Goal: Task Accomplishment & Management: Complete application form

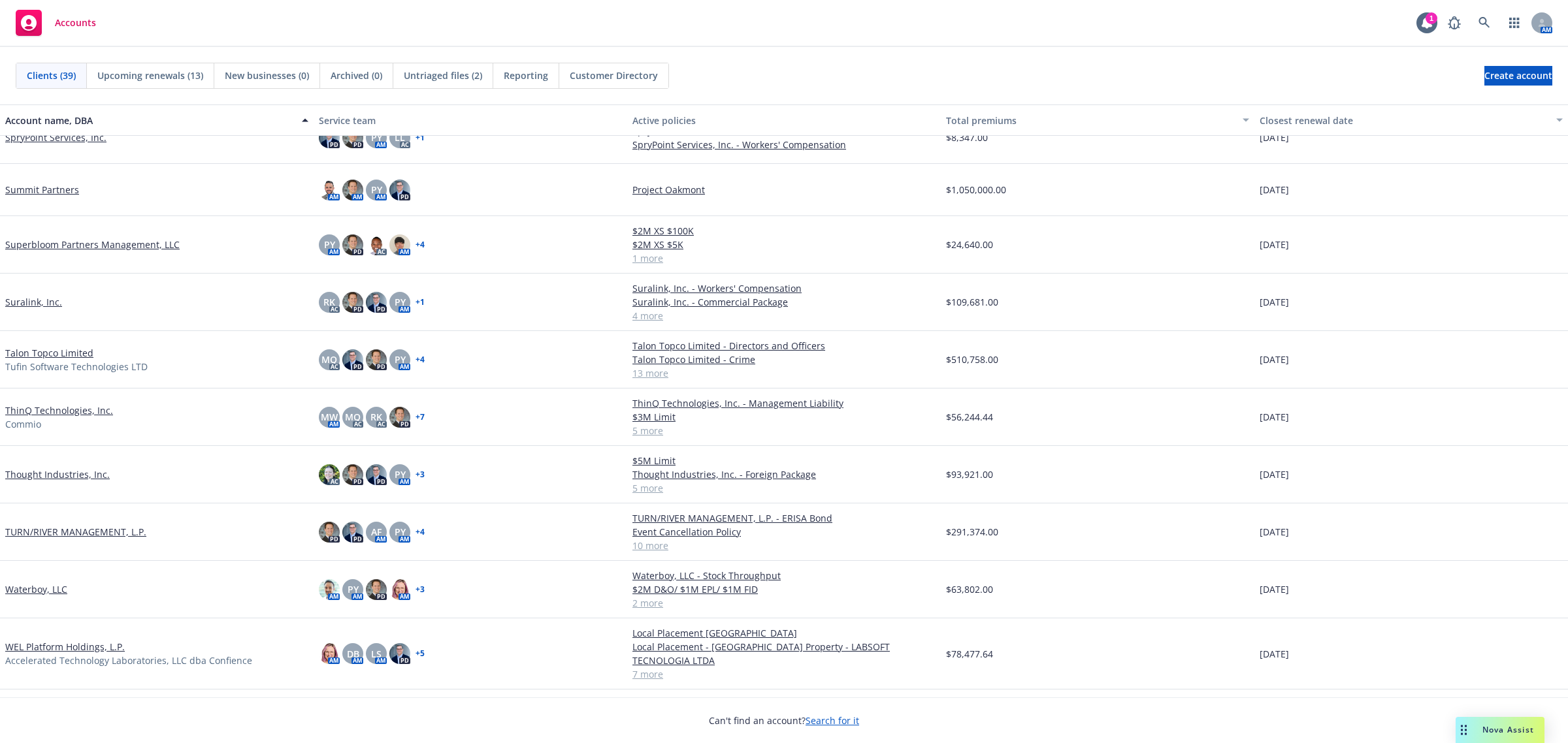
scroll to position [1518, 0]
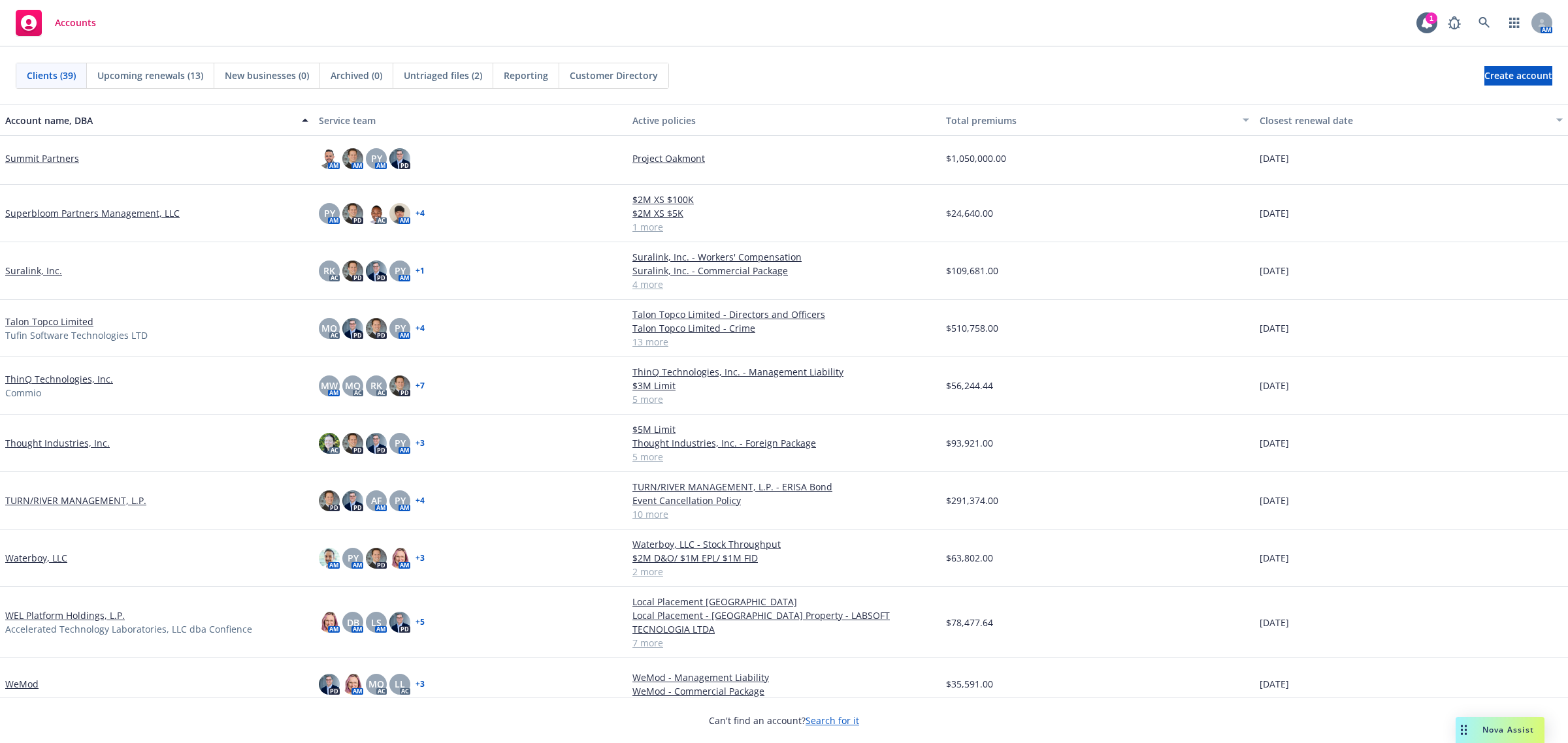
click at [40, 558] on link "Waterboy, LLC" at bounding box center [36, 558] width 62 height 14
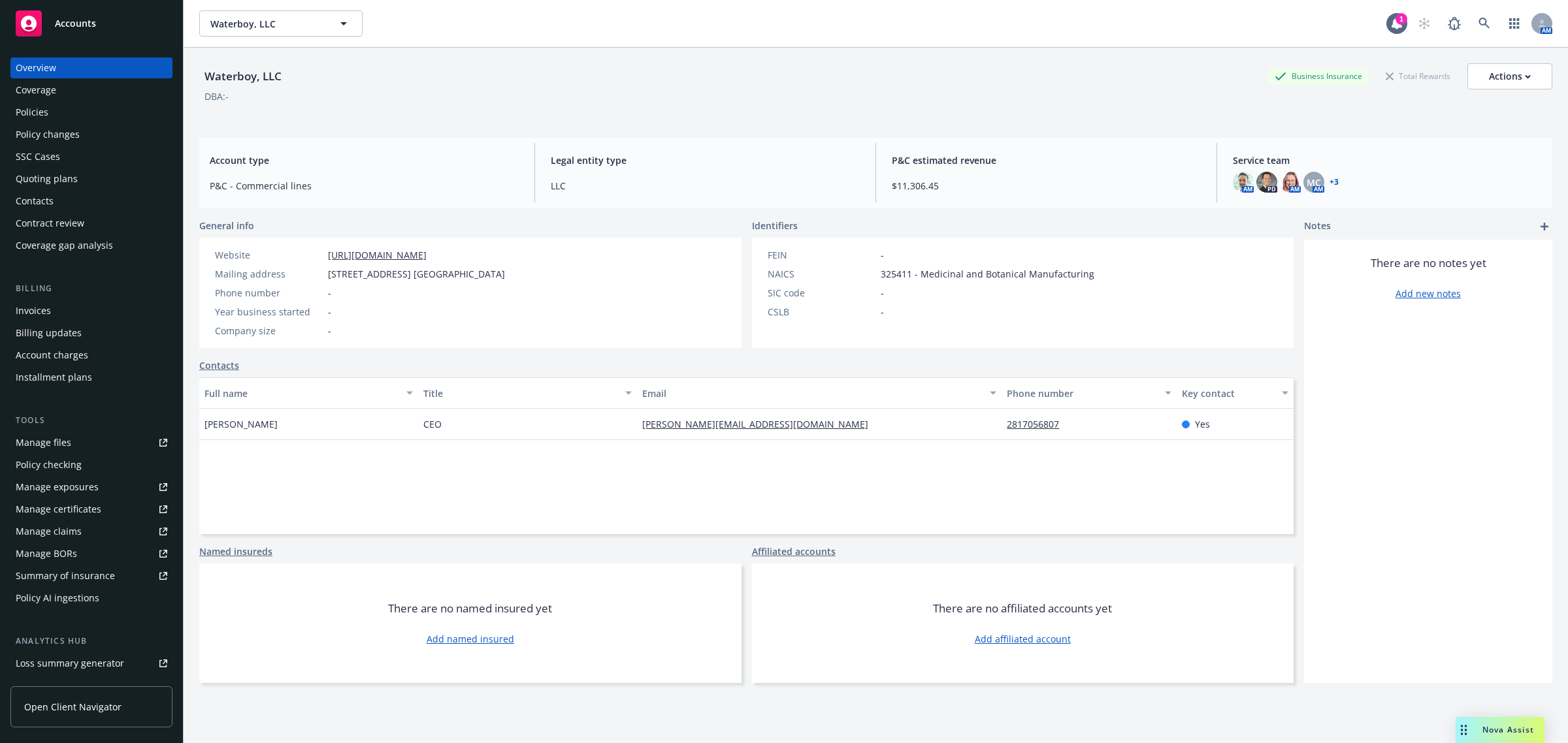
click at [46, 108] on div "Policies" at bounding box center [32, 112] width 33 height 21
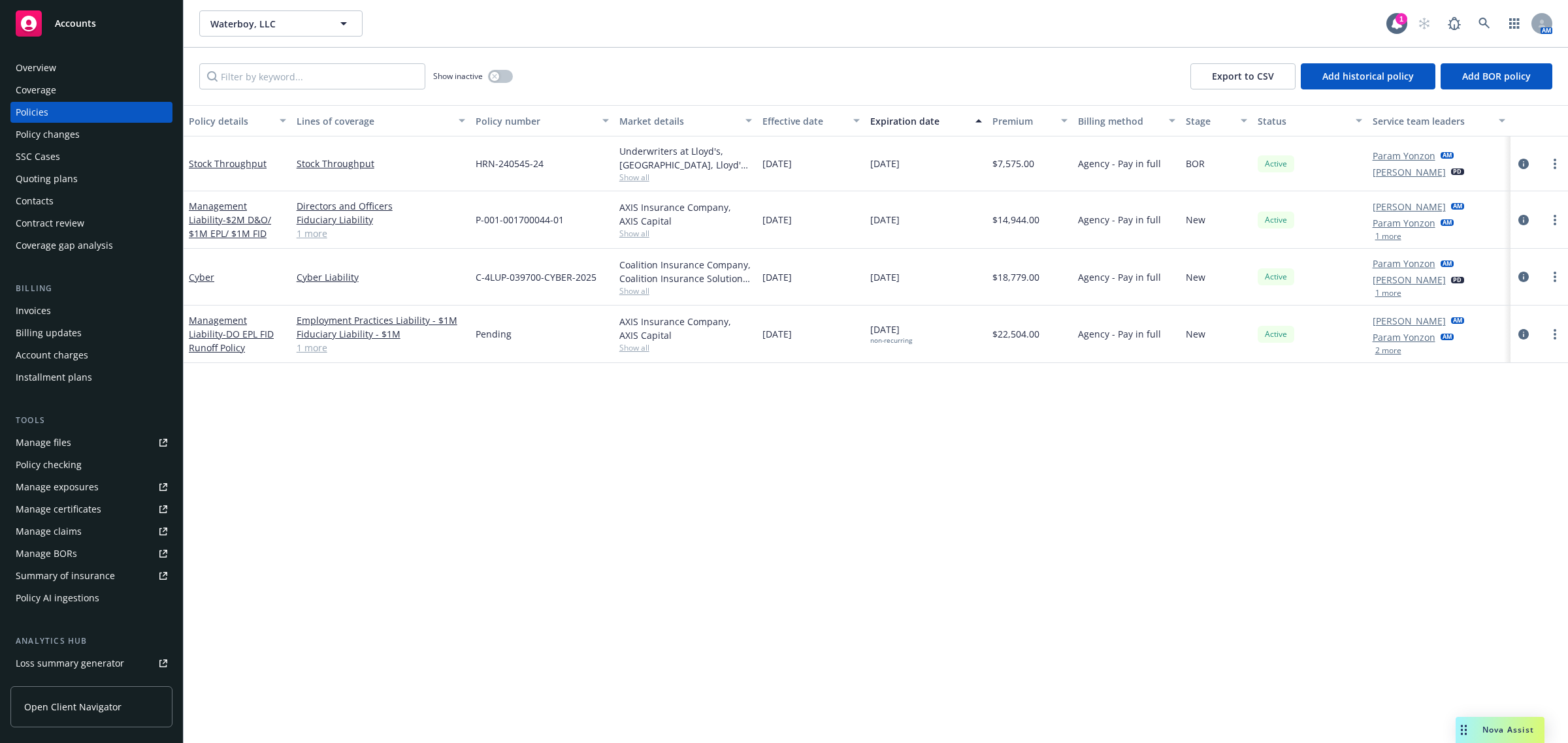
drag, startPoint x: 759, startPoint y: 167, endPoint x: 833, endPoint y: 165, distance: 74.0
click at [818, 163] on div "[DATE]" at bounding box center [811, 164] width 108 height 55
click at [837, 168] on div "[DATE]" at bounding box center [811, 164] width 108 height 55
drag, startPoint x: 794, startPoint y: 165, endPoint x: 760, endPoint y: 164, distance: 34.0
click at [760, 164] on div "[DATE]" at bounding box center [811, 164] width 108 height 55
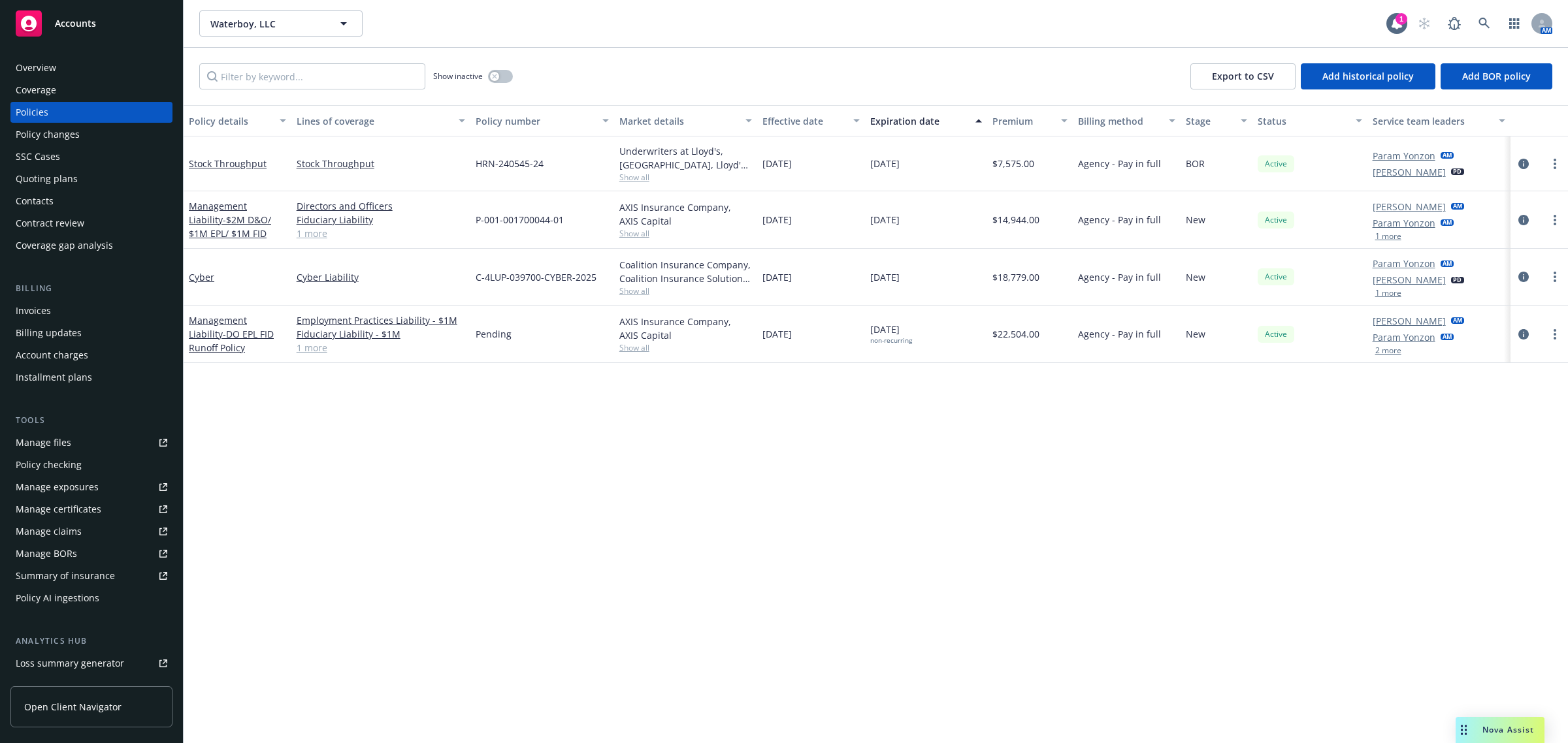
click at [792, 167] on span "[DATE]" at bounding box center [777, 163] width 30 height 14
drag, startPoint x: 867, startPoint y: 168, endPoint x: 911, endPoint y: 172, distance: 44.2
click at [911, 172] on div "[DATE]" at bounding box center [926, 164] width 122 height 55
drag, startPoint x: 480, startPoint y: 79, endPoint x: 498, endPoint y: 75, distance: 18.4
click at [487, 79] on div "Show inactive" at bounding box center [473, 76] width 79 height 26
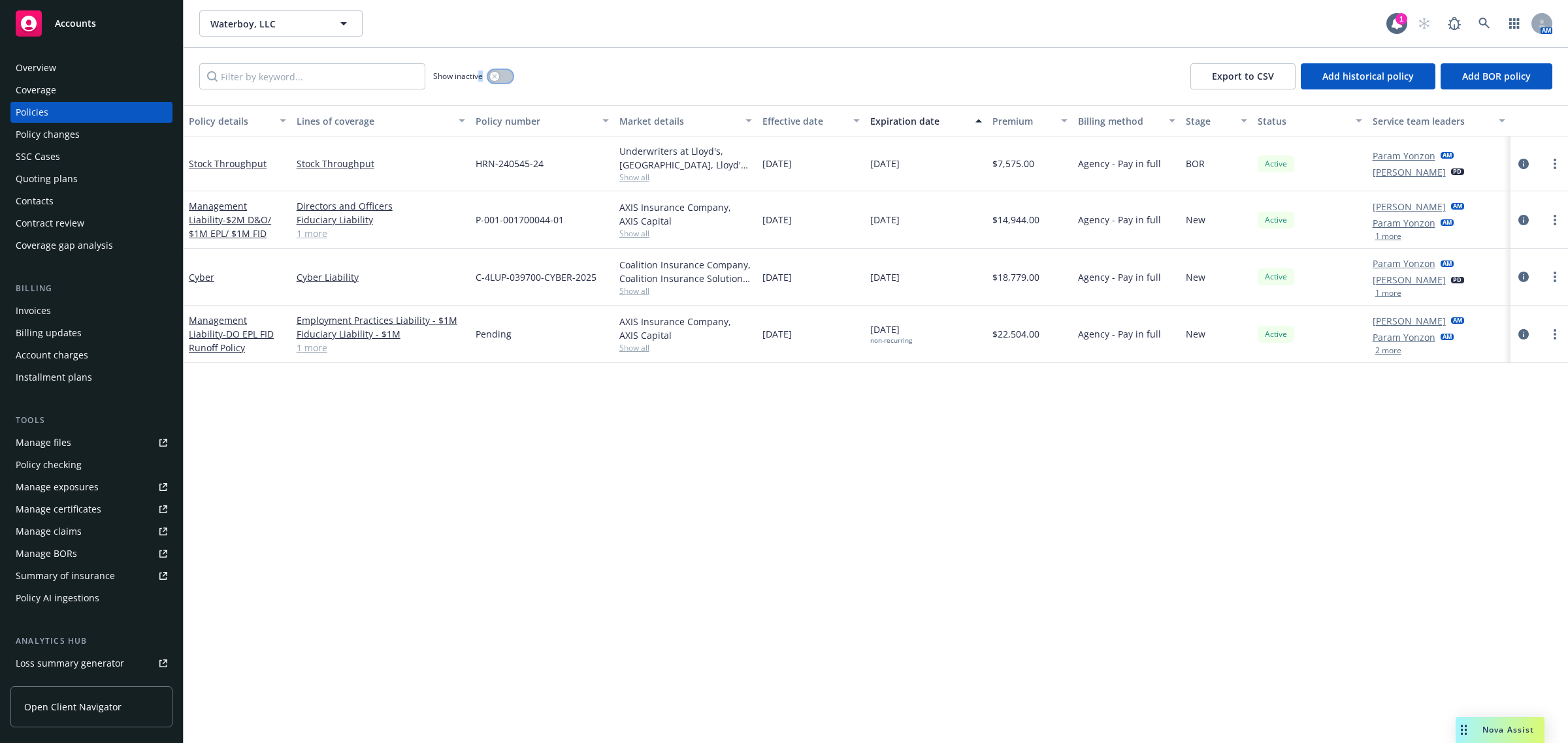
click at [500, 73] on button "button" at bounding box center [500, 76] width 25 height 13
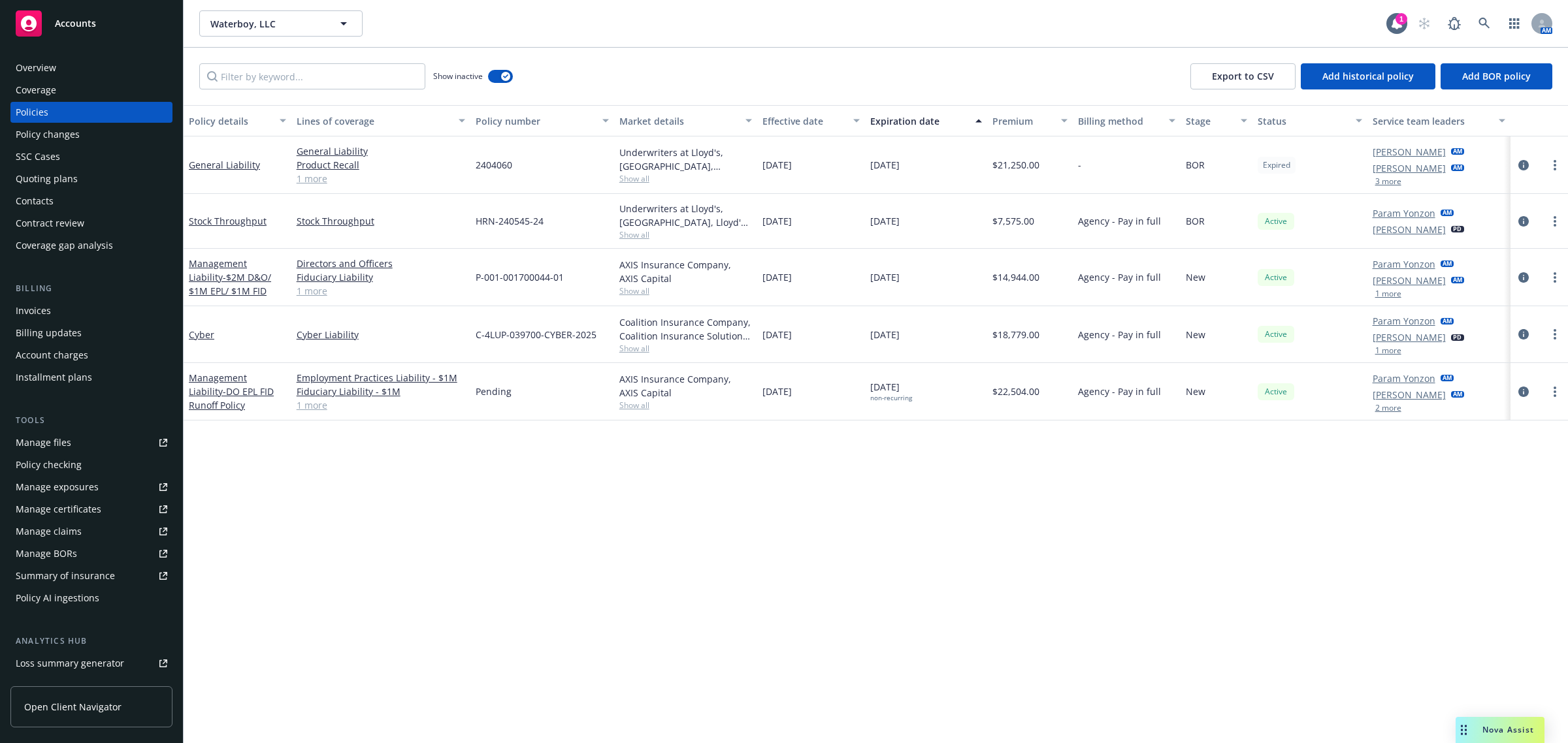
click at [314, 181] on link "1 more" at bounding box center [381, 178] width 169 height 14
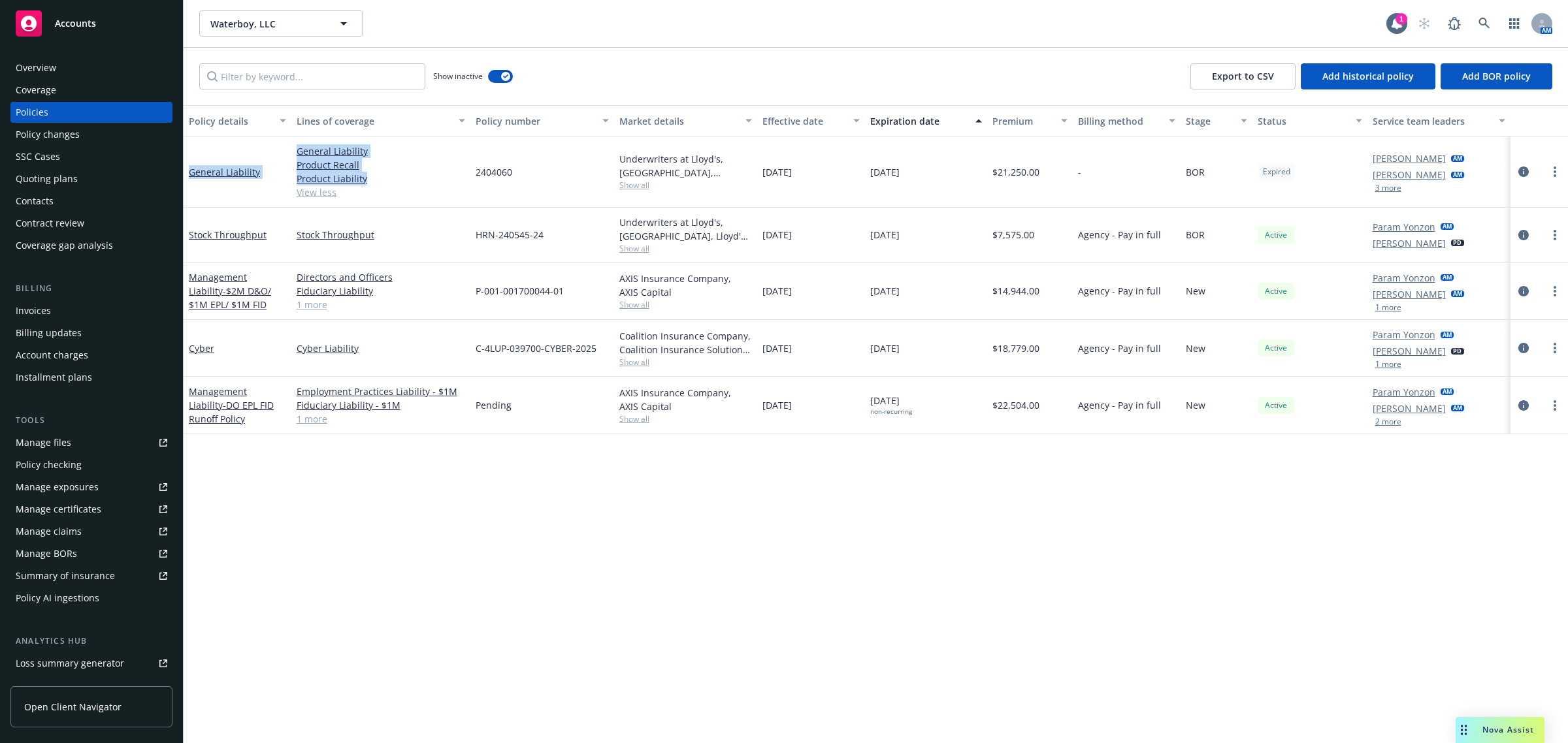
drag, startPoint x: 401, startPoint y: 177, endPoint x: 205, endPoint y: 170, distance: 196.1
click at [184, 172] on div "General Liability General Liability Product Recall Product Liability View less …" at bounding box center [876, 172] width 1384 height 71
drag, startPoint x: 616, startPoint y: 185, endPoint x: 631, endPoint y: 185, distance: 15.0
click at [617, 185] on div "Underwriters at Lloyd's, [GEOGRAPHIC_DATA], [PERSON_NAME] of [GEOGRAPHIC_DATA],…" at bounding box center [686, 172] width 144 height 71
click at [633, 184] on span "Show all" at bounding box center [686, 185] width 133 height 11
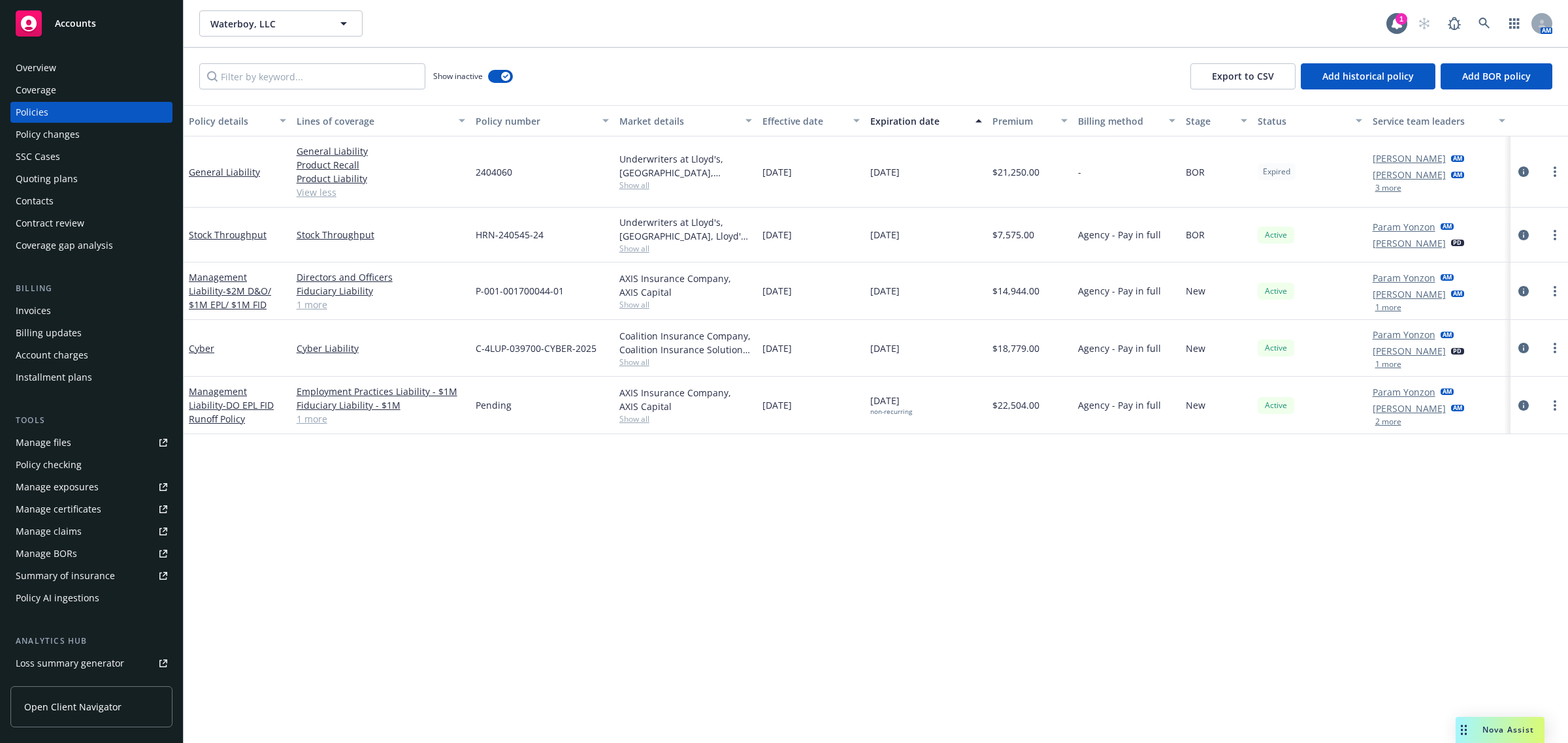
click at [423, 188] on link "View less" at bounding box center [381, 192] width 169 height 14
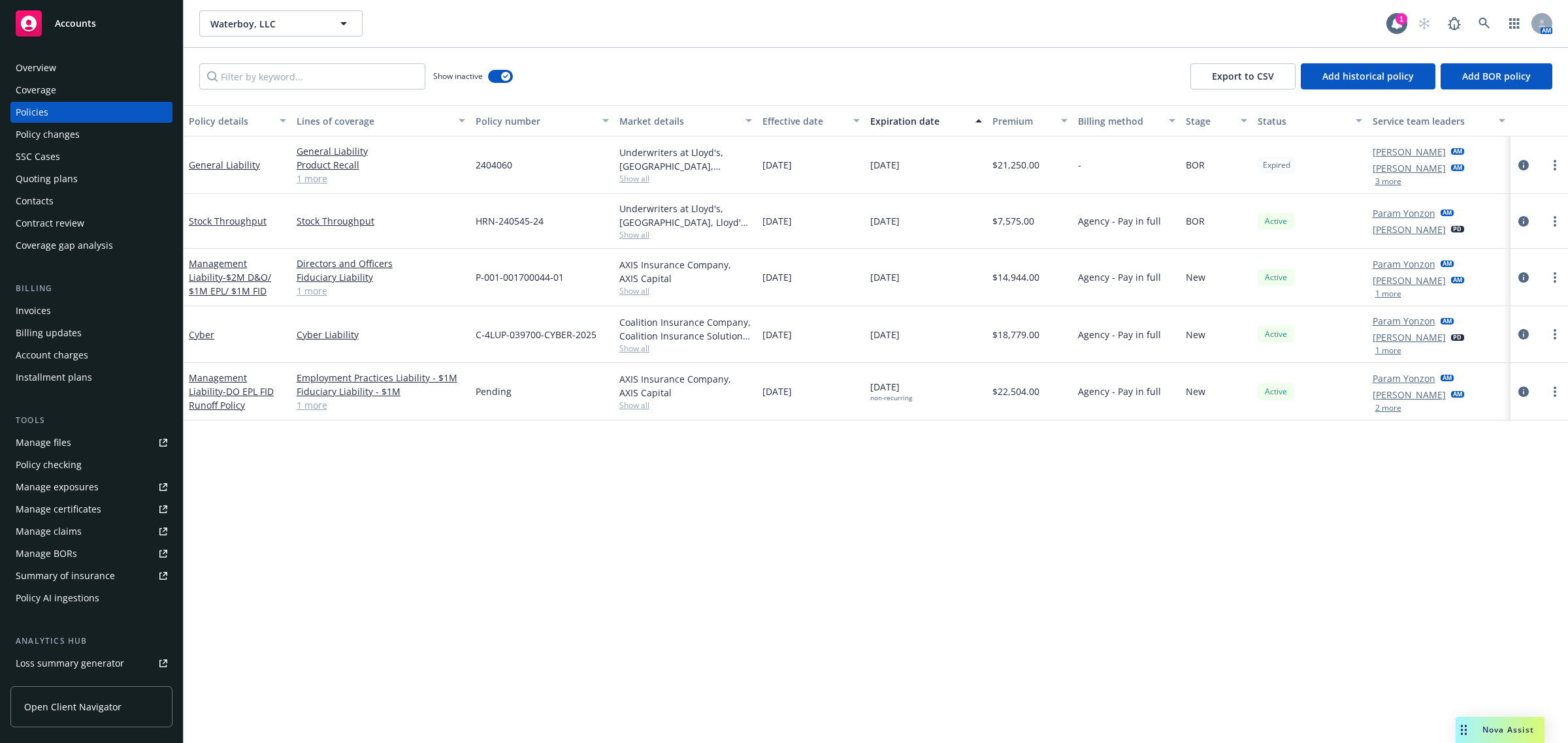
drag, startPoint x: 321, startPoint y: 177, endPoint x: 328, endPoint y: 181, distance: 8.1
click at [321, 177] on link "1 more" at bounding box center [381, 178] width 169 height 14
click at [46, 305] on div "Invoices" at bounding box center [34, 311] width 35 height 21
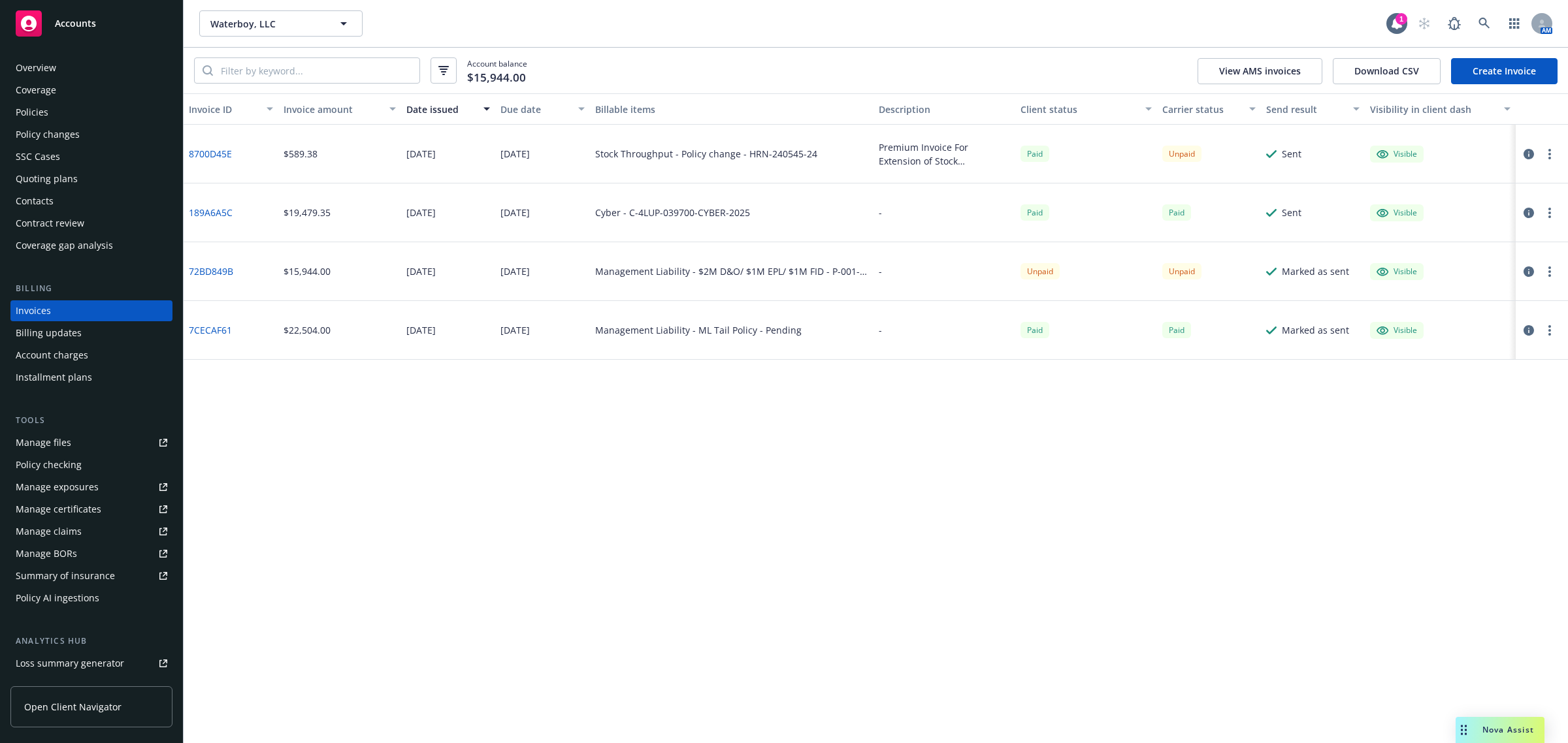
click at [93, 18] on span "Accounts" at bounding box center [75, 23] width 41 height 10
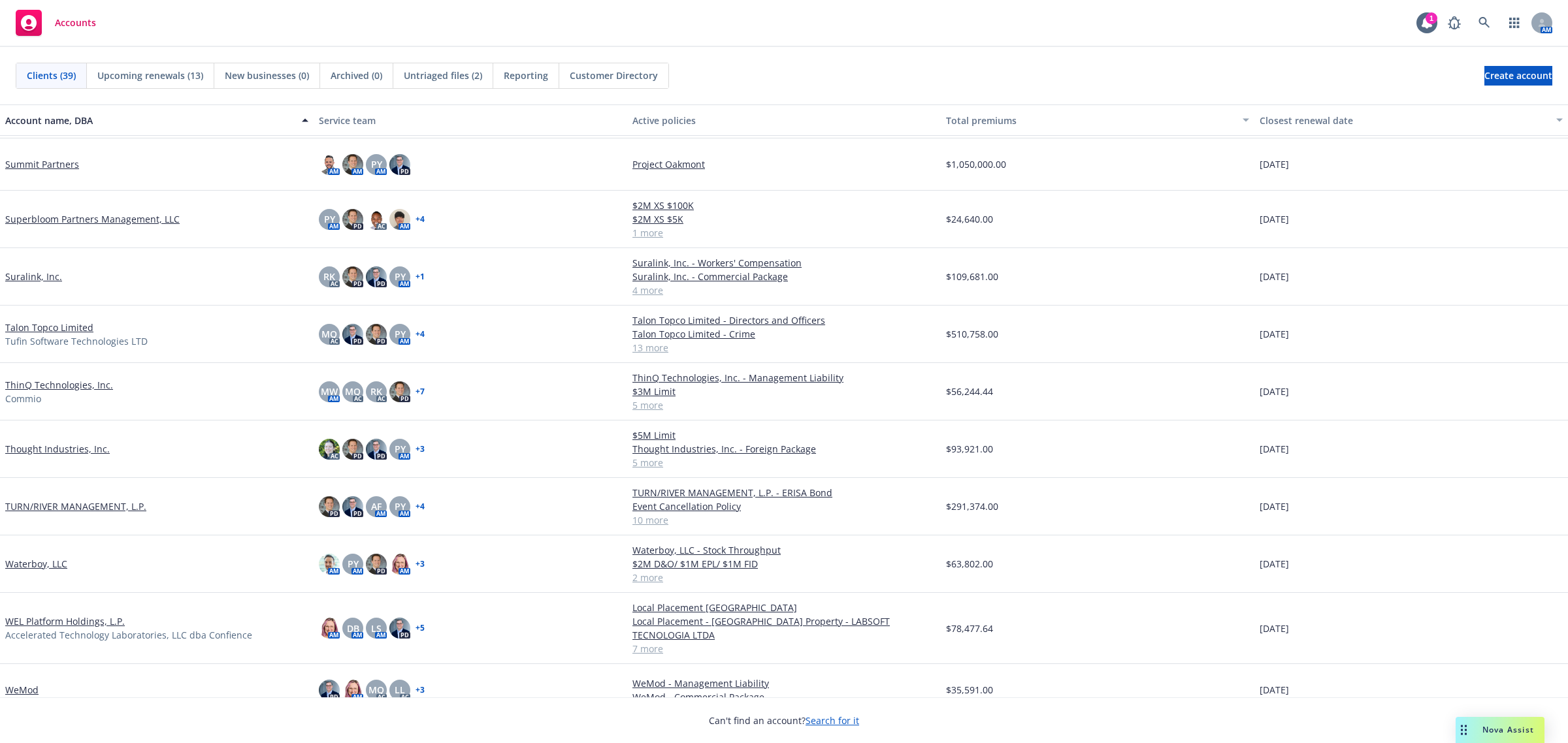
scroll to position [1518, 0]
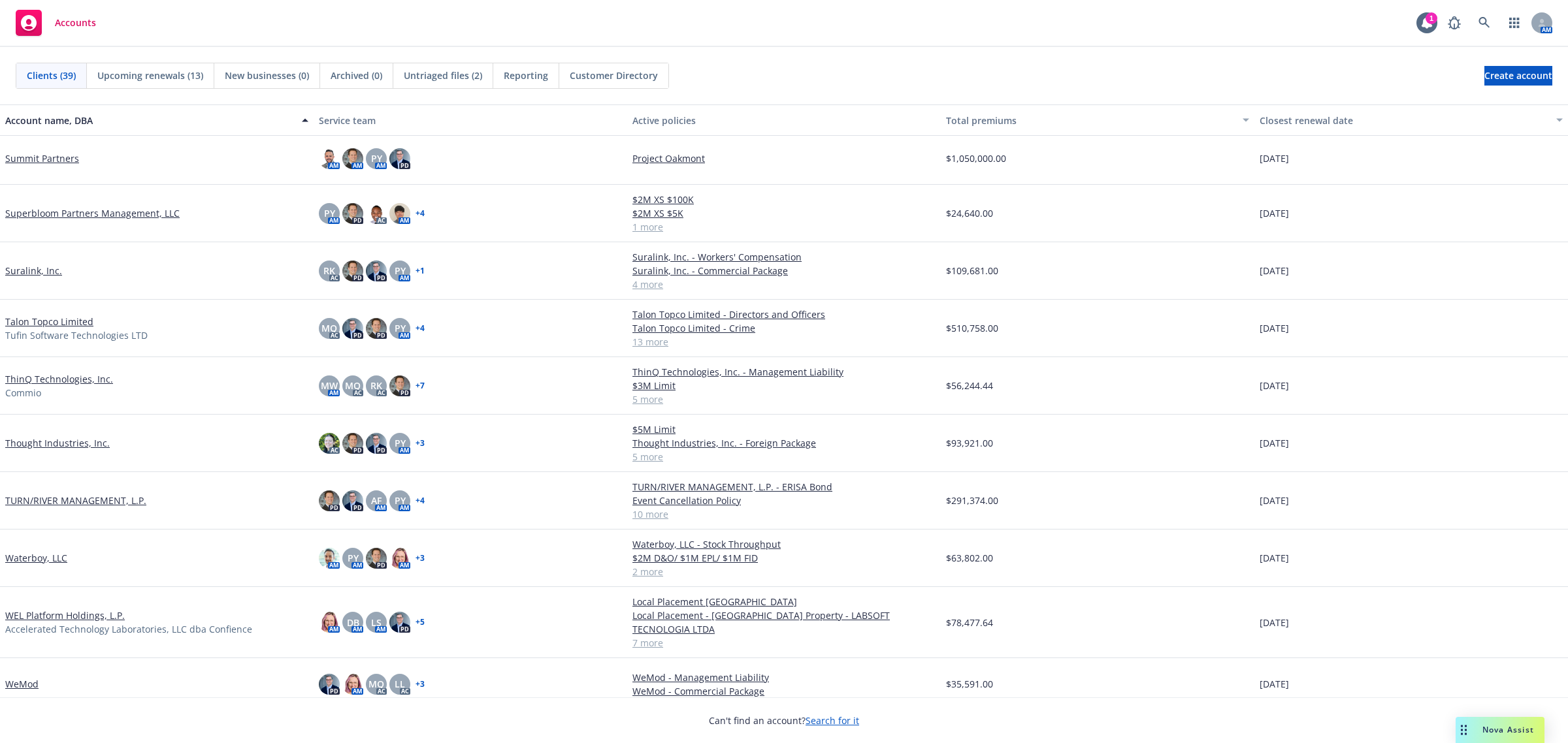
click at [77, 321] on link "Talon Topco Limited" at bounding box center [50, 321] width 88 height 14
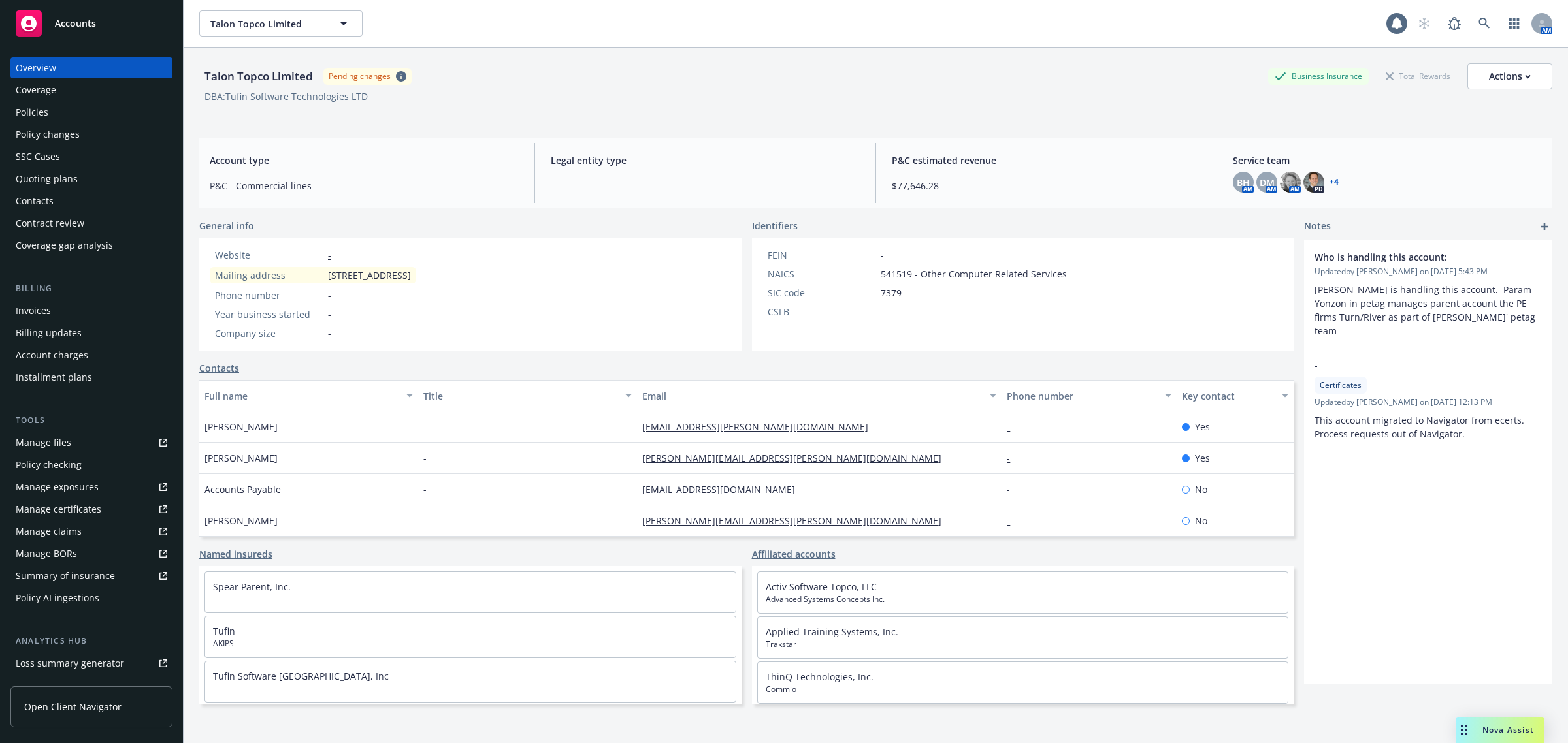
click at [71, 314] on div "Invoices" at bounding box center [92, 311] width 152 height 21
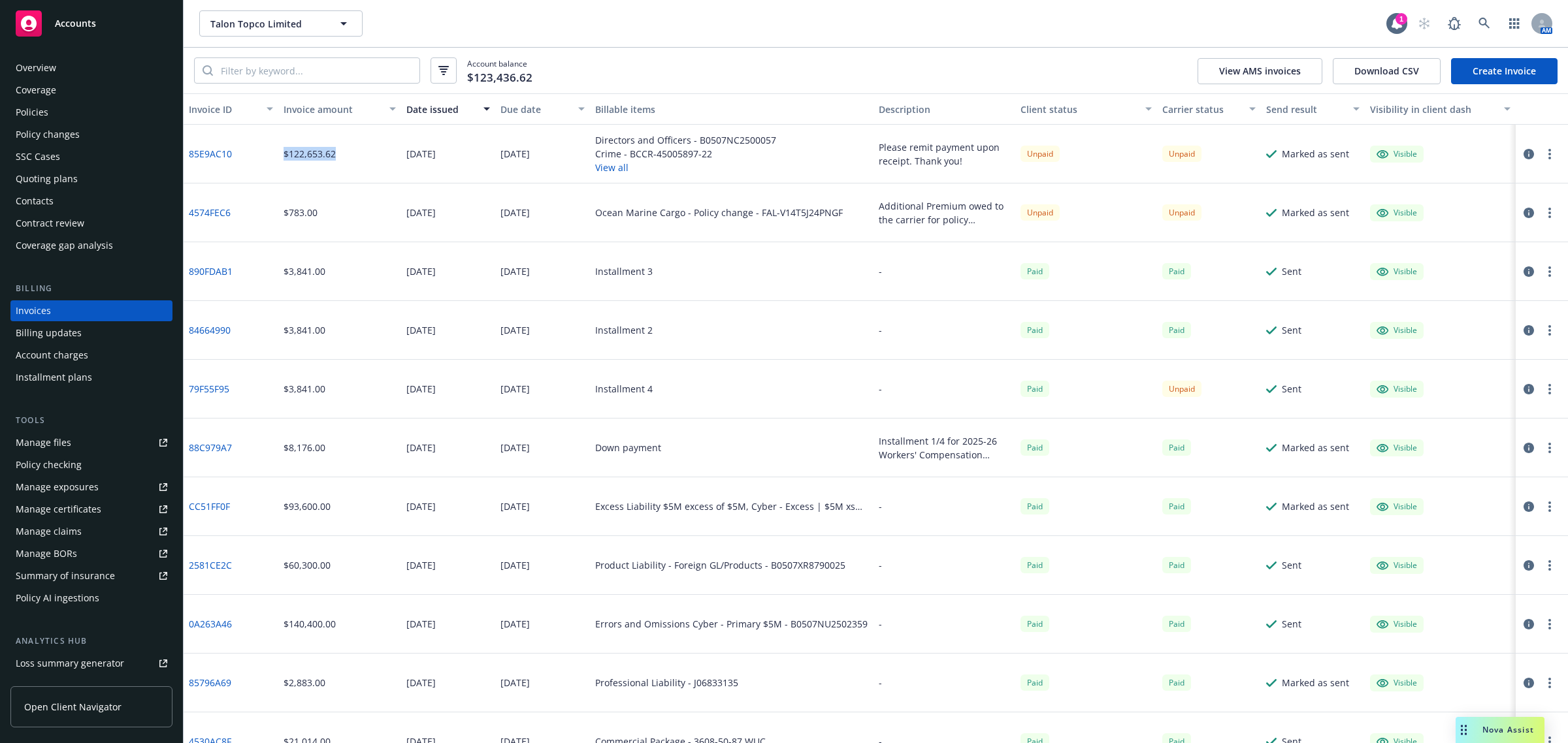
drag, startPoint x: 275, startPoint y: 152, endPoint x: 344, endPoint y: 154, distance: 69.0
click at [344, 154] on div "85E9AC10 $122,653.62 [DATE] [DATE] Directors and Officers - B0507NC2500057 Crim…" at bounding box center [876, 153] width 1384 height 59
click at [331, 177] on div "$122,653.62" at bounding box center [340, 153] width 123 height 59
drag, startPoint x: 873, startPoint y: 145, endPoint x: 953, endPoint y: 161, distance: 81.6
click at [953, 161] on div "Please remit payment upon receipt. Thank you!" at bounding box center [945, 154] width 132 height 27
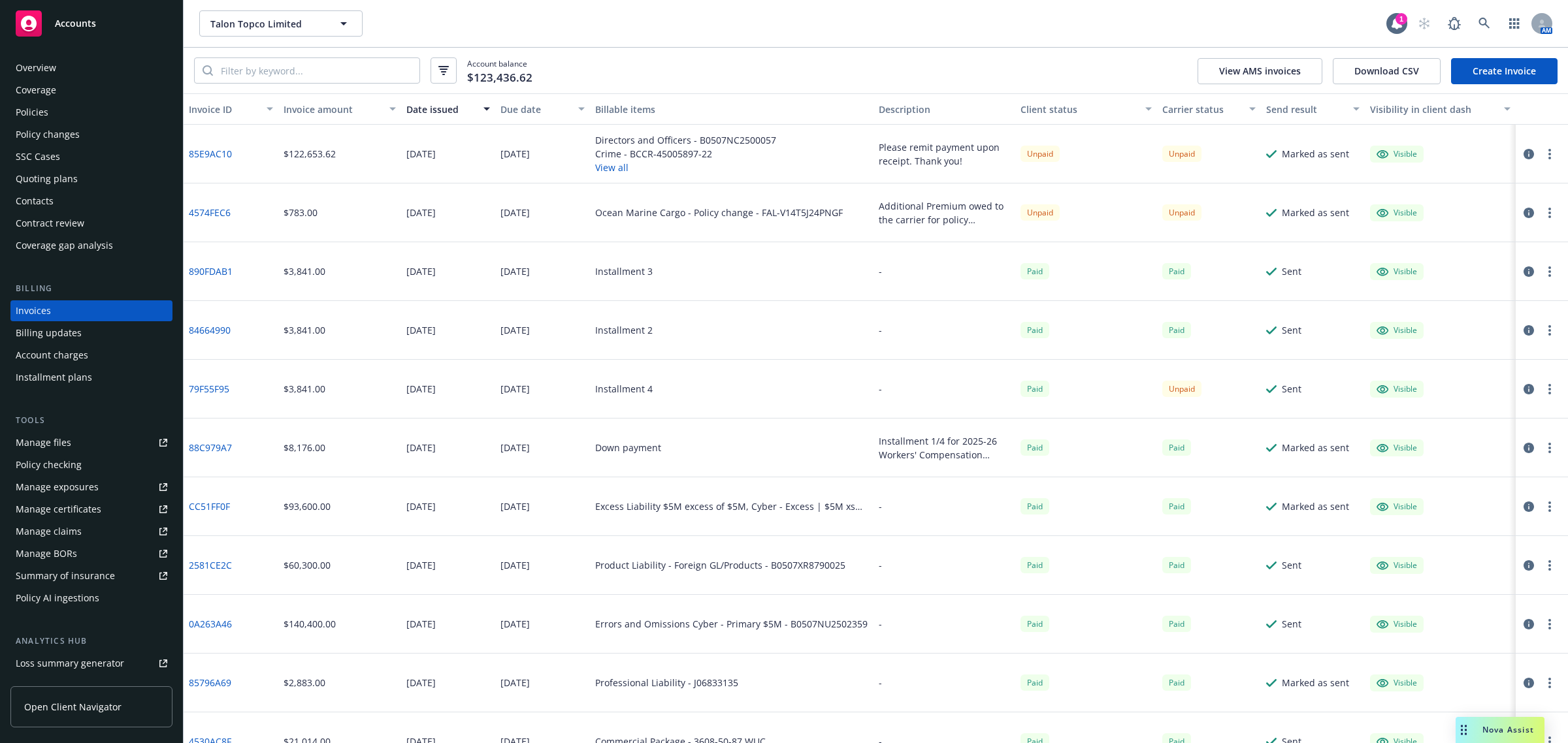
click at [331, 152] on div "$122,653.62" at bounding box center [309, 153] width 52 height 14
click at [342, 155] on div "$122,653.62" at bounding box center [340, 153] width 123 height 59
click at [1549, 155] on icon "button" at bounding box center [1550, 154] width 2 height 10
click at [1230, 160] on div "Unpaid" at bounding box center [1208, 153] width 104 height 59
click at [204, 156] on link "85E9AC10" at bounding box center [210, 153] width 43 height 14
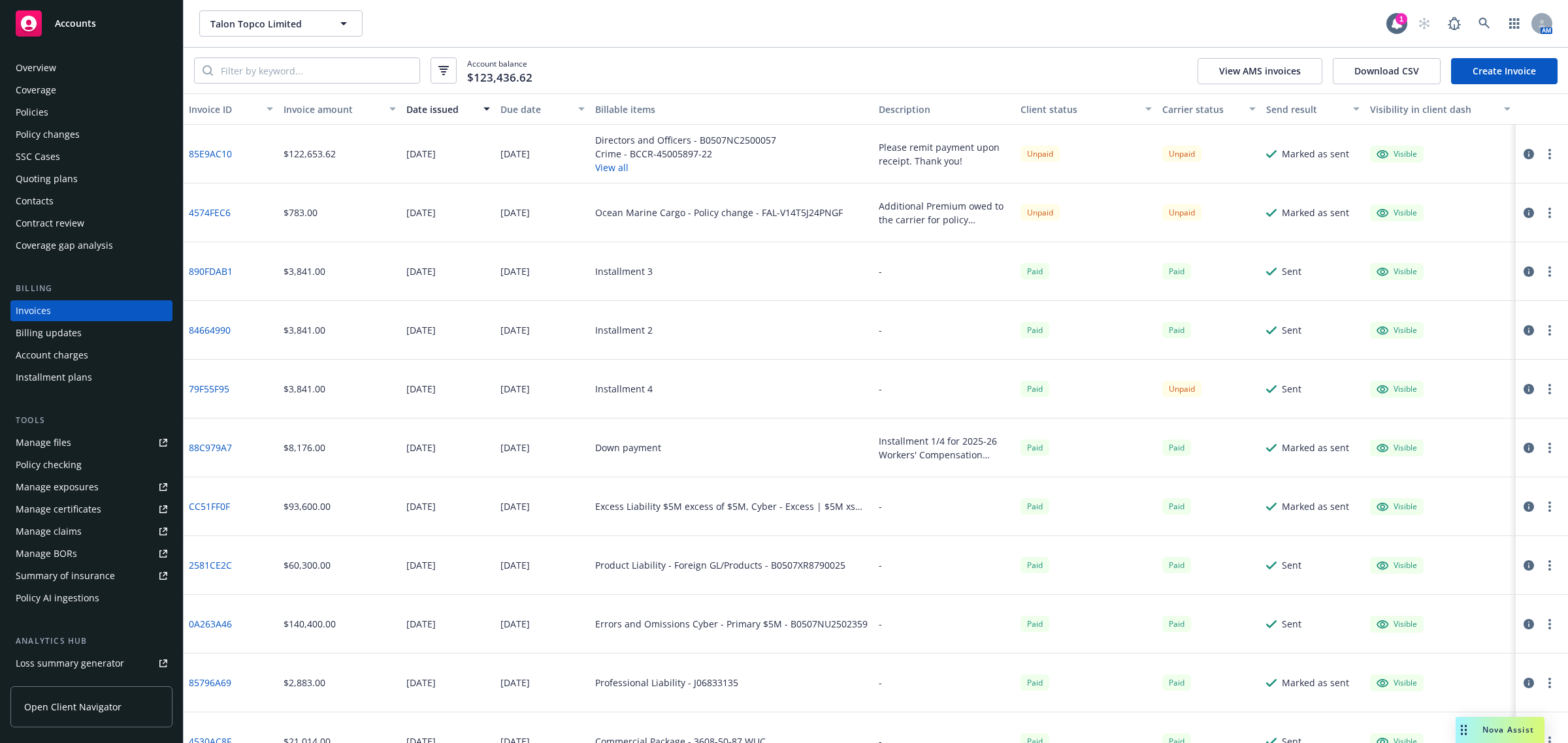
click at [605, 164] on button "View all" at bounding box center [685, 167] width 181 height 14
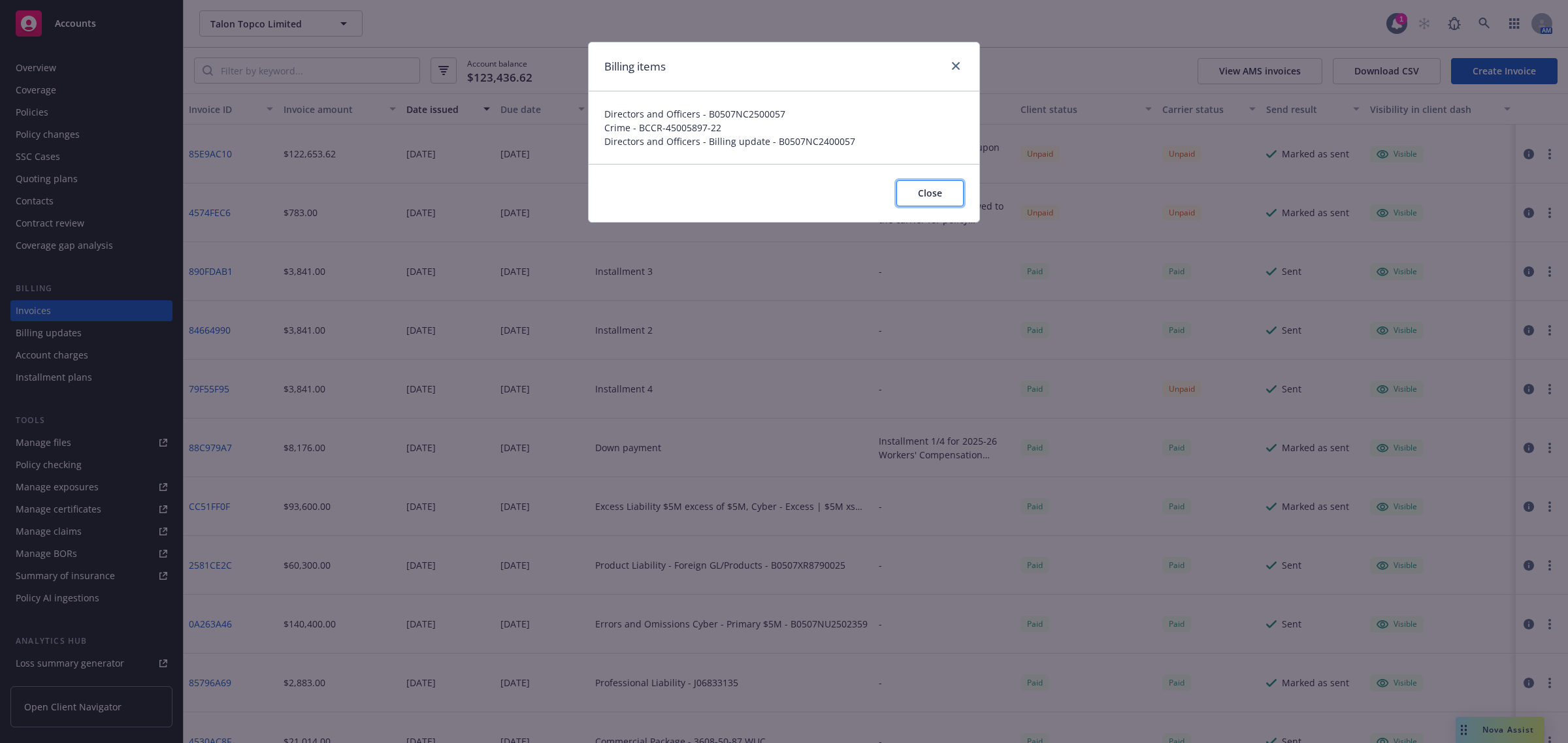
click at [941, 186] on button "Close" at bounding box center [931, 193] width 67 height 26
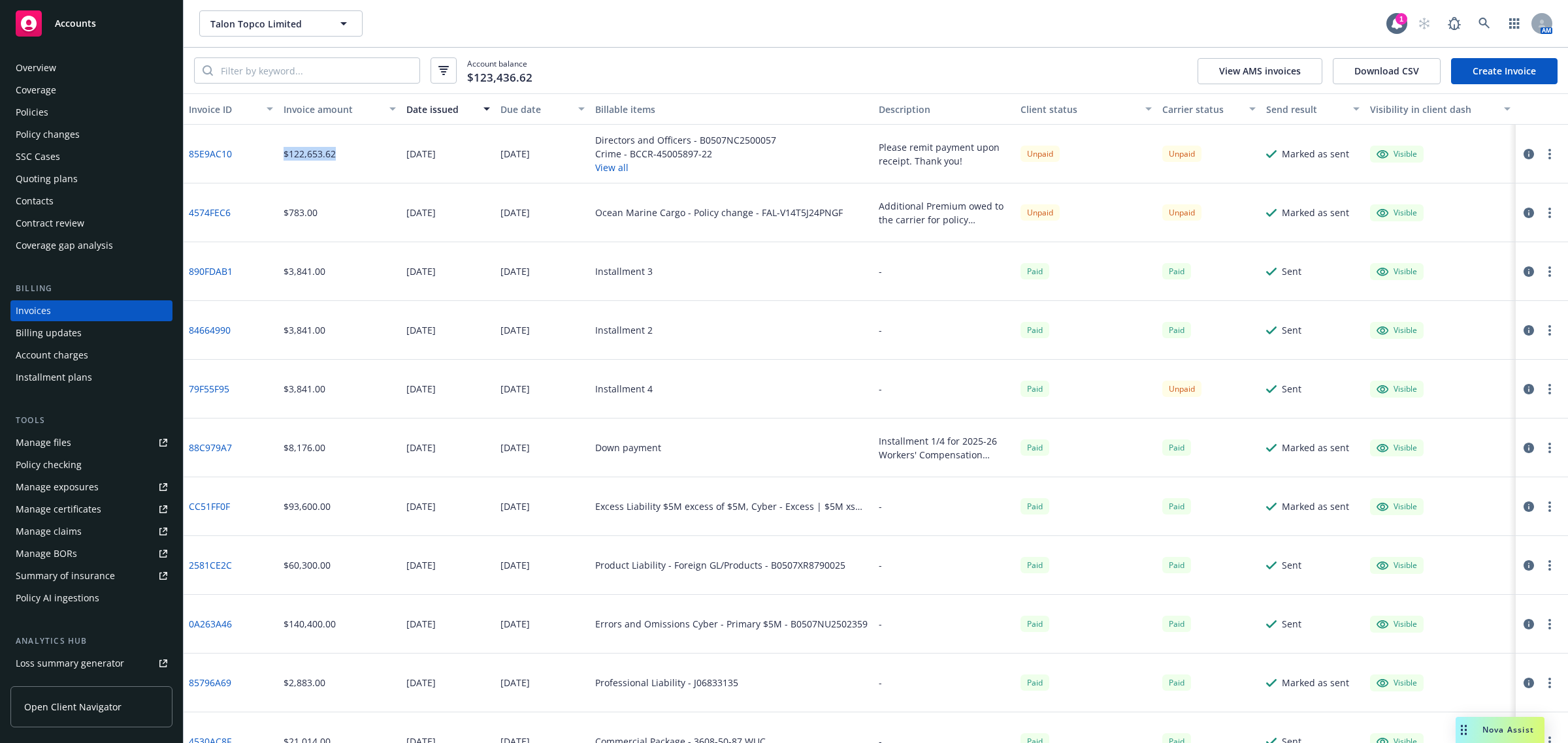
drag, startPoint x: 272, startPoint y: 150, endPoint x: 324, endPoint y: 232, distance: 97.1
click at [342, 154] on div "85E9AC10 $122,653.62 [DATE] [DATE] Directors and Officers - B0507NC2500057 Crim…" at bounding box center [876, 153] width 1384 height 59
click at [320, 314] on div "$3,841.00" at bounding box center [340, 330] width 123 height 59
click at [63, 10] on div "Accounts" at bounding box center [92, 23] width 152 height 26
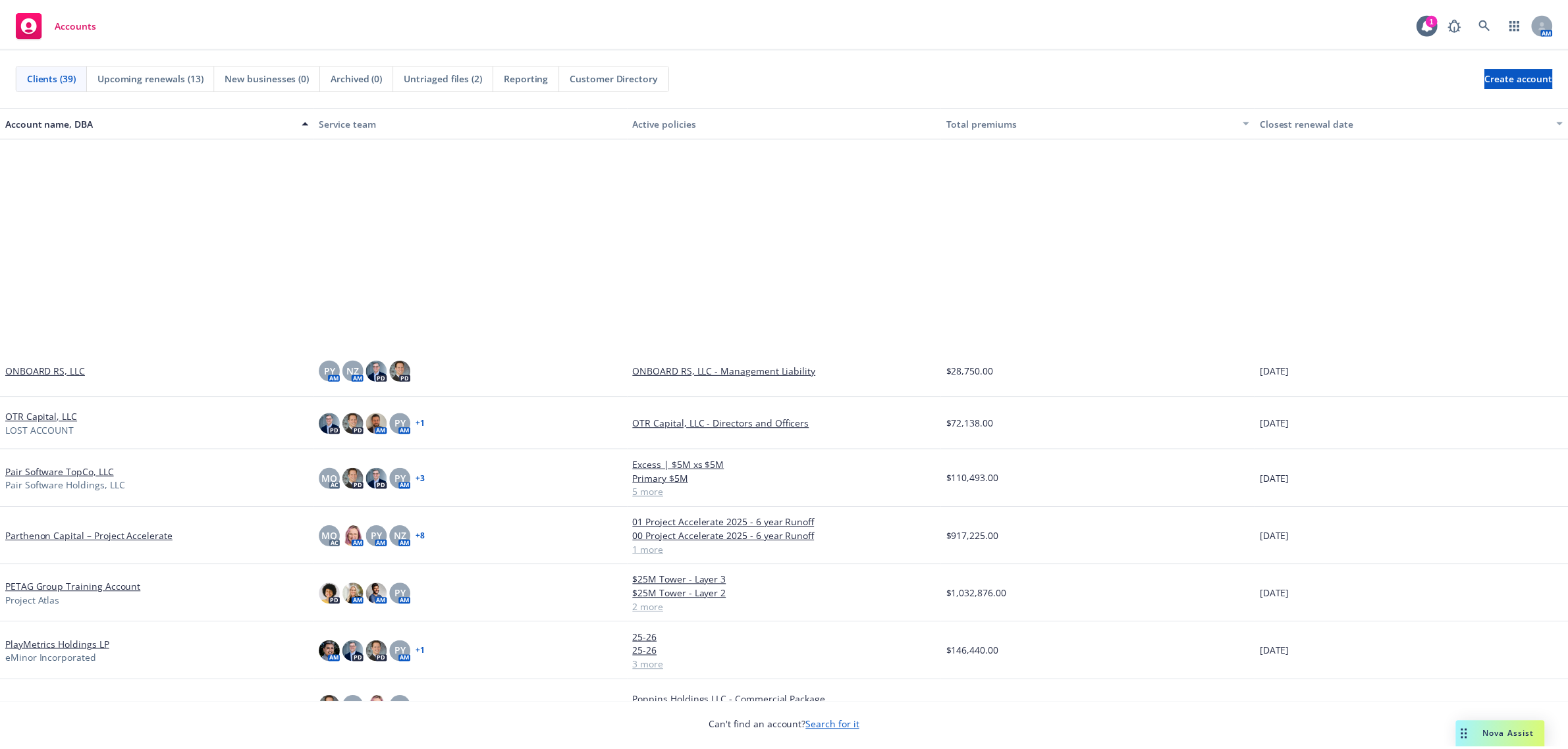
scroll to position [1069, 0]
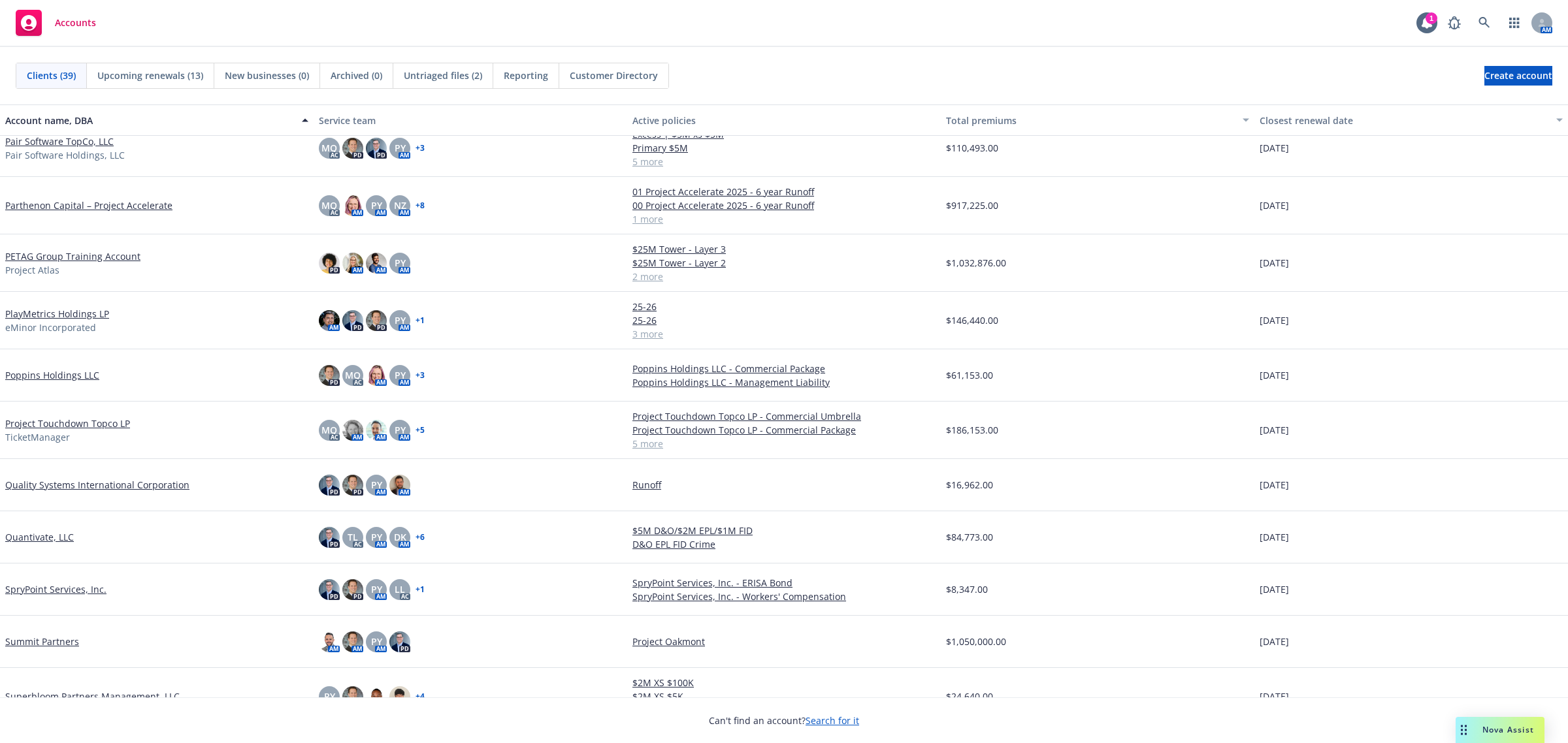
click at [93, 254] on link "PETAG Group Training Account" at bounding box center [73, 256] width 135 height 14
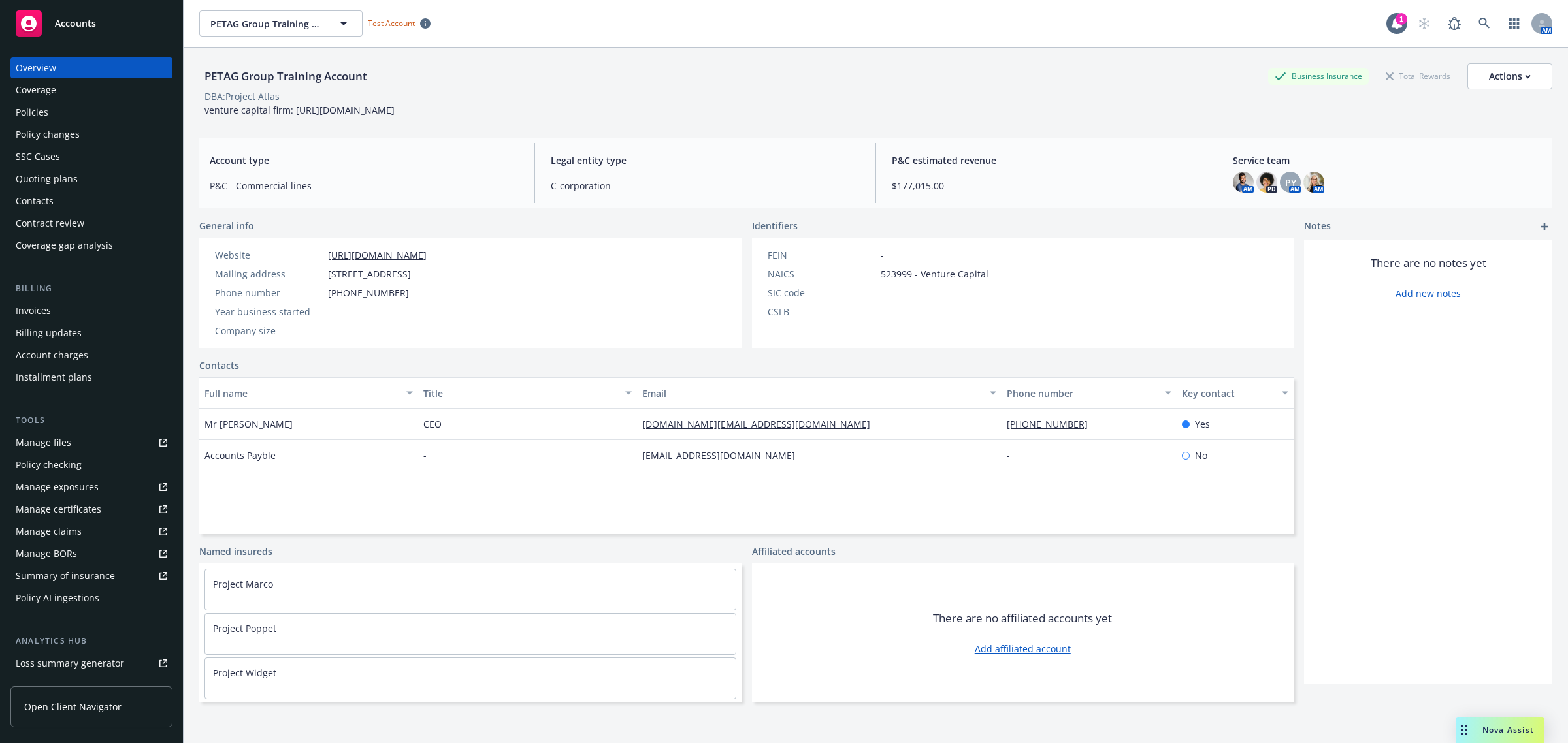
click at [76, 112] on div "Policies" at bounding box center [92, 112] width 152 height 21
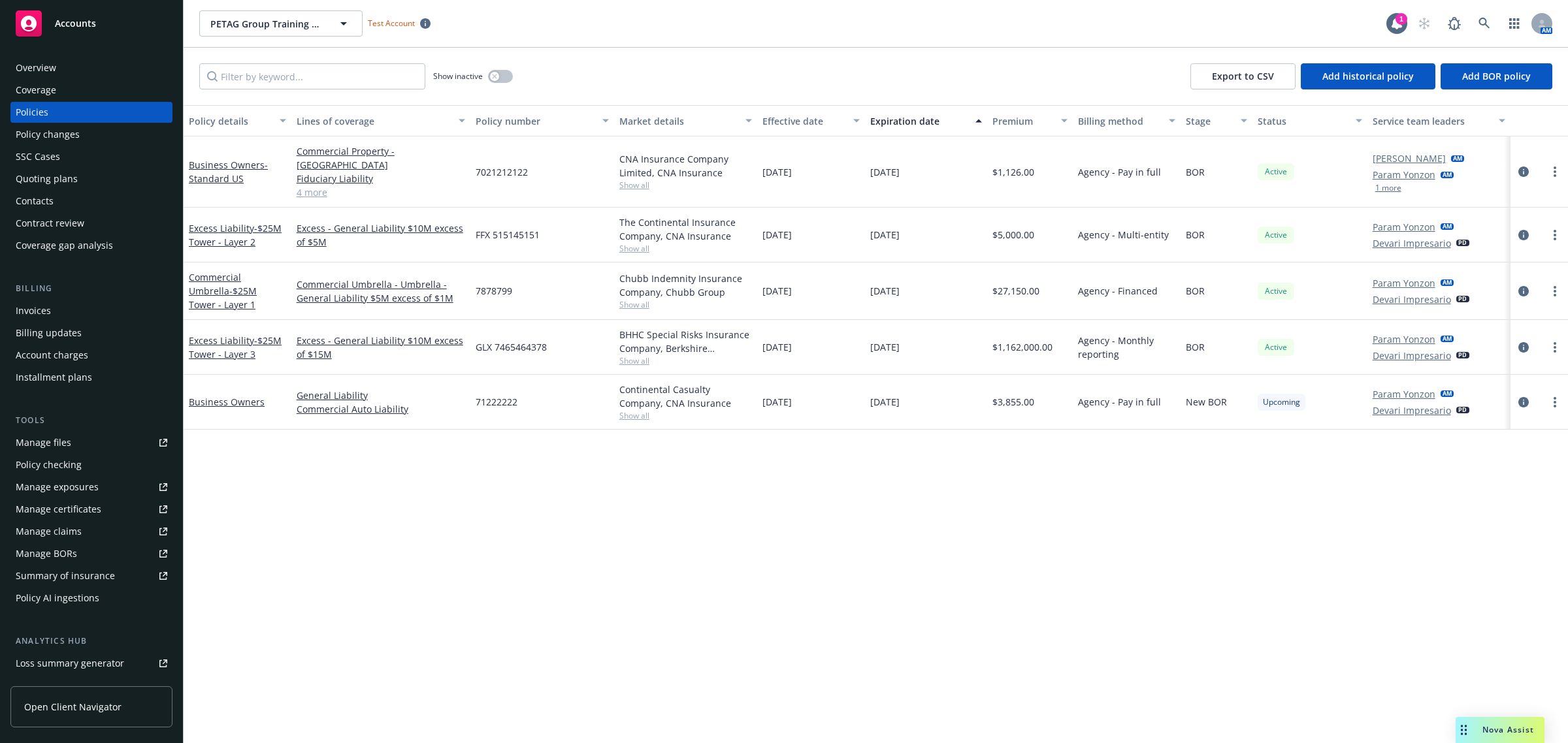
click at [301, 185] on link "4 more" at bounding box center [381, 192] width 169 height 14
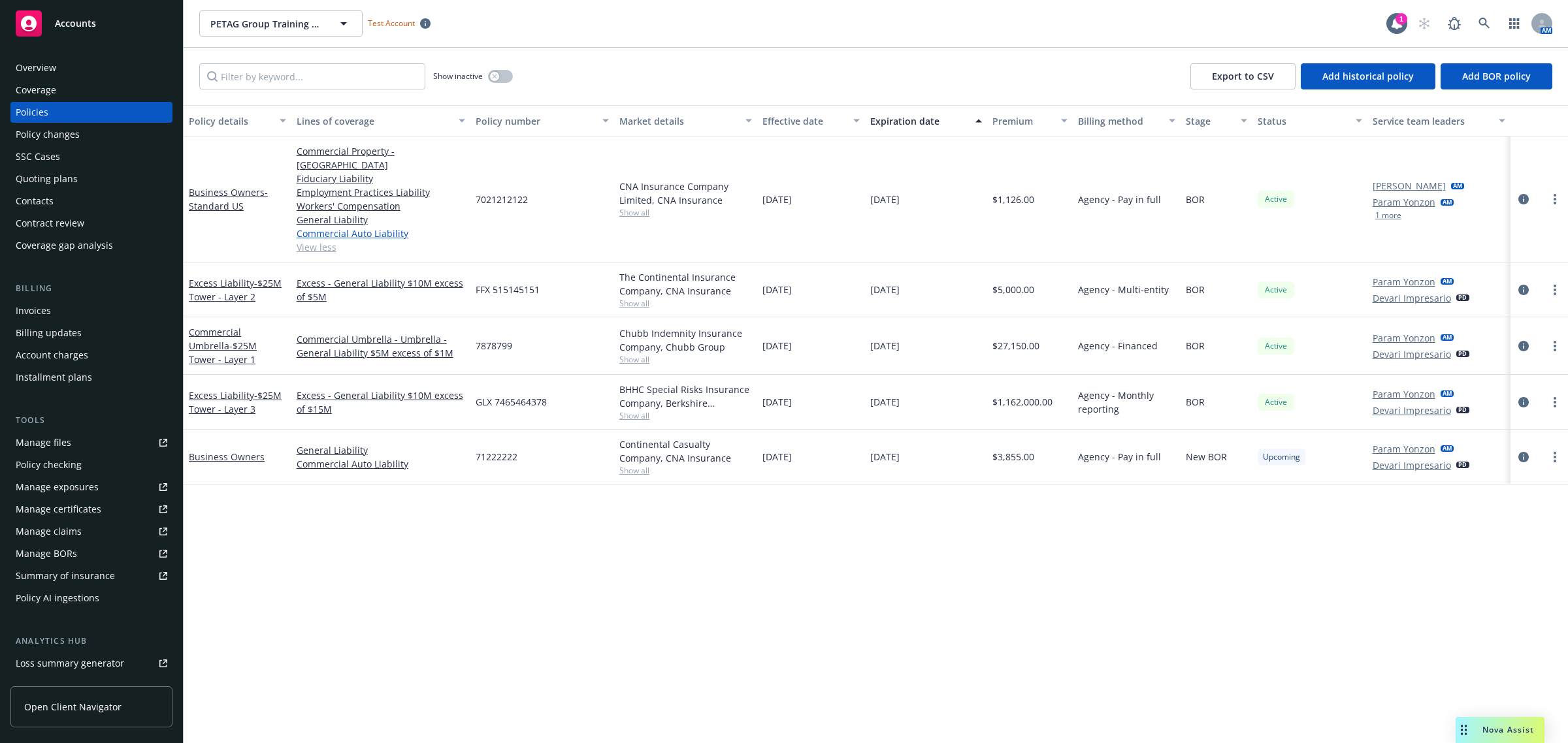
click at [349, 226] on link "Commercial Auto Liability" at bounding box center [381, 233] width 169 height 14
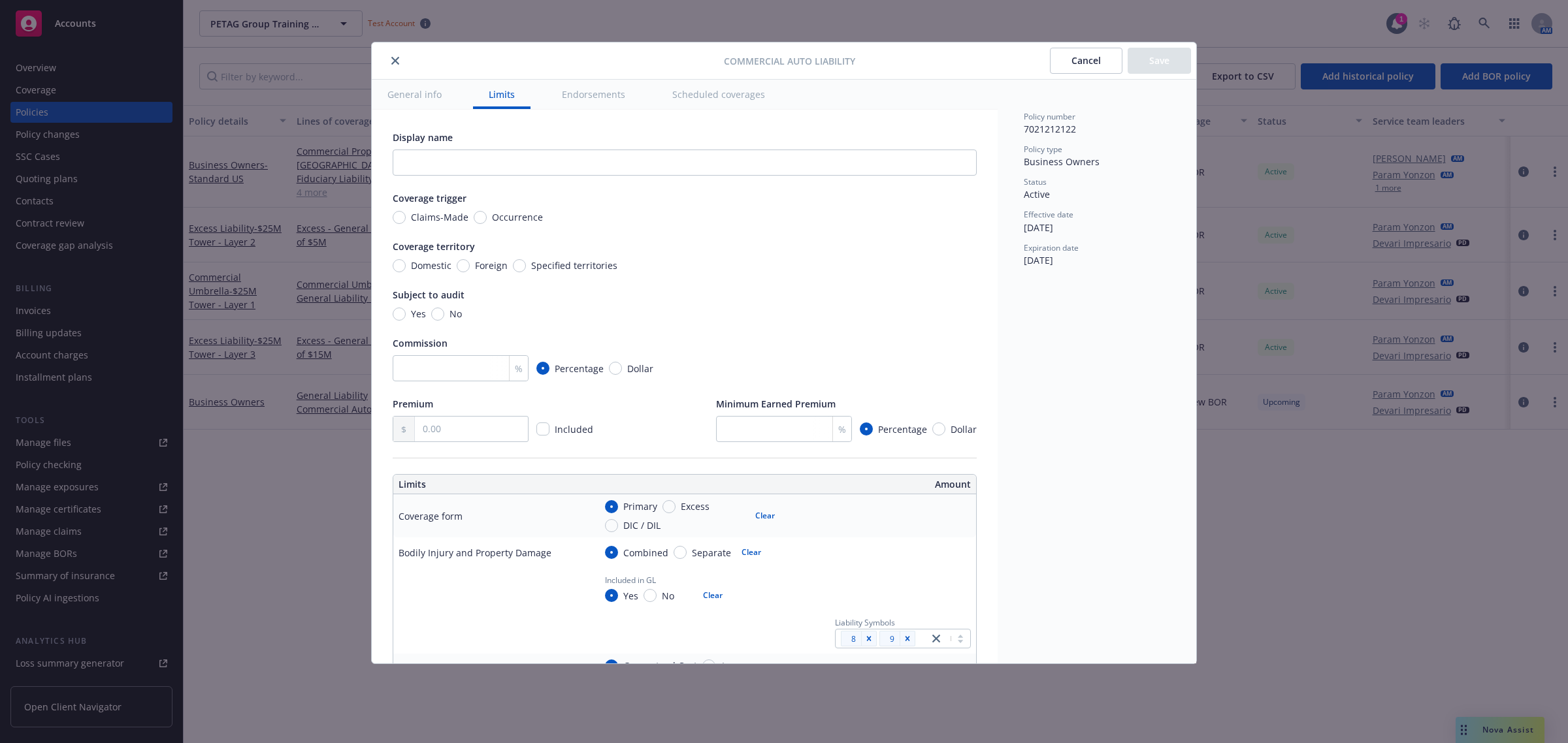
click at [397, 62] on icon "close" at bounding box center [395, 61] width 8 height 8
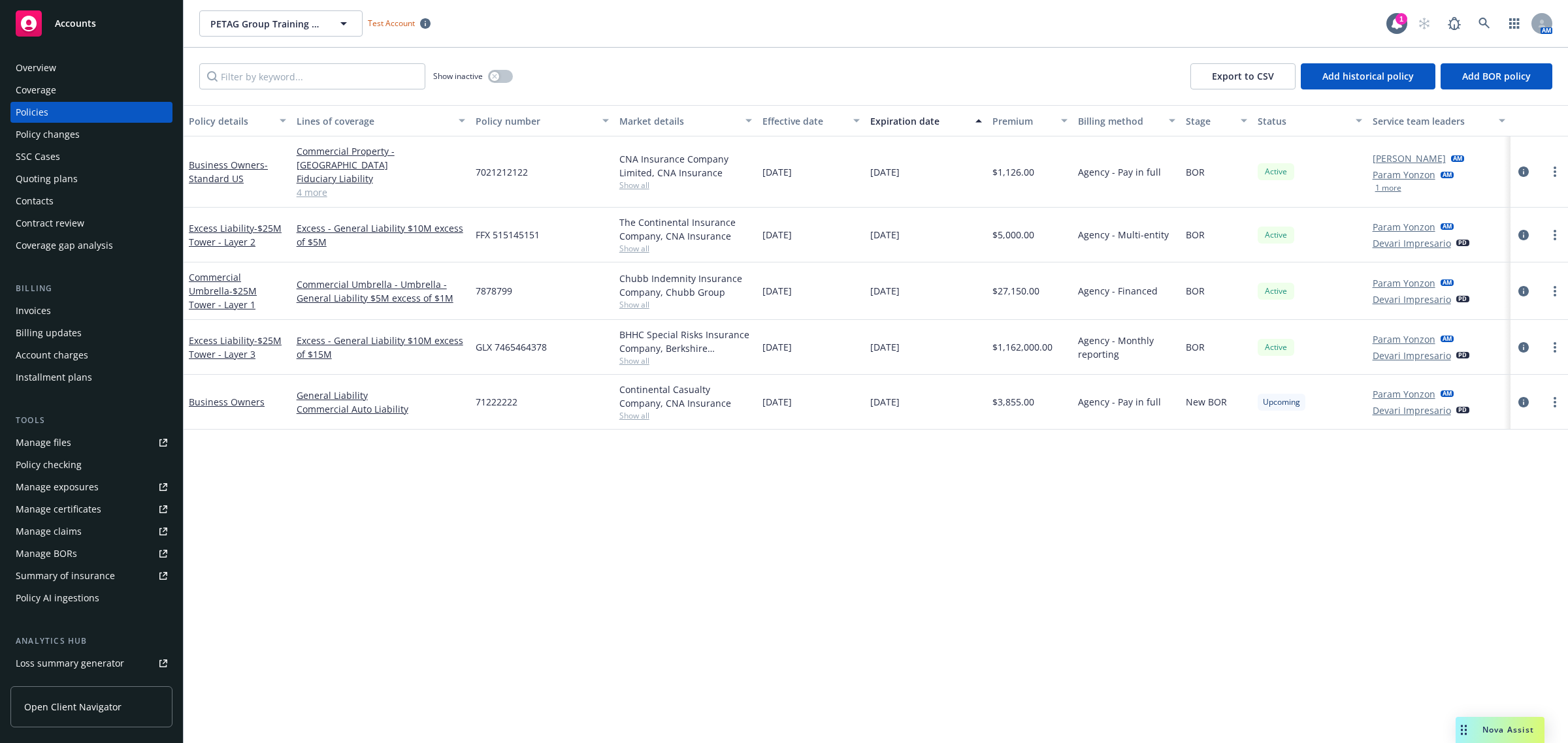
click at [76, 134] on div "Policy changes" at bounding box center [48, 135] width 64 height 21
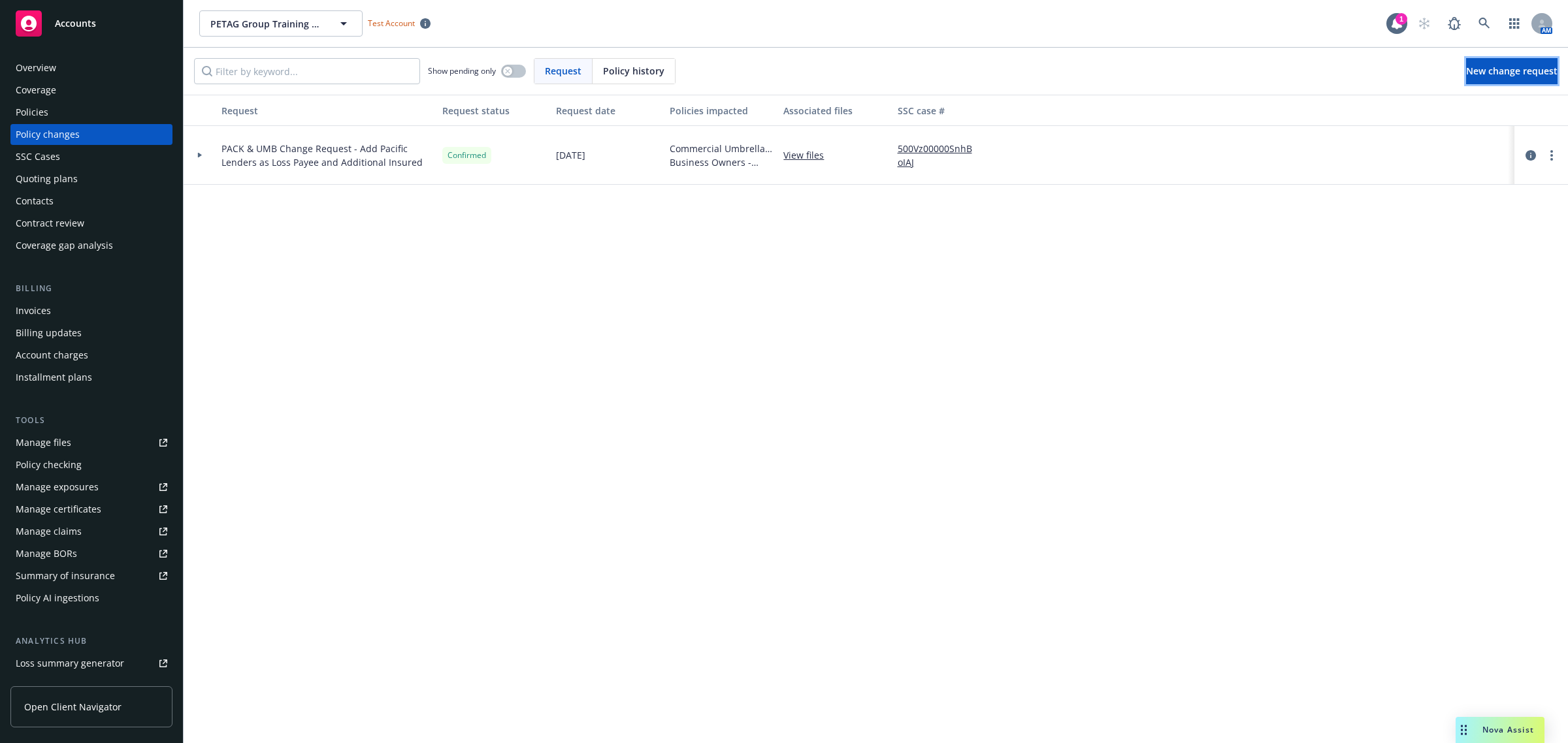
drag, startPoint x: 1464, startPoint y: 67, endPoint x: 1460, endPoint y: 72, distance: 6.4
click at [1466, 68] on span "New change request" at bounding box center [1512, 71] width 92 height 12
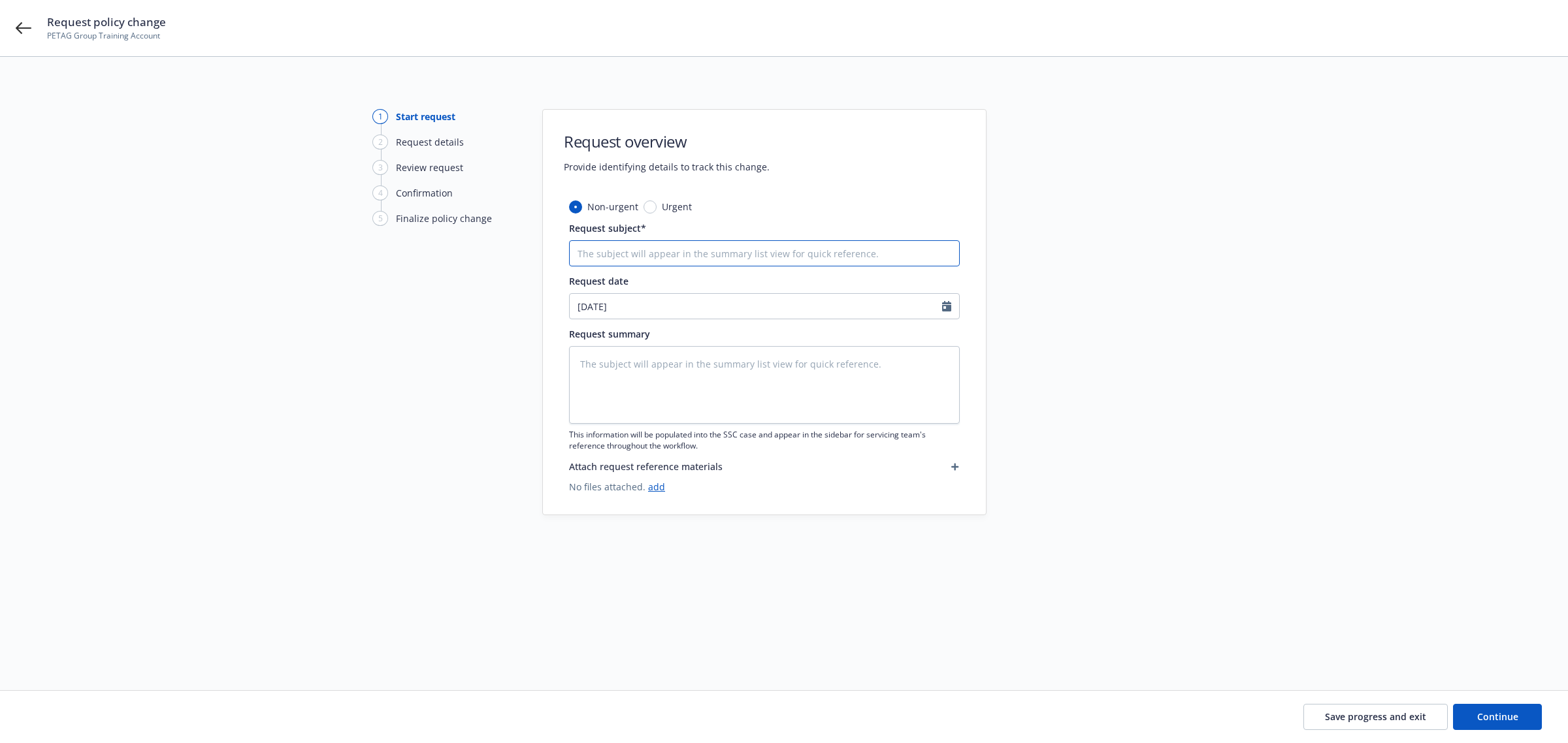
click at [644, 257] on input "Request subject*" at bounding box center [764, 253] width 391 height 26
drag, startPoint x: 641, startPoint y: 250, endPoint x: 618, endPoint y: 253, distance: 23.2
click at [641, 251] on input "Request subject*" at bounding box center [764, 253] width 391 height 26
paste input "New Vehicles Purchased"
type textarea "x"
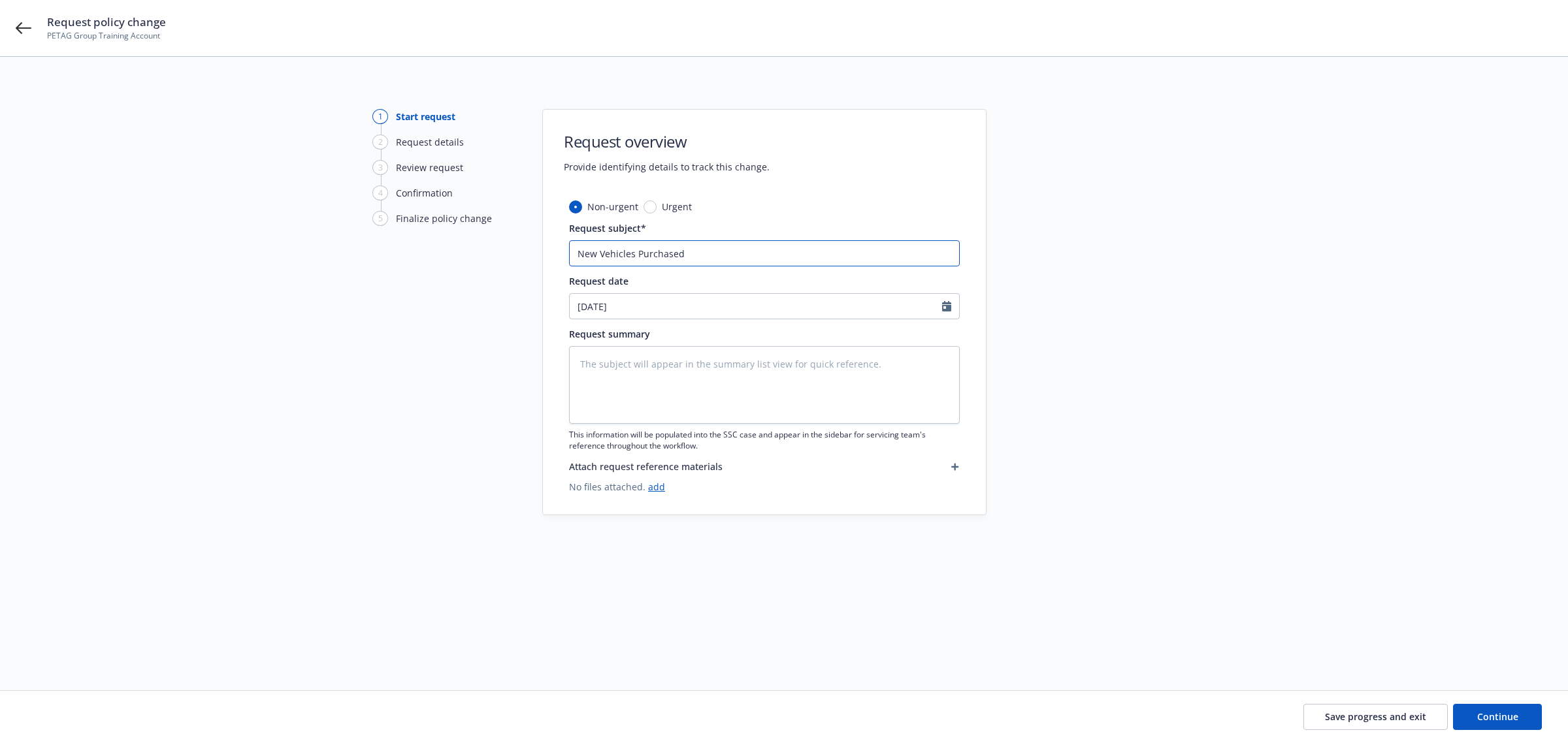
type input "New Vehicles Purchased"
click at [654, 314] on input "[DATE]" at bounding box center [756, 306] width 373 height 25
select select "9"
type textarea "x"
click at [338, 322] on div "1 Start request 2 Request details 3 Review request 4 Confirmation 5 Finalize po…" at bounding box center [784, 358] width 1537 height 497
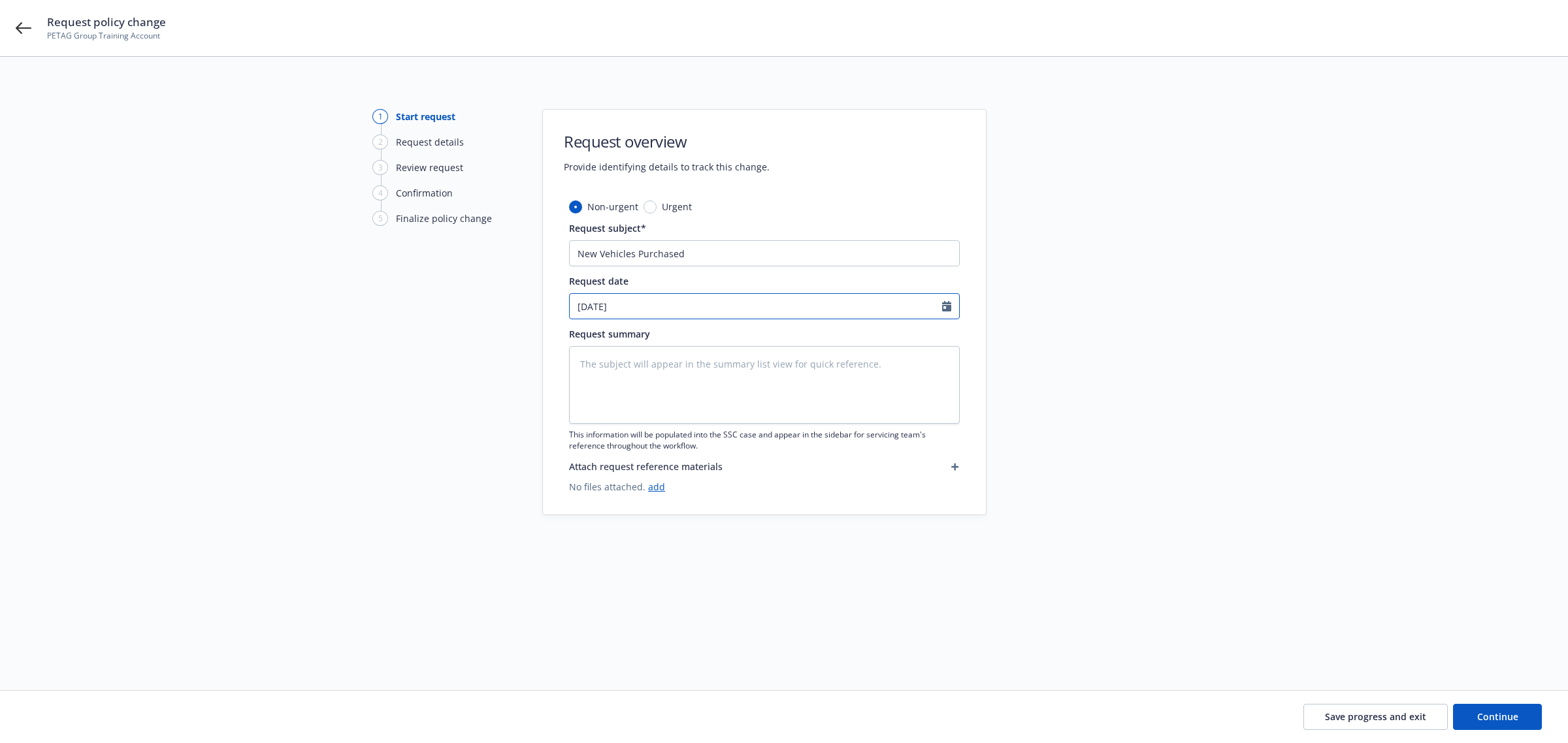
click at [696, 311] on input "[DATE]" at bounding box center [756, 306] width 373 height 25
select select "9"
click at [691, 447] on span "26" at bounding box center [691, 441] width 18 height 16
type textarea "x"
type input "[DATE]"
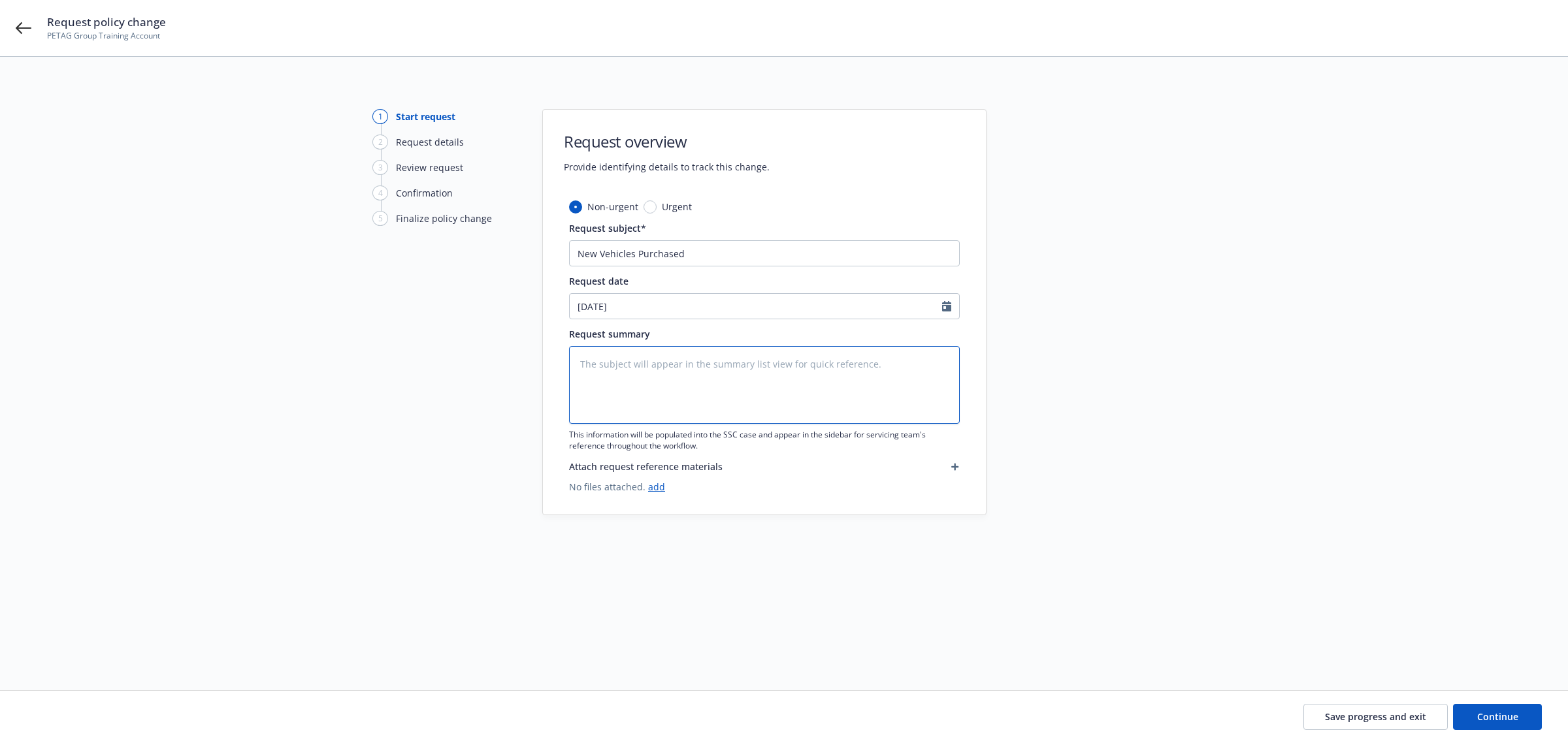
click at [680, 390] on textarea at bounding box center [764, 384] width 391 height 78
drag, startPoint x: 641, startPoint y: 363, endPoint x: 641, endPoint y: 371, distance: 8.0
click at [641, 363] on textarea at bounding box center [764, 384] width 391 height 78
paste textarea "Hello, We purchased a vehicle [DATE]: • Year - 2025 • Make - Kia Telluride • Mo…"
type textarea "x"
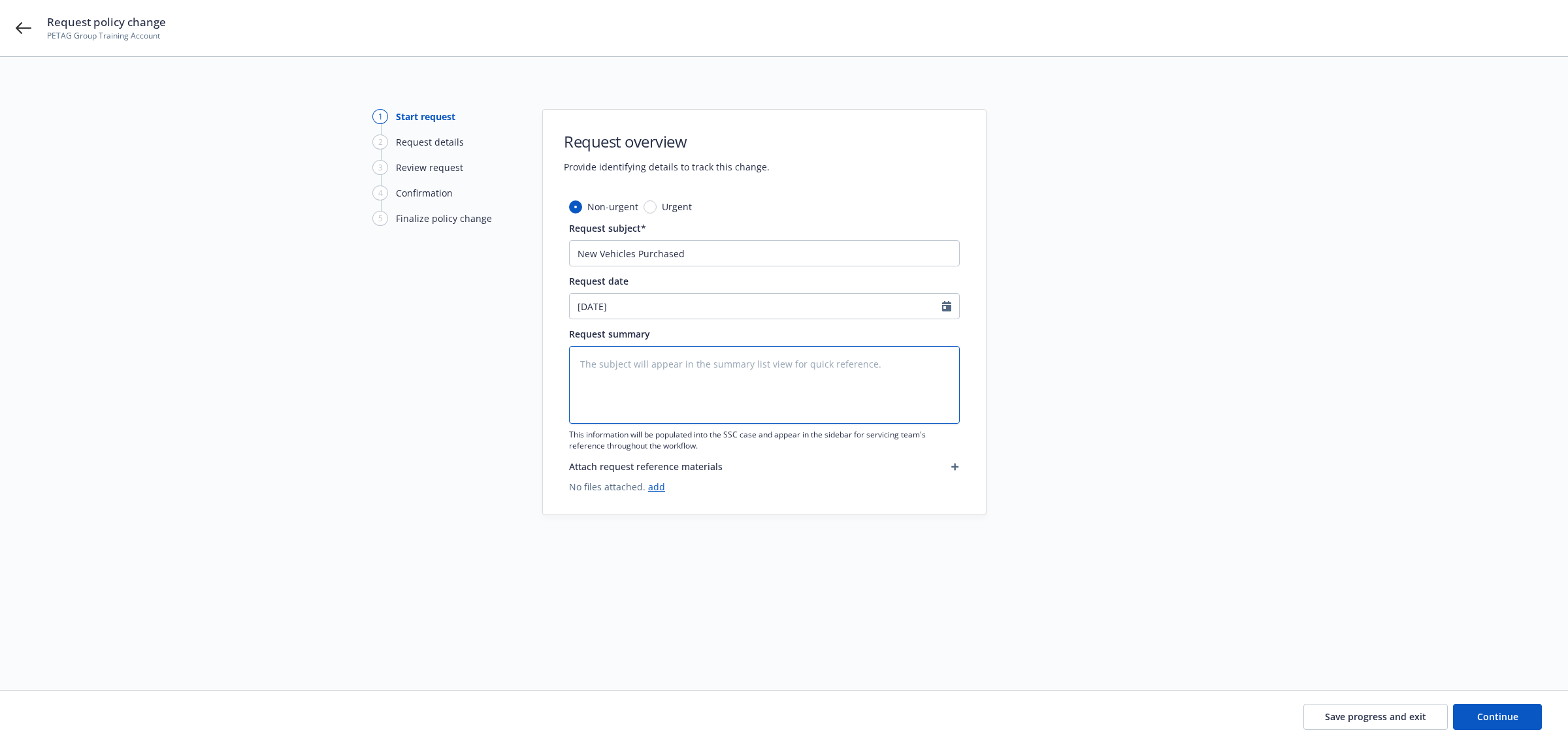
type textarea "Hello, We purchased a vehicle [DATE]: • Year - 2025 • Make - Kia Telluride • Mo…"
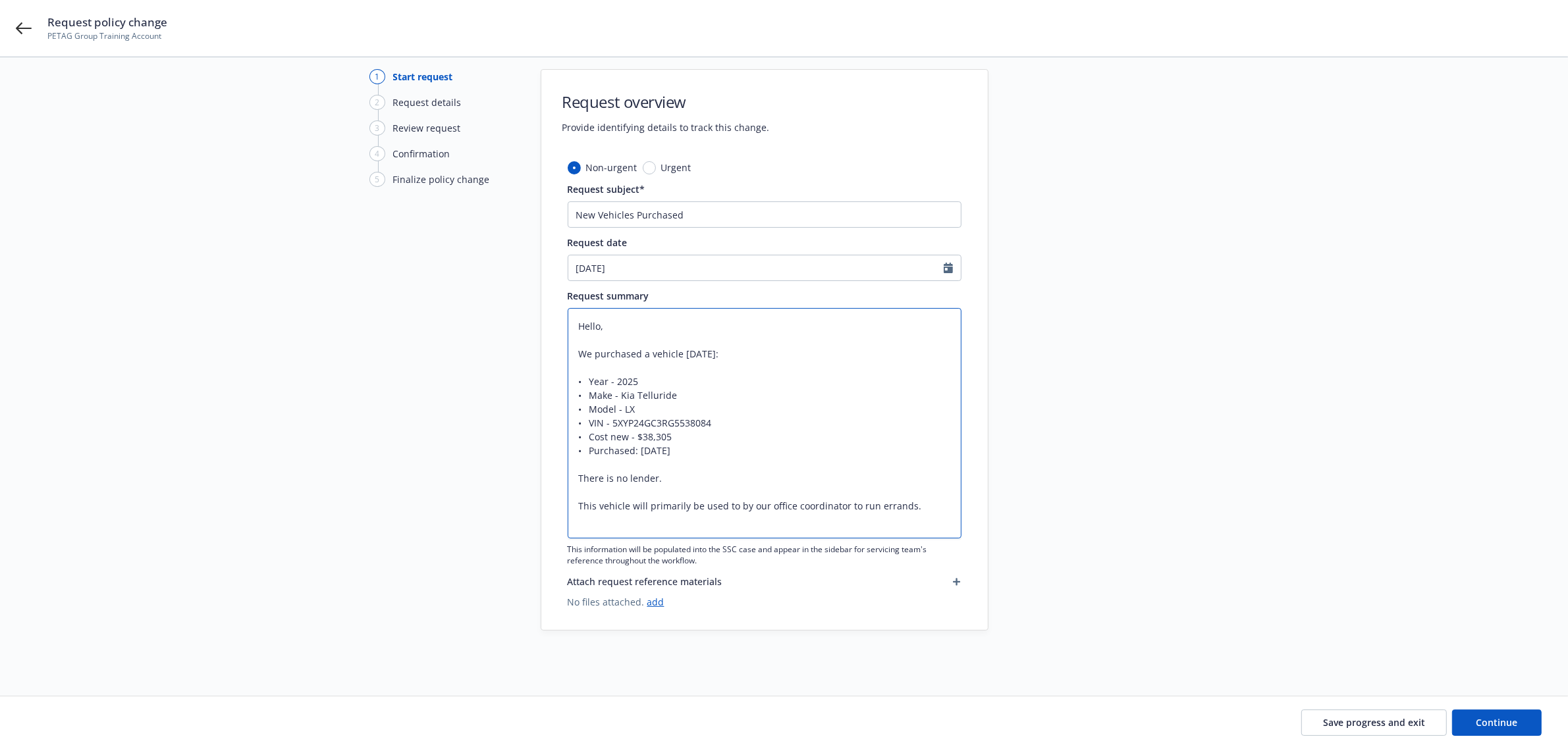
scroll to position [60, 0]
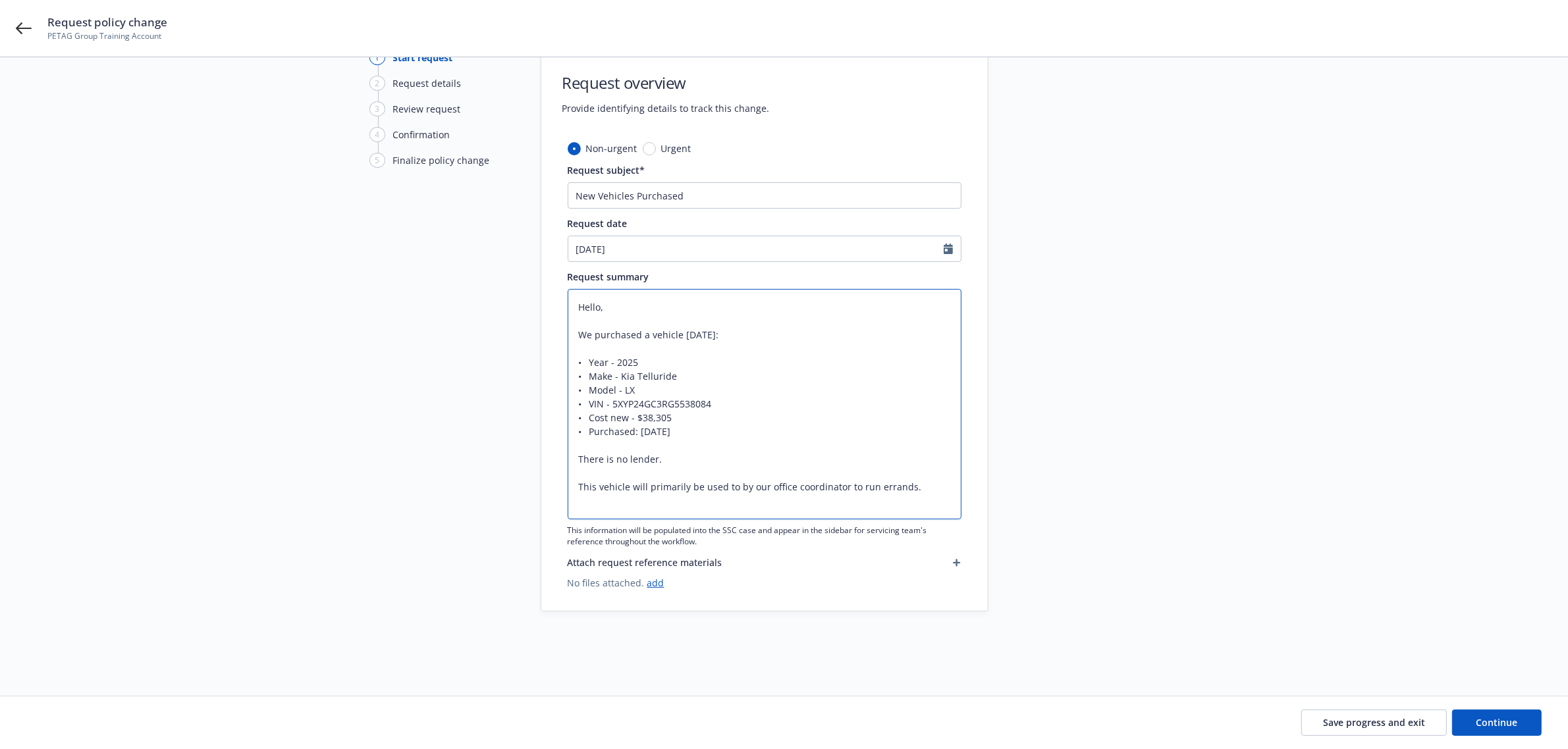
click at [667, 316] on textarea "Hello, We purchased a vehicle [DATE]: • Year - 2025 • Make - Kia Telluride • Mo…" at bounding box center [765, 404] width 394 height 231
drag, startPoint x: 731, startPoint y: 334, endPoint x: 723, endPoint y: 334, distance: 8.0
click at [725, 334] on textarea "Hello, We purchased a vehicle [DATE]: • Year - 2025 • Make - Kia Telluride • Mo…" at bounding box center [765, 404] width 394 height 231
drag, startPoint x: 589, startPoint y: 336, endPoint x: 553, endPoint y: 256, distance: 87.7
click at [555, 256] on div "Non-urgent Urgent Request subject* New Vehicles Purchased Request date [DATE] R…" at bounding box center [765, 376] width 447 height 469
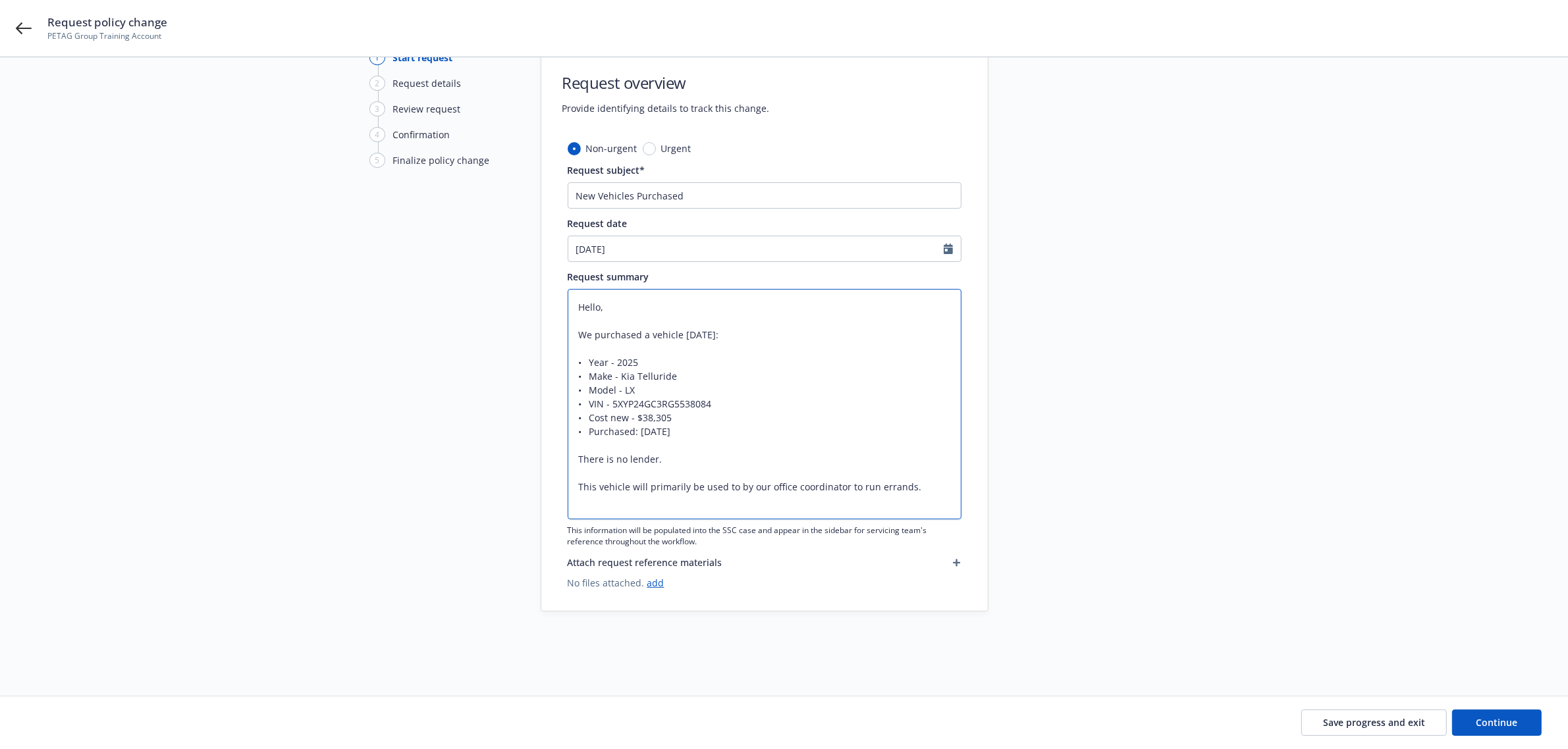
type textarea "x"
type textarea "e purchased a vehicle [DATE]: • Year - 2025 • Make - Kia Telluride • Model - LX…"
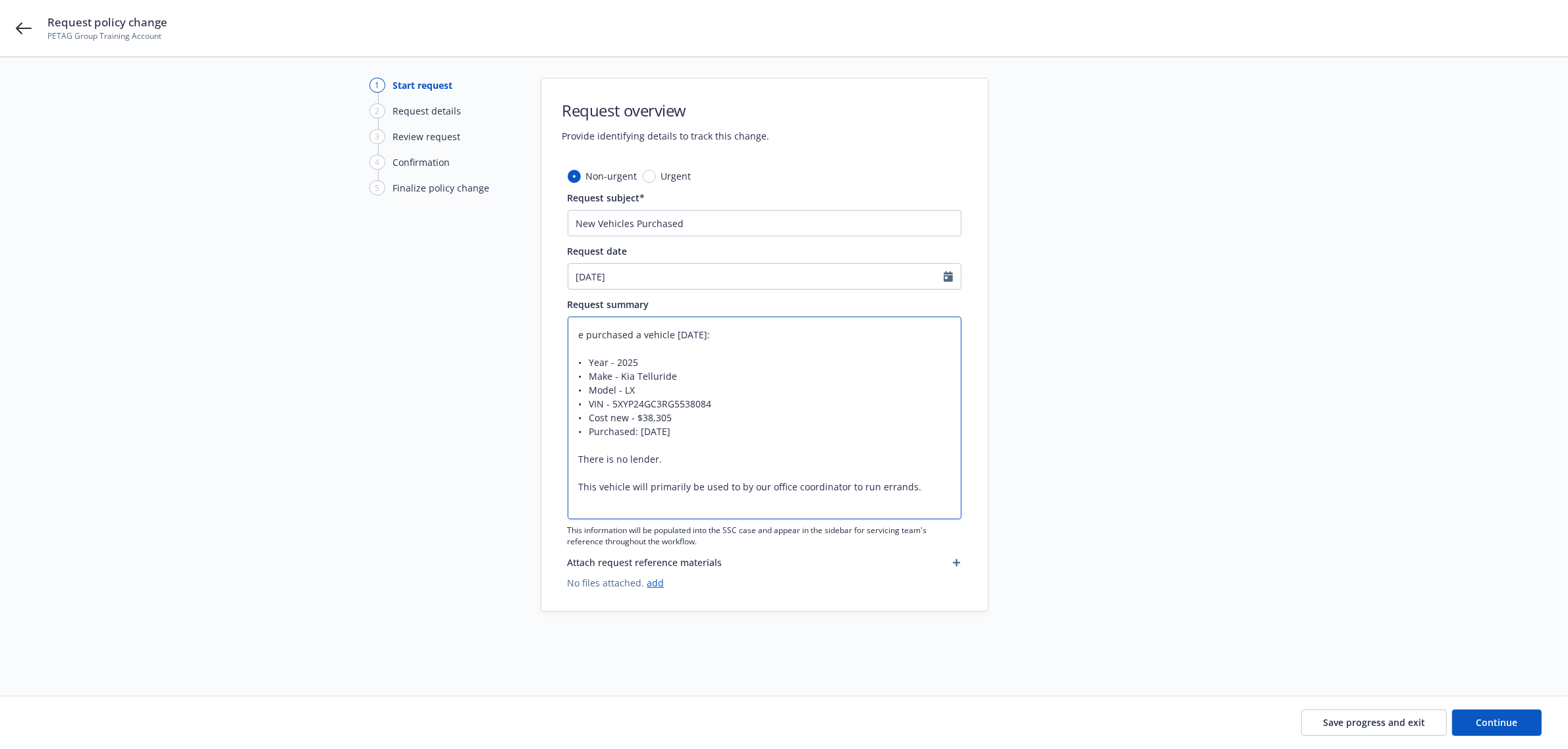
scroll to position [32, 0]
type textarea "x"
type textarea "Te purchased a vehicle [DATE]: • Year - 2025 • Make - Kia Telluride • Model - L…"
type textarea "x"
type textarea "The purchased a vehicle [DATE]: • Year - 2025 • Make - Kia Telluride • Model - …"
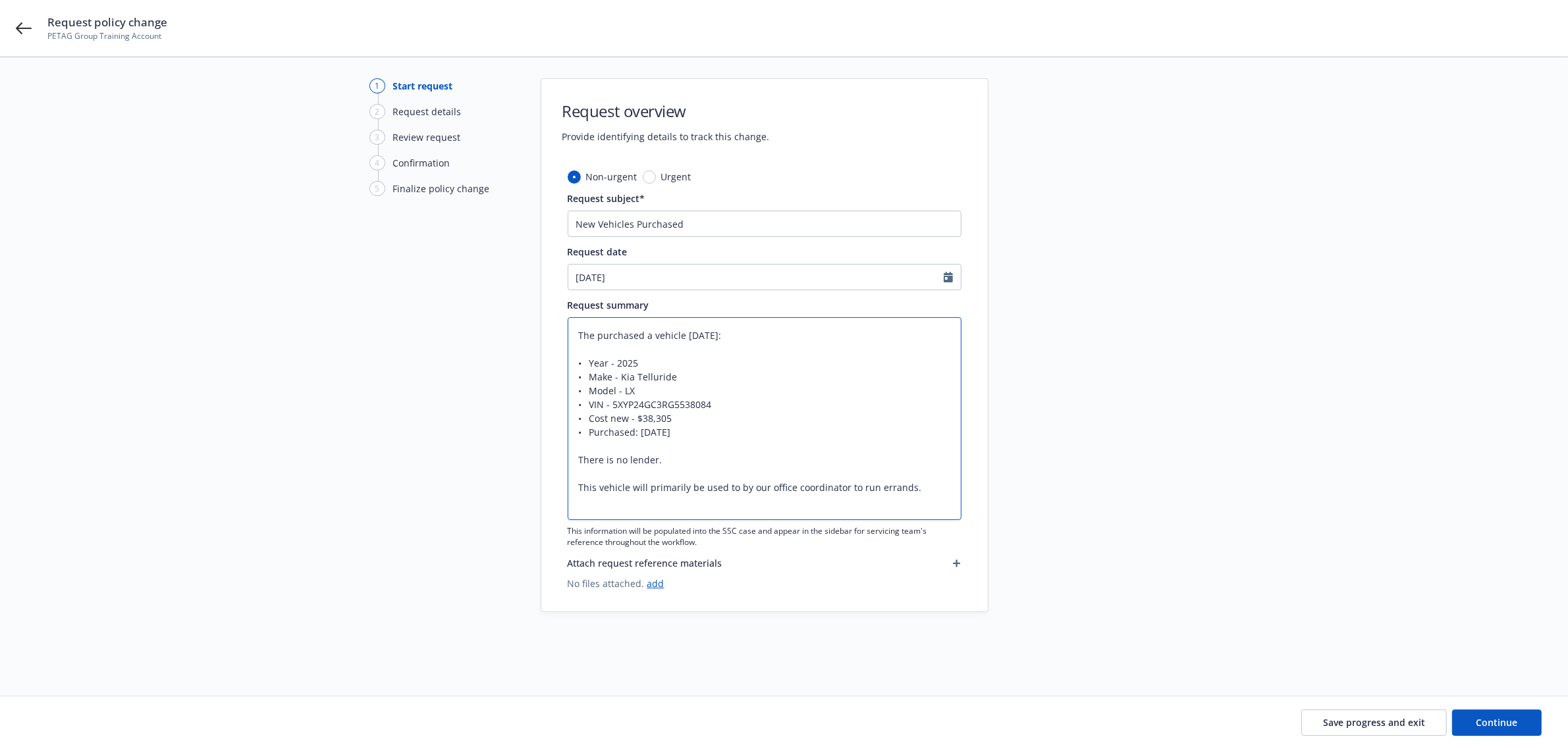
type textarea "x"
type textarea "Thee purchased a vehicle [DATE]: • Year - 2025 • Make - Kia Telluride • Model -…"
type textarea "x"
type textarea "[PERSON_NAME] purchased a vehicle [DATE]: • Year - 2025 • Make - Kia Telluride …"
type textarea "x"
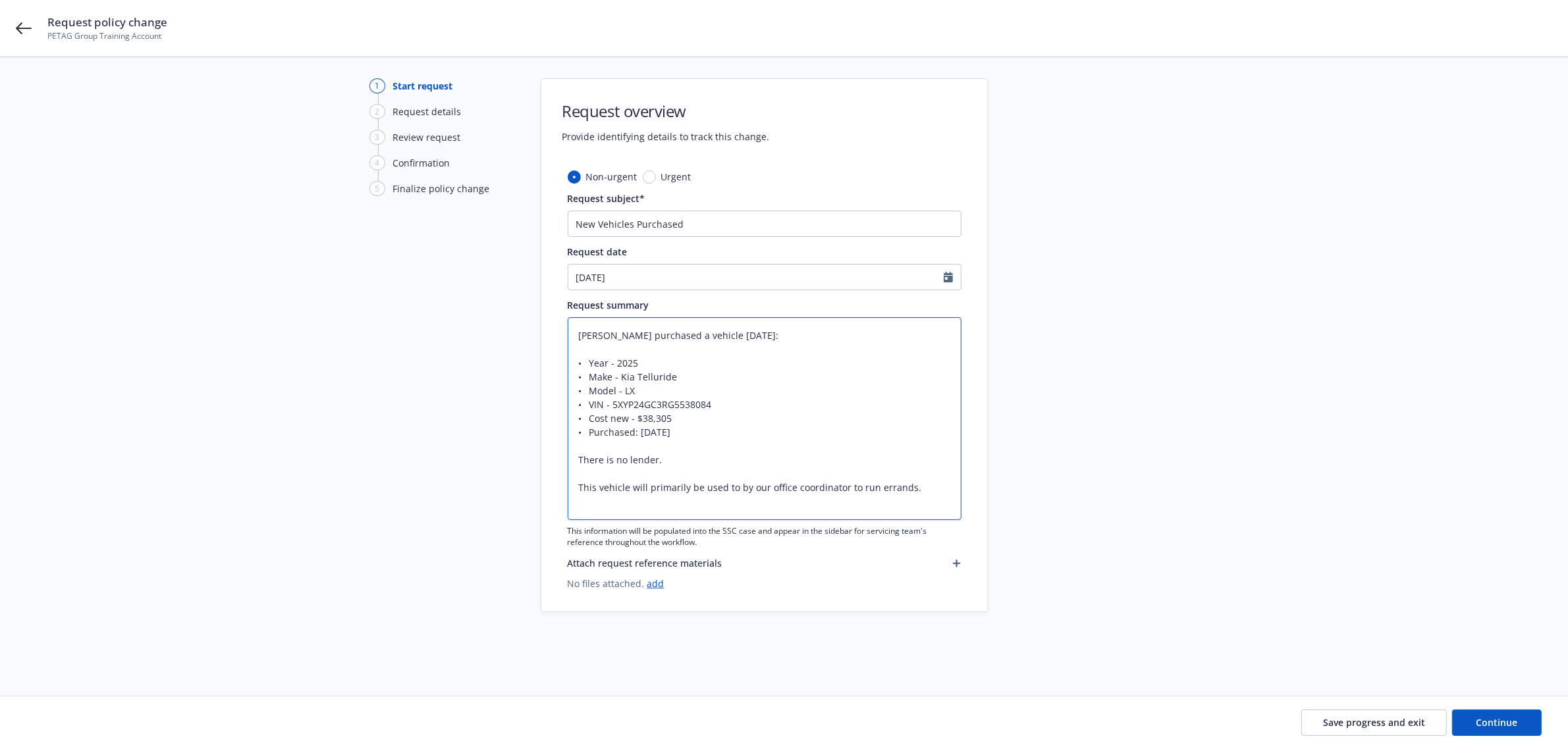
type textarea "They e purchased a vehicle [DATE]: • Year - 2025 • Make - Kia Telluride • Model…"
type textarea "x"
type textarea "They purchased a vehicle [DATE]: • Year - 2025 • Make - Kia Telluride • Model -…"
click at [752, 504] on textarea "They purchased a vehicle [DATE]: • Year - 2025 • Make - Kia Telluride • Model -…" at bounding box center [765, 418] width 394 height 203
click at [758, 481] on textarea "They purchased a vehicle [DATE]: • Year - 2025 • Make - Kia Telluride • Model -…" at bounding box center [765, 418] width 394 height 203
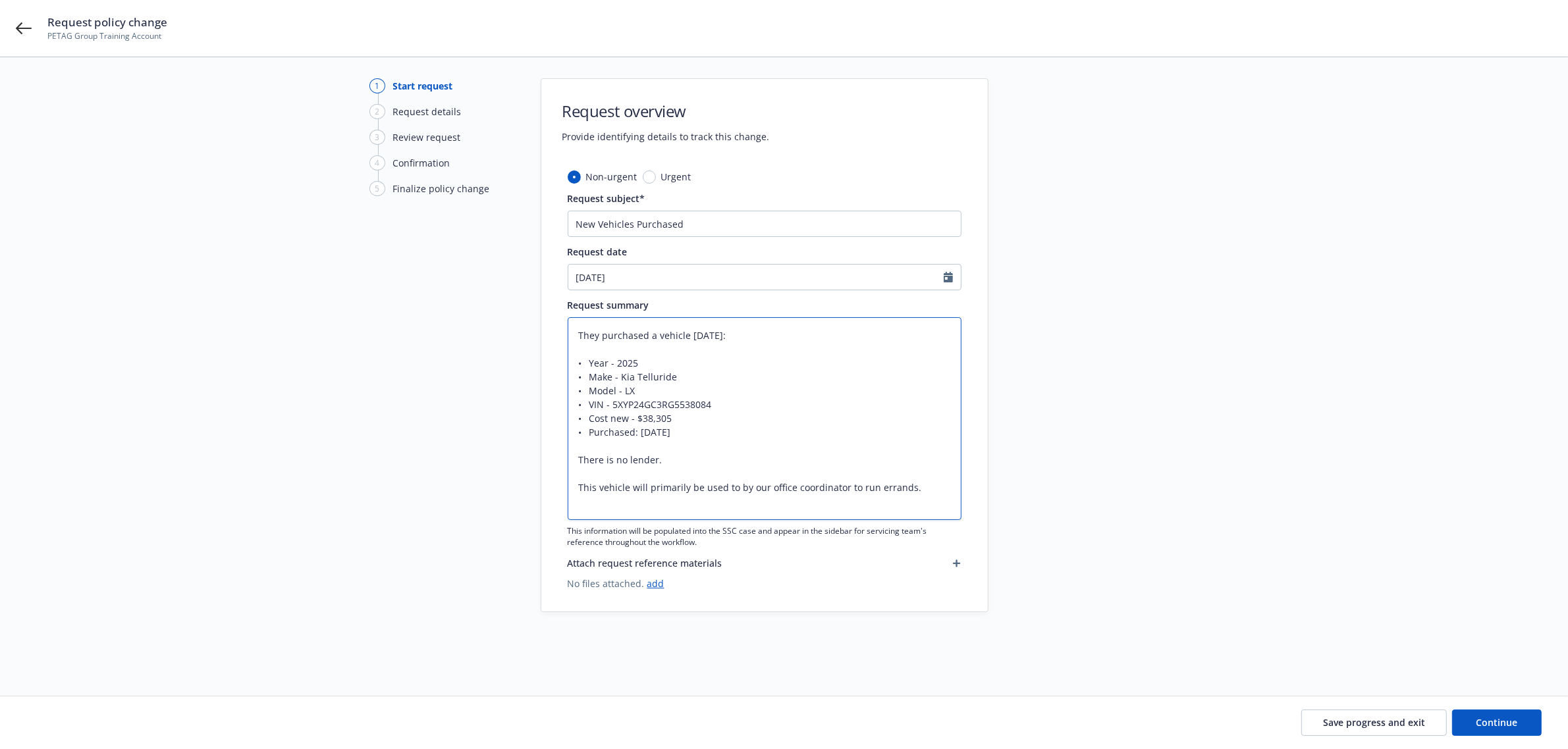
click at [758, 481] on textarea "They purchased a vehicle [DATE]: • Year - 2025 • Make - Kia Telluride • Model -…" at bounding box center [765, 418] width 394 height 203
type textarea "x"
type textarea "They purchased a vehicle [DATE]: • Year - 2025 • Make - Kia Telluride • Model -…"
type textarea "x"
type textarea "They purchased a vehicle [DATE]: • Year - 2025 • Make - Kia Telluride • Model -…"
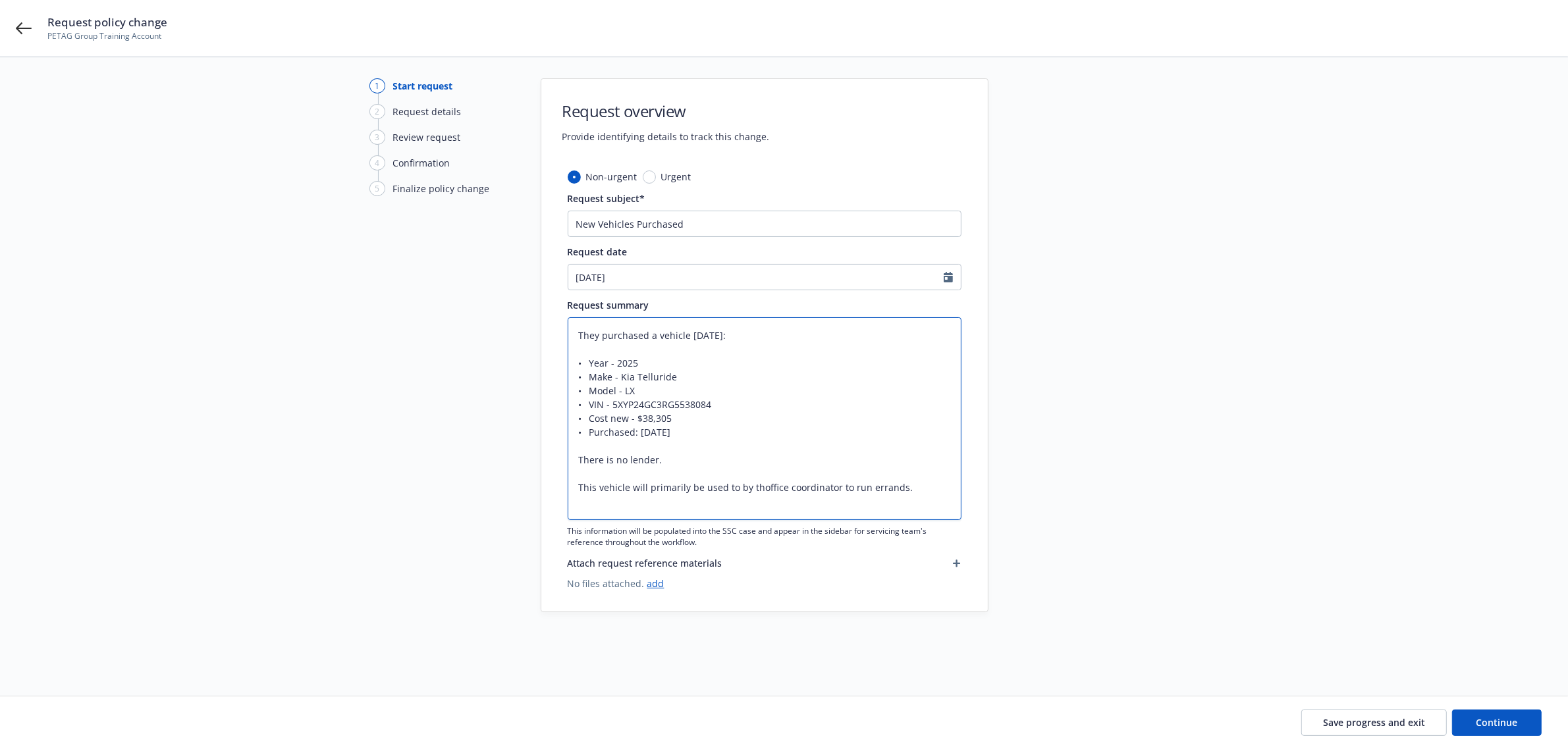
type textarea "x"
type textarea "They purchased a vehicle [DATE]: • Year - 2025 • Make - Kia Telluride • Model -…"
type textarea "x"
type textarea "They purchased a vehicle [DATE]: • Year - 2025 • Make - Kia Telluride • Model -…"
type textarea "x"
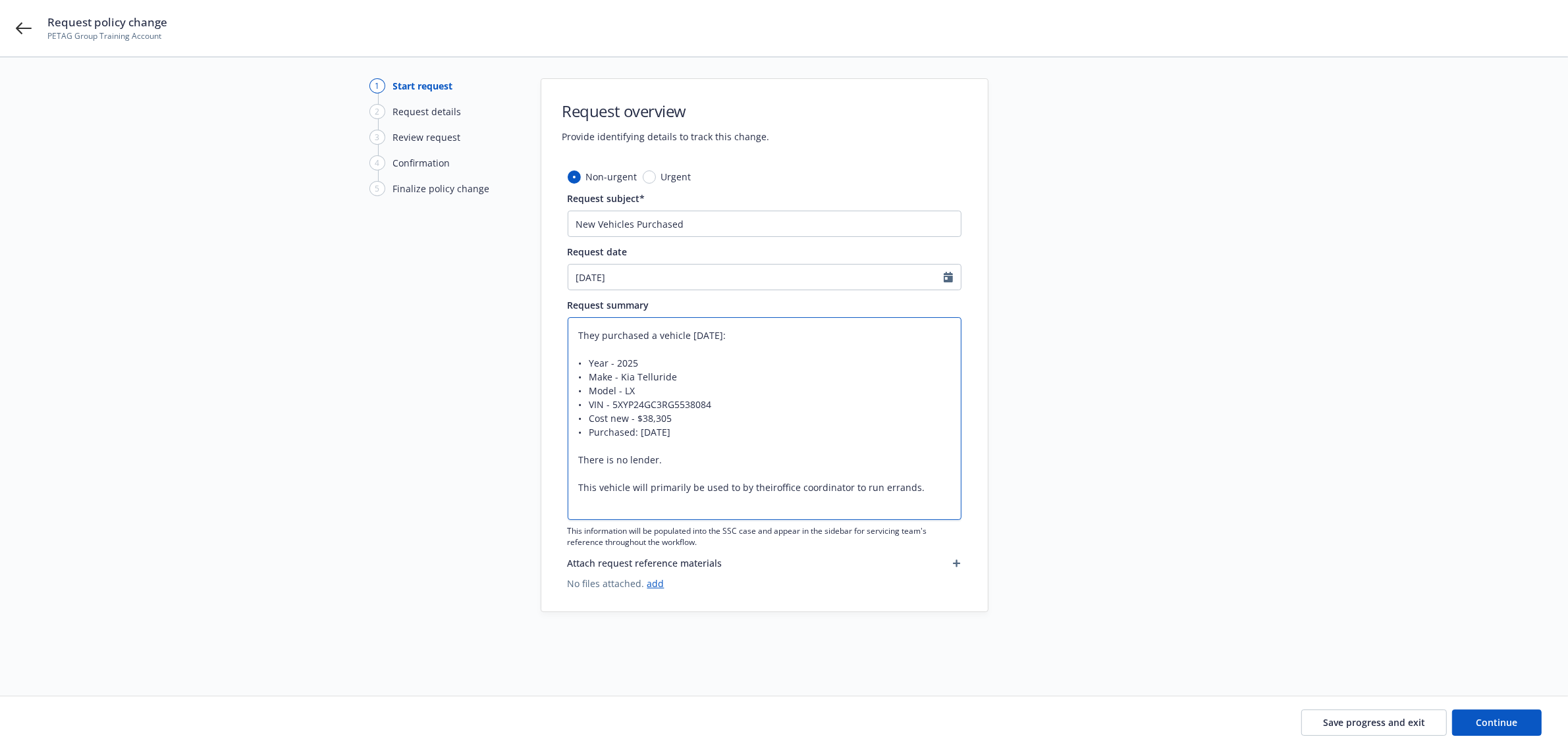
type textarea "They purchased a vehicle [DATE]: • Year - 2025 • Make - Kia Telluride • Model -…"
click at [758, 506] on textarea "They purchased a vehicle [DATE]: • Year - 2025 • Make - Kia Telluride • Model -…" at bounding box center [765, 418] width 394 height 203
type textarea "x"
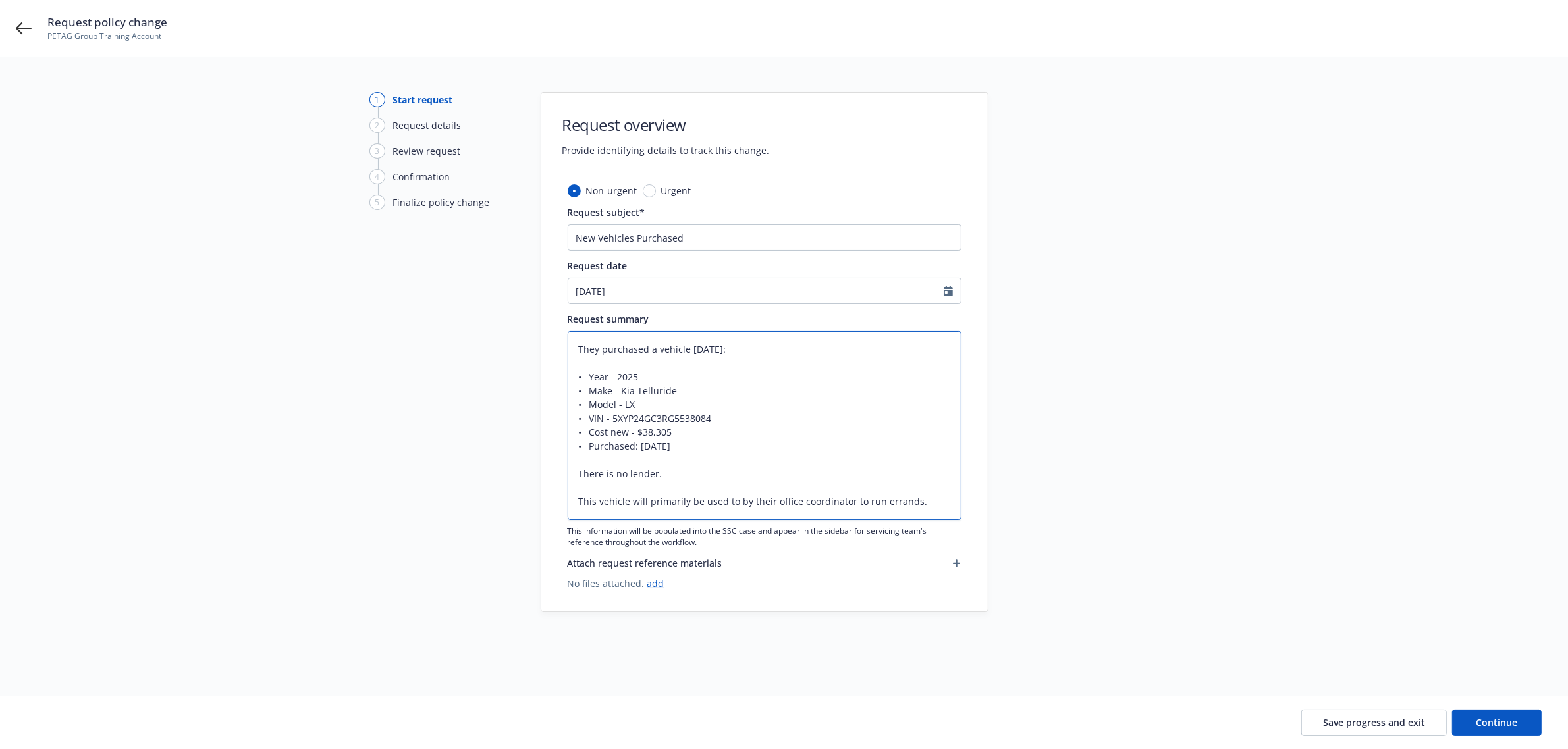
type textarea "They purchased a vehicle [DATE]: • Year - 2025 • Make - Kia Telluride • Model -…"
click at [953, 566] on icon "button" at bounding box center [957, 564] width 8 height 8
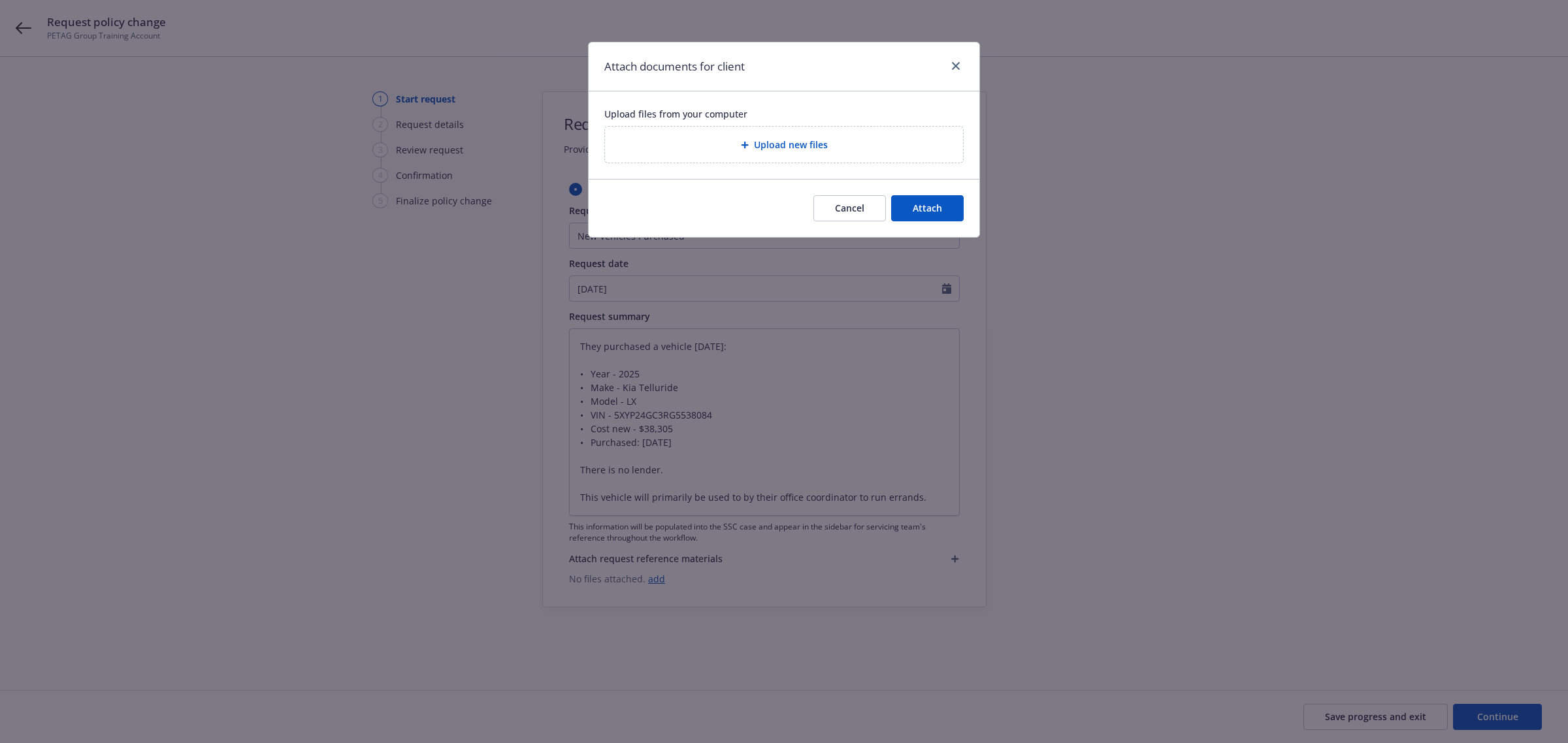
type textarea "x"
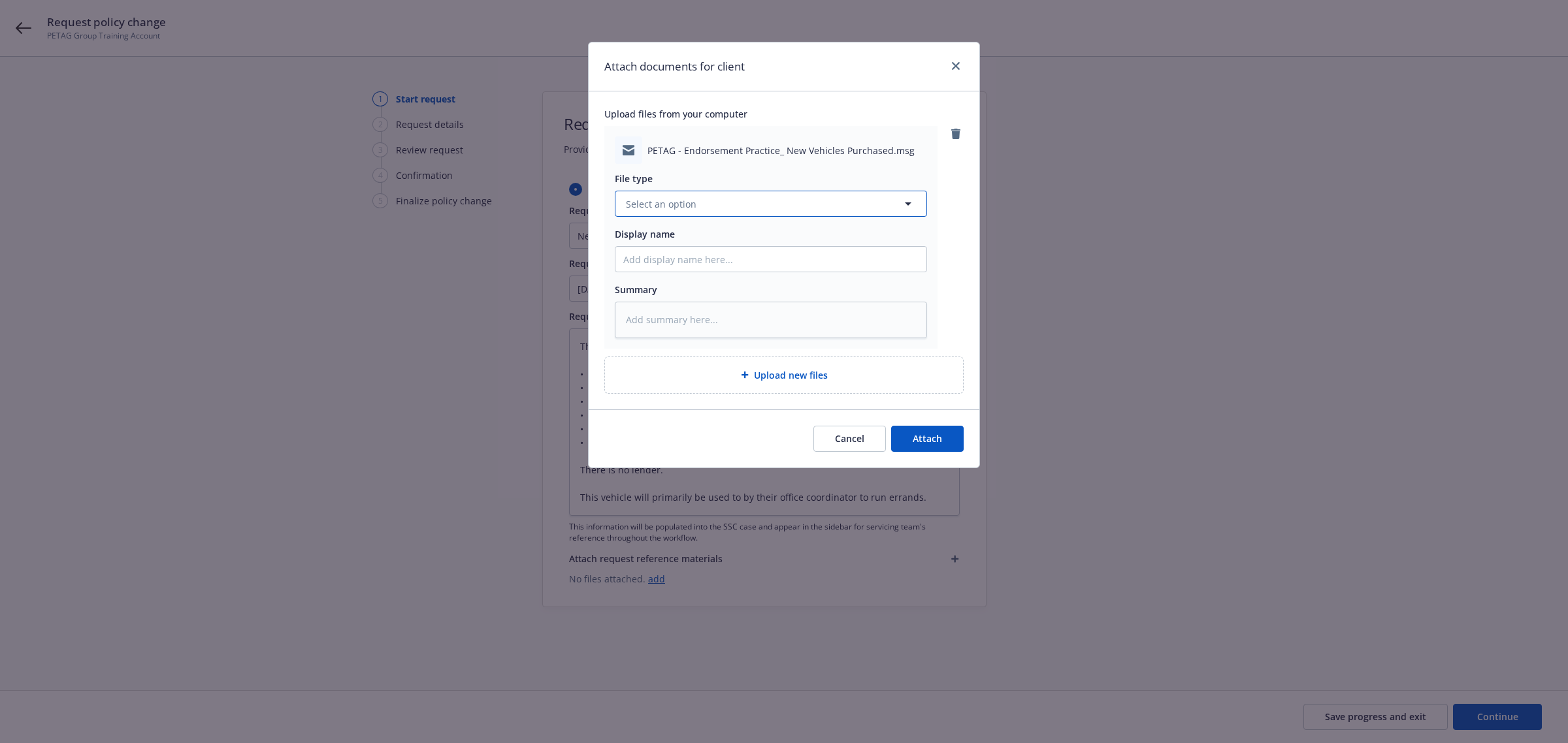
click at [750, 197] on button "Select an option" at bounding box center [771, 204] width 312 height 26
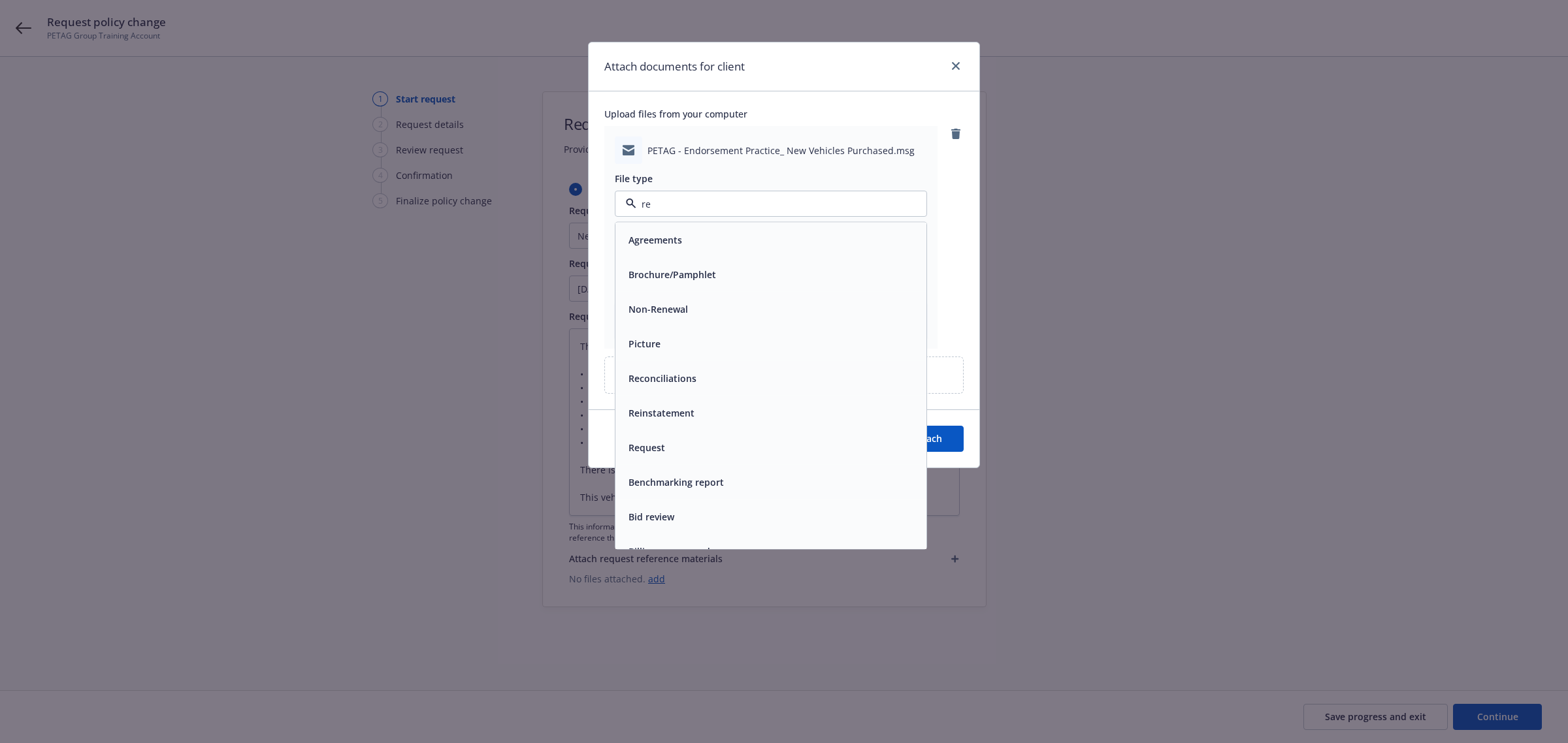
type input "r"
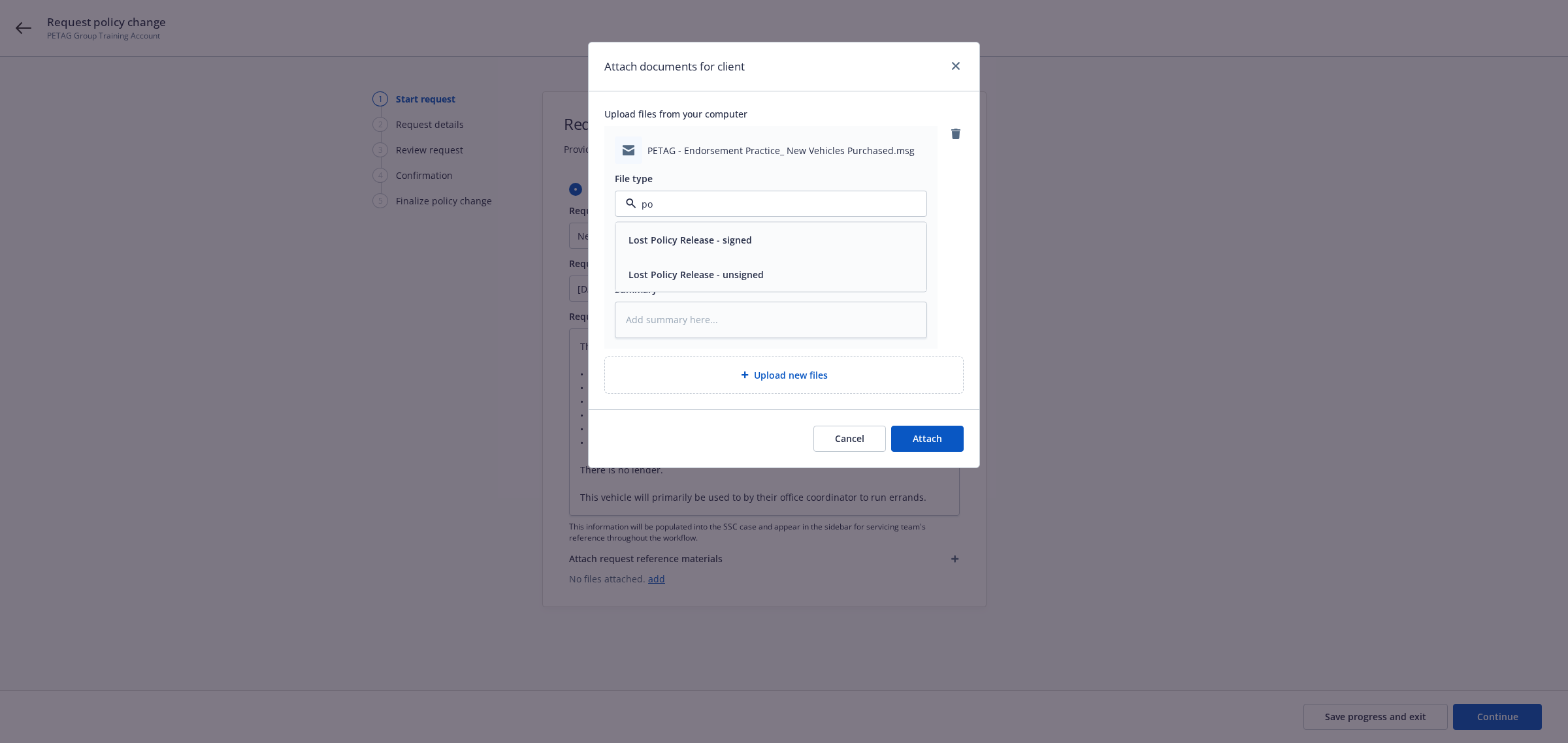
type input "p"
type input "chan"
click at [687, 237] on span "Change request" at bounding box center [664, 240] width 71 height 14
click at [701, 272] on div at bounding box center [771, 259] width 312 height 26
drag, startPoint x: 701, startPoint y: 260, endPoint x: 690, endPoint y: 259, distance: 11.0
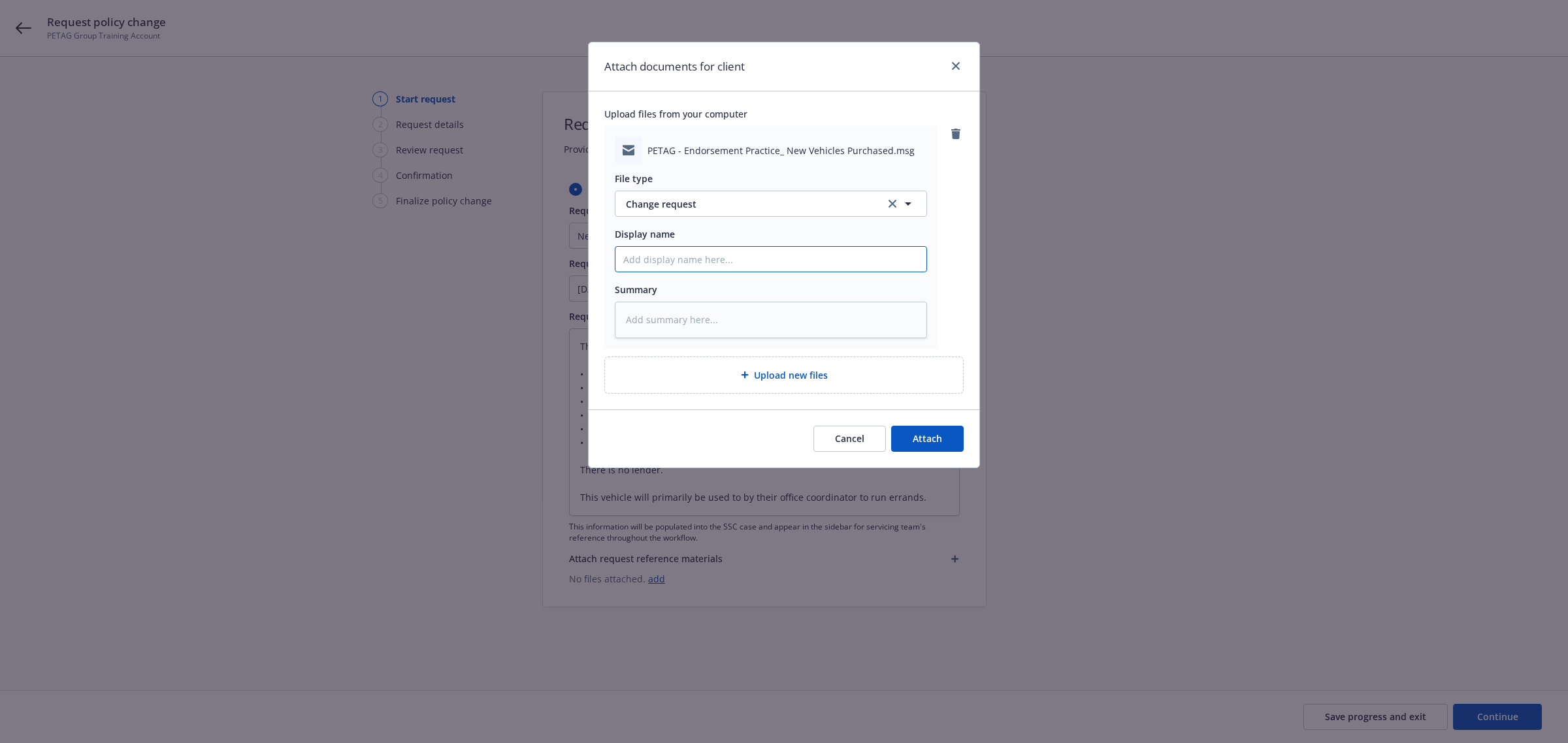
click at [701, 260] on input "Display name" at bounding box center [771, 259] width 311 height 25
click at [726, 335] on textarea at bounding box center [771, 320] width 312 height 37
click at [685, 262] on input "Display name" at bounding box center [771, 259] width 311 height 25
drag, startPoint x: 681, startPoint y: 266, endPoint x: 673, endPoint y: 273, distance: 10.6
drag, startPoint x: 673, startPoint y: 273, endPoint x: 682, endPoint y: 259, distance: 16.6
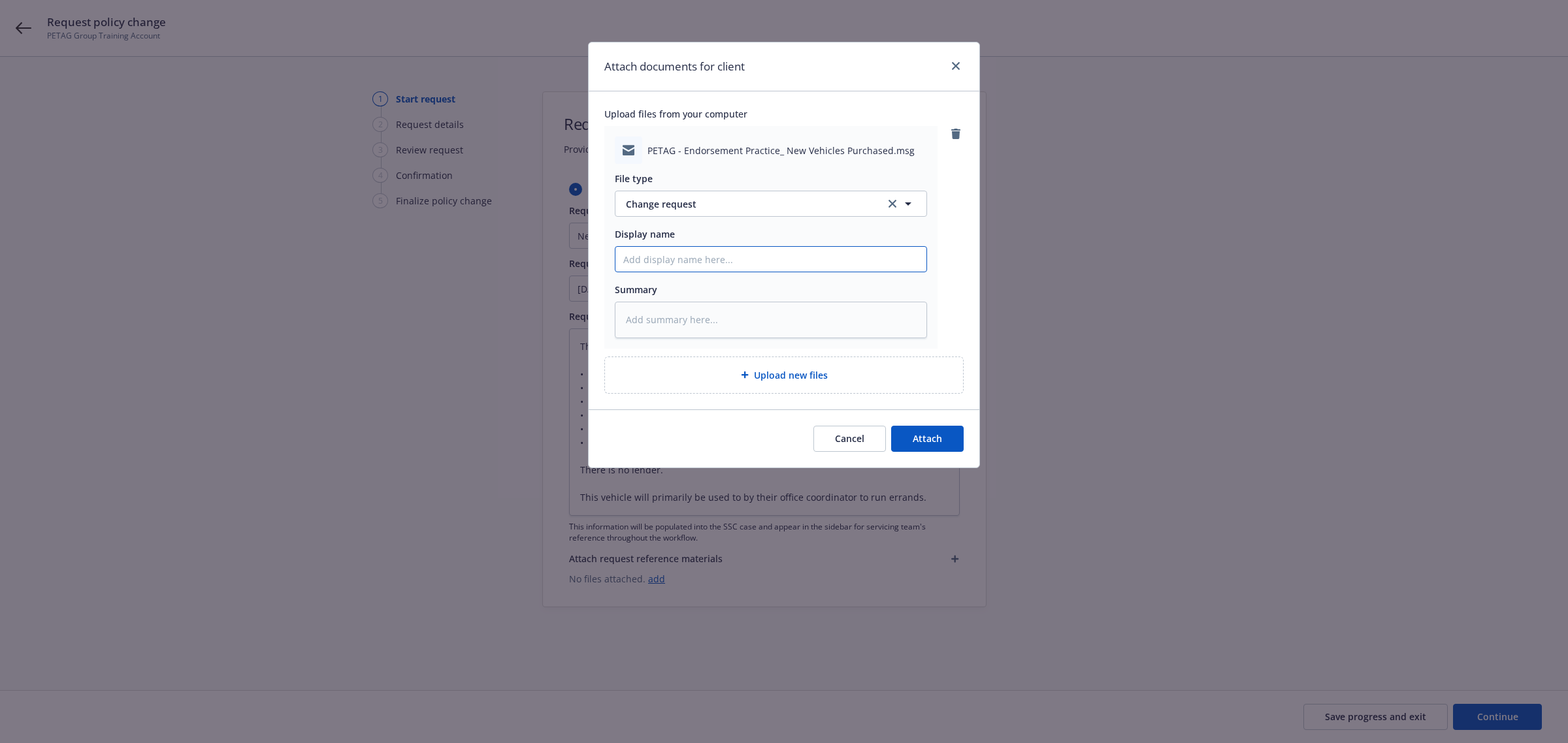
click at [682, 262] on input "Display name" at bounding box center [771, 259] width 311 height 25
click at [681, 258] on input "Display name" at bounding box center [771, 259] width 311 height 25
paste input "New Vehicle_Addition_2025 Kia Telluride LX_VIN 5XYP24GC3RG5538084_Purchase $383…"
type textarea "x"
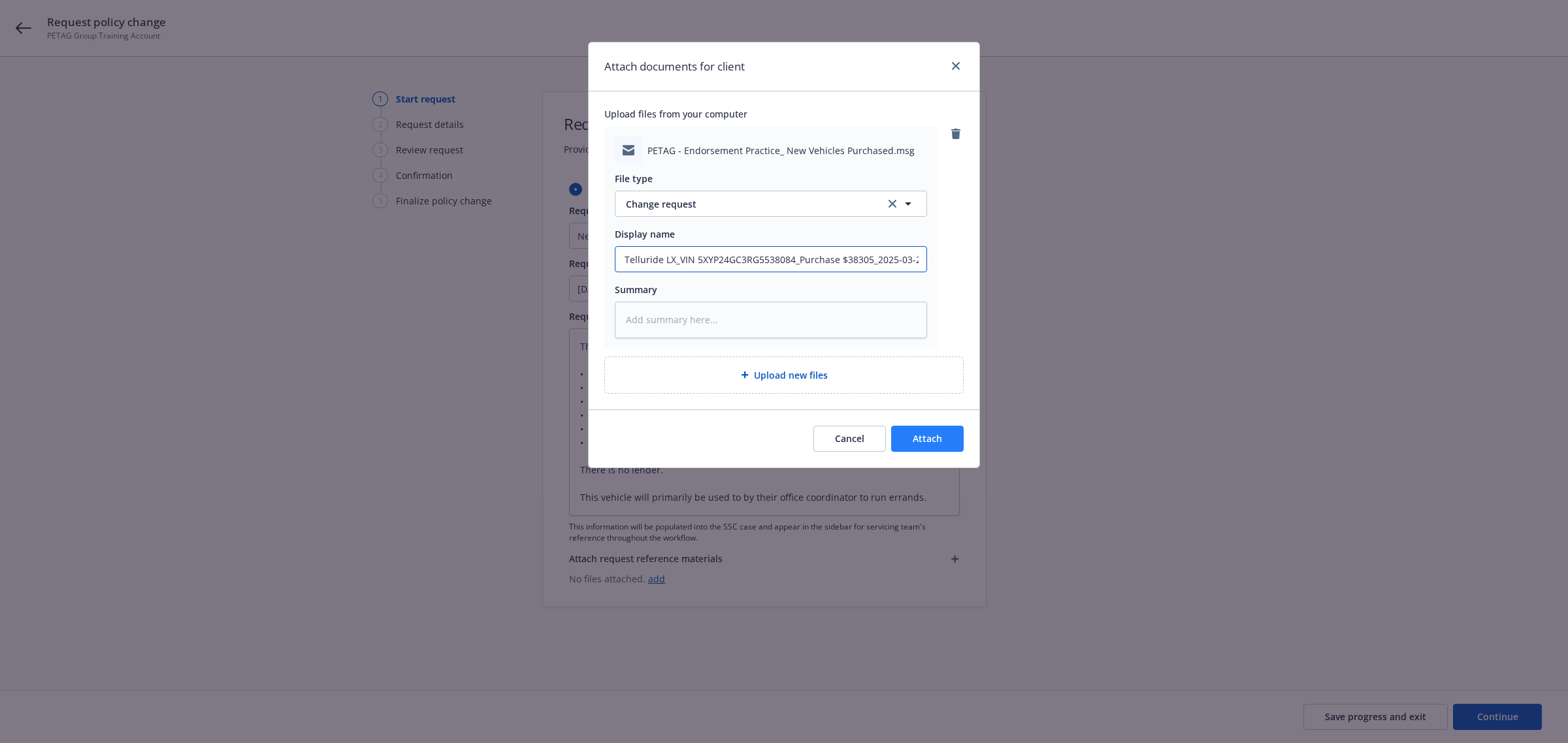
type input "New Vehicle_Addition_2025 Kia Telluride LX_VIN 5XYP24GC3RG5538084_Purchase $383…"
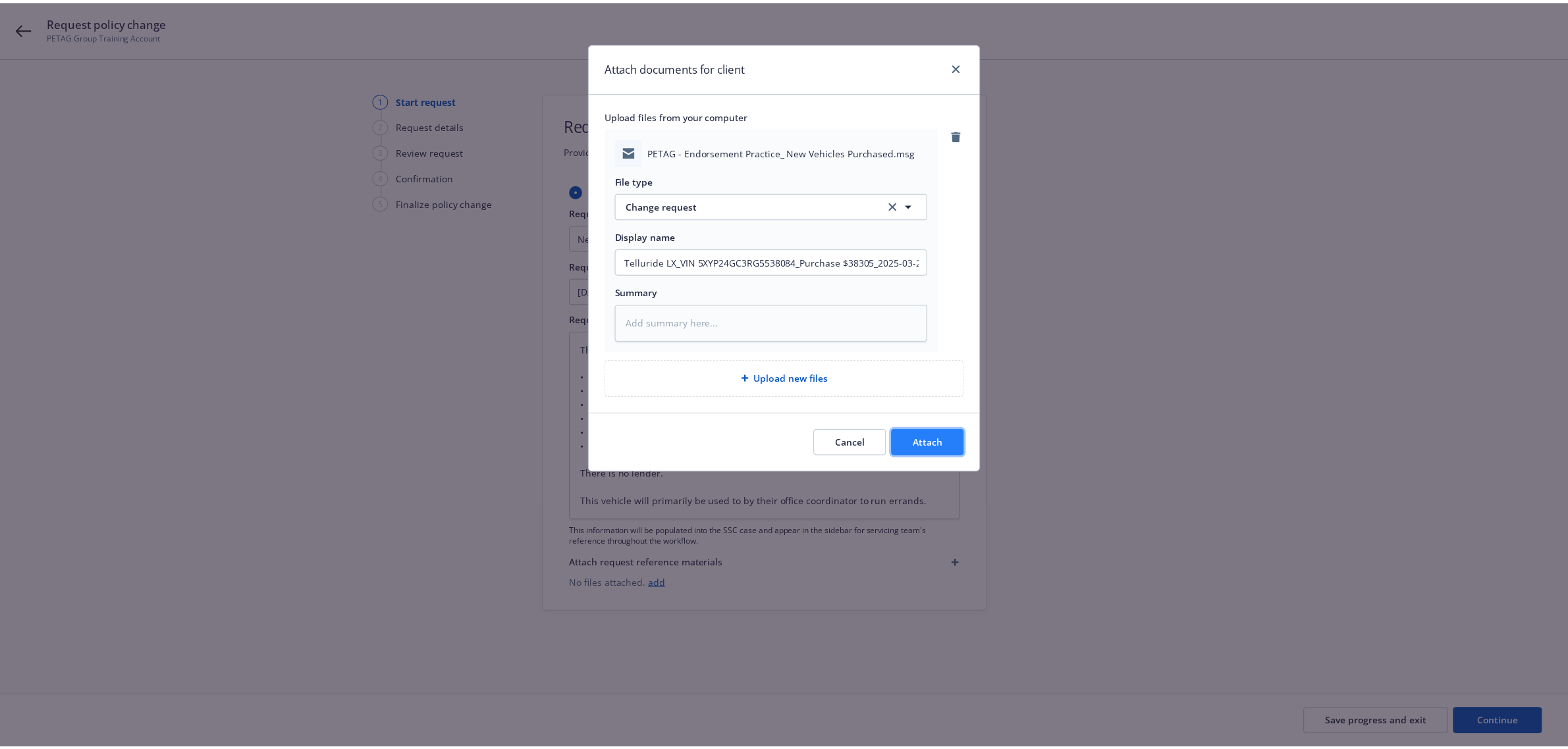
scroll to position [0, 0]
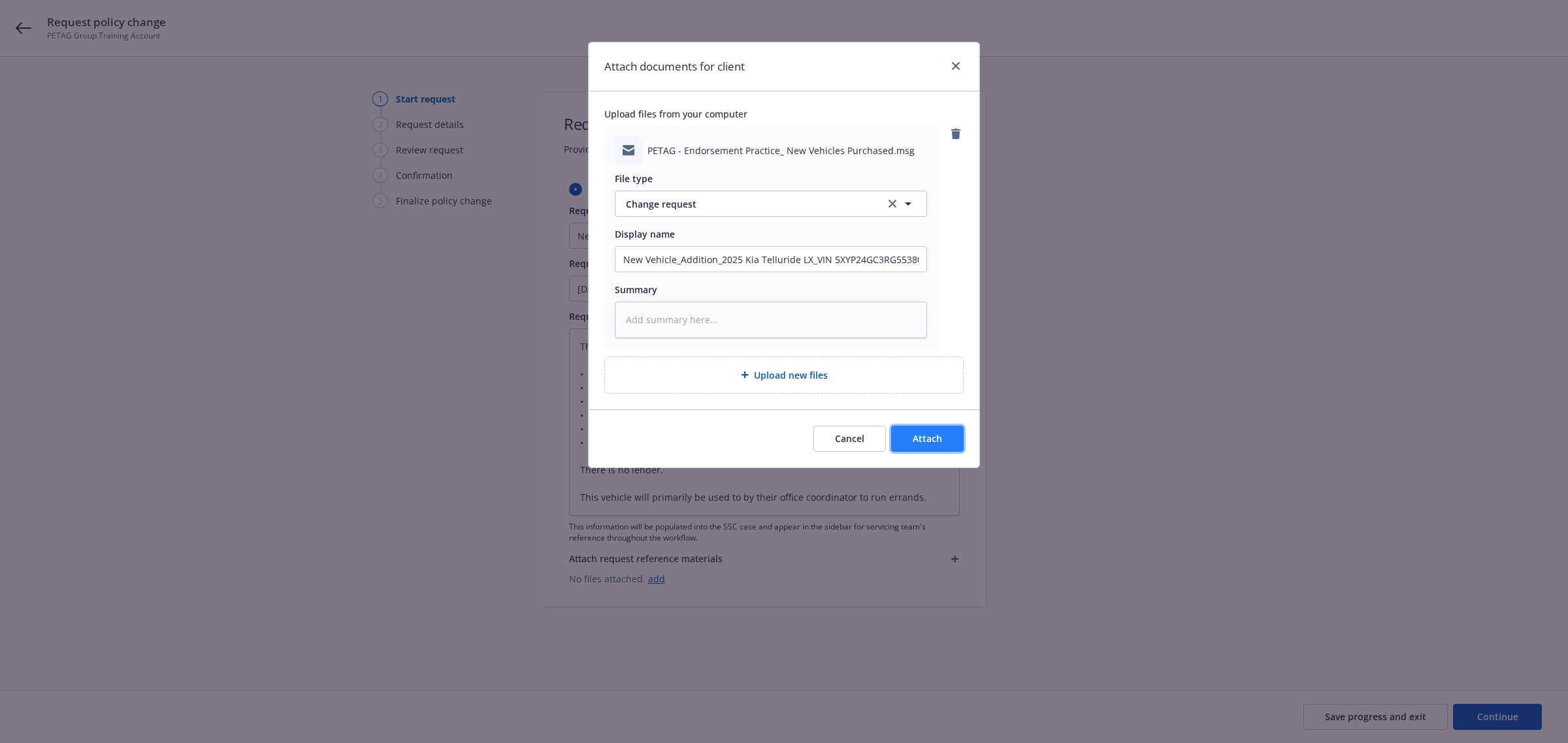
click at [899, 428] on button "Attach" at bounding box center [927, 439] width 72 height 26
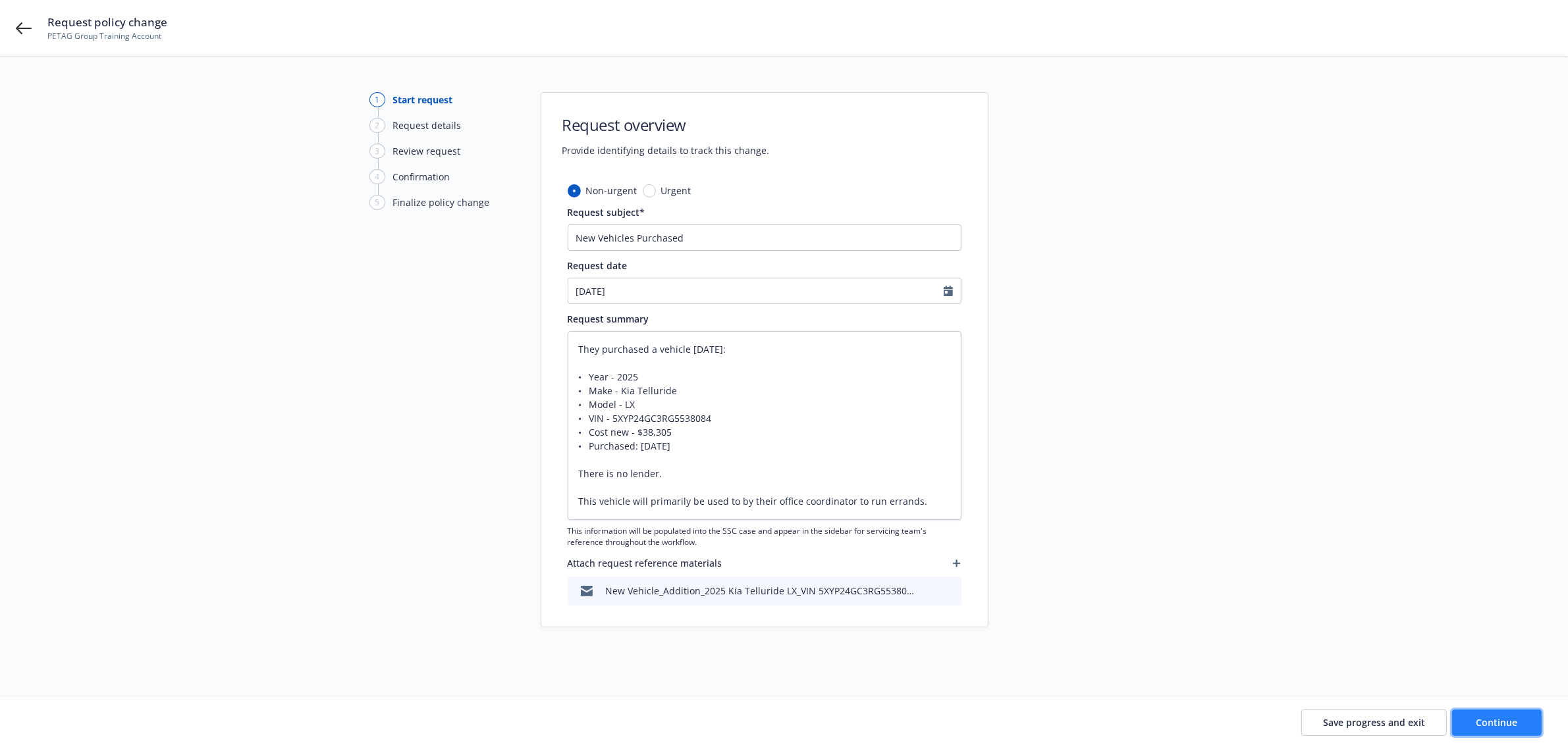
click at [1505, 728] on span "Continue" at bounding box center [1497, 721] width 41 height 12
type textarea "x"
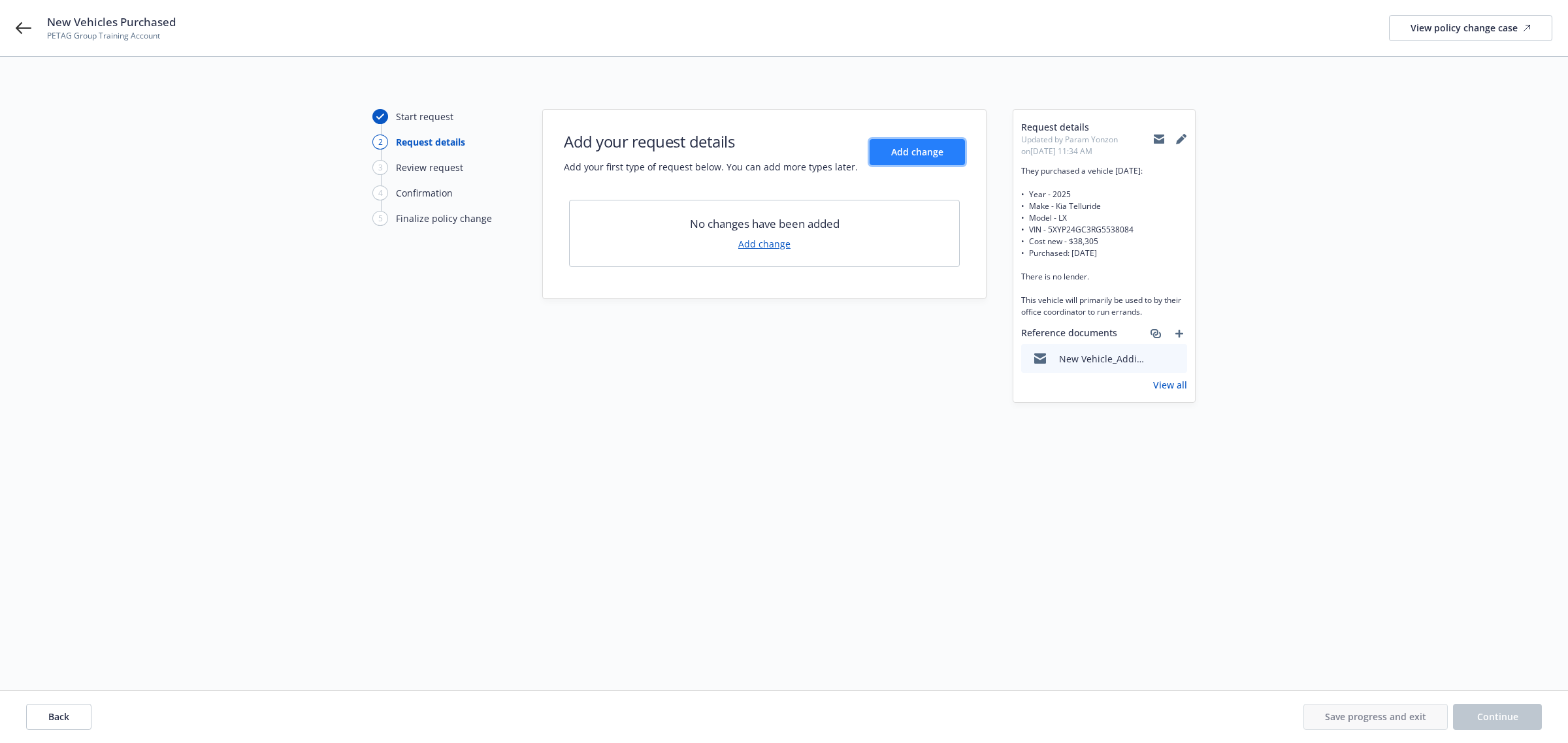
click at [909, 160] on button "Add change" at bounding box center [917, 152] width 96 height 26
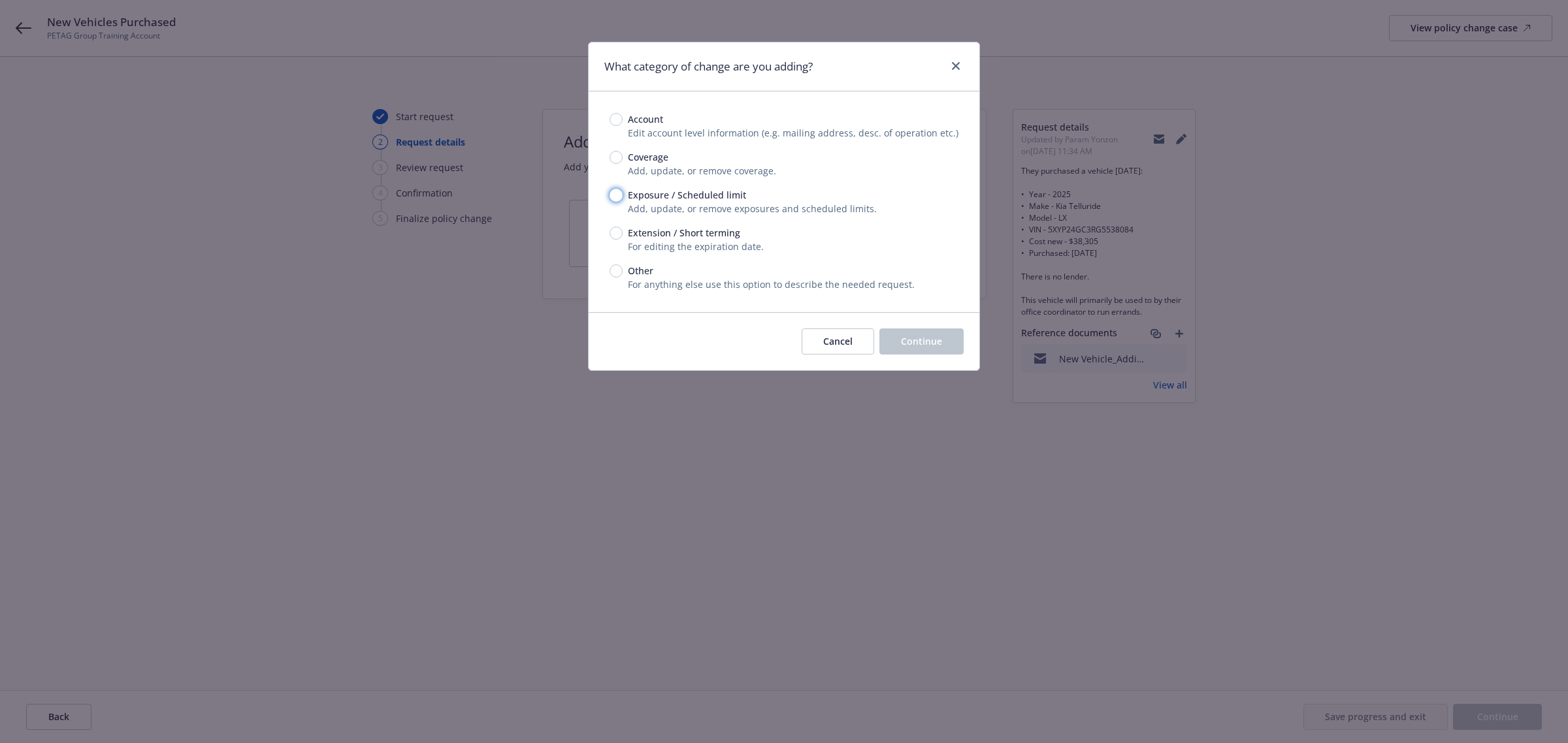
click at [615, 193] on input "Exposure / Scheduled limit" at bounding box center [616, 195] width 13 height 13
radio input "true"
click at [912, 342] on span "Continue" at bounding box center [921, 340] width 41 height 12
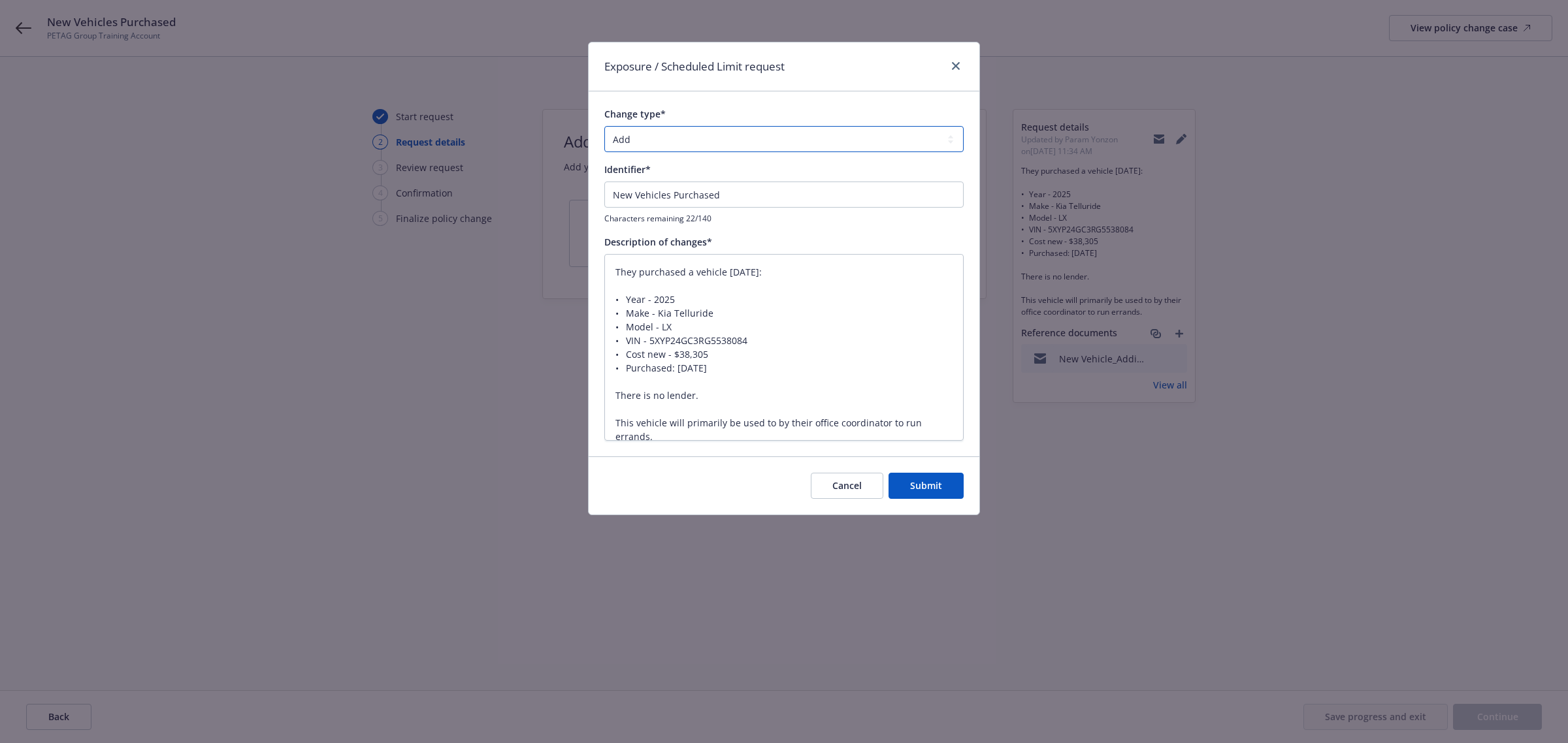
click at [687, 129] on select "Add Audit Change Remove" at bounding box center [784, 139] width 360 height 26
drag, startPoint x: 447, startPoint y: 297, endPoint x: 479, endPoint y: 299, distance: 32.1
click at [448, 297] on div "Exposure / Scheduled Limit request Change type* Add Audit Change Remove Identif…" at bounding box center [784, 372] width 1568 height 743
drag, startPoint x: 645, startPoint y: 135, endPoint x: 612, endPoint y: 132, distance: 33.1
click at [596, 129] on div "Change type* Add Audit Change Remove Identifier* New Vehicles Purchased Charact…" at bounding box center [784, 274] width 391 height 365
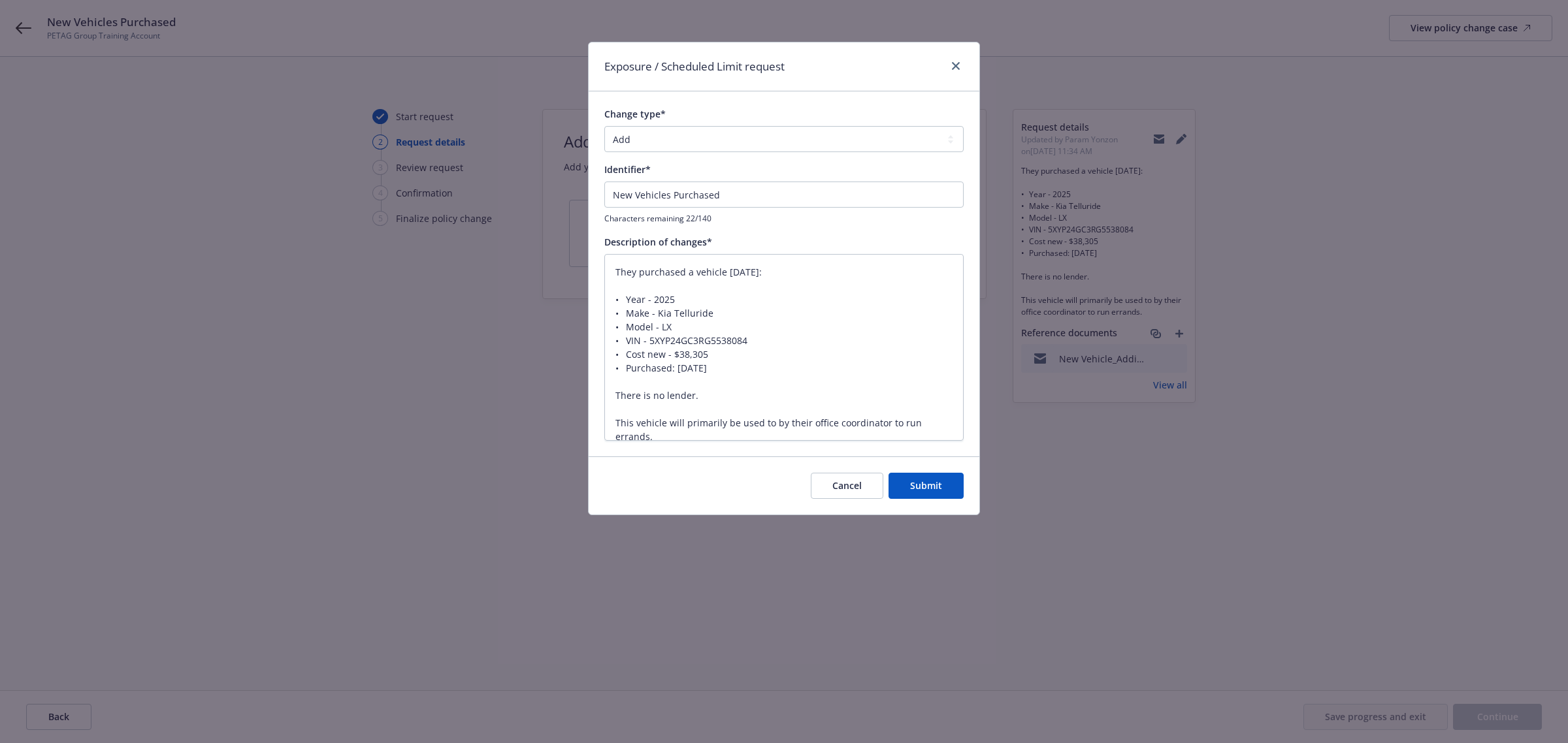
click at [538, 144] on div "Exposure / Scheduled Limit request Change type* Add Audit Change Remove Identif…" at bounding box center [784, 372] width 1568 height 743
drag, startPoint x: 657, startPoint y: 190, endPoint x: 543, endPoint y: 187, distance: 114.0
click at [543, 187] on div "Exposure / Scheduled Limit request Change type* Add Audit Change Remove Identif…" at bounding box center [784, 372] width 1568 height 743
paste input "Vehicle Purchase — [DATE] — 2025 Kia Telluride LX"
type textarea "x"
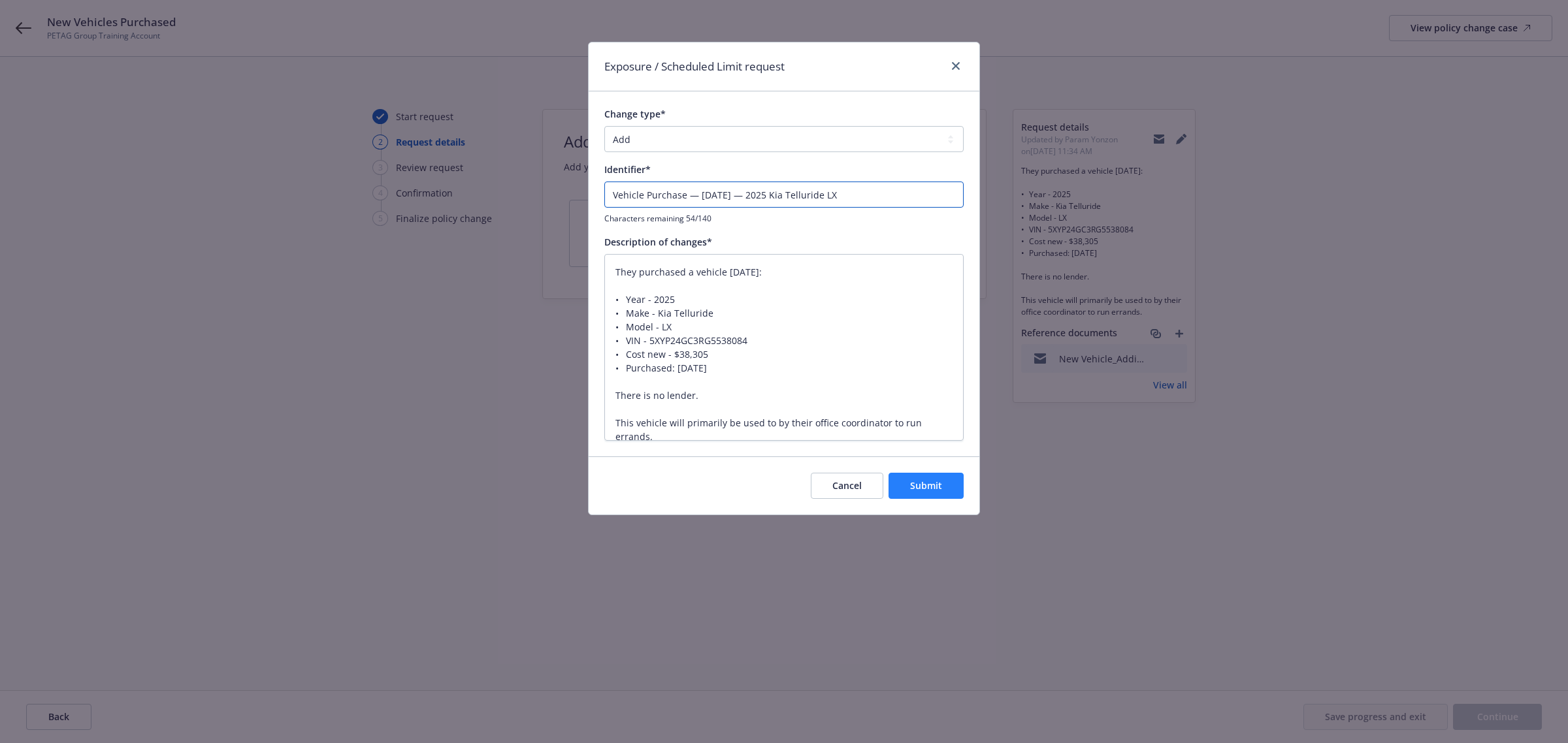
type input "Vehicle Purchase — [DATE] — 2025 Kia Telluride LX"
click at [916, 494] on button "Submit" at bounding box center [927, 485] width 75 height 26
type textarea "x"
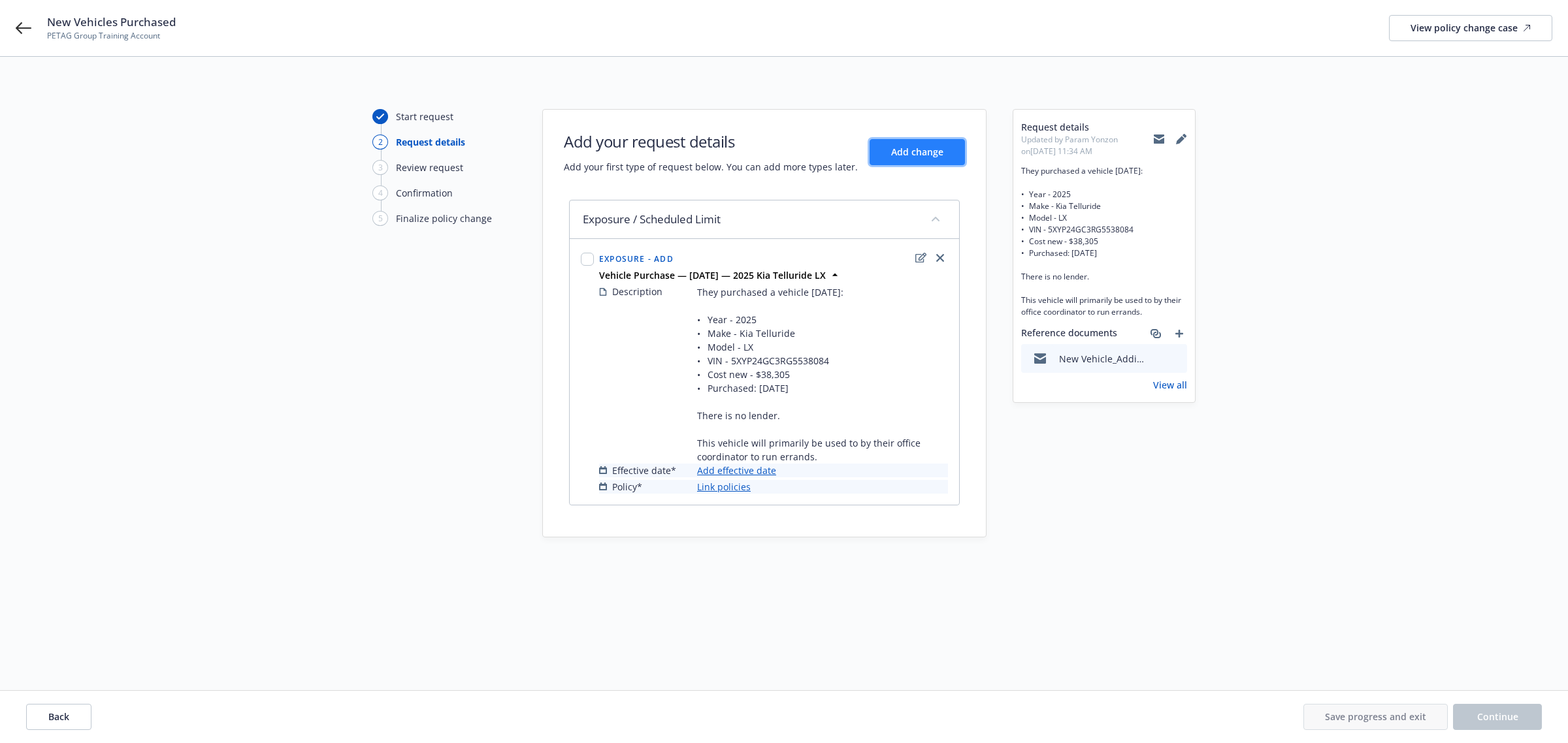
click at [919, 155] on span "Add change" at bounding box center [917, 151] width 52 height 12
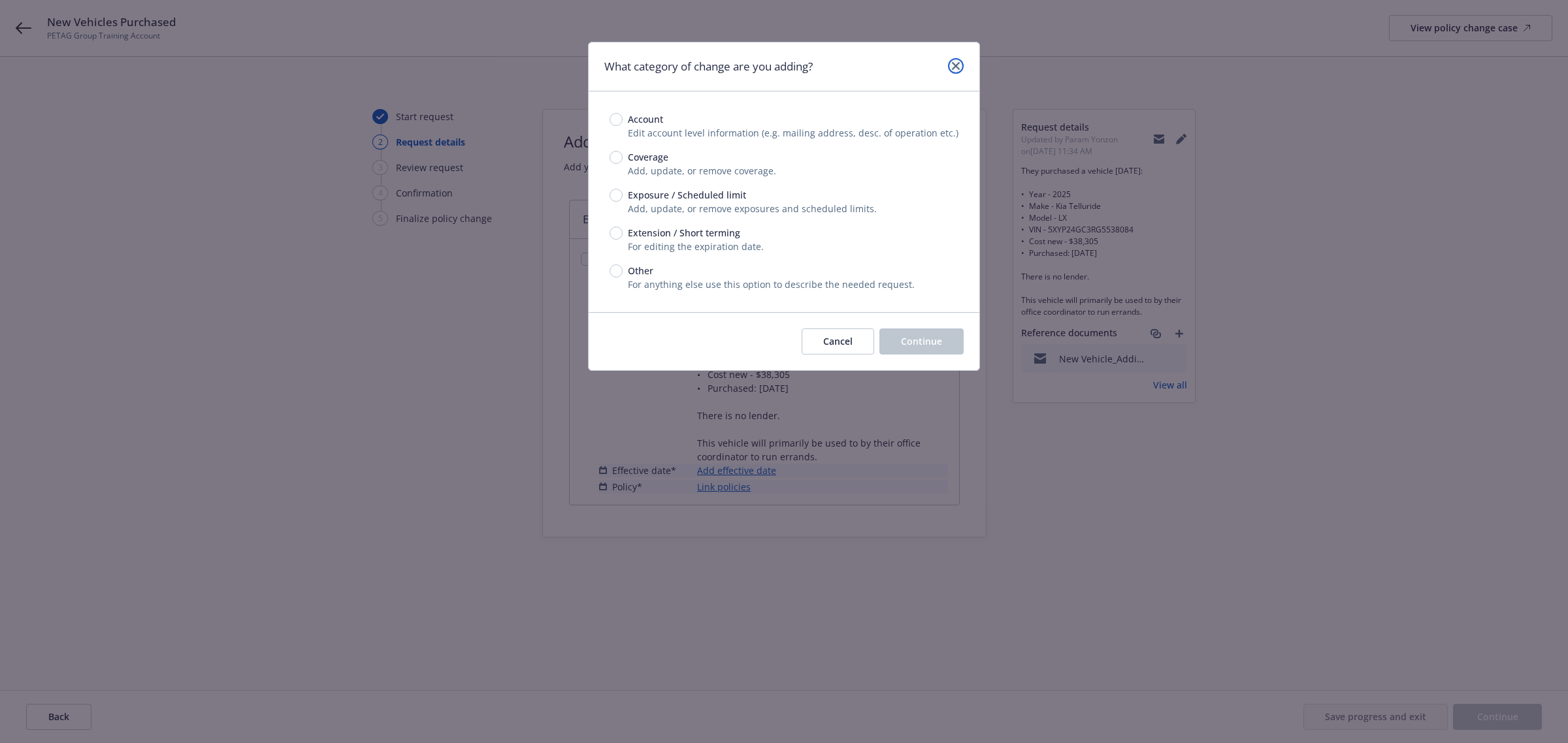
click at [951, 70] on link "close" at bounding box center [956, 66] width 16 height 16
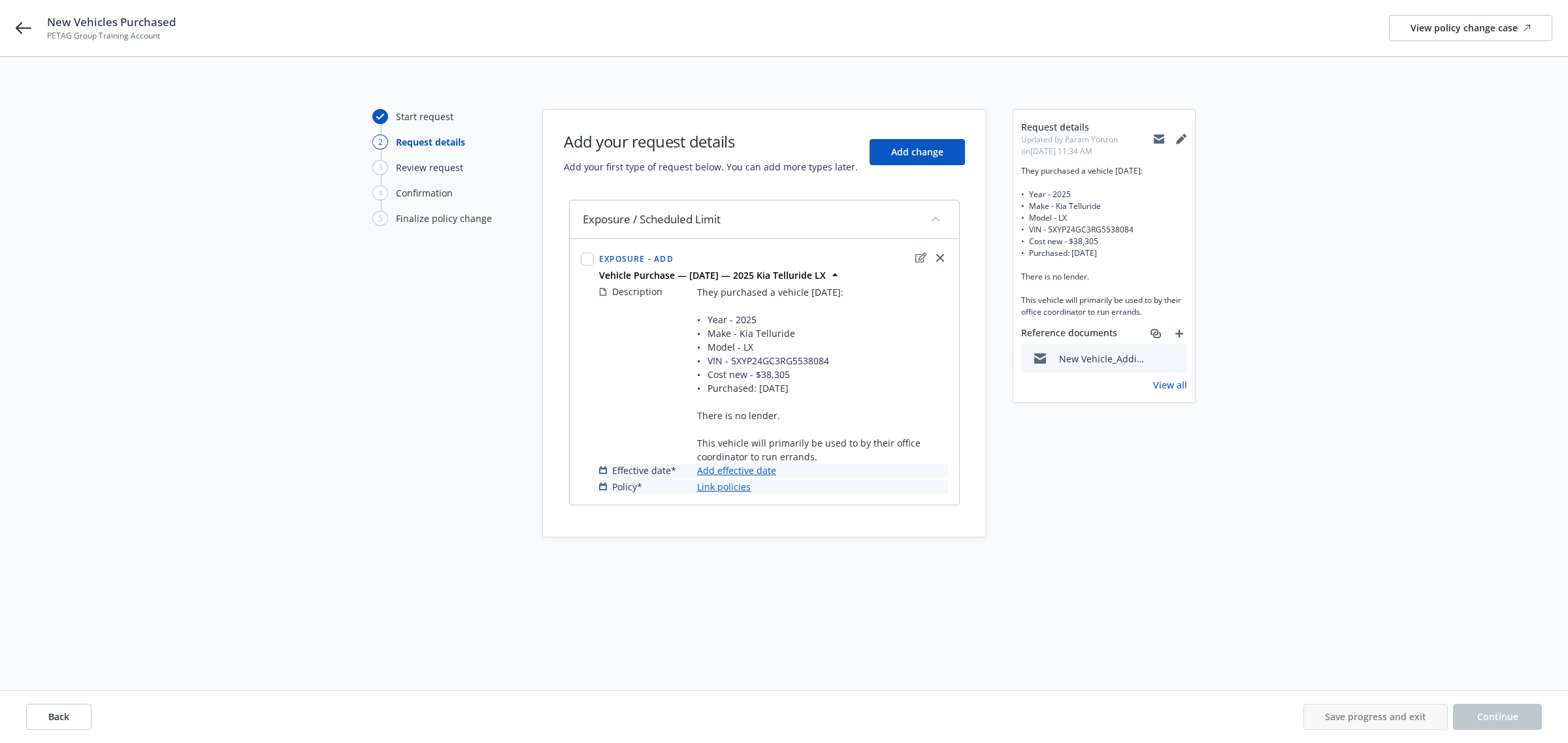
click at [1271, 543] on div "Start request 2 Request details 3 Review request 4 Confirmation 5 Finalize poli…" at bounding box center [784, 358] width 1537 height 497
click at [743, 469] on link "Add effective date" at bounding box center [736, 470] width 79 height 14
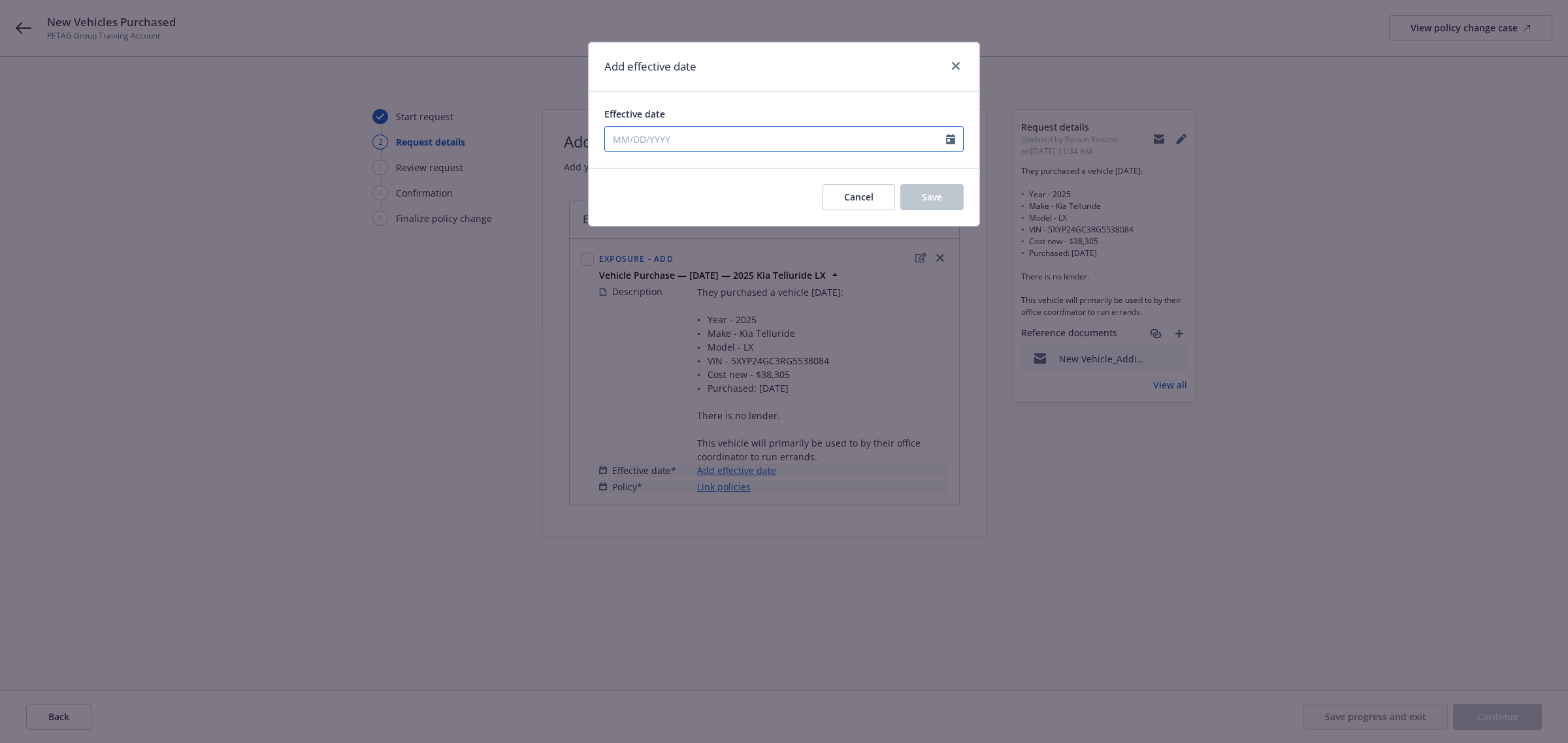
select select "9"
click at [732, 140] on input "Effective date" at bounding box center [776, 139] width 341 height 25
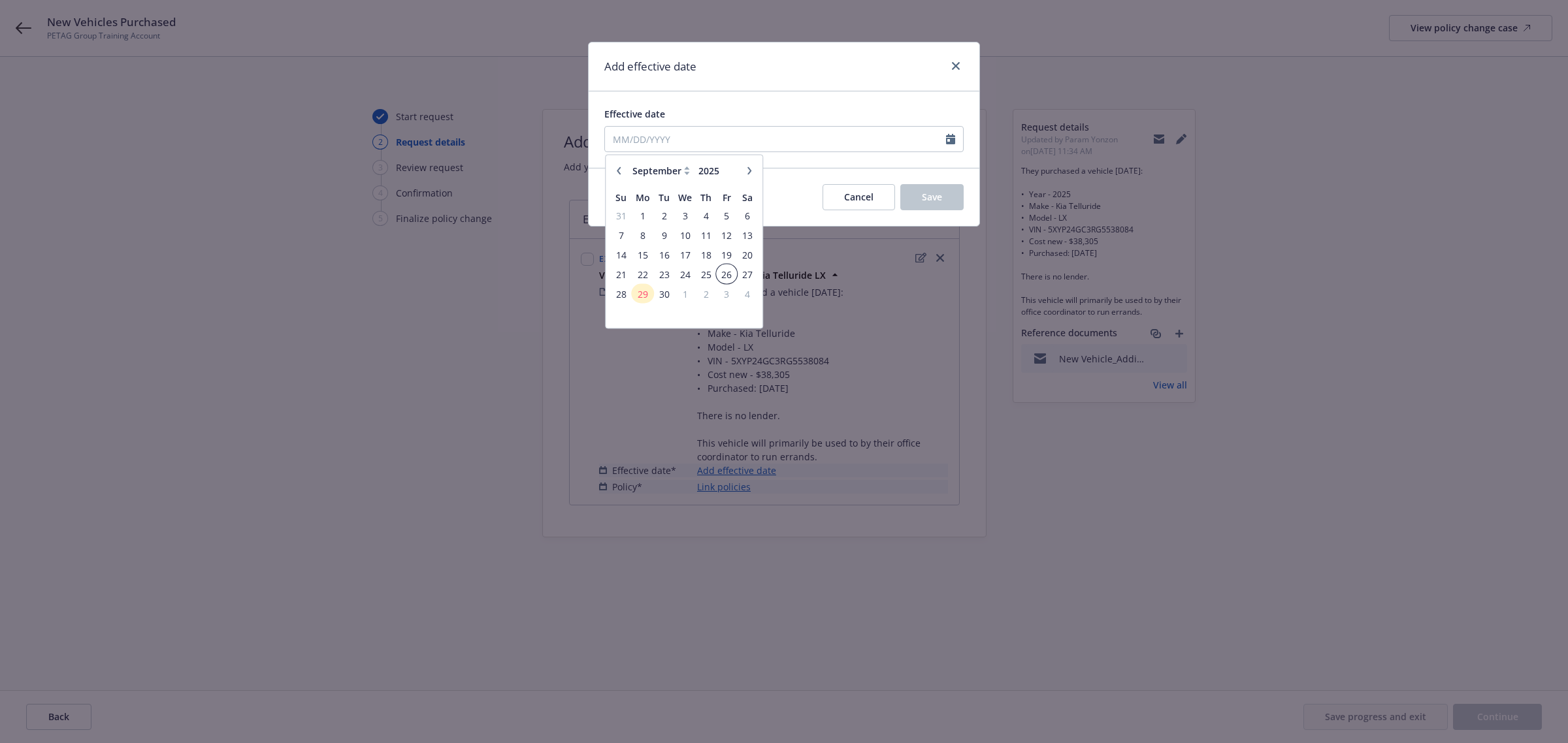
click at [728, 279] on span "26" at bounding box center [727, 274] width 18 height 16
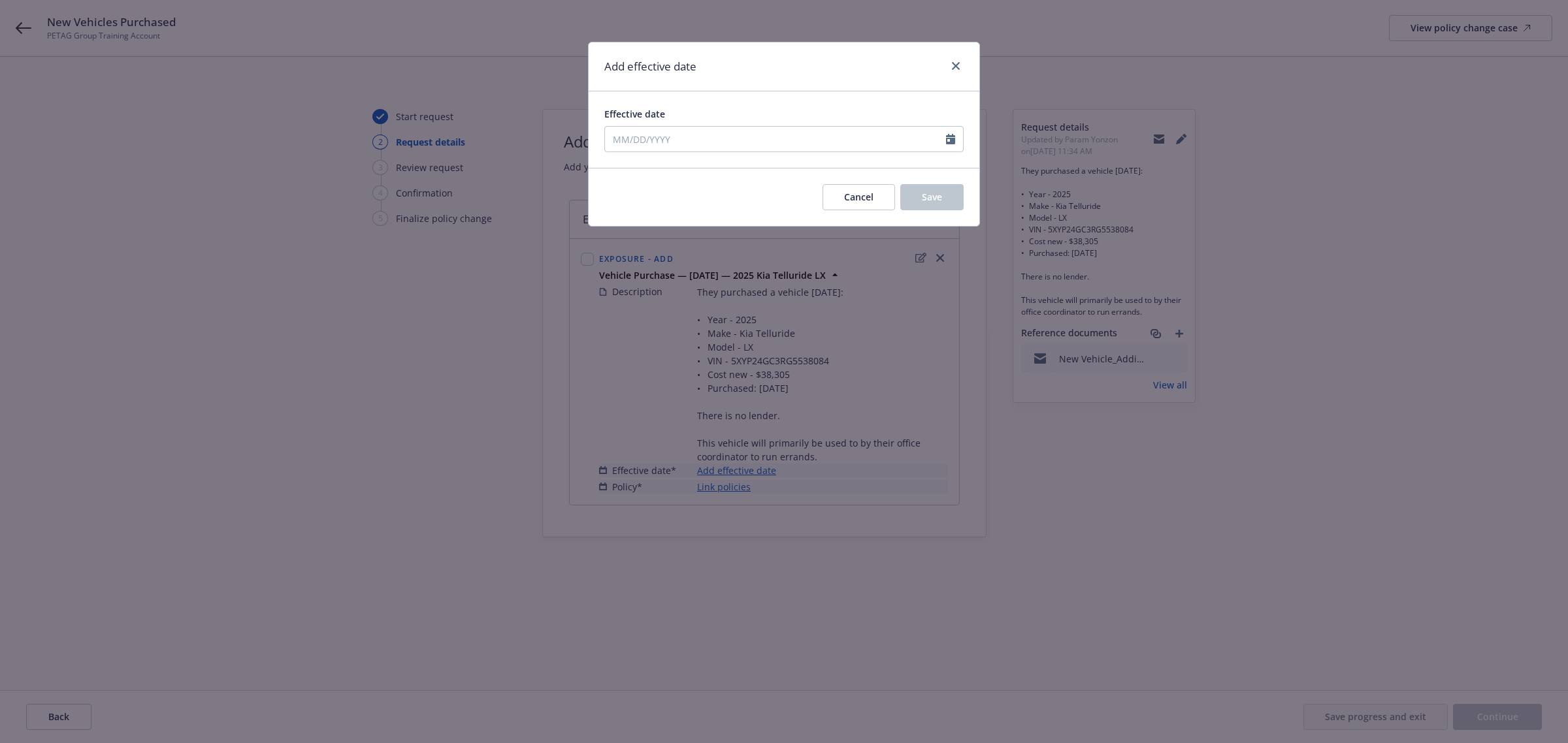
type input "[DATE]"
drag, startPoint x: 951, startPoint y: 193, endPoint x: 943, endPoint y: 200, distance: 10.6
click at [949, 193] on button "Save" at bounding box center [931, 197] width 63 height 26
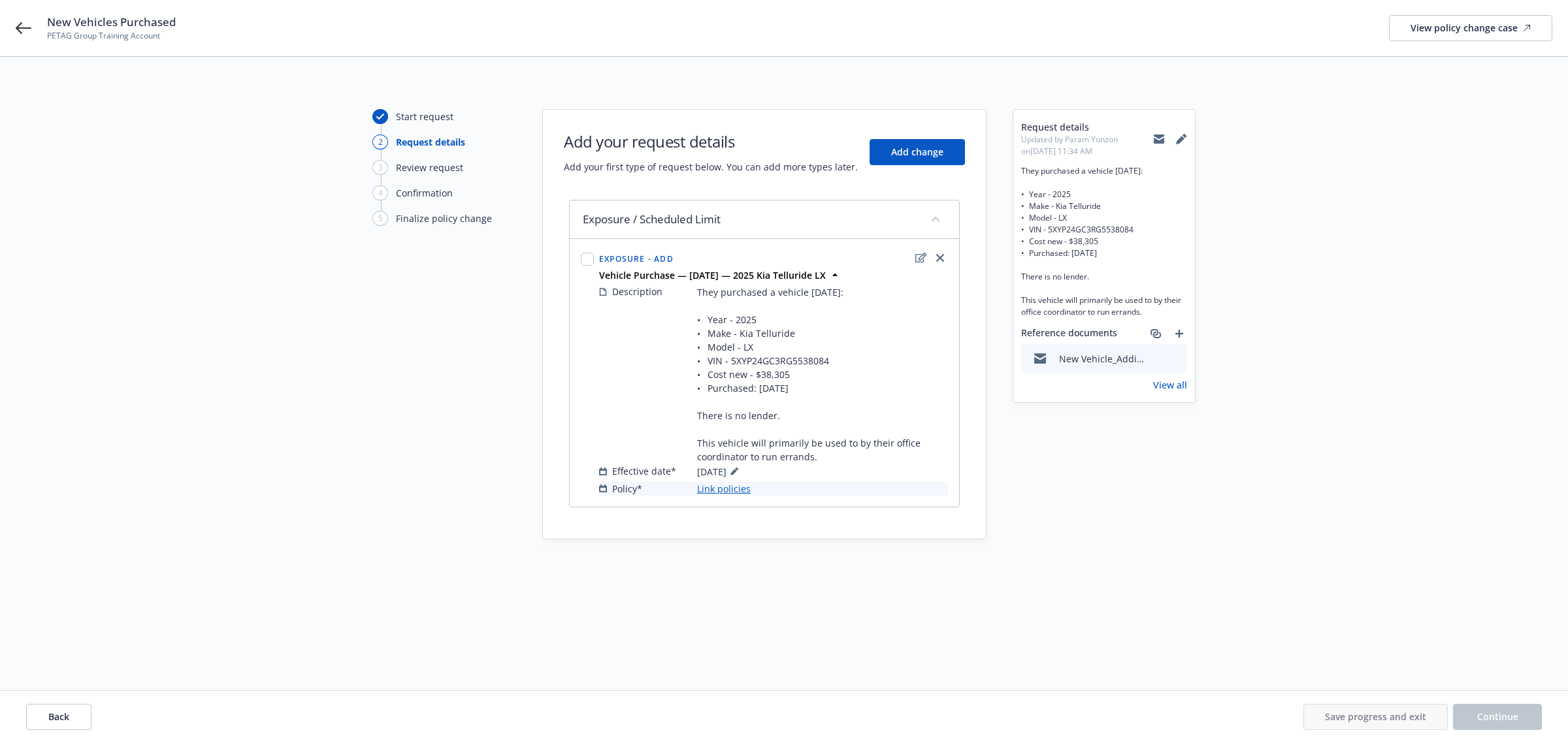
click at [734, 489] on link "Link policies" at bounding box center [723, 489] width 54 height 14
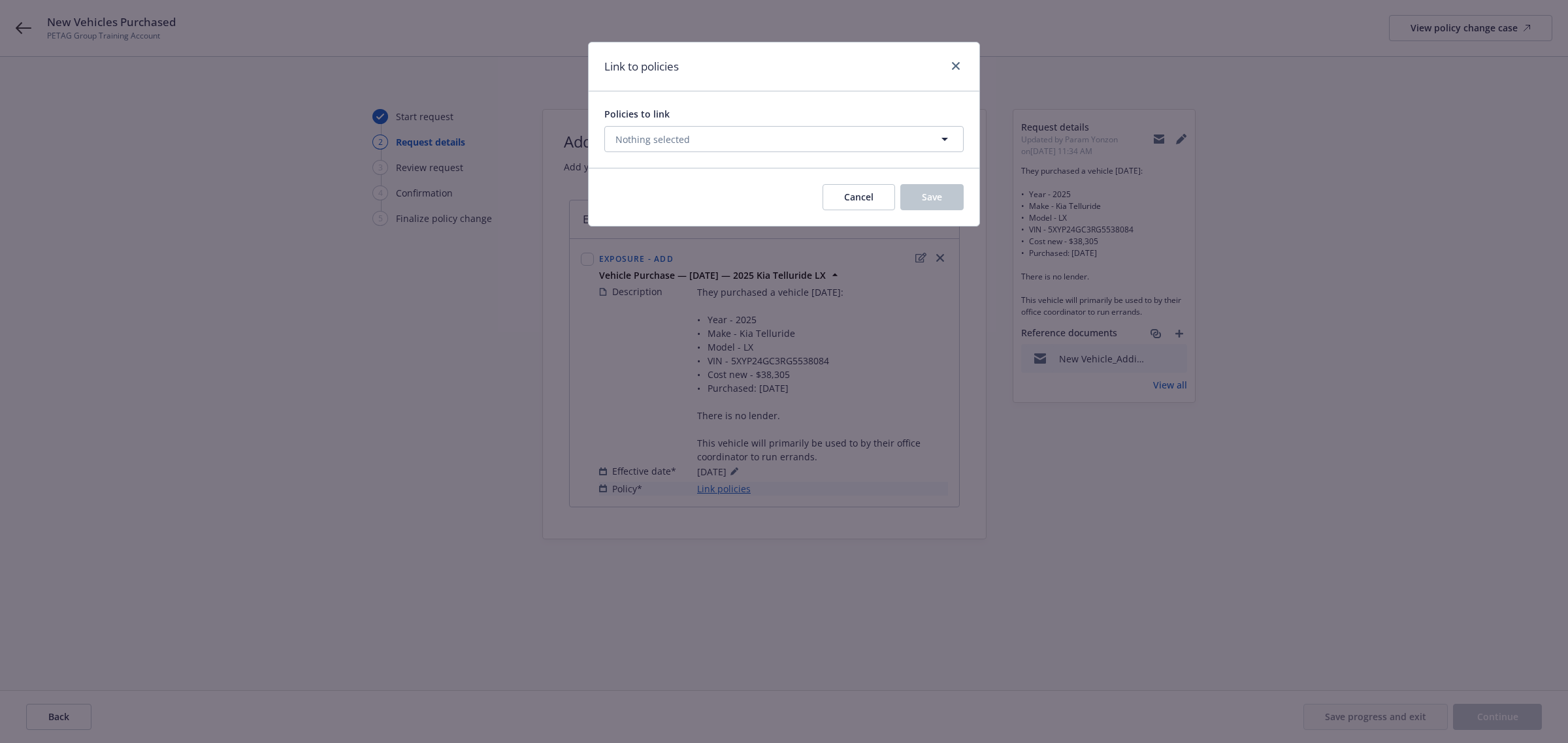
click at [779, 125] on div "Policies to link Nothing selected" at bounding box center [784, 129] width 360 height 45
click at [773, 134] on button "Nothing selected" at bounding box center [784, 139] width 360 height 26
select select "ACTIVE"
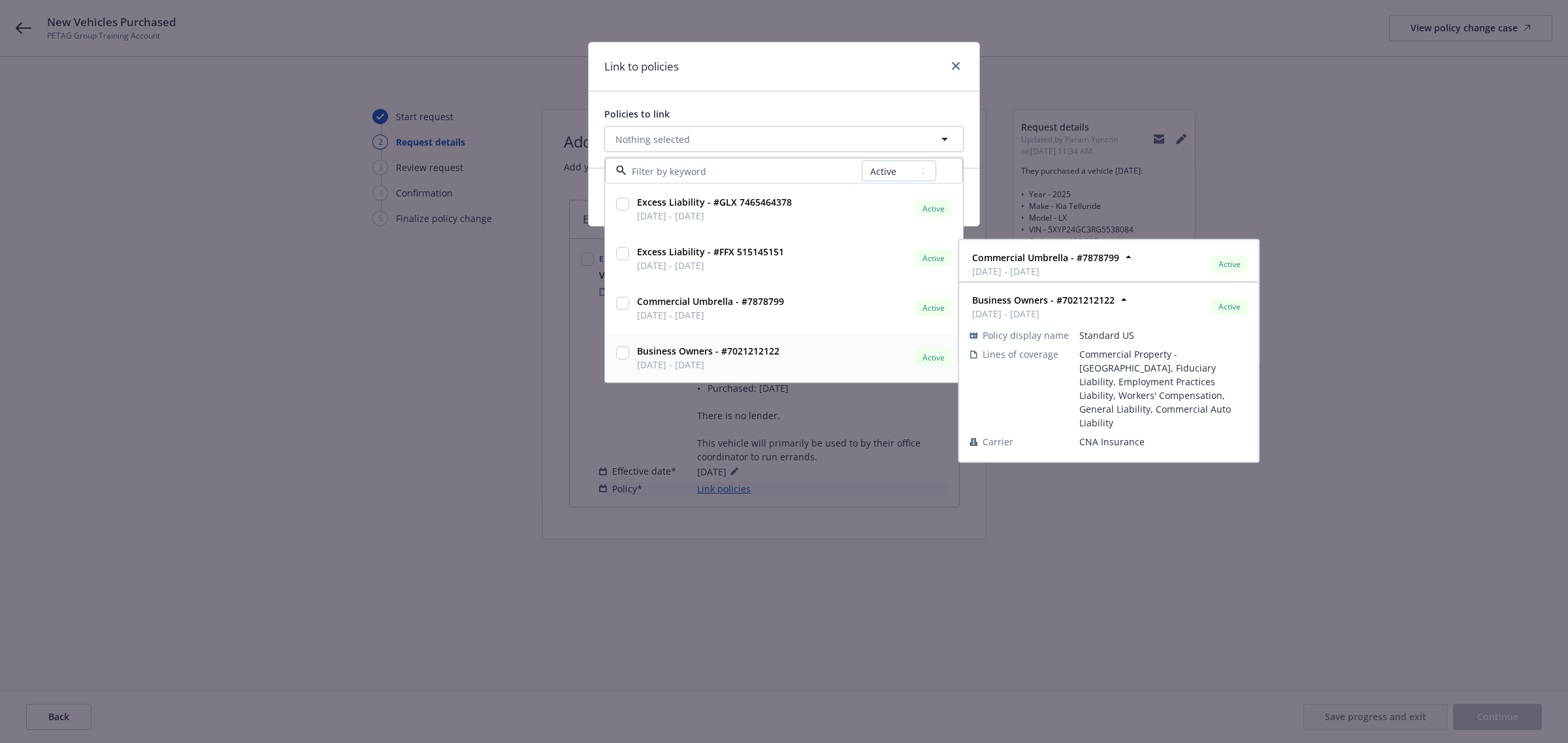
scroll to position [1, 0]
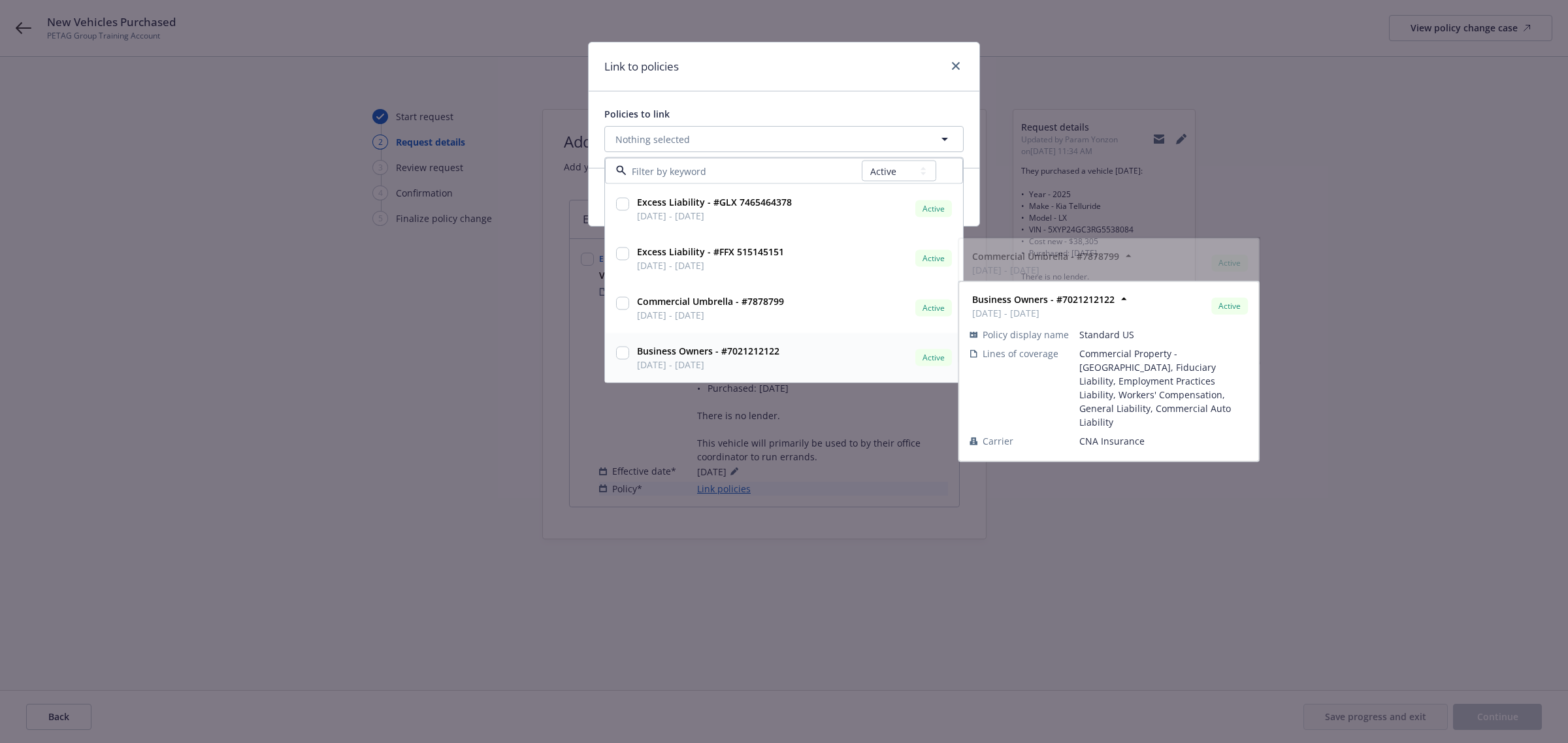
click at [697, 358] on span "[DATE] - [DATE]" at bounding box center [707, 364] width 142 height 14
checkbox input "true"
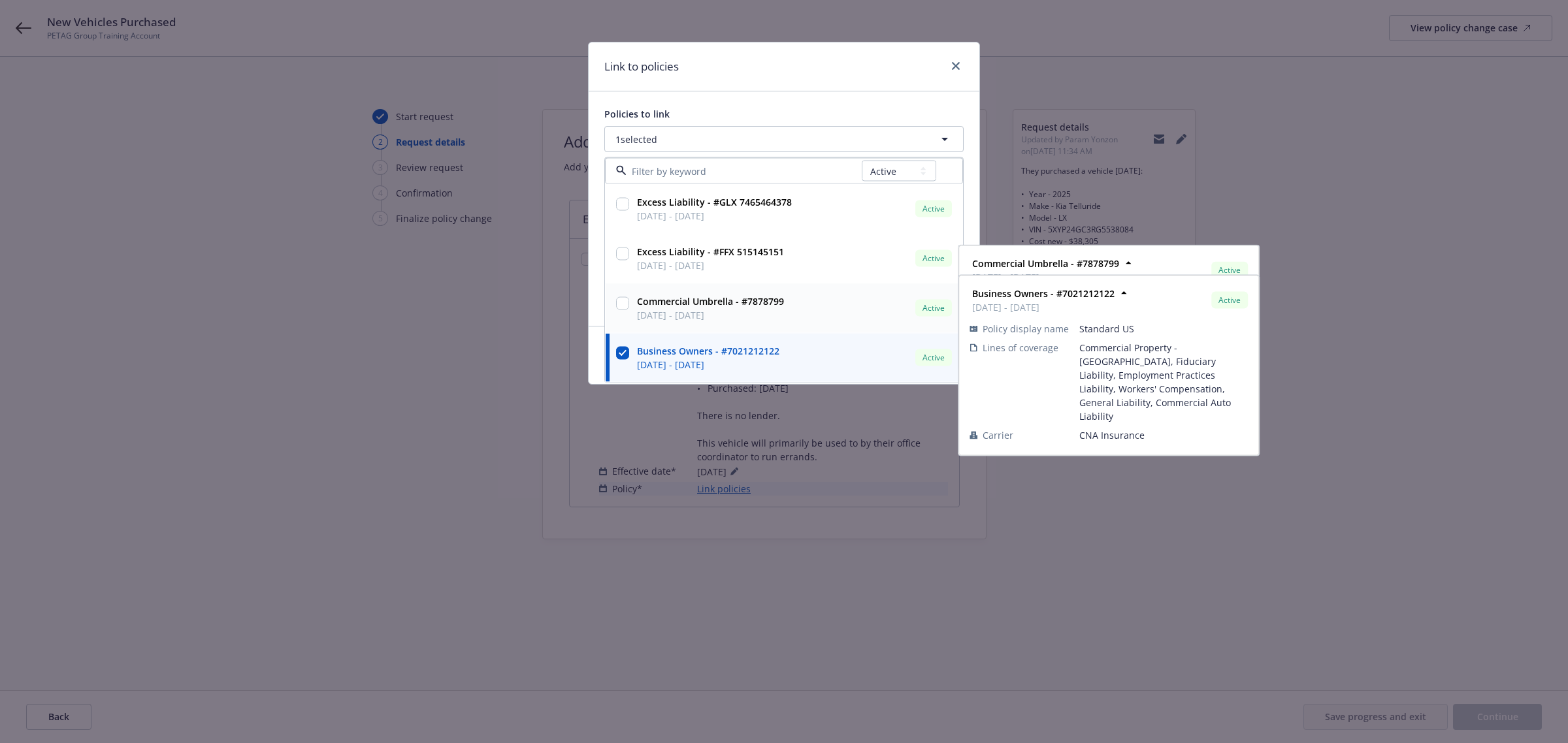
scroll to position [0, 0]
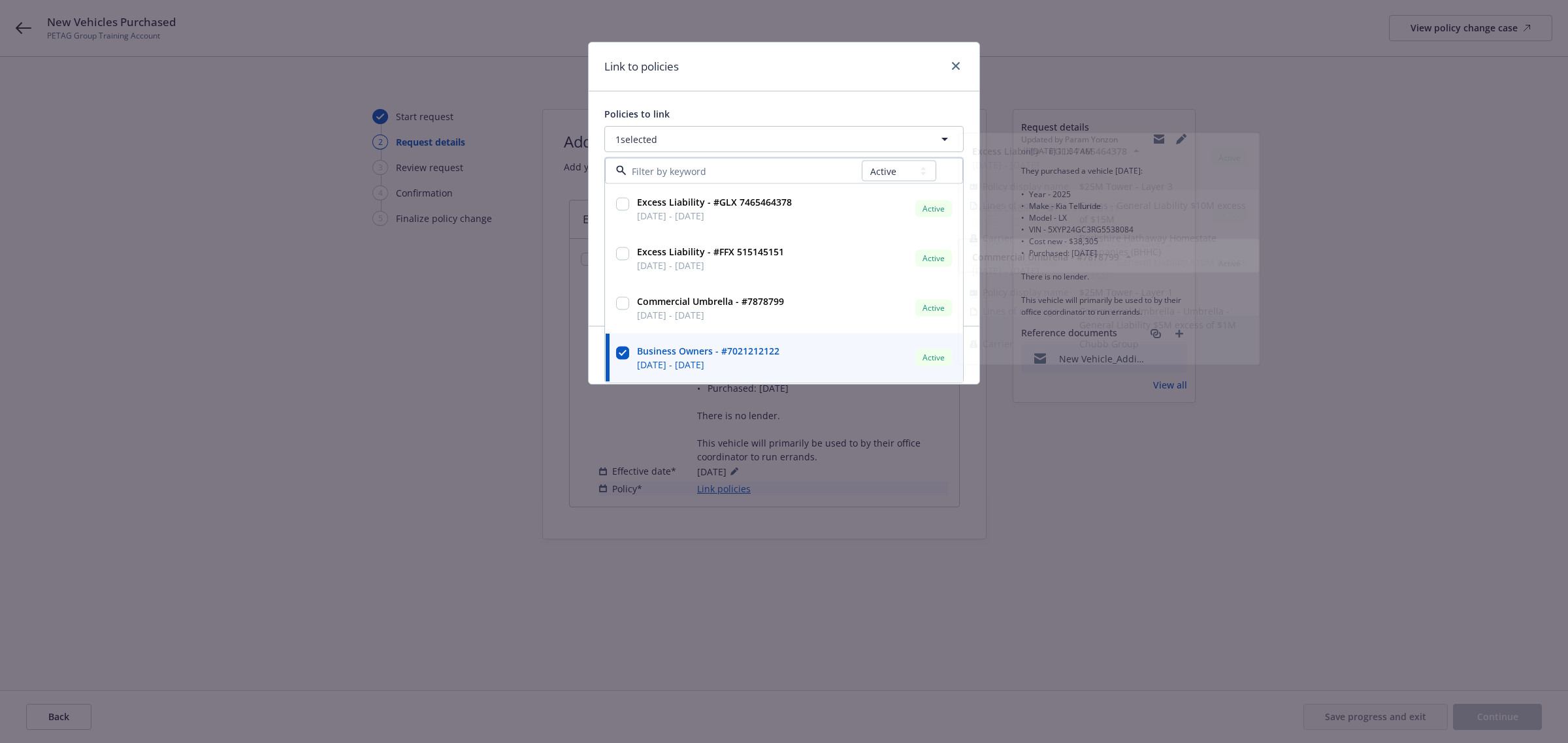
click at [843, 89] on div "Link to policies" at bounding box center [784, 67] width 391 height 49
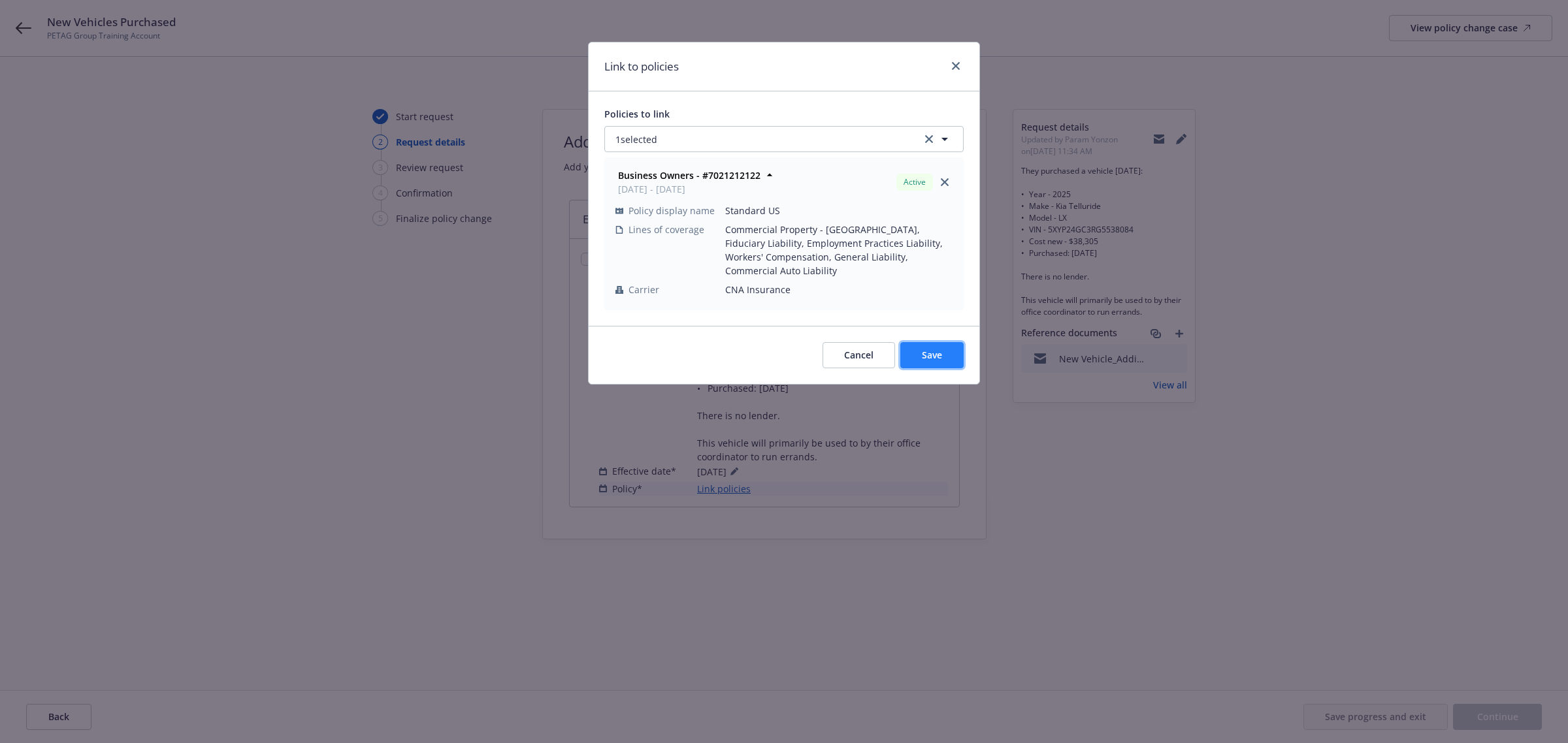
click at [943, 354] on button "Save" at bounding box center [931, 355] width 63 height 26
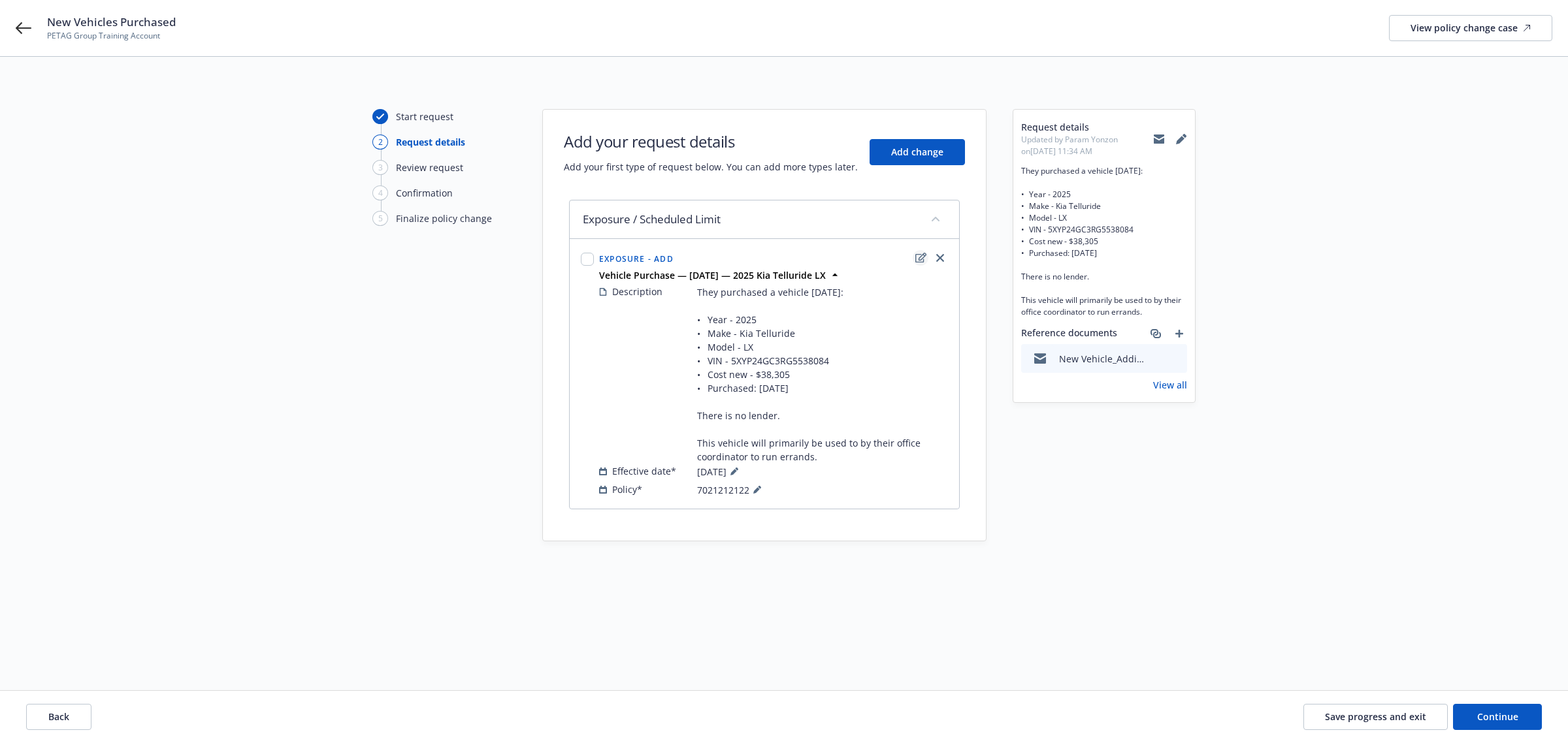
click at [922, 262] on icon "edit" at bounding box center [921, 258] width 11 height 10
type textarea "x"
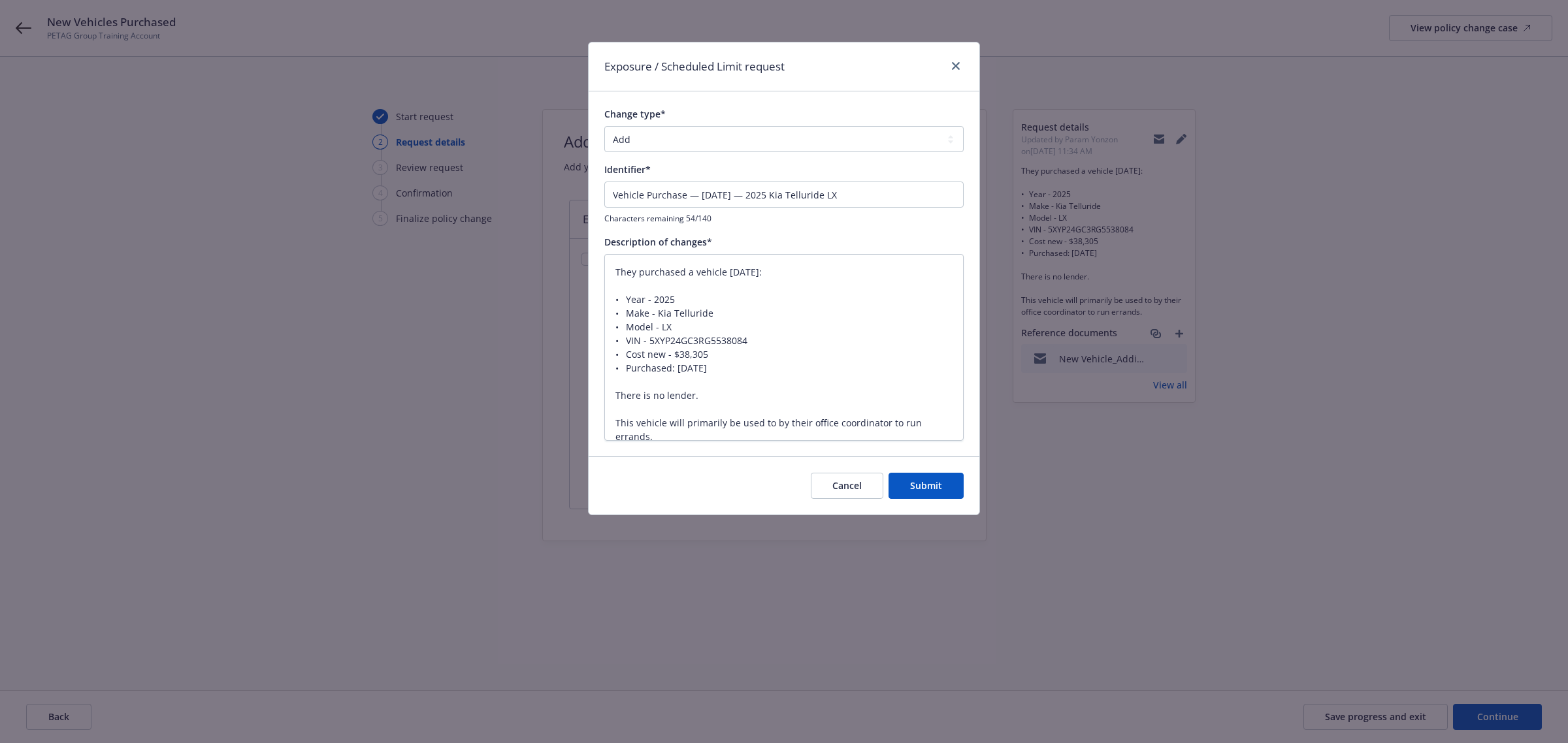
drag, startPoint x: 469, startPoint y: 314, endPoint x: 535, endPoint y: 284, distance: 72.5
click at [469, 311] on div "Exposure / Scheduled Limit request Change type* Add Audit Change Remove Identif…" at bounding box center [784, 372] width 1568 height 743
click at [959, 64] on icon "close" at bounding box center [956, 66] width 8 height 8
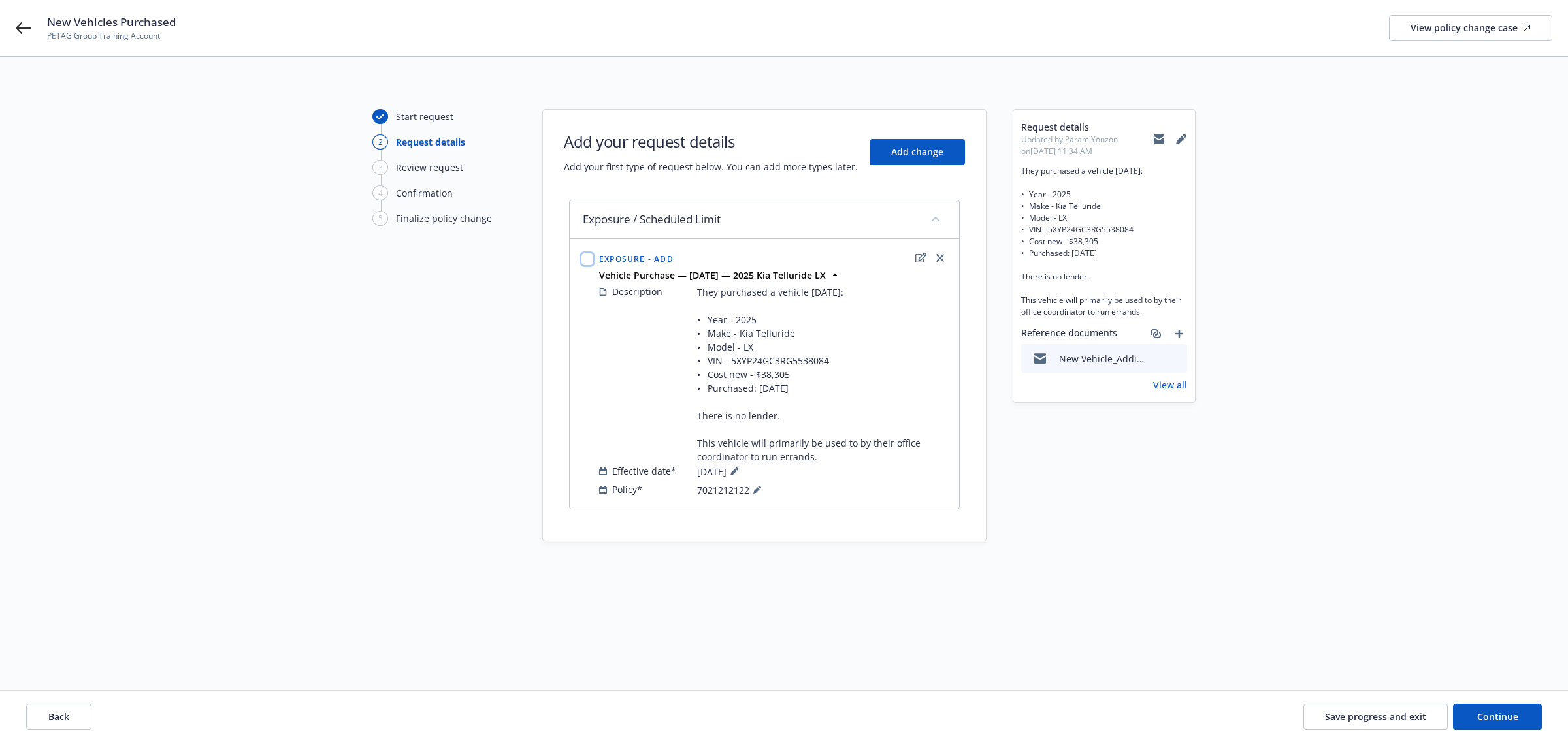
drag, startPoint x: 586, startPoint y: 260, endPoint x: 595, endPoint y: 268, distance: 12.0
click at [587, 260] on input "checkbox" at bounding box center [587, 259] width 13 height 13
checkbox input "true"
click at [685, 668] on button "Link to policies" at bounding box center [686, 661] width 111 height 26
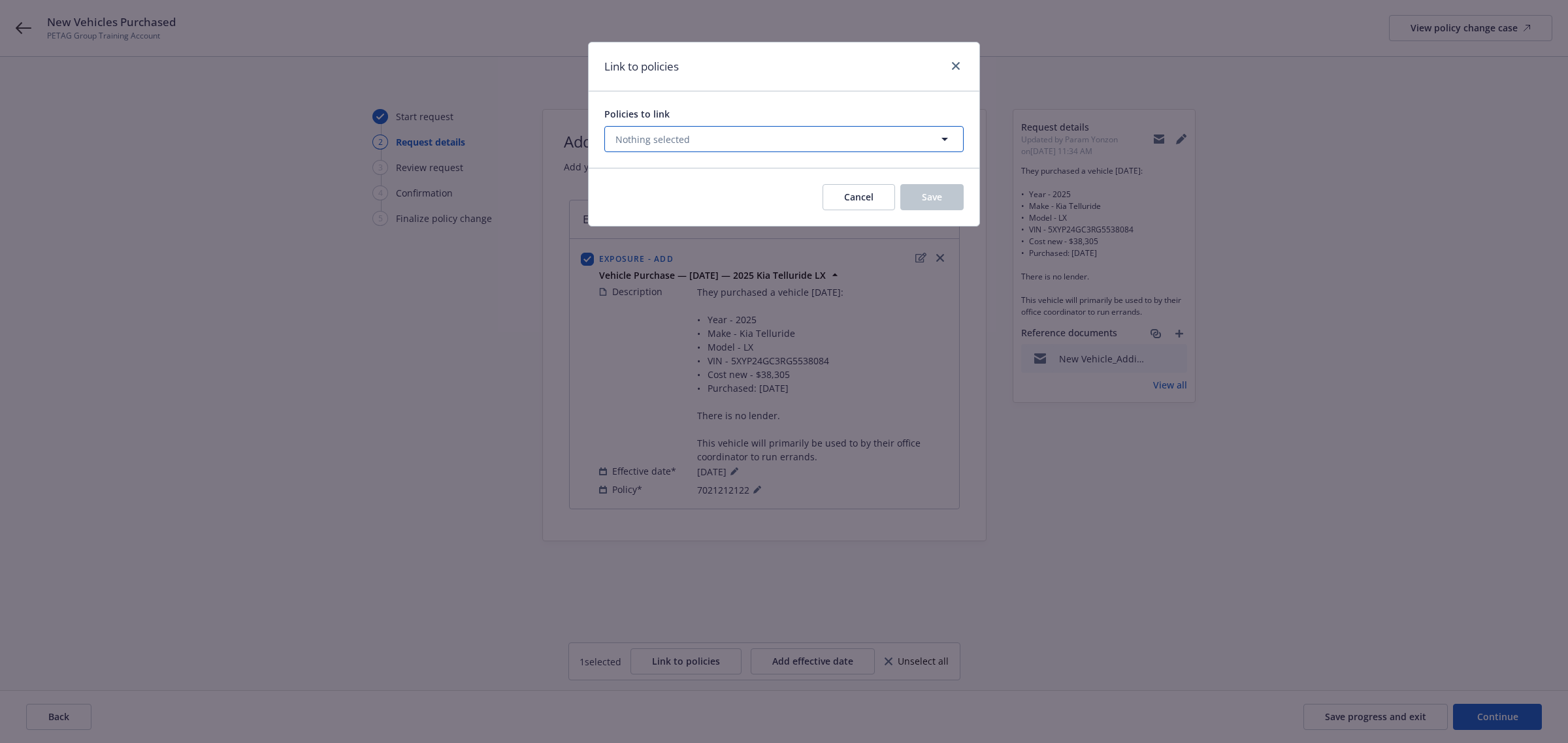
click at [765, 145] on button "Nothing selected" at bounding box center [784, 139] width 360 height 26
select select "ACTIVE"
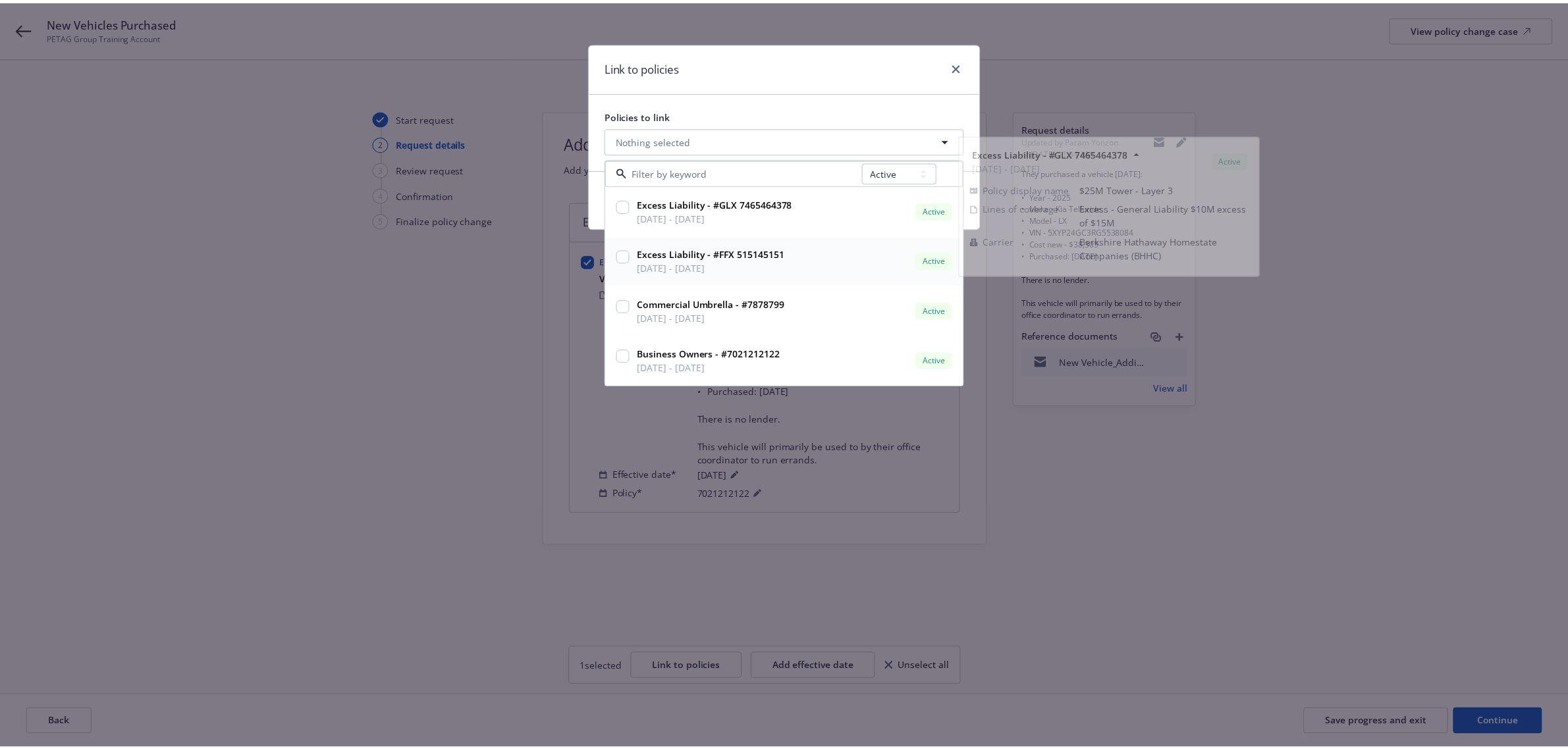
scroll to position [1, 0]
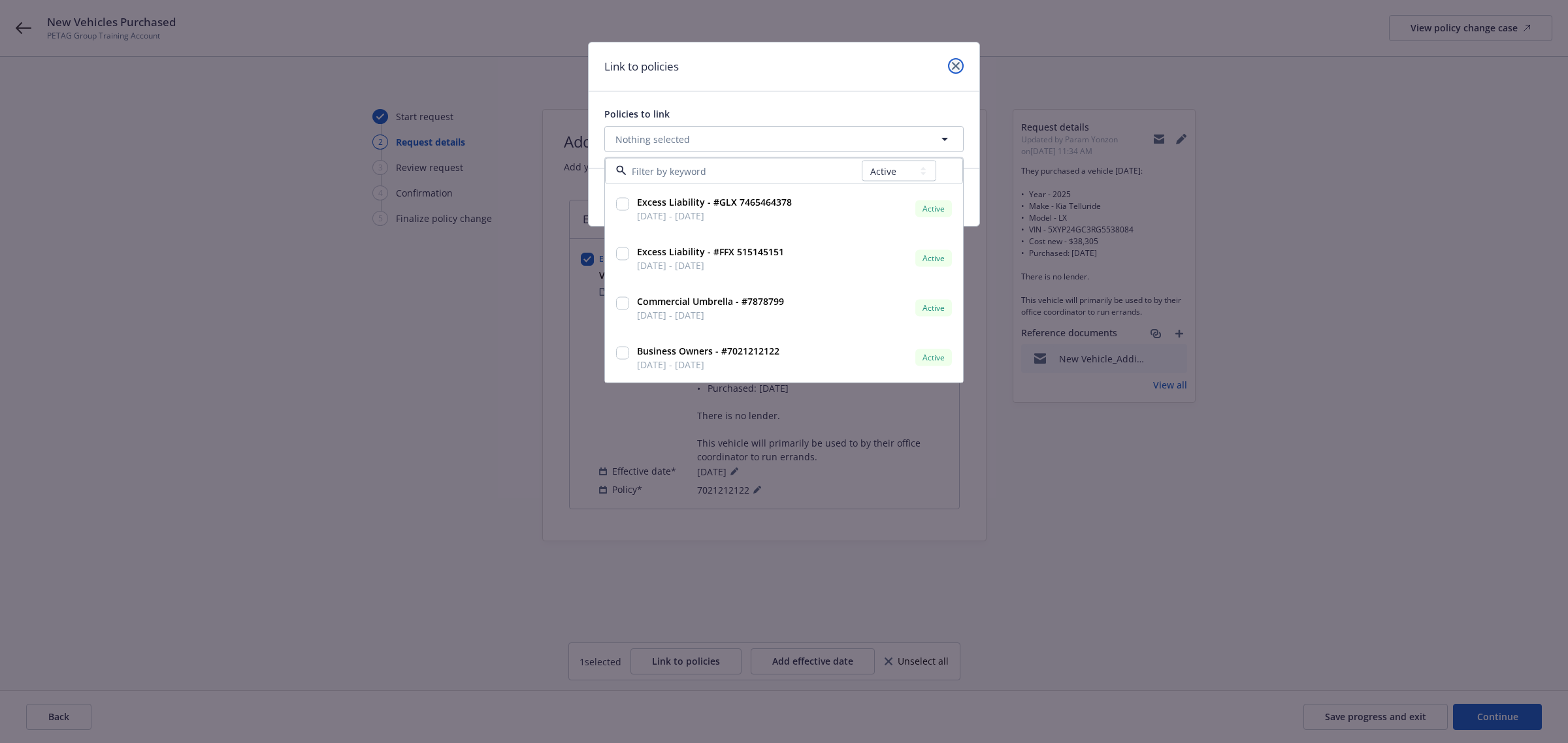
click at [952, 63] on icon "close" at bounding box center [956, 66] width 8 height 8
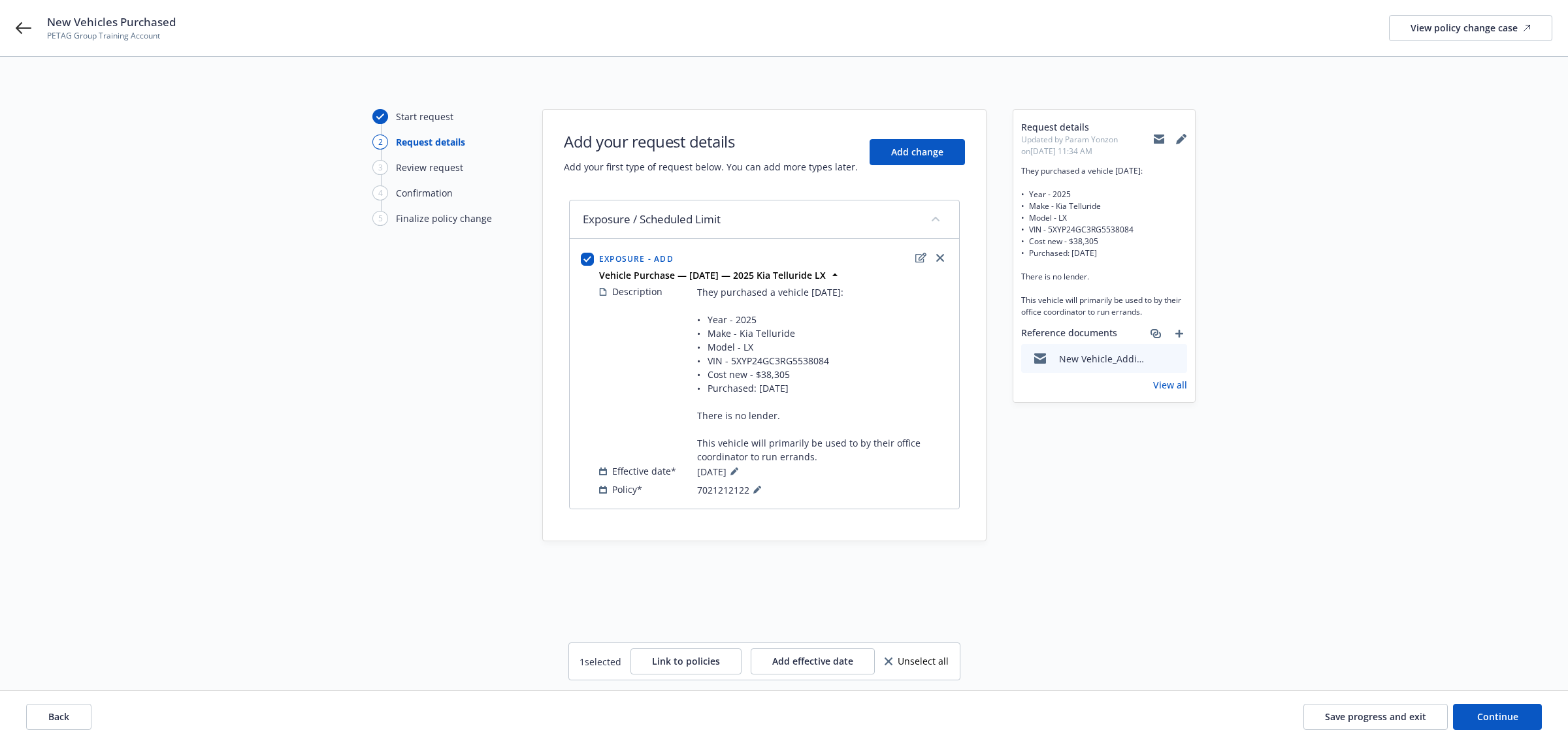
click at [593, 259] on div at bounding box center [587, 373] width 18 height 253
click at [580, 257] on div at bounding box center [587, 259] width 13 height 14
drag, startPoint x: 593, startPoint y: 253, endPoint x: 587, endPoint y: 258, distance: 7.8
click at [593, 254] on div at bounding box center [587, 259] width 13 height 14
click at [586, 259] on input "checkbox" at bounding box center [587, 259] width 13 height 13
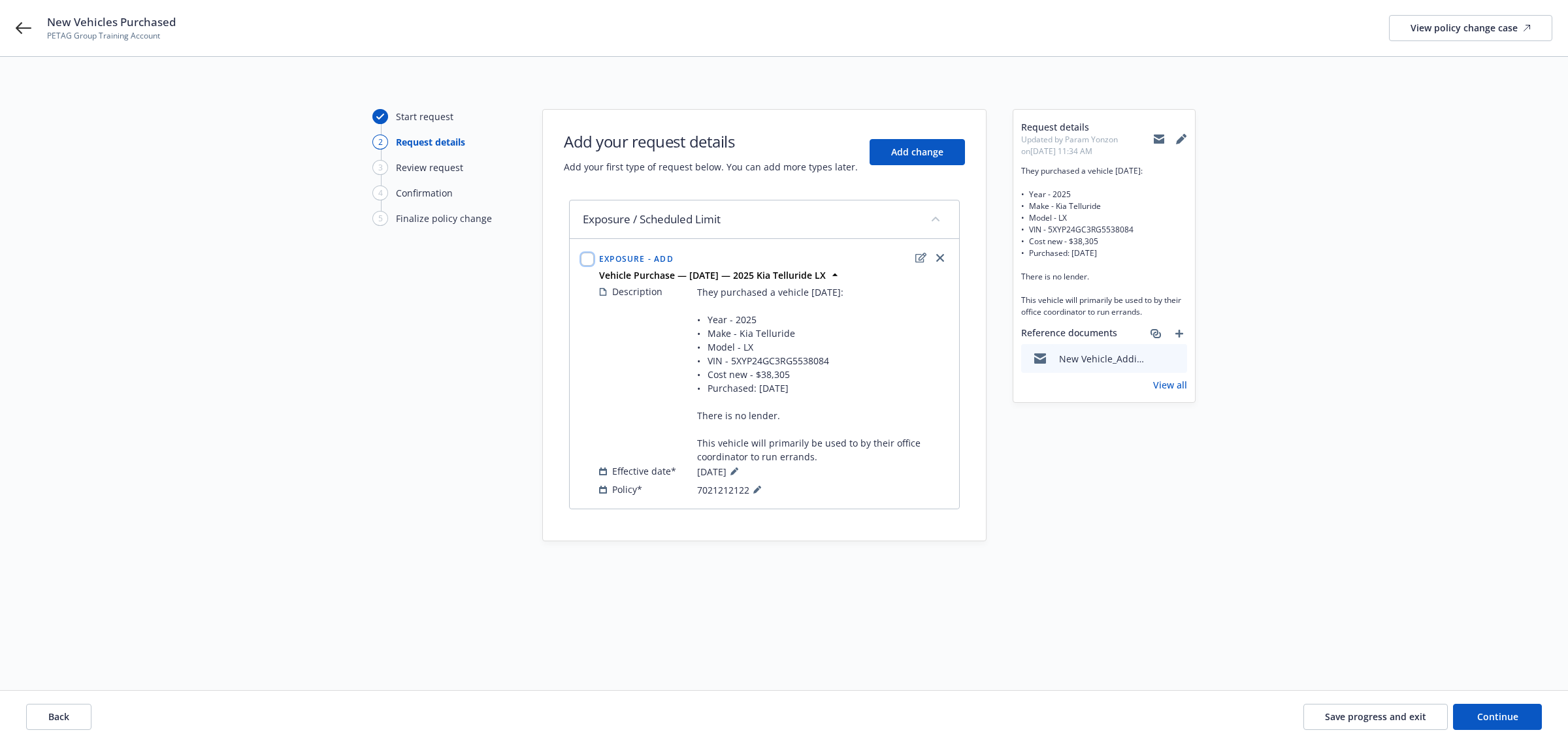
click at [587, 260] on input "checkbox" at bounding box center [587, 259] width 13 height 13
click at [587, 259] on input "checkbox" at bounding box center [587, 259] width 13 height 13
checkbox input "false"
click at [1487, 689] on div "Start request 2 Request details 3 Review request 4 Confirmation 5 Finalize poli…" at bounding box center [784, 400] width 1568 height 686
click at [1497, 713] on span "Continue" at bounding box center [1497, 716] width 41 height 12
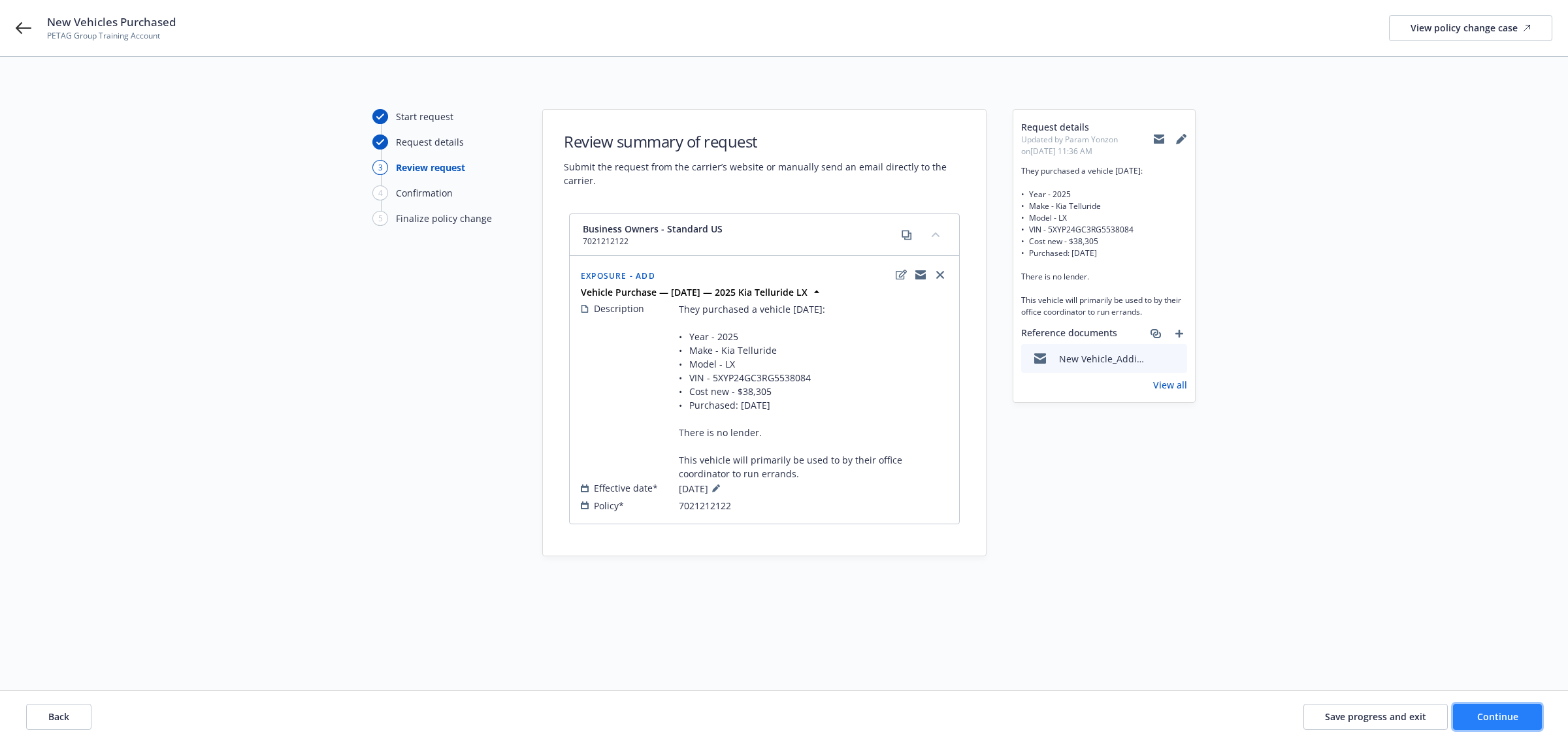
click at [1493, 713] on span "Continue" at bounding box center [1497, 716] width 41 height 12
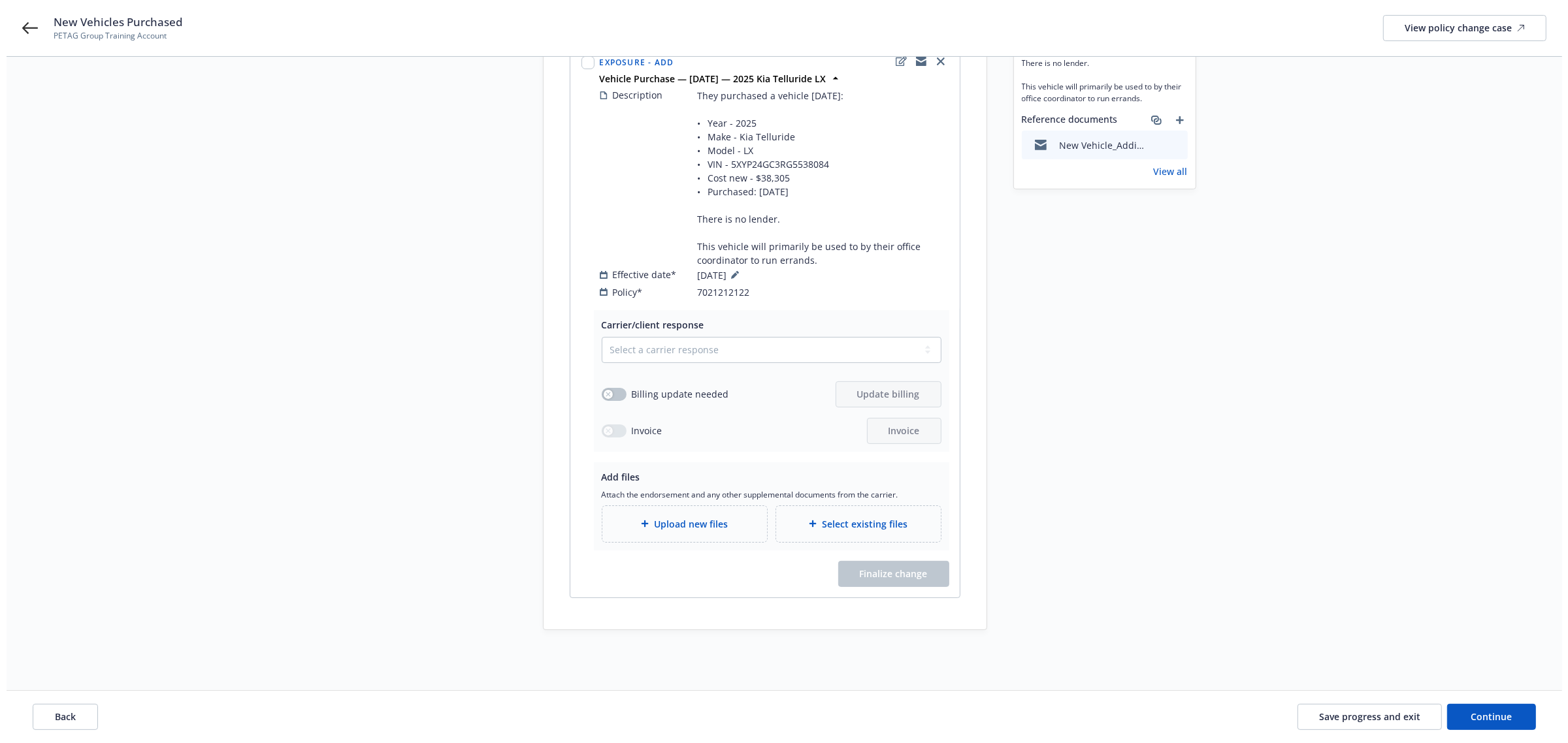
scroll to position [224, 0]
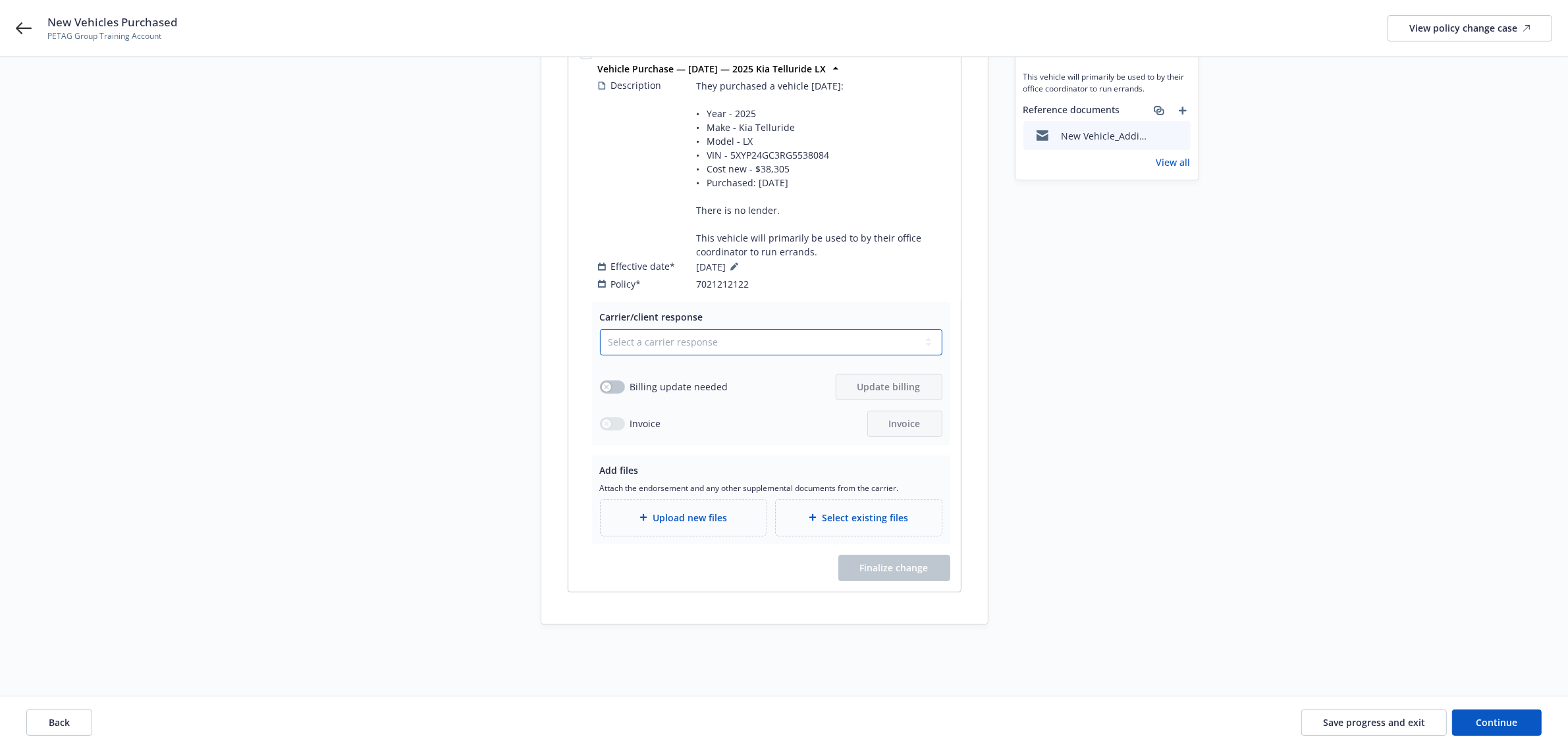
click at [663, 329] on select "Select a carrier response Accepted Accepted with revision No endorsement needed…" at bounding box center [770, 342] width 342 height 27
select select "ACCEPTED"
click at [600, 329] on select "Select a carrier response Accepted Accepted with revision No endorsement needed…" at bounding box center [770, 342] width 342 height 27
drag, startPoint x: 610, startPoint y: 374, endPoint x: 505, endPoint y: 380, distance: 105.2
click at [489, 376] on div "Start request Request details Review request 4 Confirmation 5 Finalize policy c…" at bounding box center [442, 255] width 145 height 741
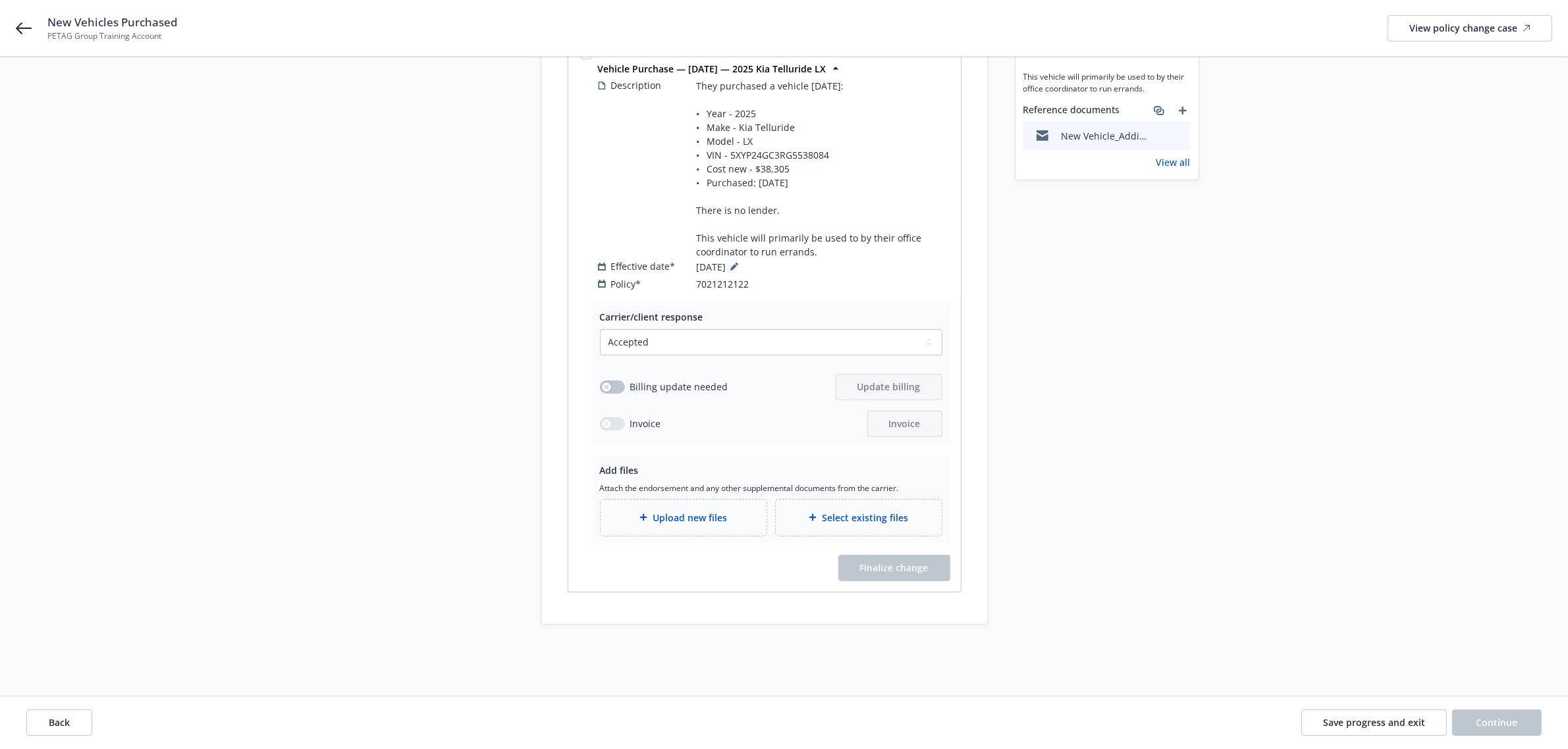
click at [696, 511] on span "Upload new files" at bounding box center [689, 518] width 74 height 14
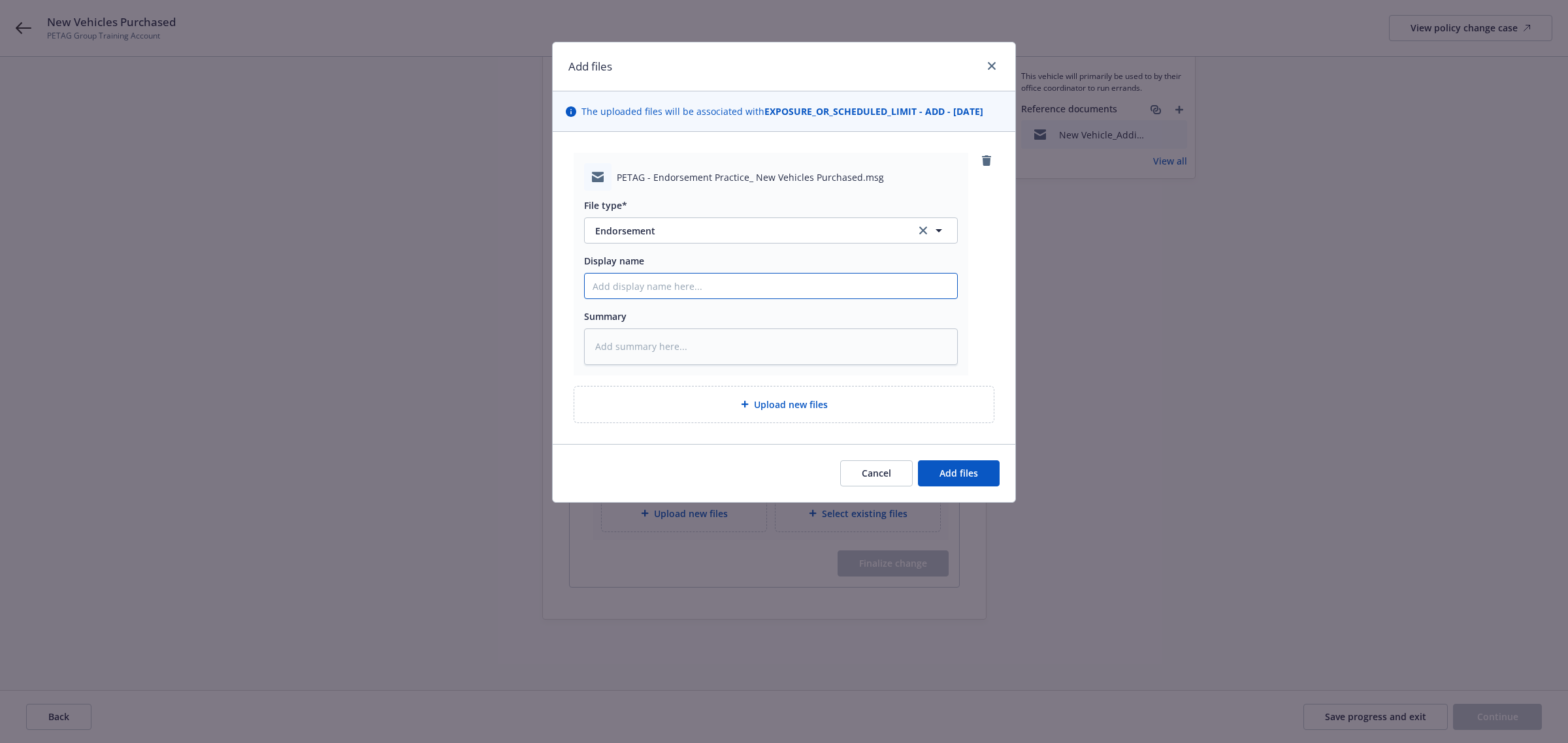
click at [761, 286] on input "Display name" at bounding box center [771, 286] width 373 height 25
type textarea "x"
type input "C"
type textarea "x"
type input "Ca"
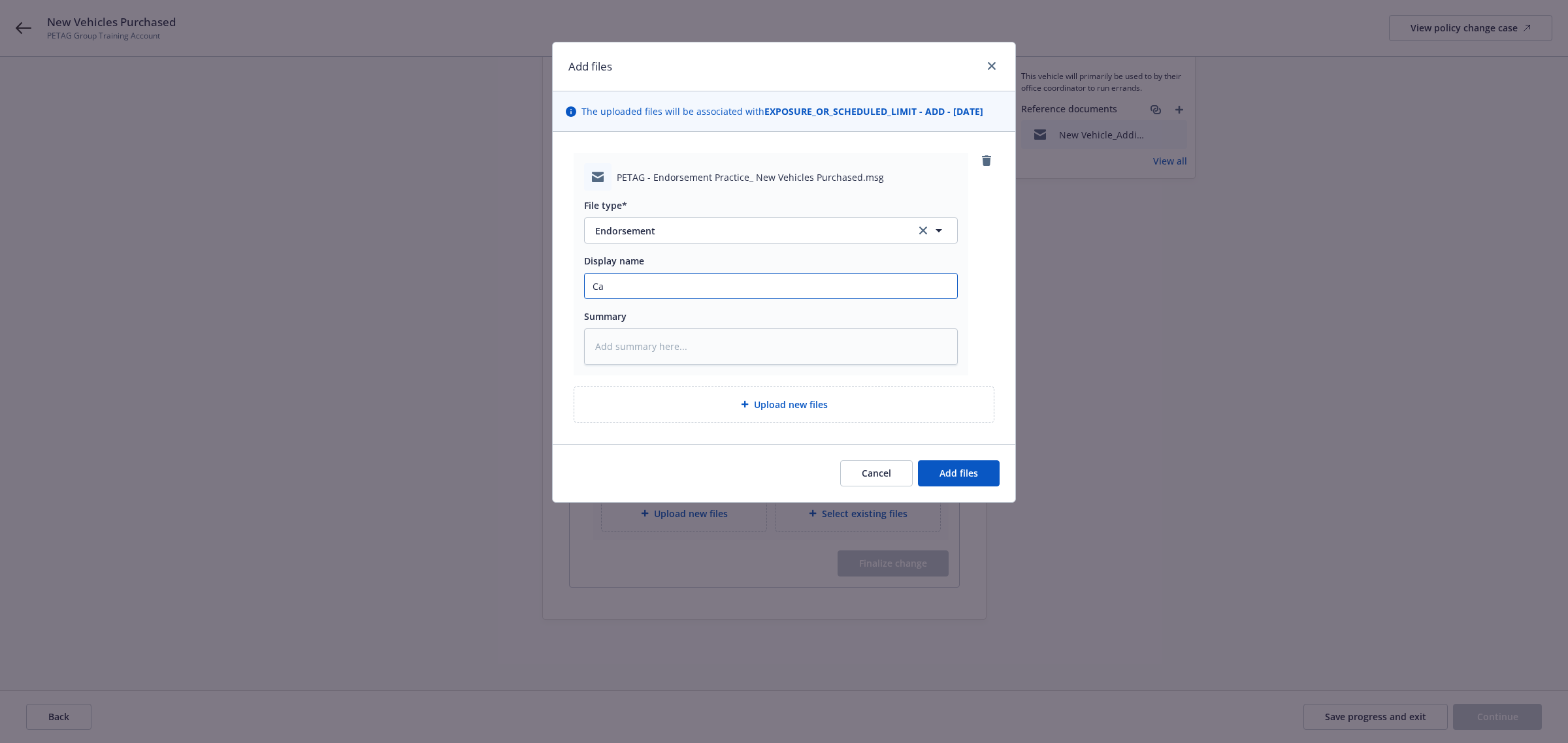
type textarea "x"
type input "Car"
type textarea "x"
type input "[PERSON_NAME]"
type textarea "x"
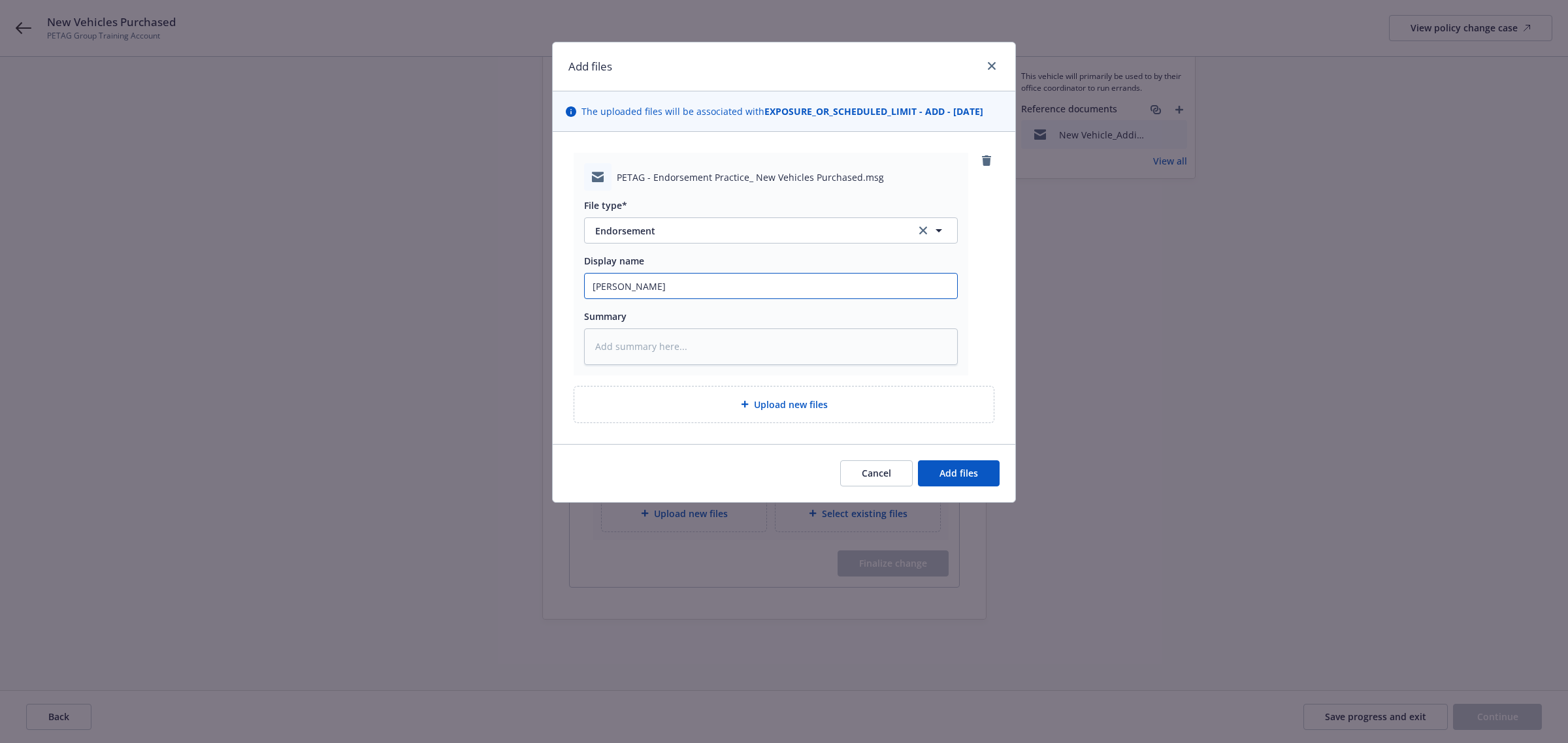
type input "[PERSON_NAME]"
type textarea "x"
type input "Carrier"
type textarea "x"
type input "Carrier"
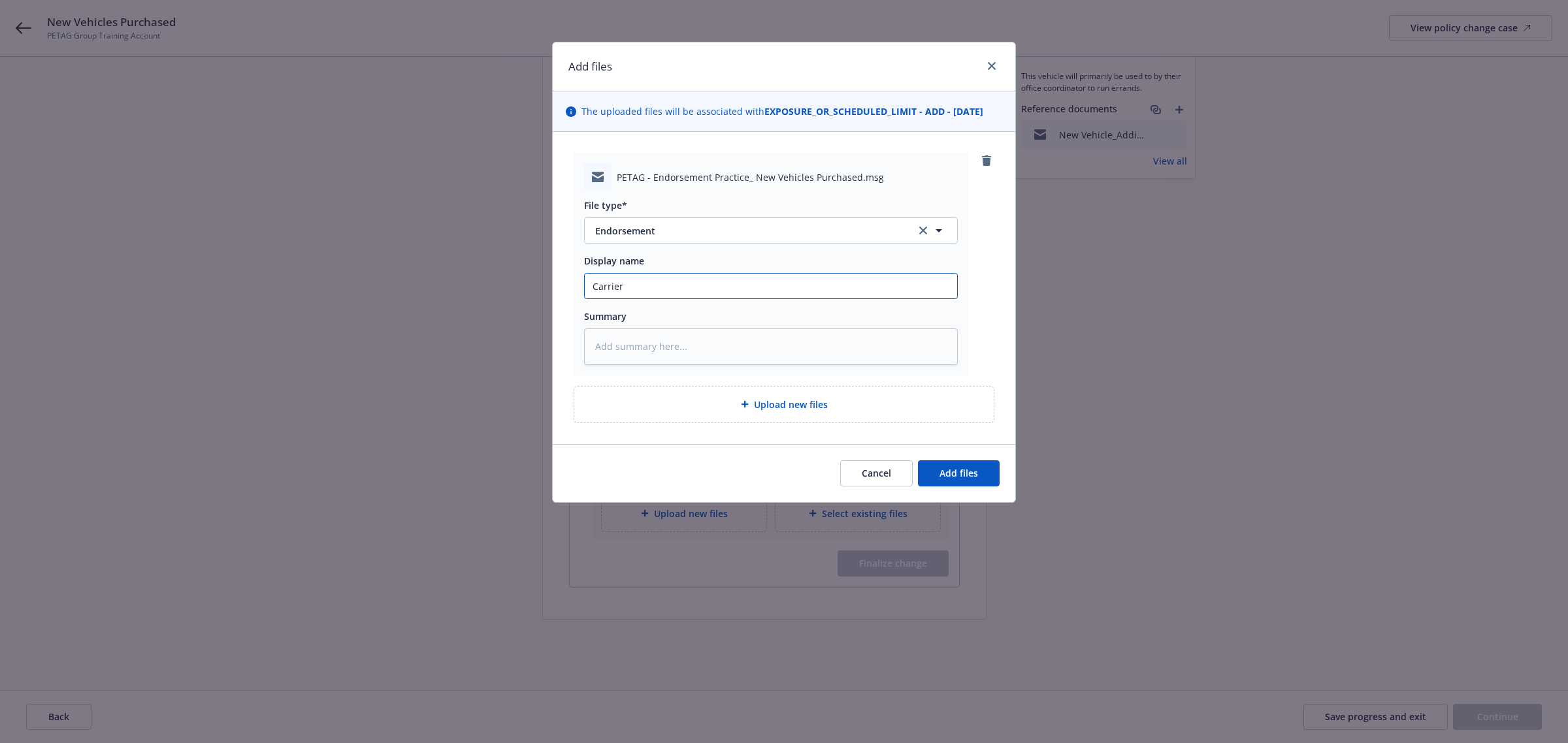
type textarea "x"
type input "Carrier A"
type textarea "x"
type input "Carrier"
type textarea "x"
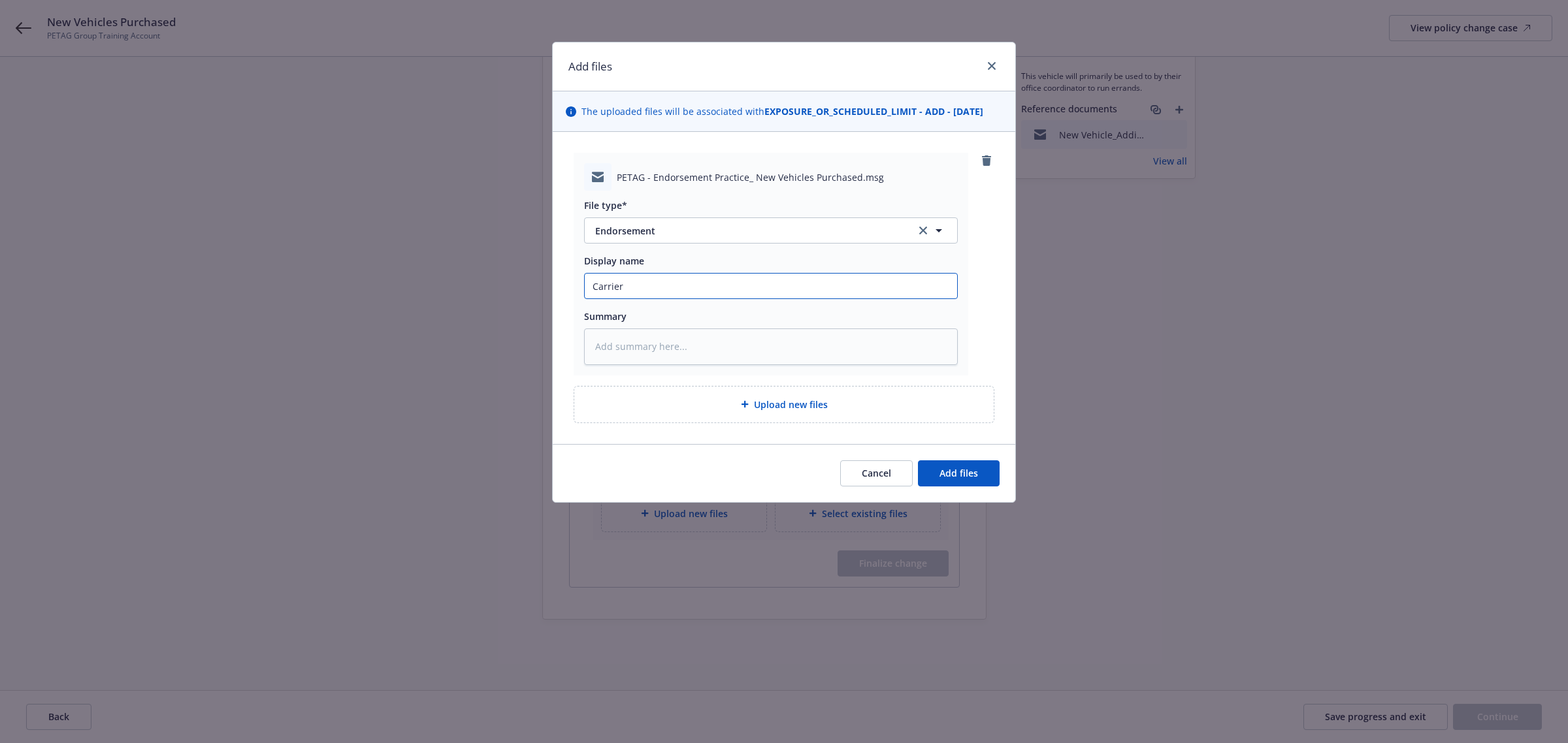
type input "Carrier a"
type textarea "x"
type input "Carrier ac"
type textarea "x"
type input "Carrier acc"
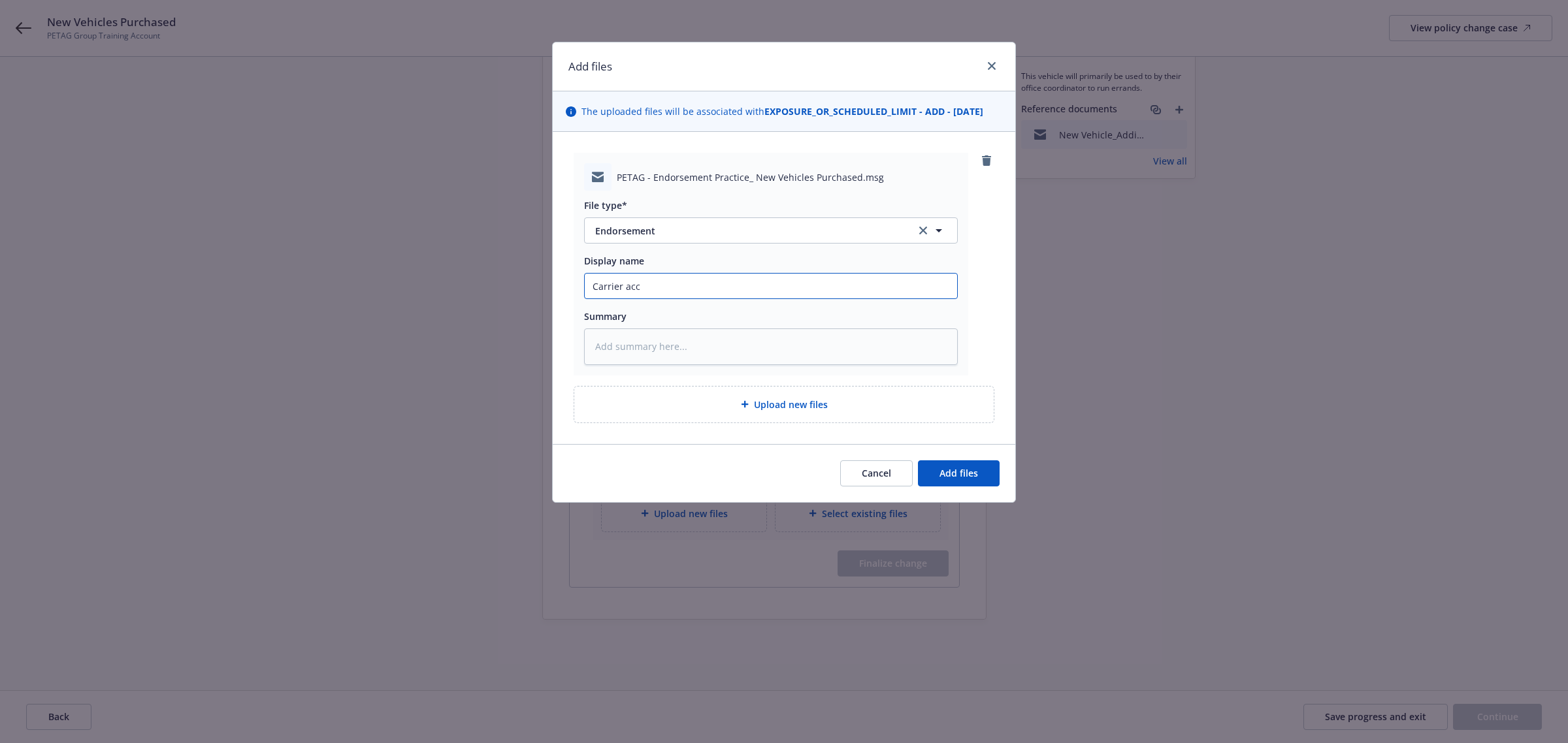
type textarea "x"
type input "Carrier accp"
type textarea "x"
type input "Carrier acc"
type textarea "x"
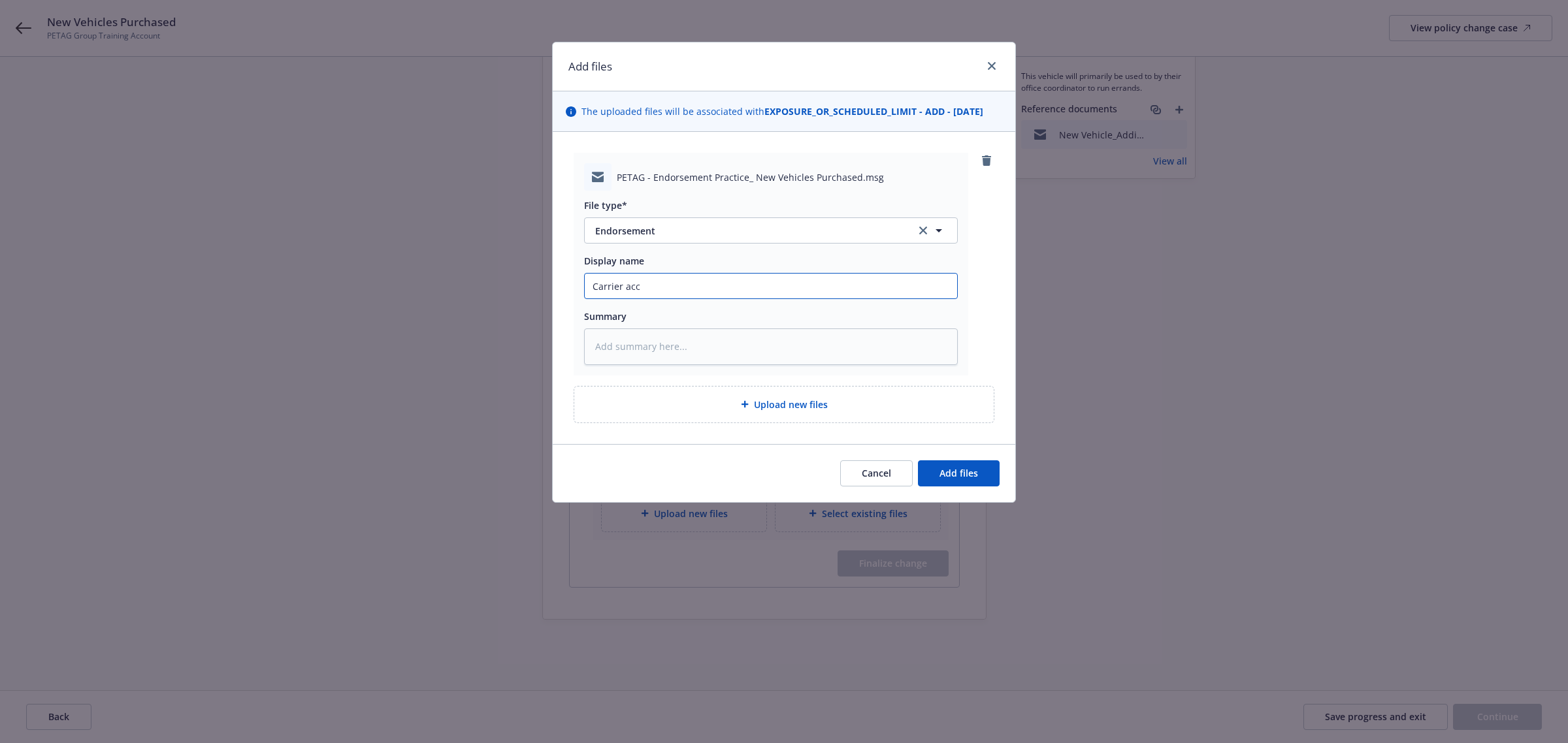
type input "Carrier ac"
type textarea "x"
type input "Carrier ac="
click at [511, 282] on div "Add files The uploaded files will be associated with EXPOSURE_OR_SCHEDULED_LIMI…" at bounding box center [784, 372] width 1568 height 743
type textarea "x"
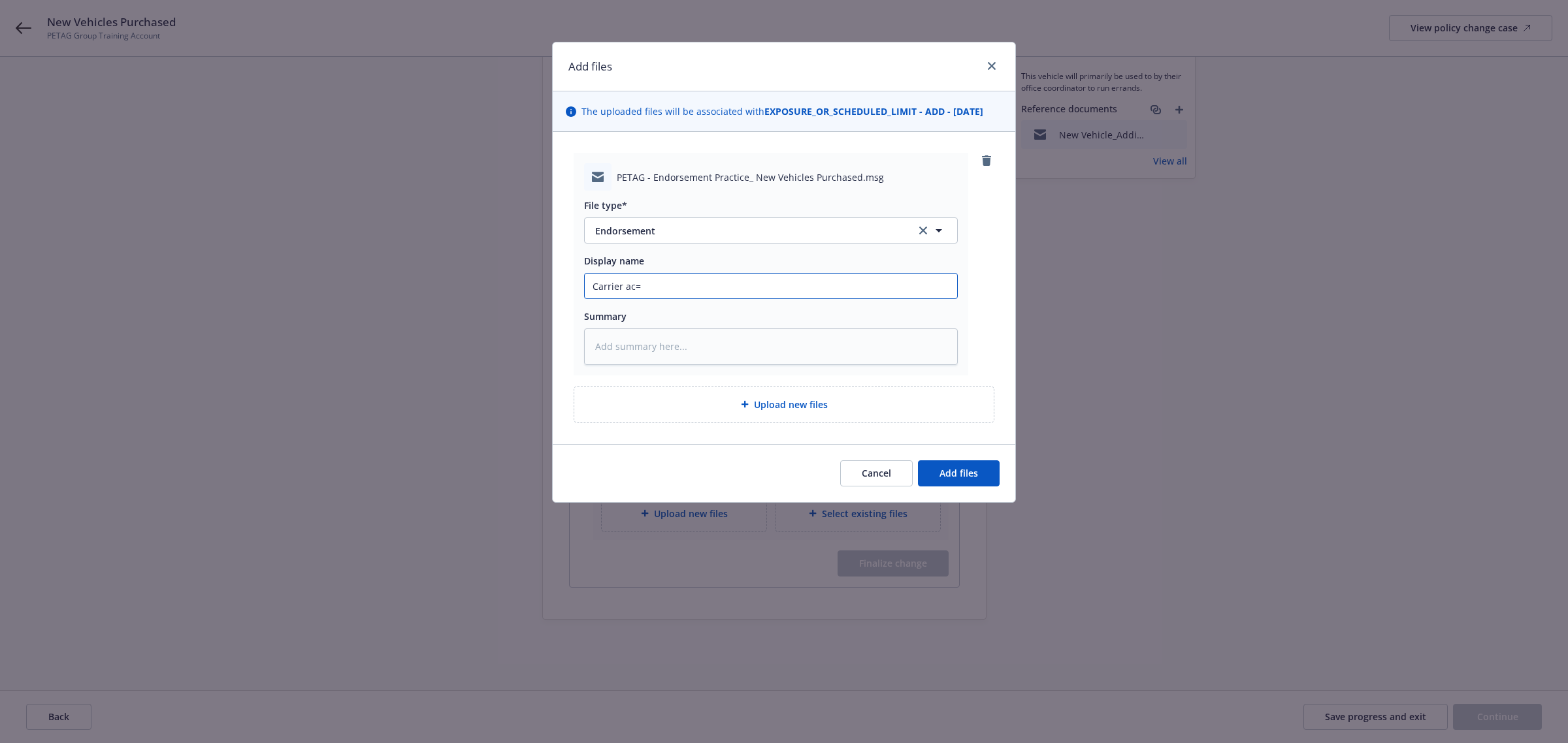
type input "C"
type textarea "x"
type input "Ca"
type textarea "x"
type input "Car"
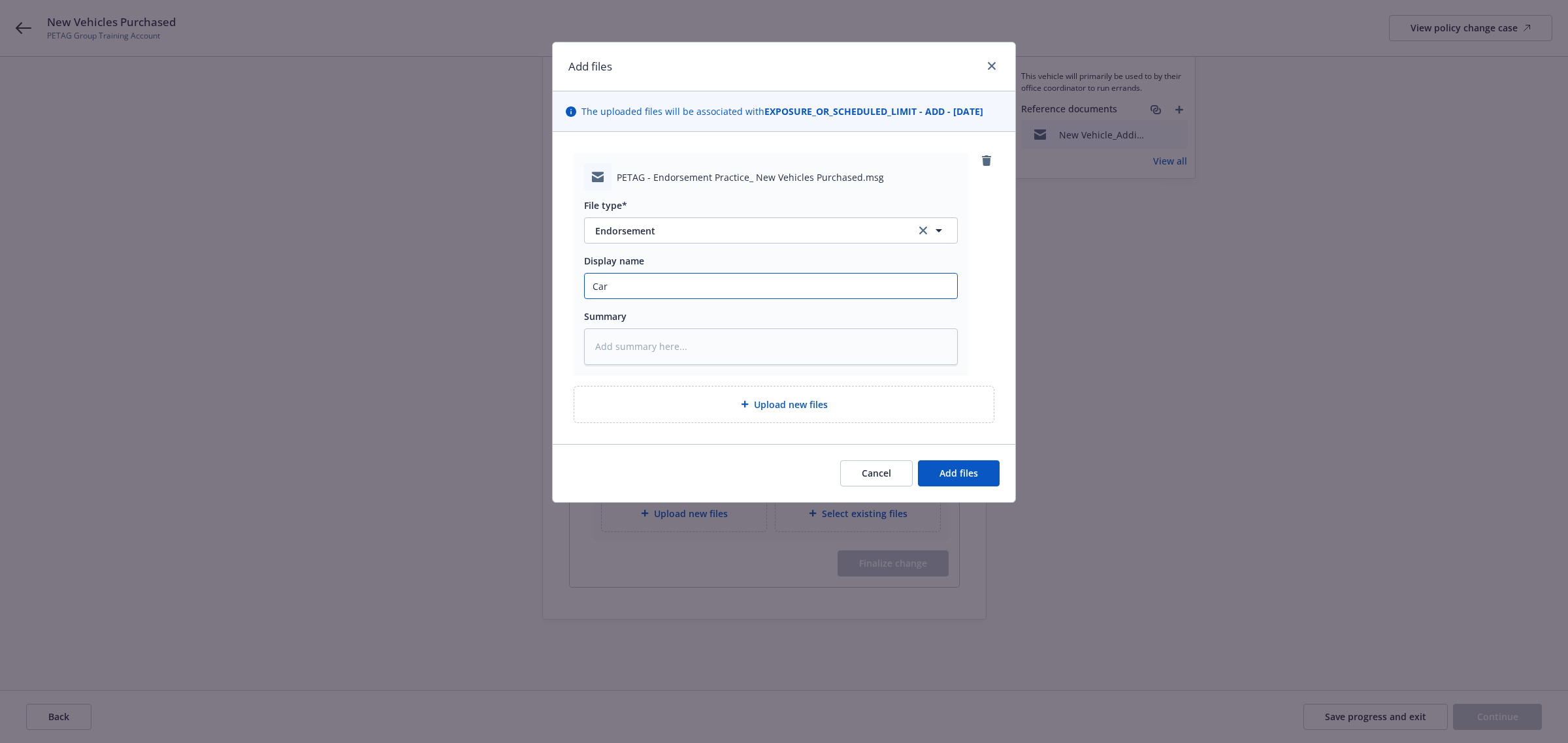
type textarea "x"
type input "[PERSON_NAME]"
type textarea "x"
type input "[PERSON_NAME]"
type textarea "x"
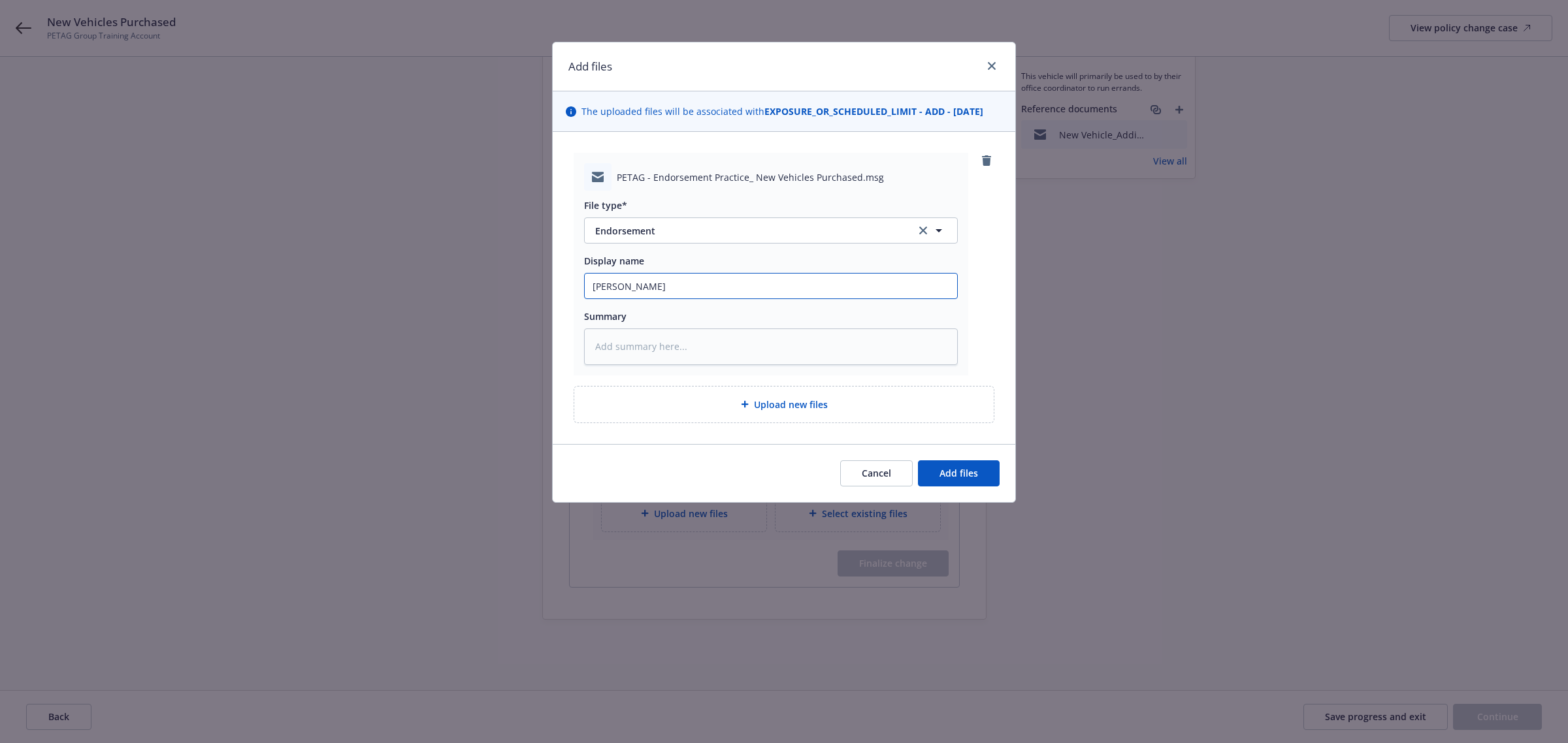
type input "[PERSON_NAME]"
type textarea "x"
type input "Carrier"
type textarea "x"
type input "Carrier"
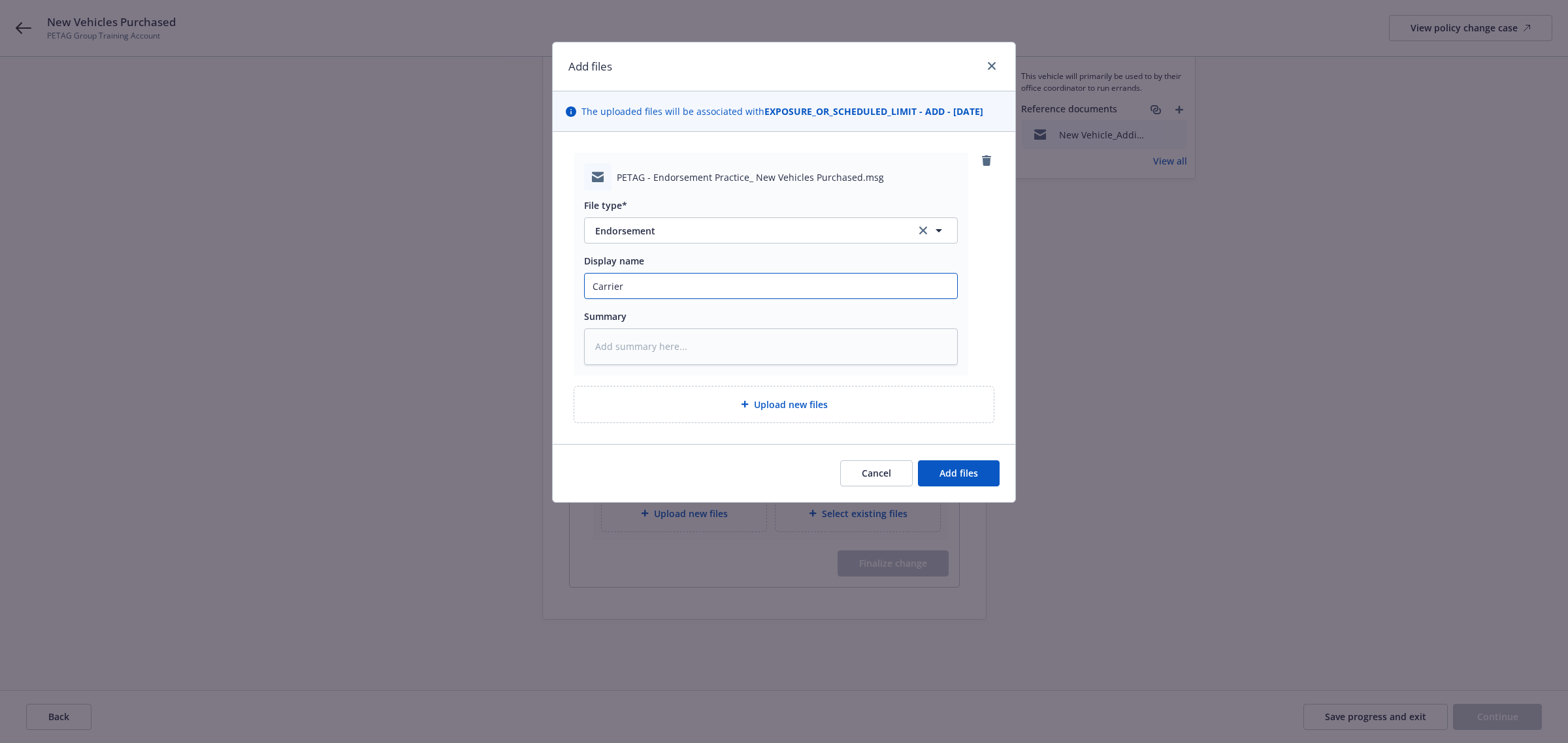
type textarea "x"
type input "Carrier a"
type textarea "x"
type input "Carrier ac"
type textarea "x"
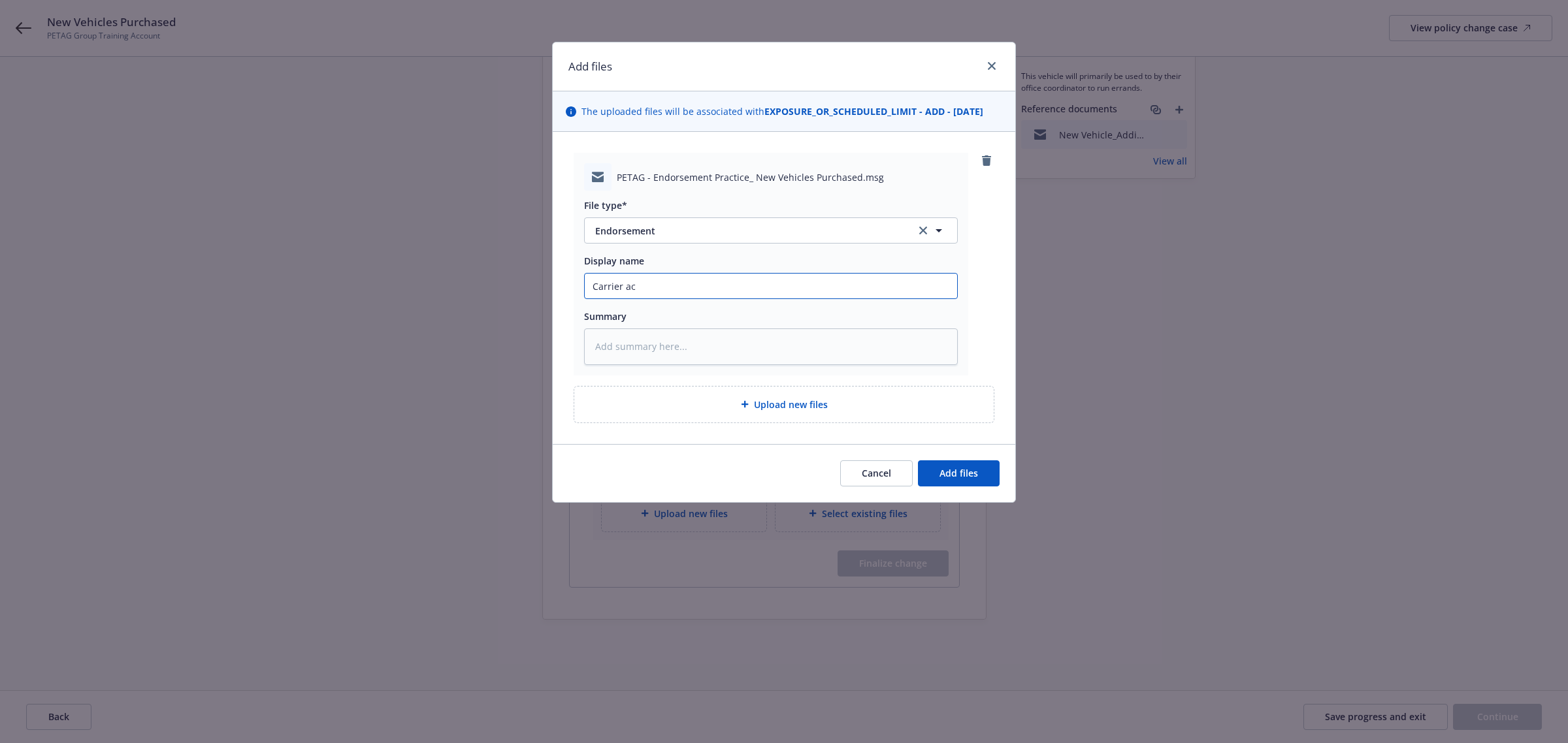
type input "Carrier acc"
type textarea "x"
type input "Carrier acce"
type textarea "x"
type input "Carrier accep"
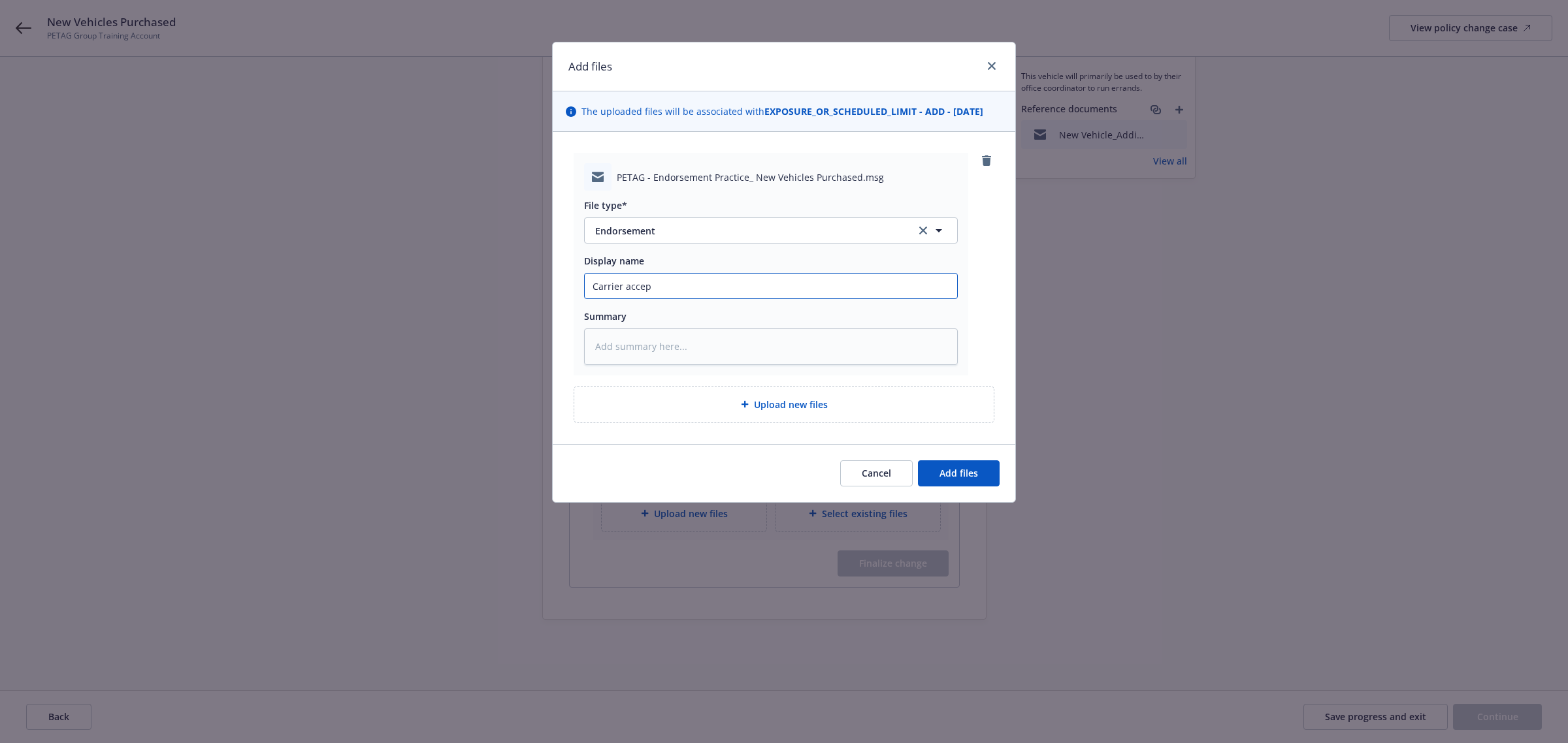
type textarea "x"
type input "Carrier accept"
type textarea "x"
type input "Carrier acceptr"
type textarea "x"
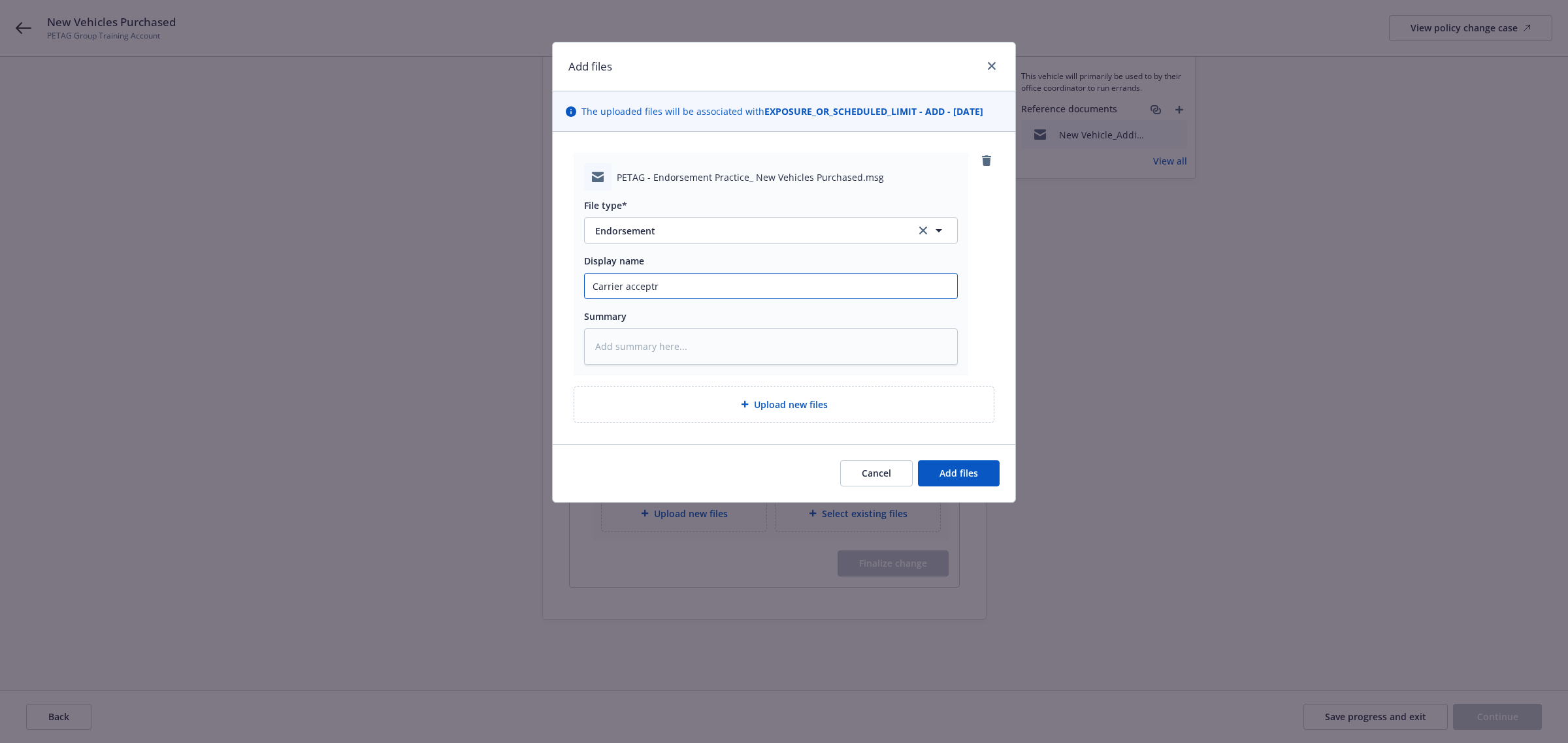
type input "Carrier acceptre"
type textarea "x"
type input "Carrier acceptr"
type textarea "x"
type input "Carrier accept"
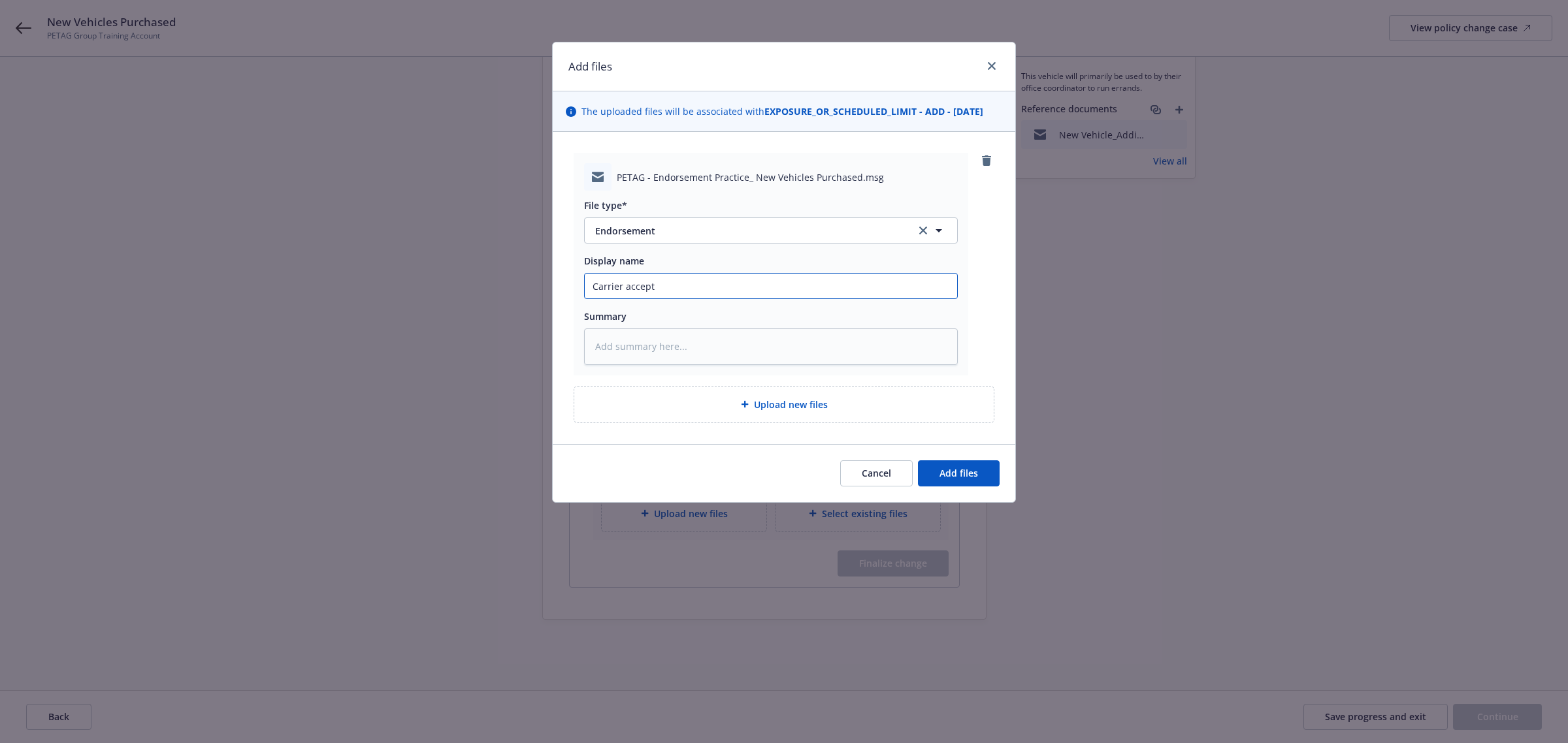
type textarea "x"
type input "Carrier accep"
type textarea "x"
type input "Carrier accept"
type textarea "x"
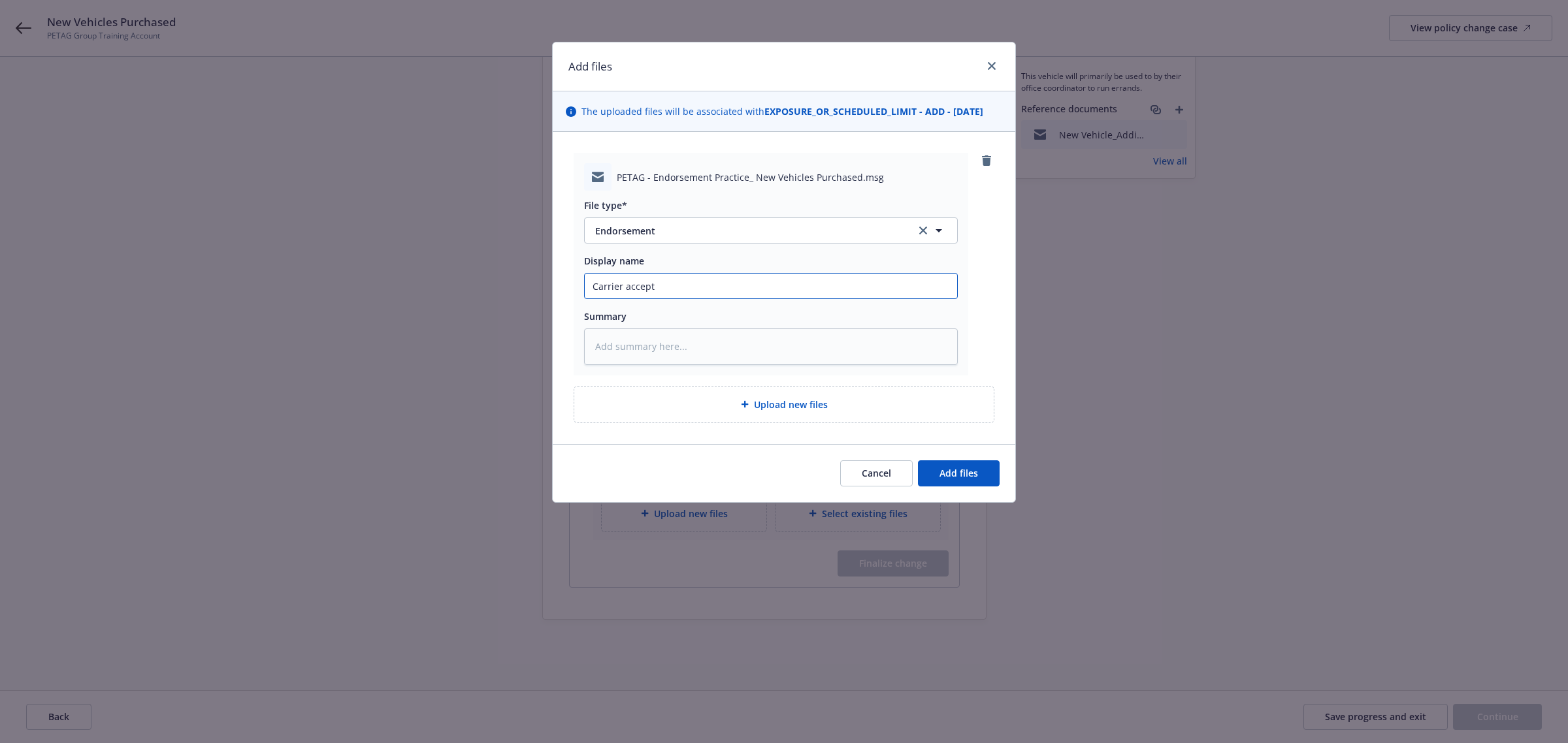
type input "Carrier accepte"
type textarea "x"
type input "Carrier accepted"
type textarea "x"
type input "Carrier accepted"
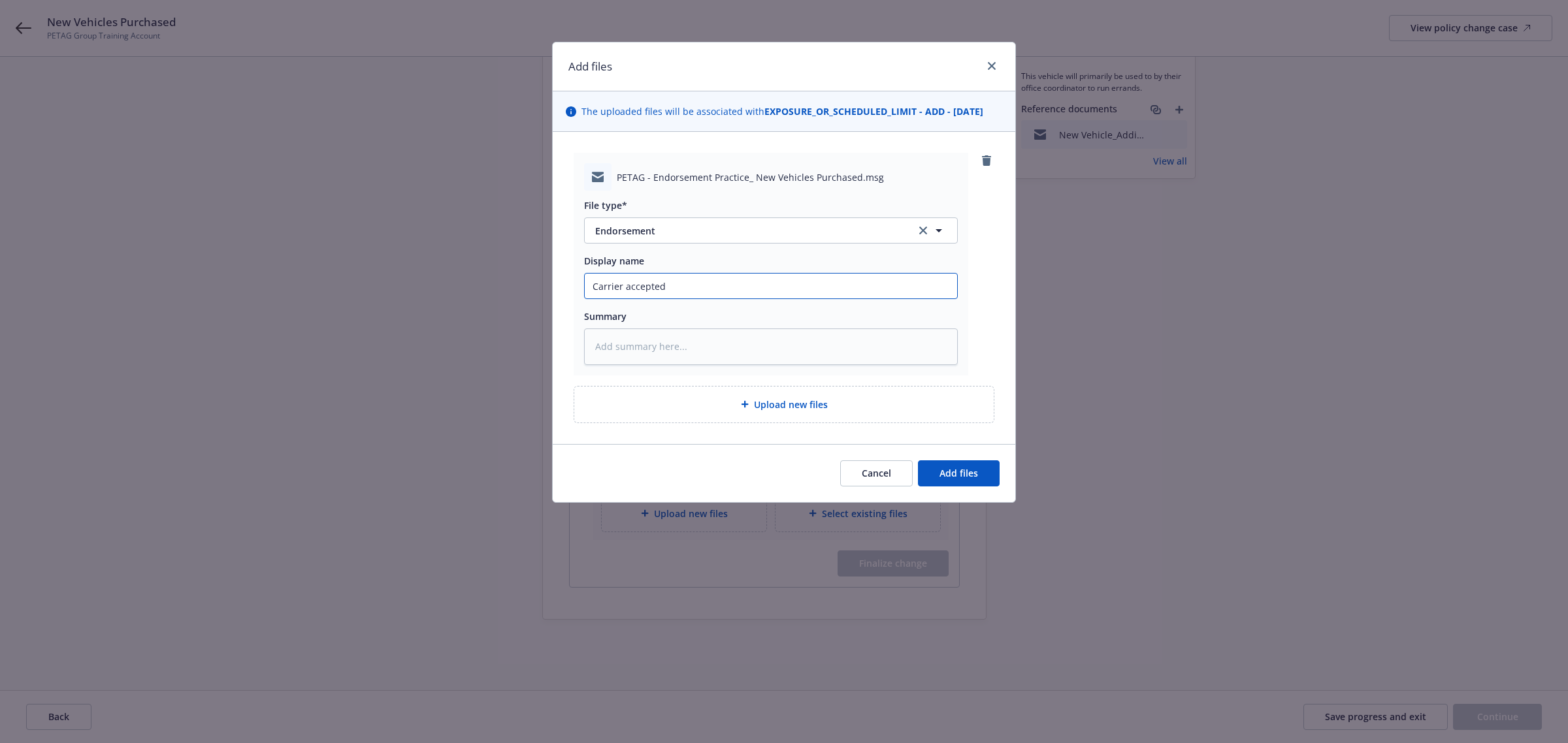
type textarea "x"
type input "Carrier accepted"
type textarea "x"
type input "Carrier accepted"
type textarea "x"
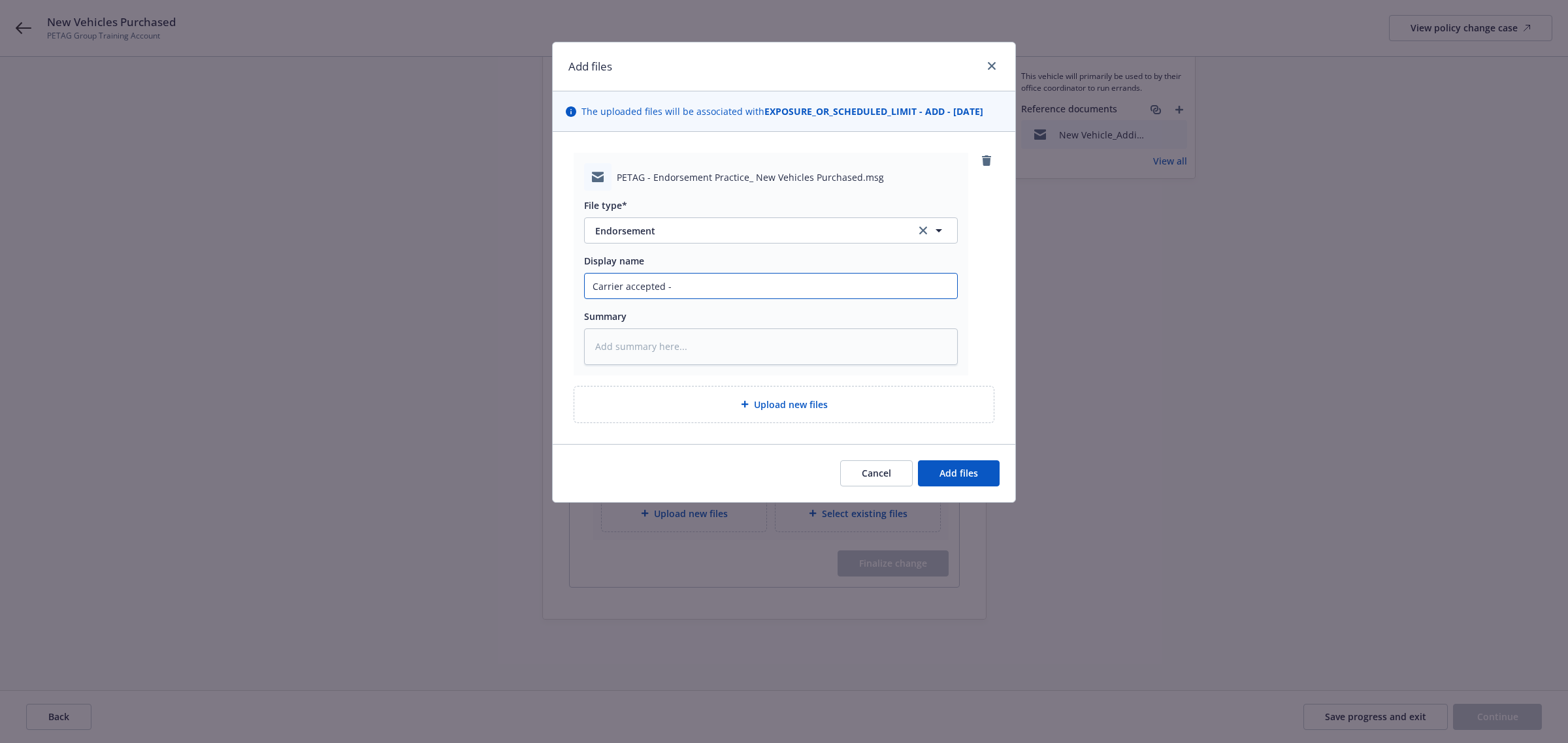
type input "Carrier accepted -"
paste input "Auto Schedule Update — 2025 Kia Telluride LX — VIN 5XYP24GC3RG5538084 — Purchas…"
type textarea "x"
type input "Carrier accepted - Auto Schedule Update — 2025 Kia Telluride LX — VIN 5XYP24GC3…"
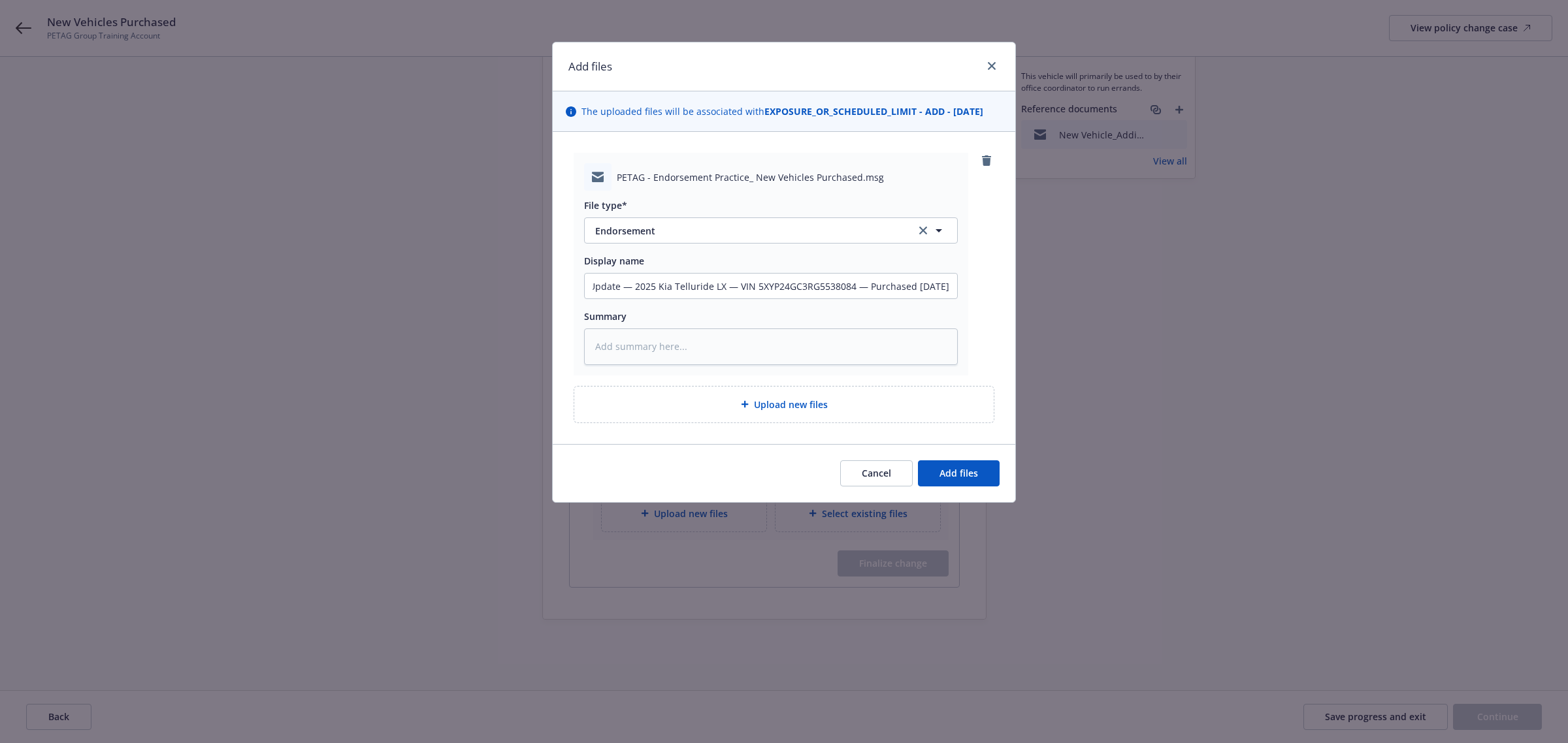
drag, startPoint x: 696, startPoint y: 302, endPoint x: 696, endPoint y: 278, distance: 24.0
click at [697, 284] on div "File type* Endorsement Endorsement Display name Carrier accepted - Auto Schedul…" at bounding box center [771, 278] width 373 height 174
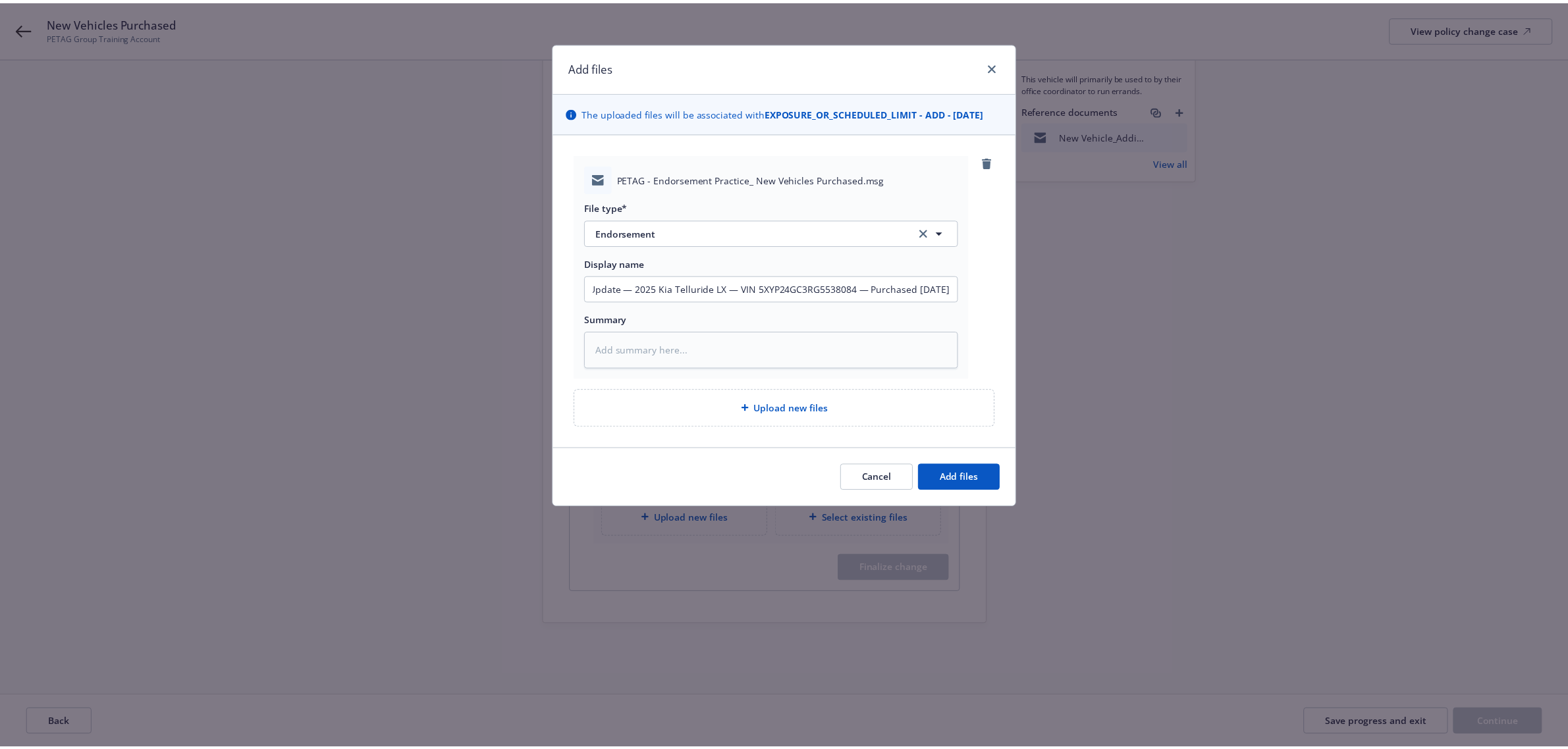
scroll to position [0, 0]
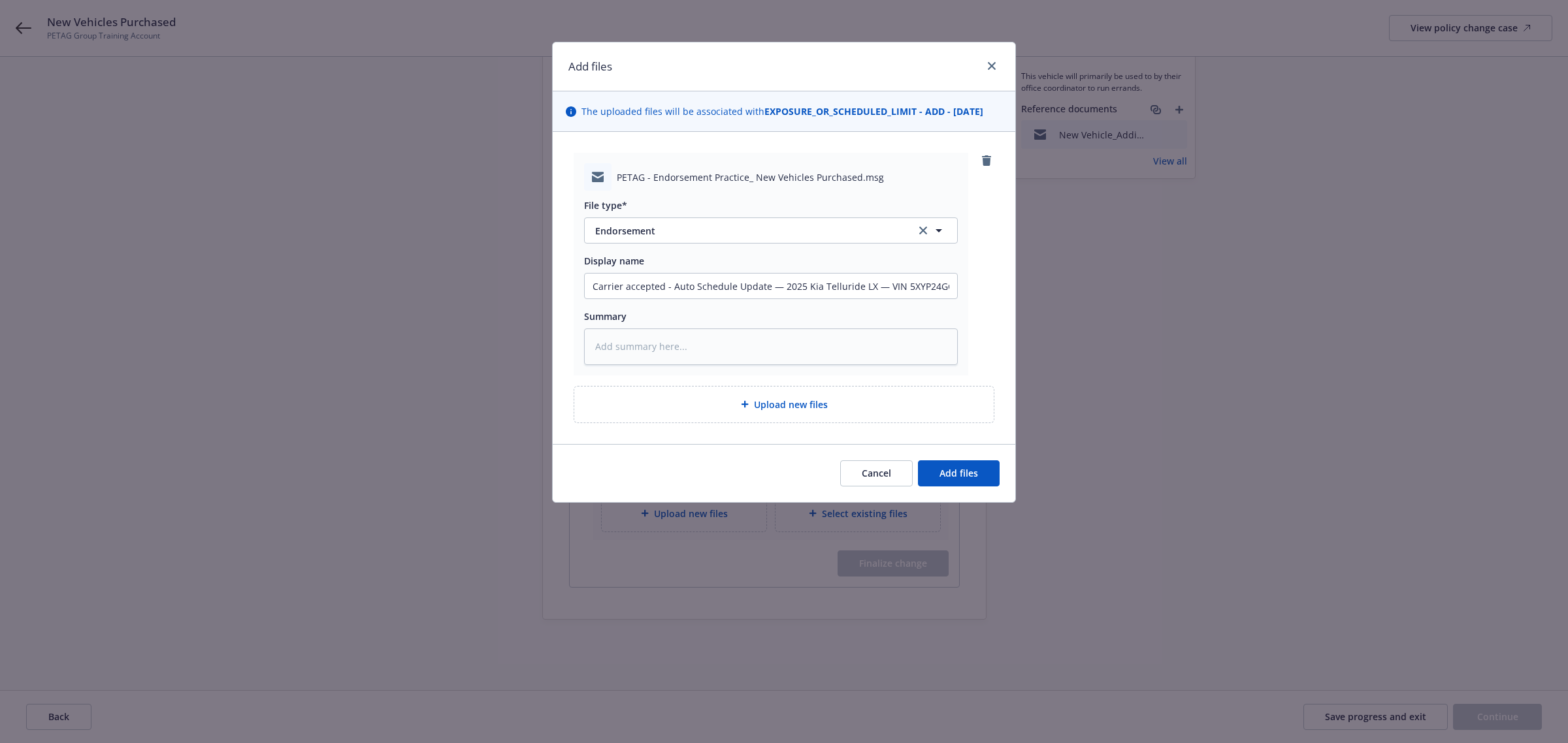
click at [693, 272] on div "Display name [PERSON_NAME] accepted - Auto Schedule Update — 2025 Kia Telluride…" at bounding box center [771, 277] width 373 height 45
click at [686, 307] on div "File type* Endorsement Endorsement Display name Carrier accepted - Auto Schedul…" at bounding box center [771, 278] width 373 height 174
click at [658, 341] on textarea at bounding box center [771, 347] width 373 height 37
click at [972, 468] on span "Add files" at bounding box center [959, 473] width 39 height 12
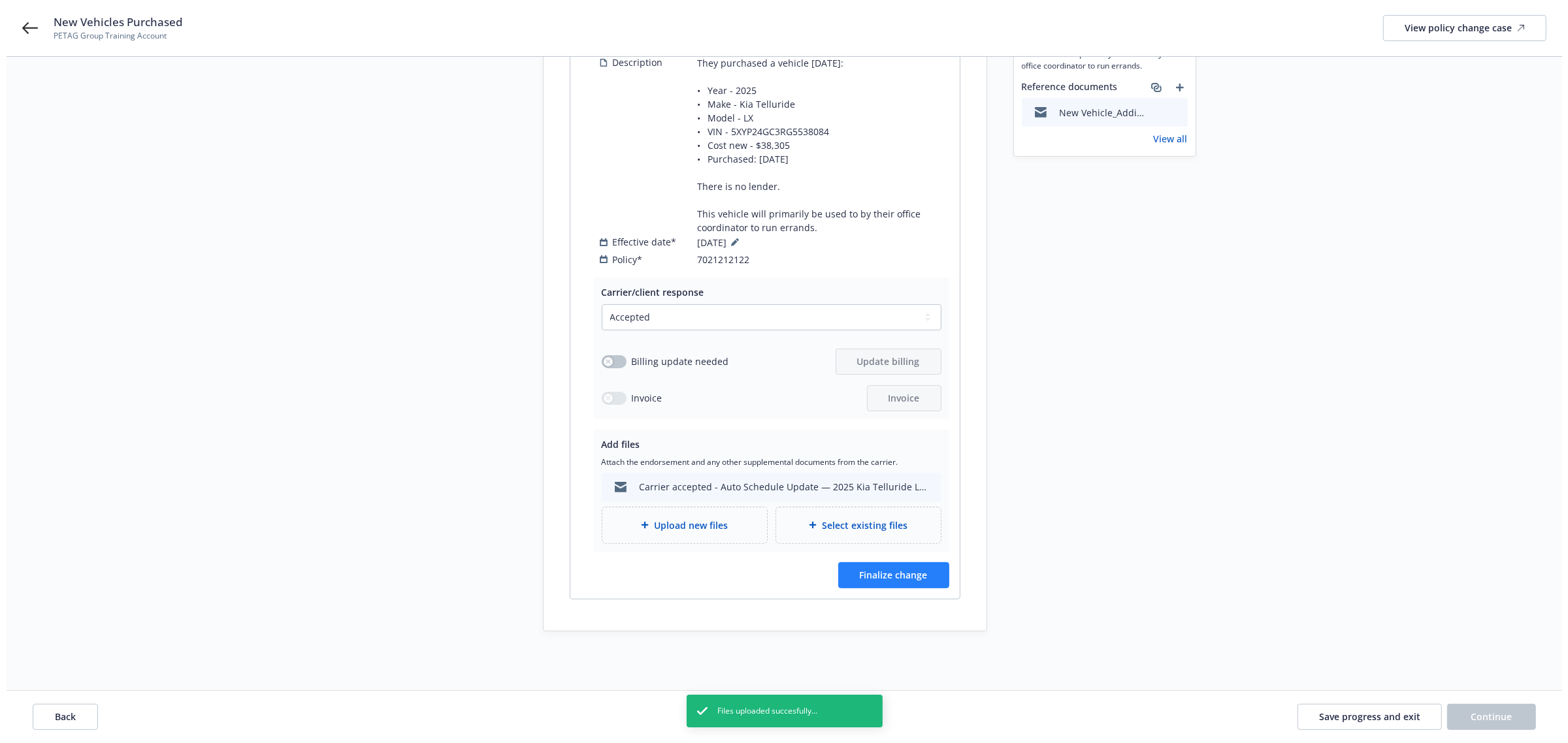
scroll to position [258, 0]
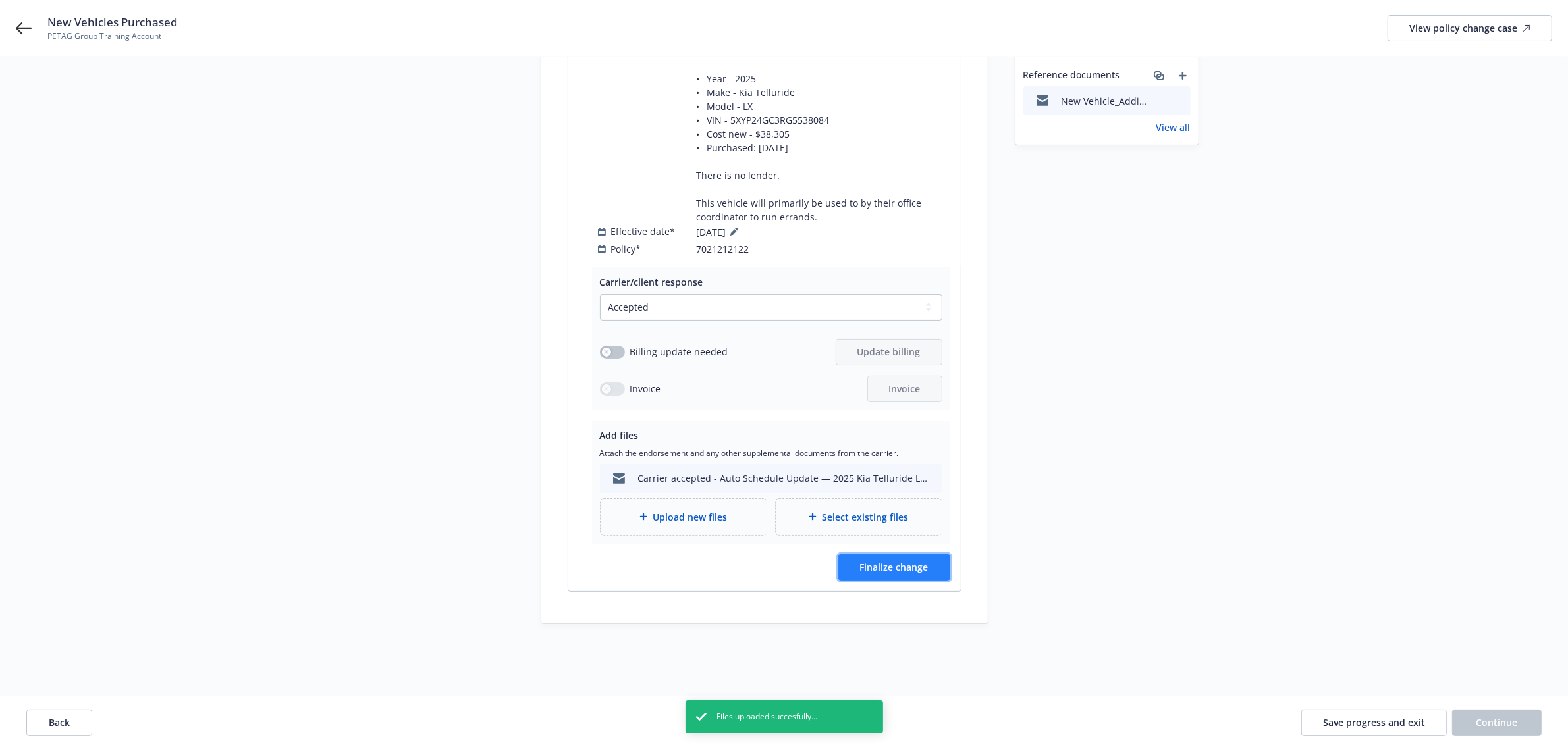
click at [907, 561] on span "Finalize change" at bounding box center [894, 566] width 69 height 12
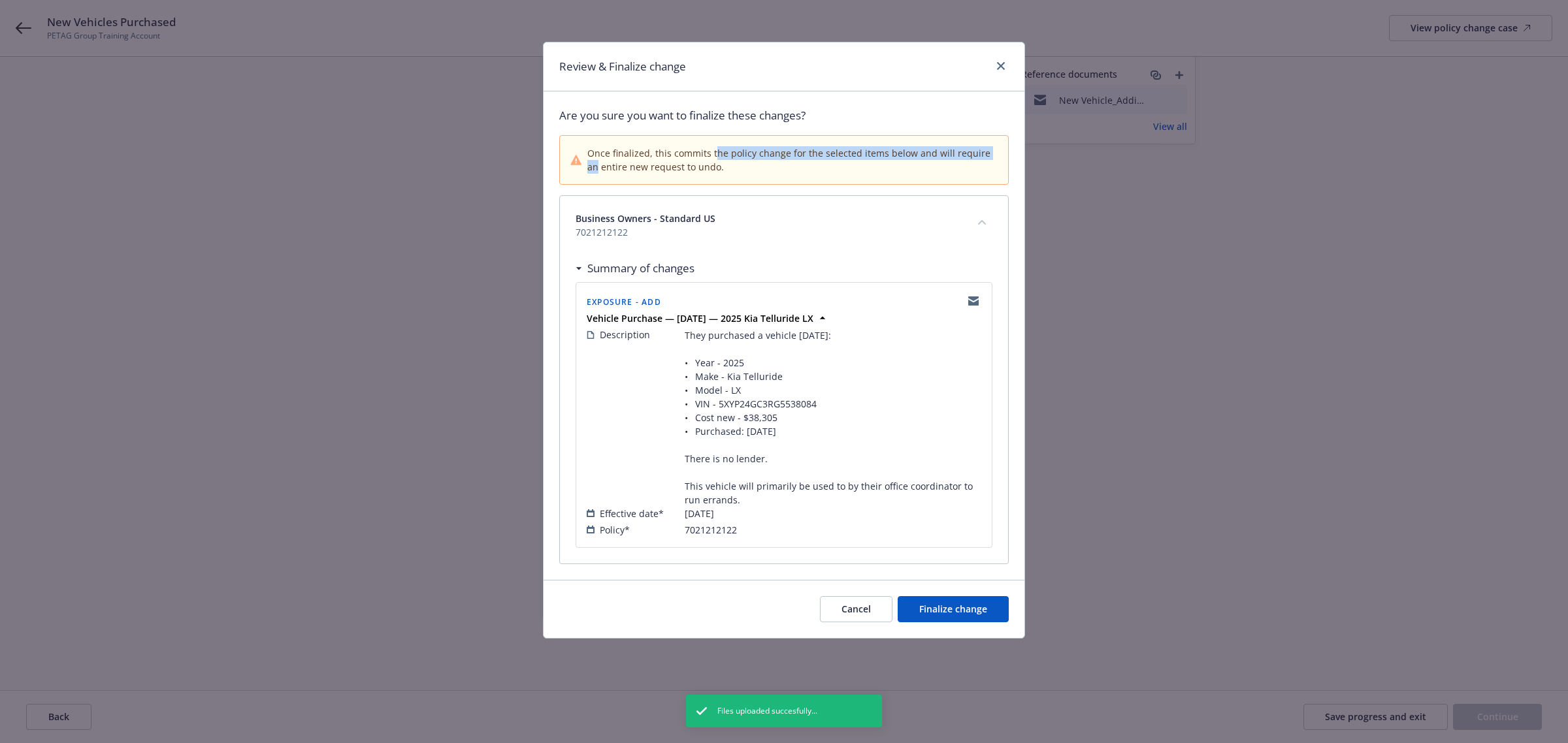
drag, startPoint x: 714, startPoint y: 154, endPoint x: 961, endPoint y: 150, distance: 247.0
click at [988, 151] on span "Once finalized, this commits the policy change for the selected items below and…" at bounding box center [792, 160] width 410 height 27
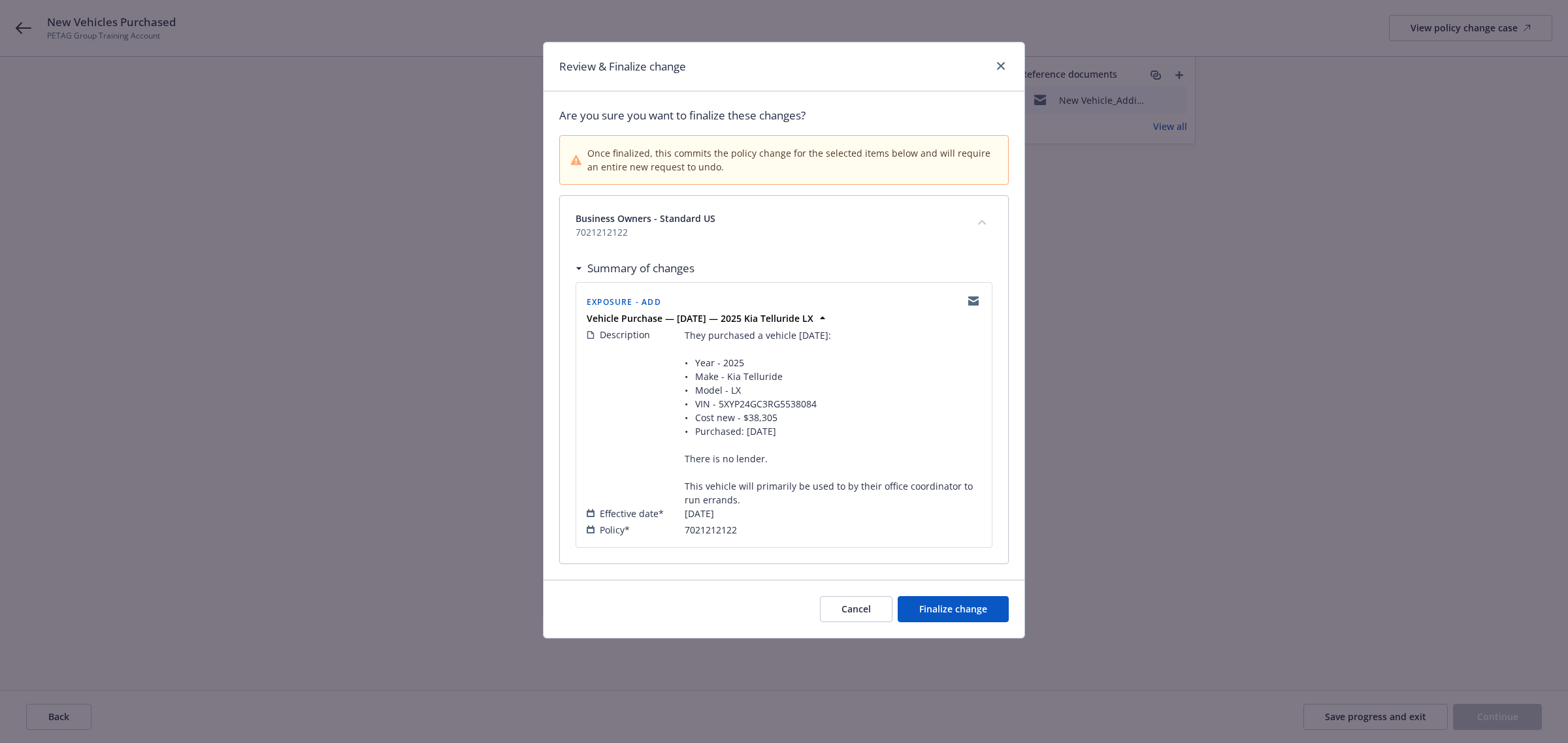
click at [731, 170] on span "Once finalized, this commits the policy change for the selected items below and…" at bounding box center [792, 160] width 410 height 27
drag, startPoint x: 605, startPoint y: 165, endPoint x: 782, endPoint y: 213, distance: 183.4
click at [753, 165] on span "Once finalized, this commits the policy change for the selected items below and…" at bounding box center [792, 160] width 410 height 27
click at [655, 142] on div "Once finalized, this commits the policy change for the selected items below and…" at bounding box center [784, 160] width 448 height 48
drag, startPoint x: 603, startPoint y: 145, endPoint x: 785, endPoint y: 156, distance: 182.3
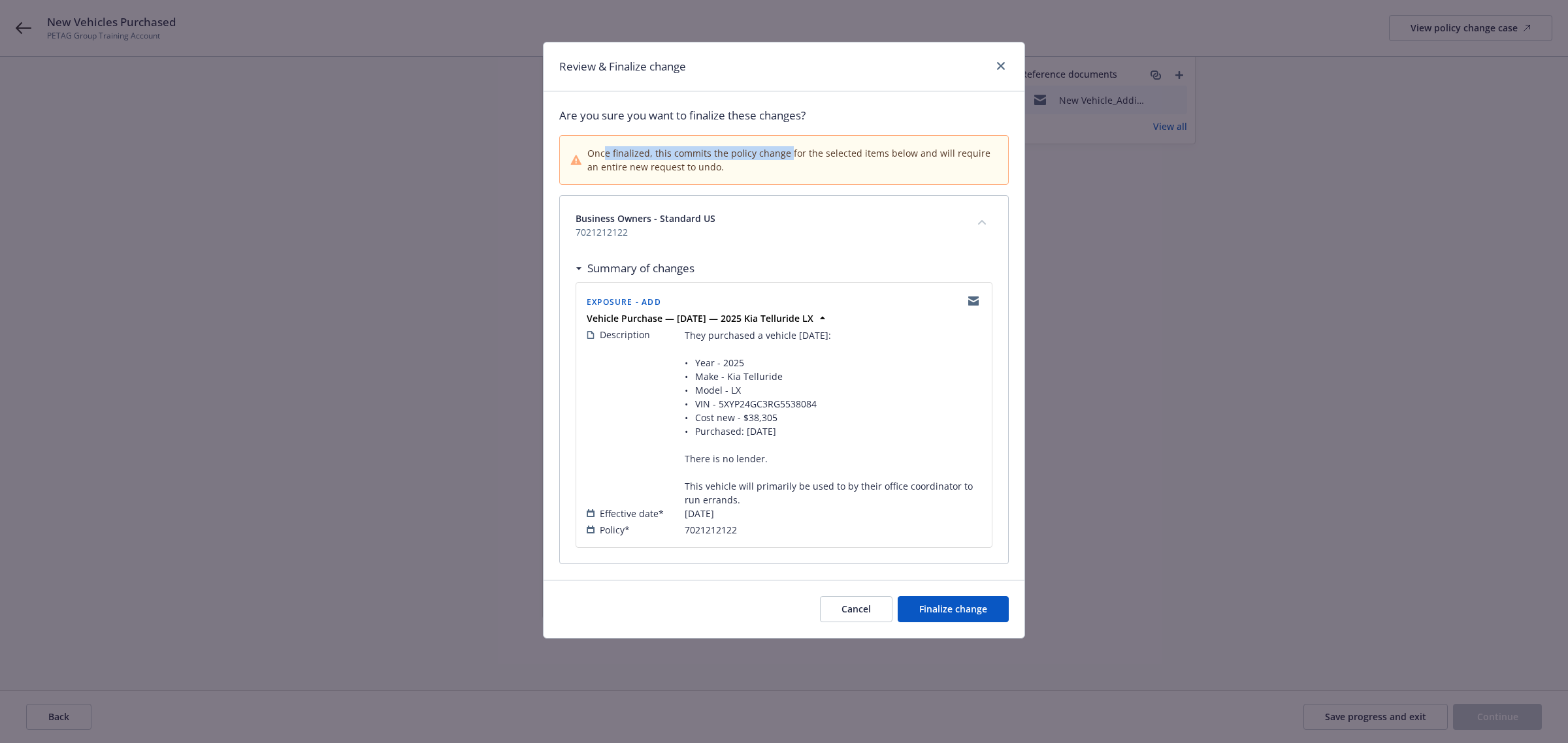
click at [785, 156] on div "Once finalized, this commits the policy change for the selected items below and…" at bounding box center [784, 160] width 448 height 48
click at [739, 173] on span "Once finalized, this commits the policy change for the selected items below and…" at bounding box center [792, 160] width 410 height 27
click at [960, 619] on button "Finalize change" at bounding box center [953, 609] width 111 height 26
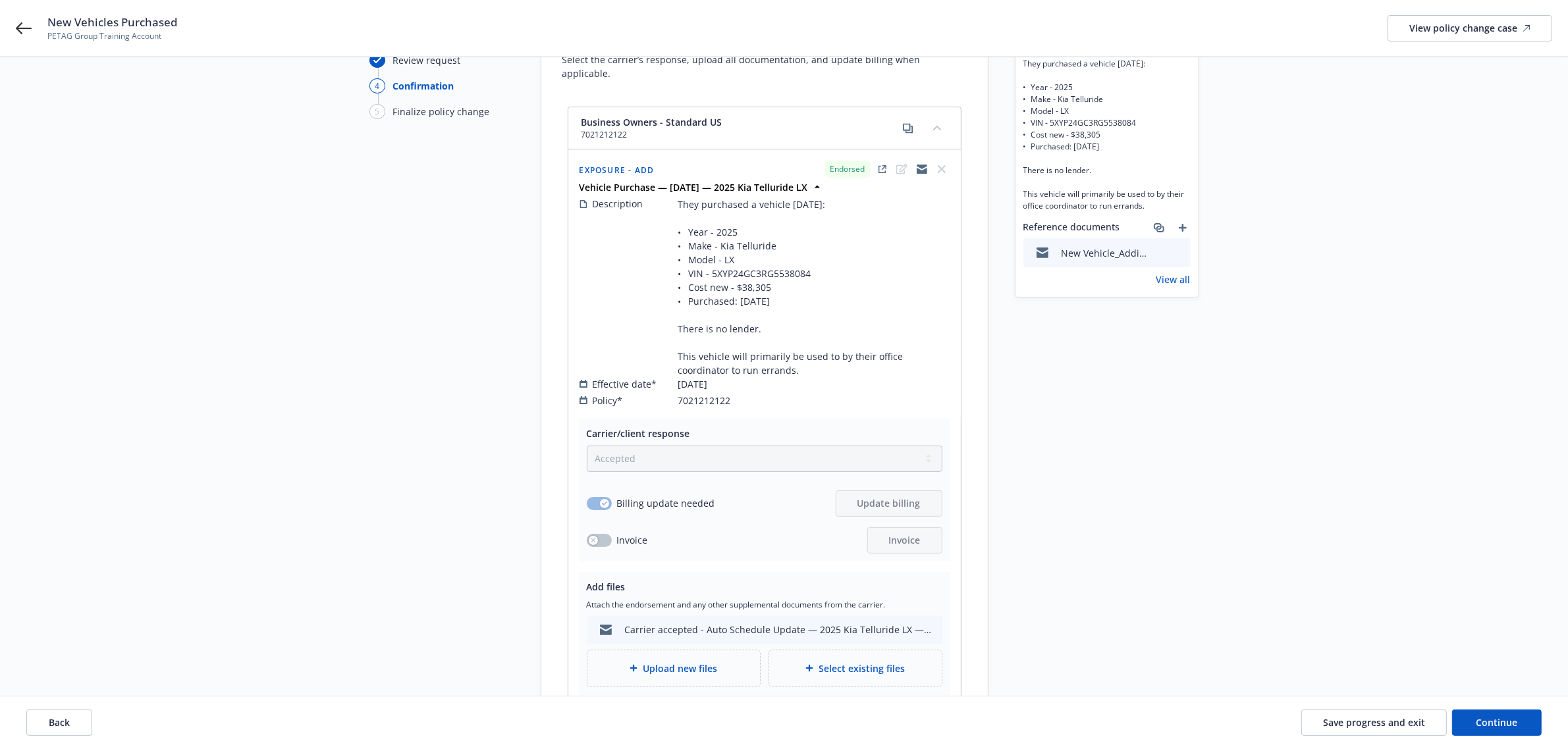
scroll to position [260, 0]
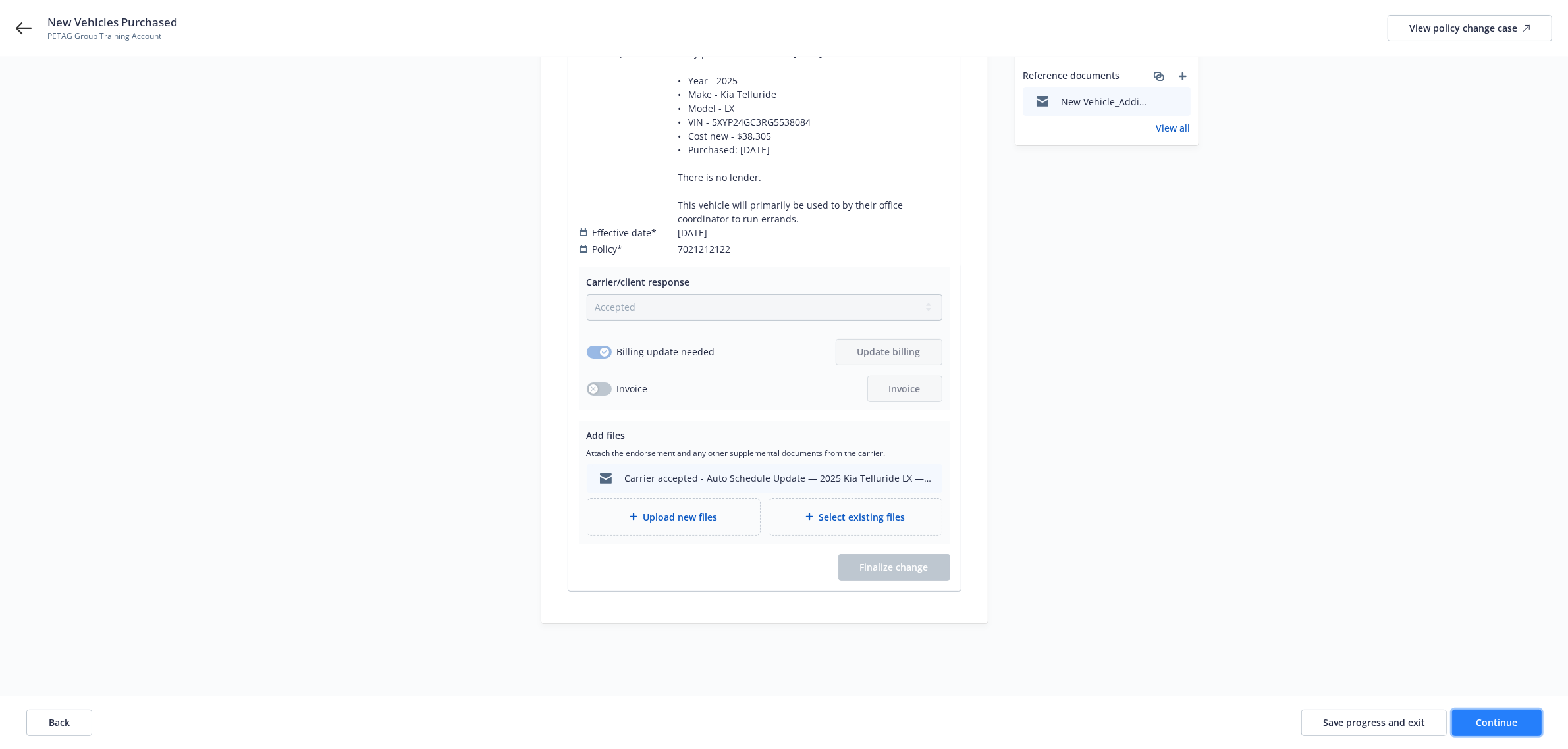
click at [1518, 721] on button "Continue" at bounding box center [1496, 722] width 90 height 27
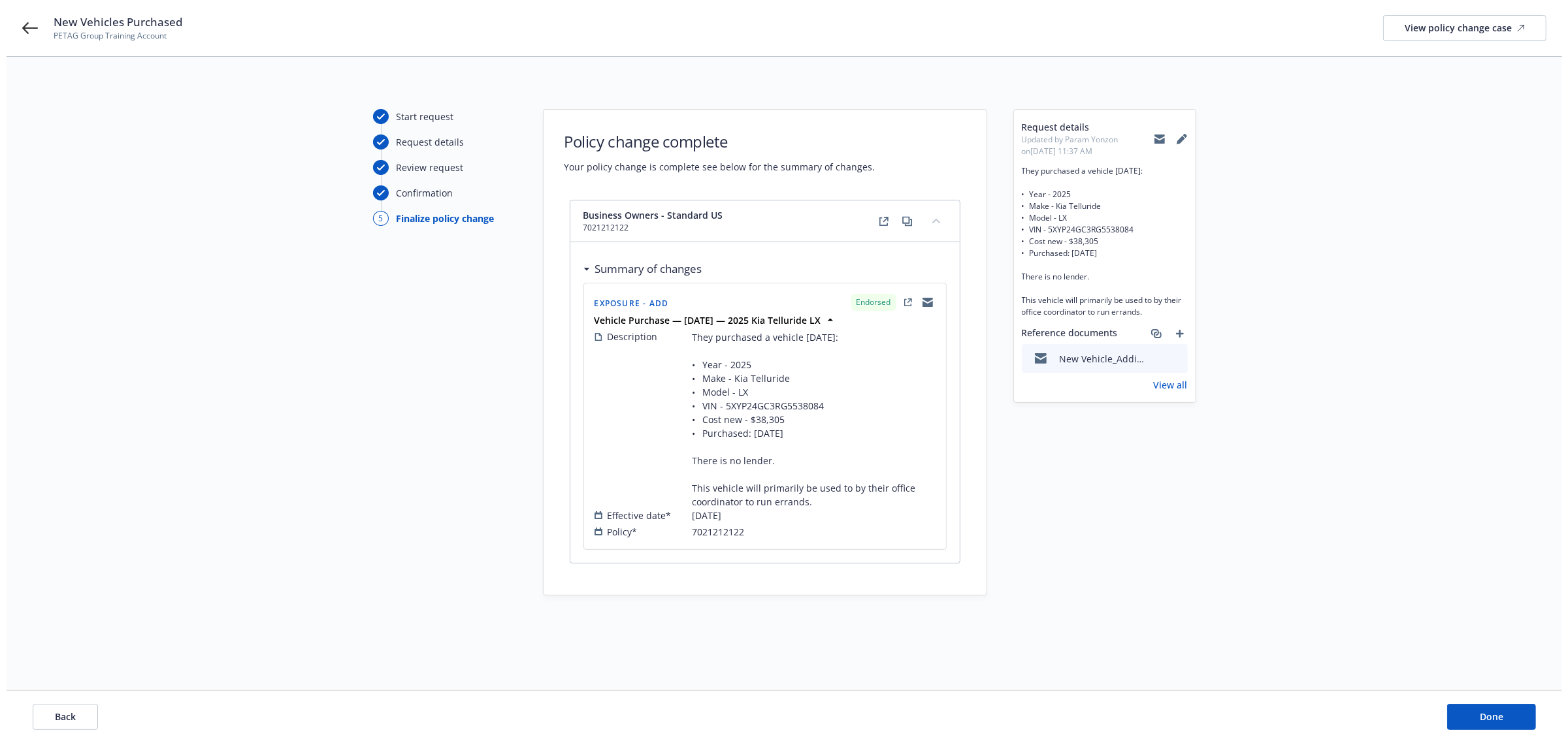
scroll to position [0, 0]
click at [1521, 715] on button "Done" at bounding box center [1497, 717] width 89 height 26
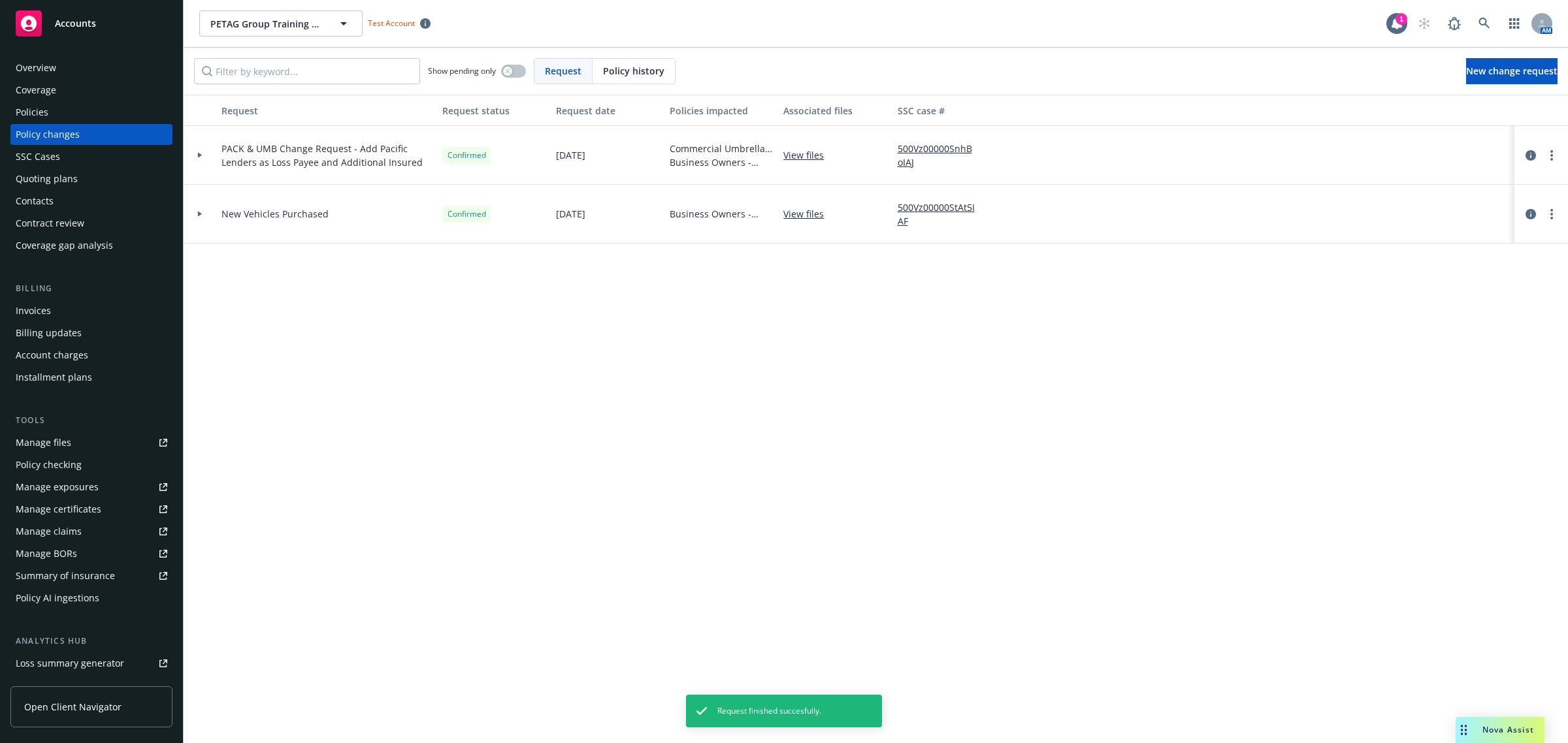
click at [201, 214] on icon at bounding box center [200, 214] width 4 height 6
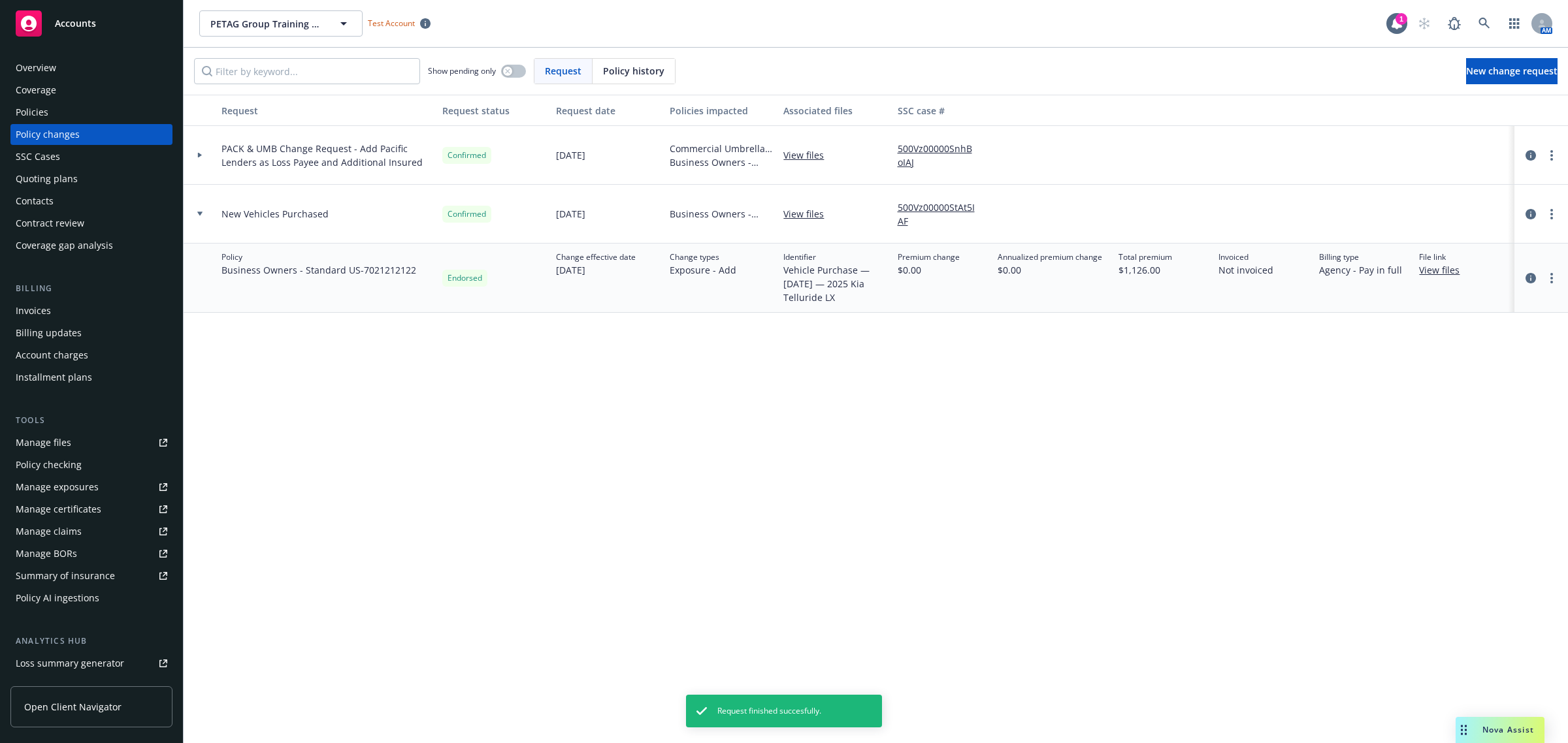
click at [201, 214] on icon at bounding box center [200, 213] width 6 height 4
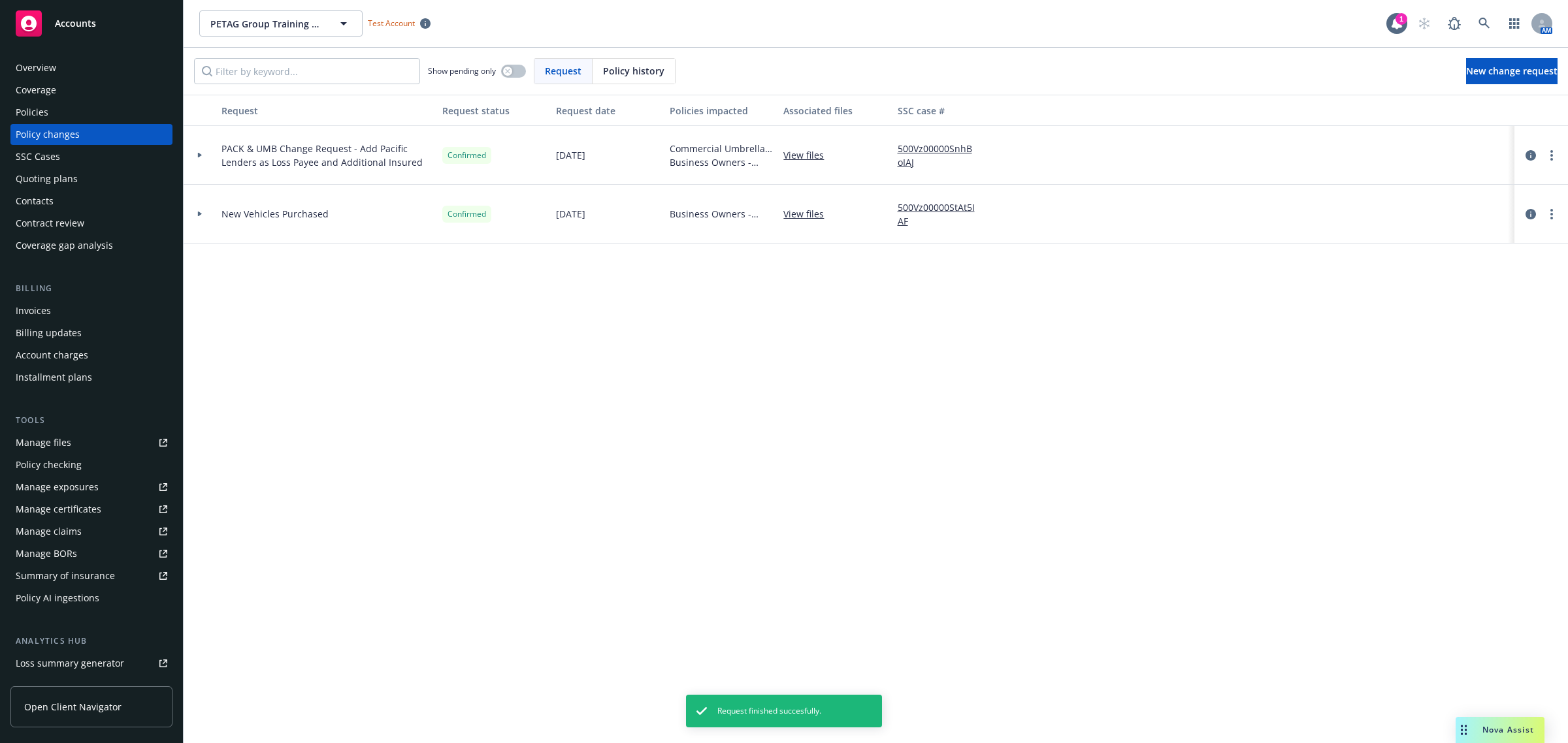
click at [201, 214] on icon at bounding box center [200, 214] width 4 height 6
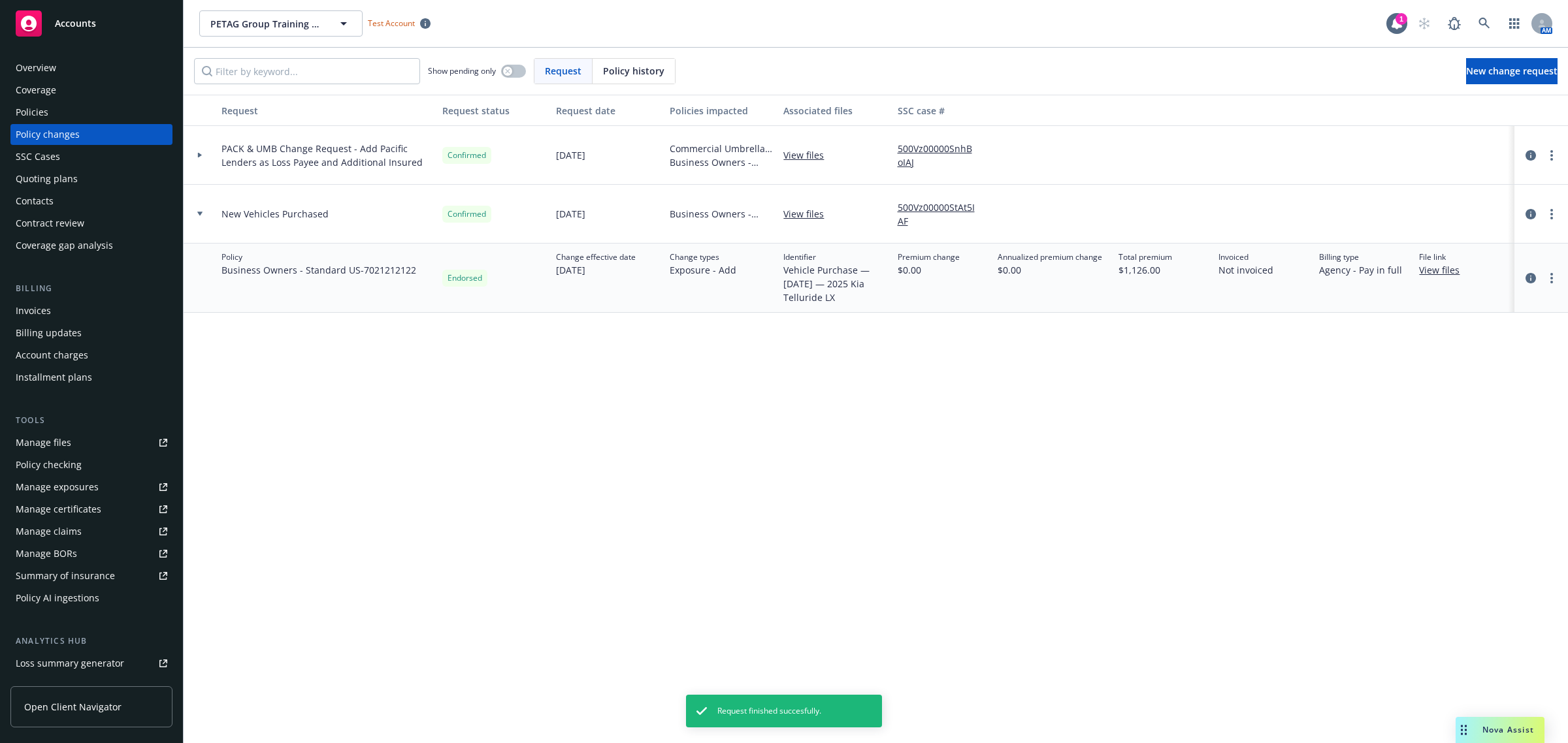
click at [202, 160] on div at bounding box center [200, 155] width 33 height 59
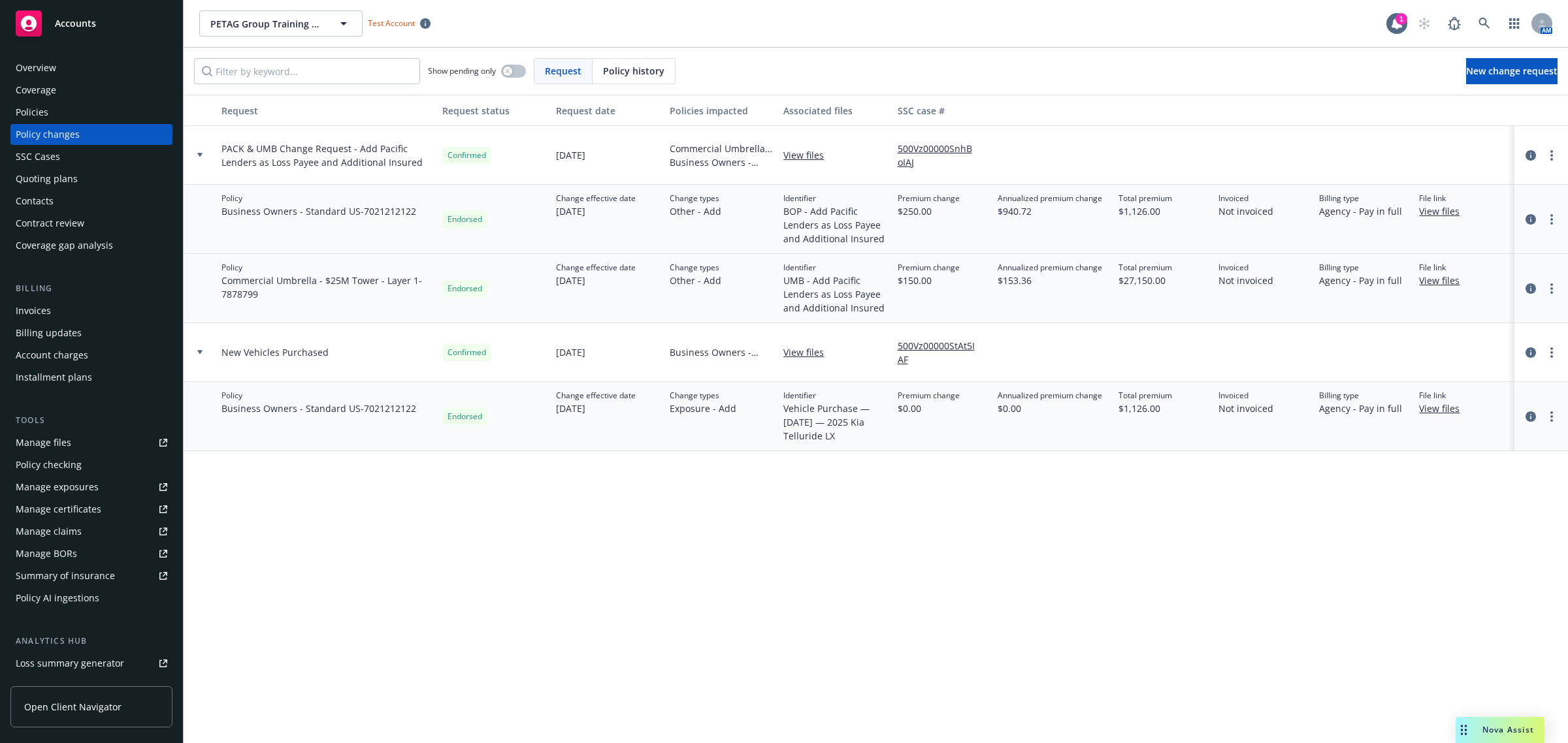
click at [202, 160] on div at bounding box center [200, 155] width 33 height 59
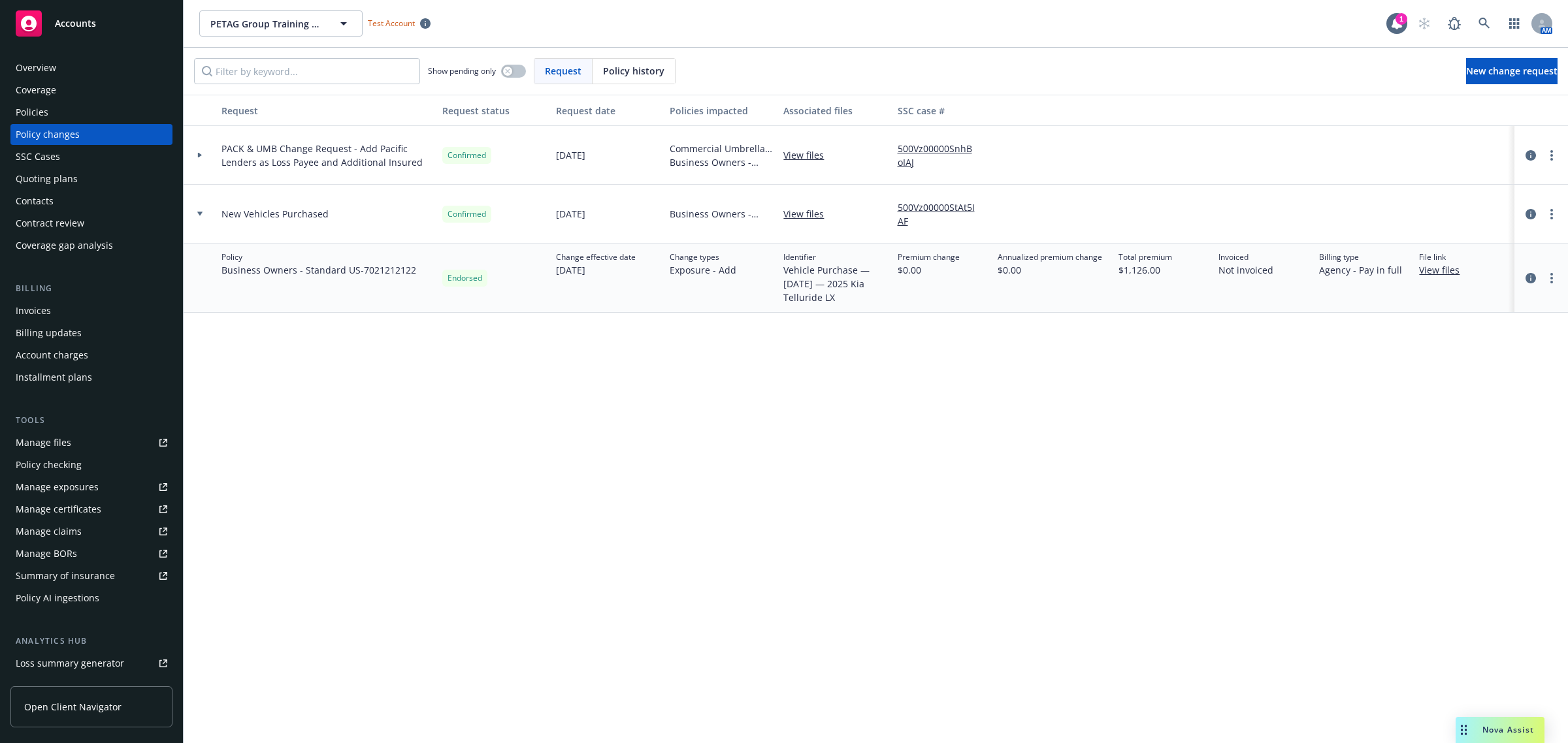
click at [1550, 223] on div at bounding box center [1541, 213] width 54 height 59
click at [1550, 216] on icon "more" at bounding box center [1551, 213] width 2 height 10
click at [1426, 272] on link "Edit request summary" at bounding box center [1447, 267] width 224 height 26
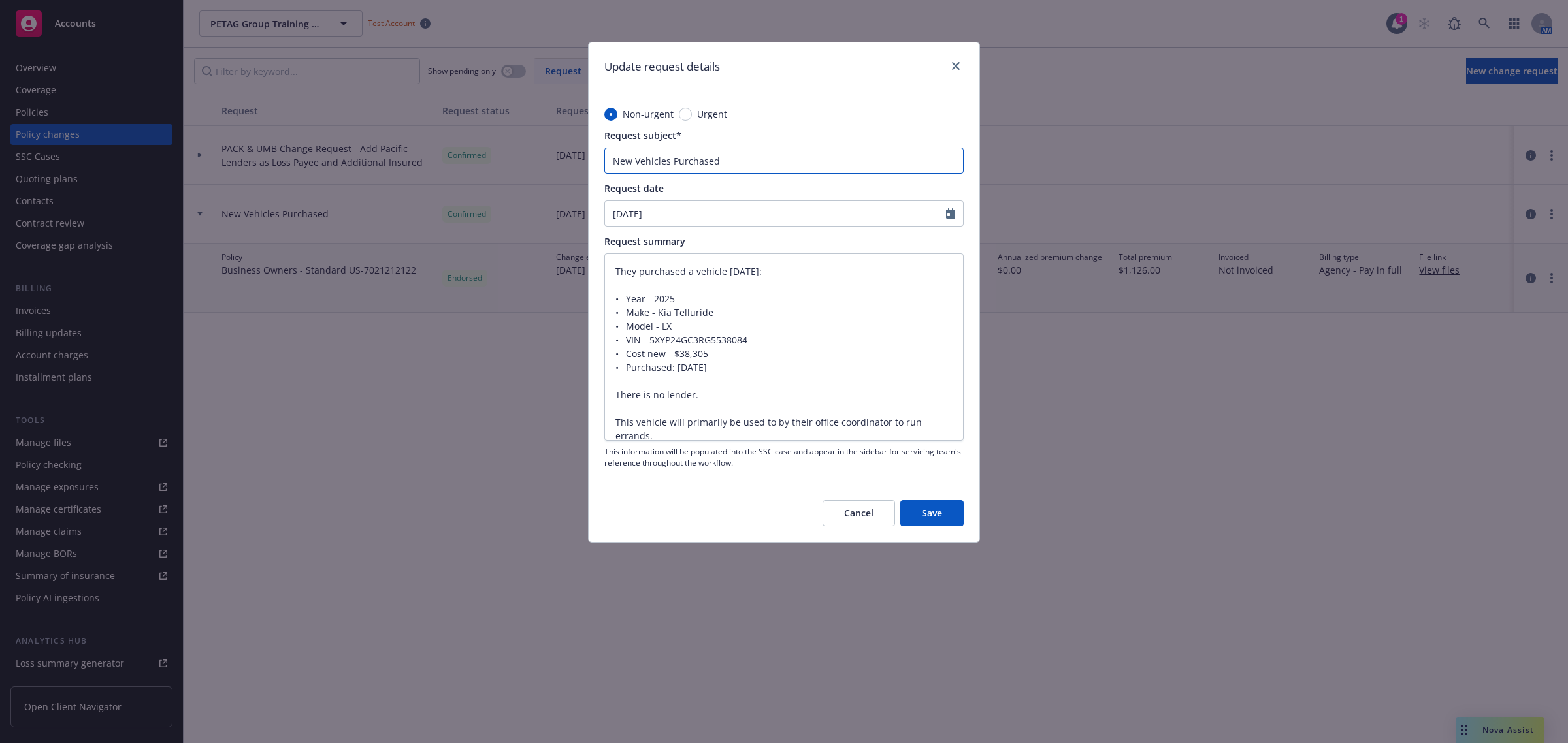
click at [764, 160] on input "New Vehicles Purchased" at bounding box center [784, 160] width 360 height 26
drag, startPoint x: 723, startPoint y: 160, endPoint x: 495, endPoint y: 149, distance: 228.3
click at [498, 150] on div "Update request details Non-urgent Urgent Request subject* New Vehicles Purchase…" at bounding box center [784, 372] width 1568 height 743
type textarea "x"
type input "A"
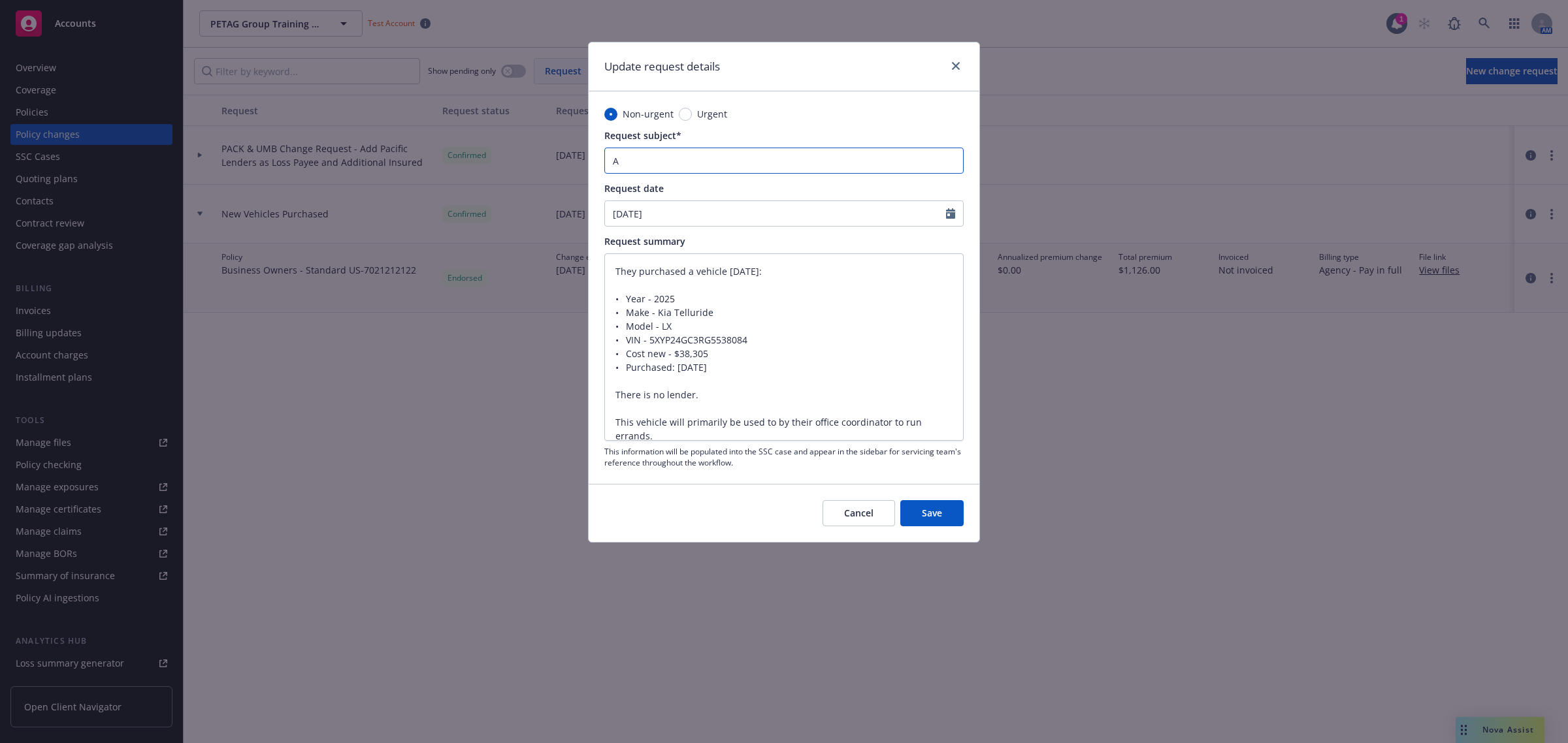
type textarea "x"
type input "Au"
type textarea "x"
type input "A"
type textarea "x"
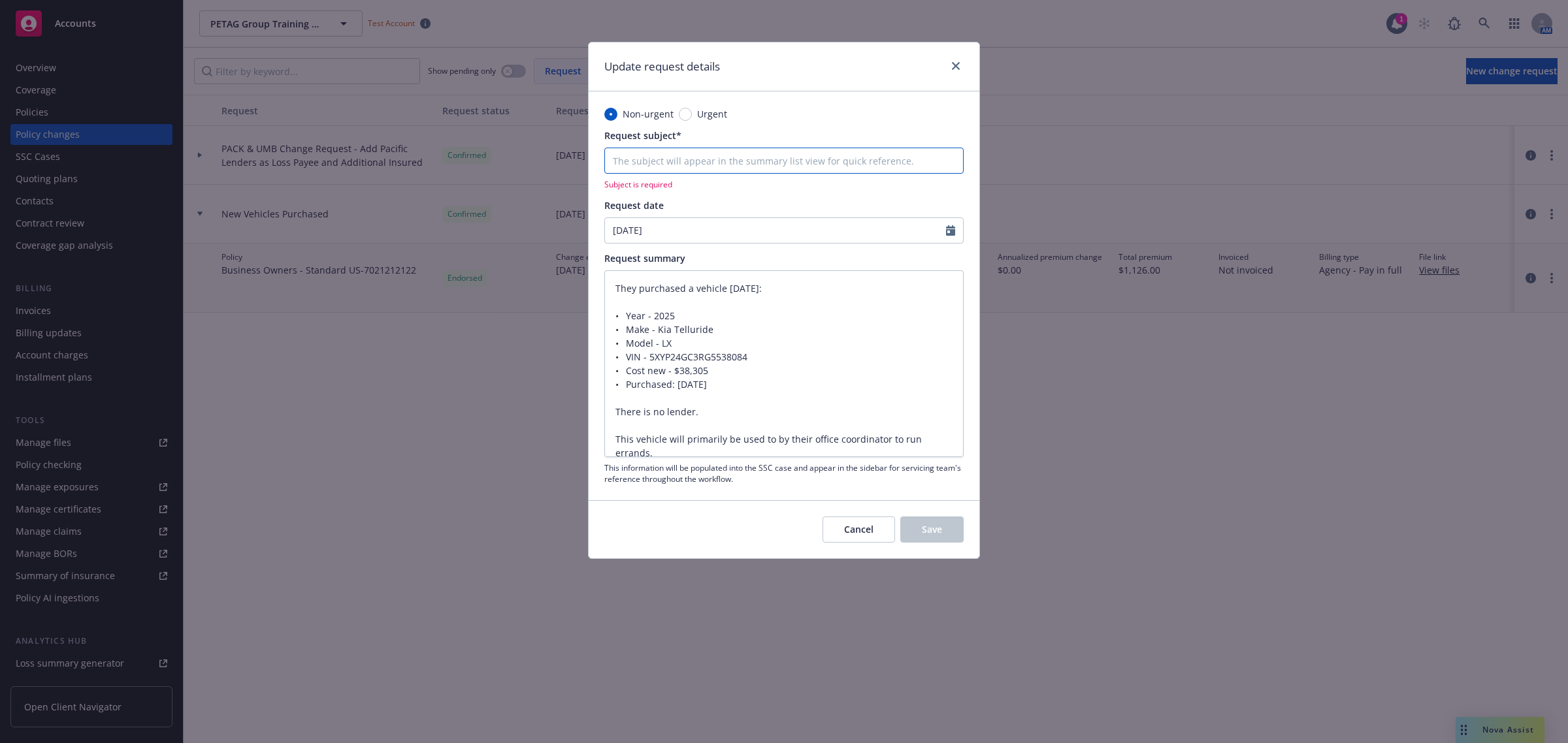
type textarea "x"
type input "P"
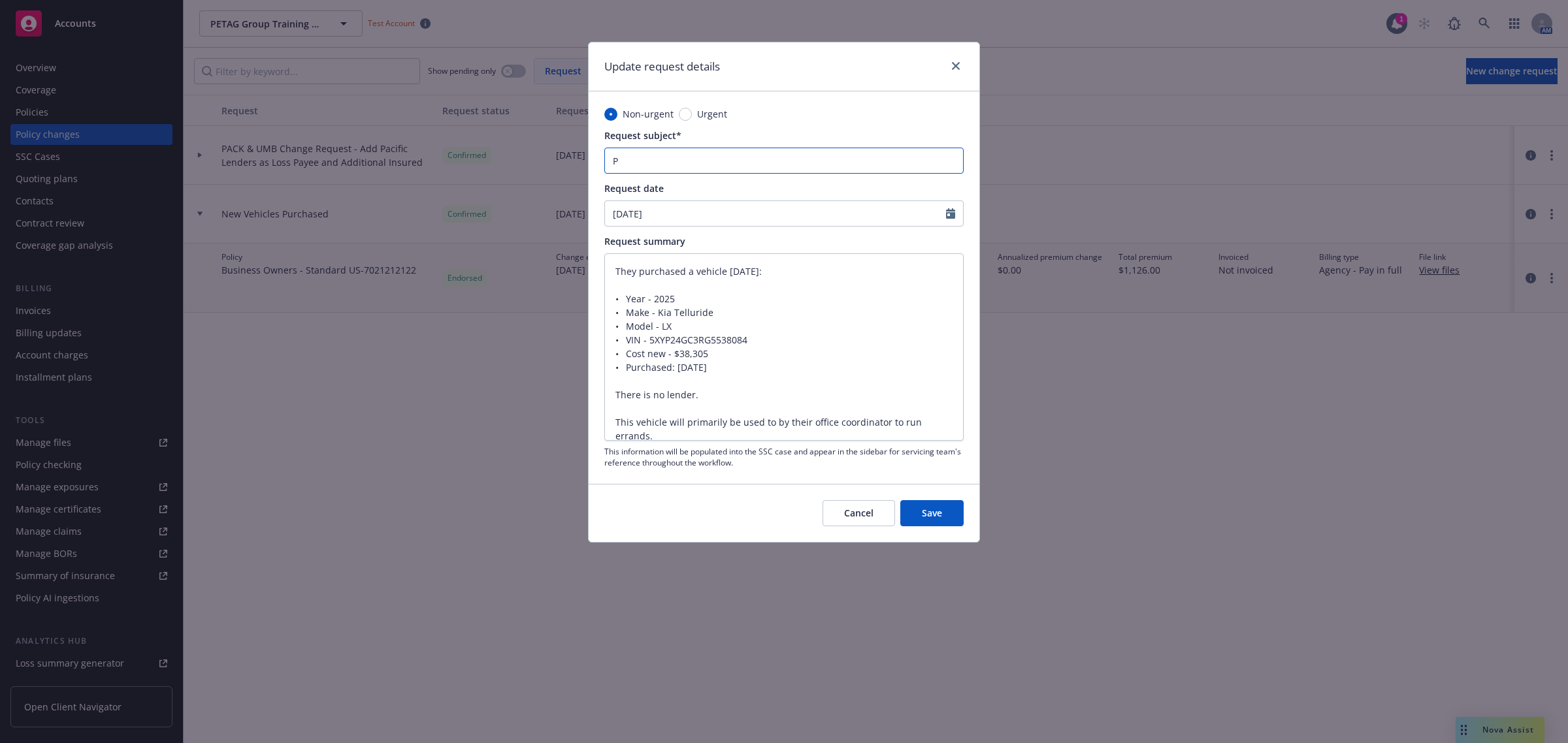
type textarea "x"
type input "PA"
type textarea "x"
type input "PAC"
type textarea "x"
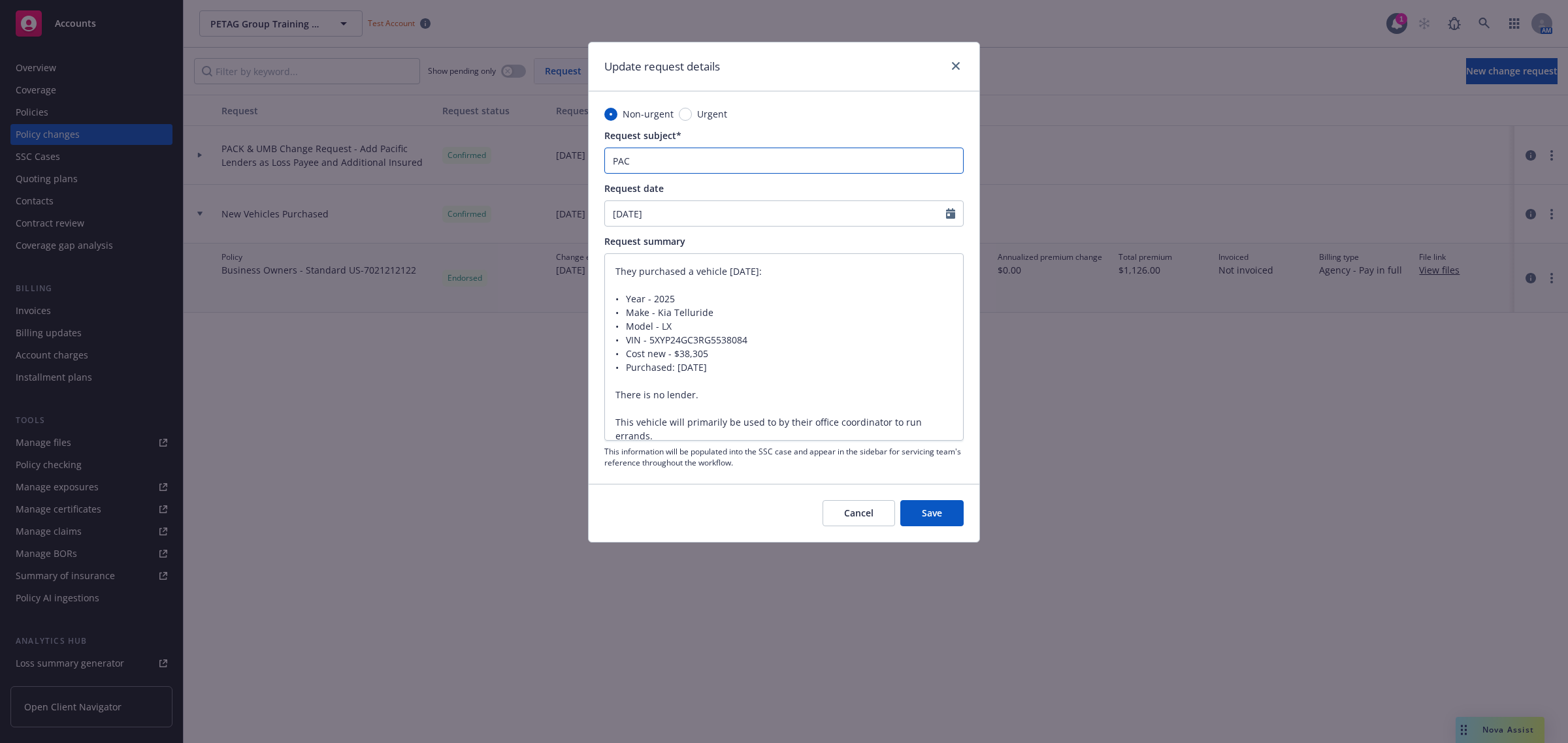
type input "PACK"
type textarea "x"
type input "PACK"
type textarea "x"
type input "PACK"
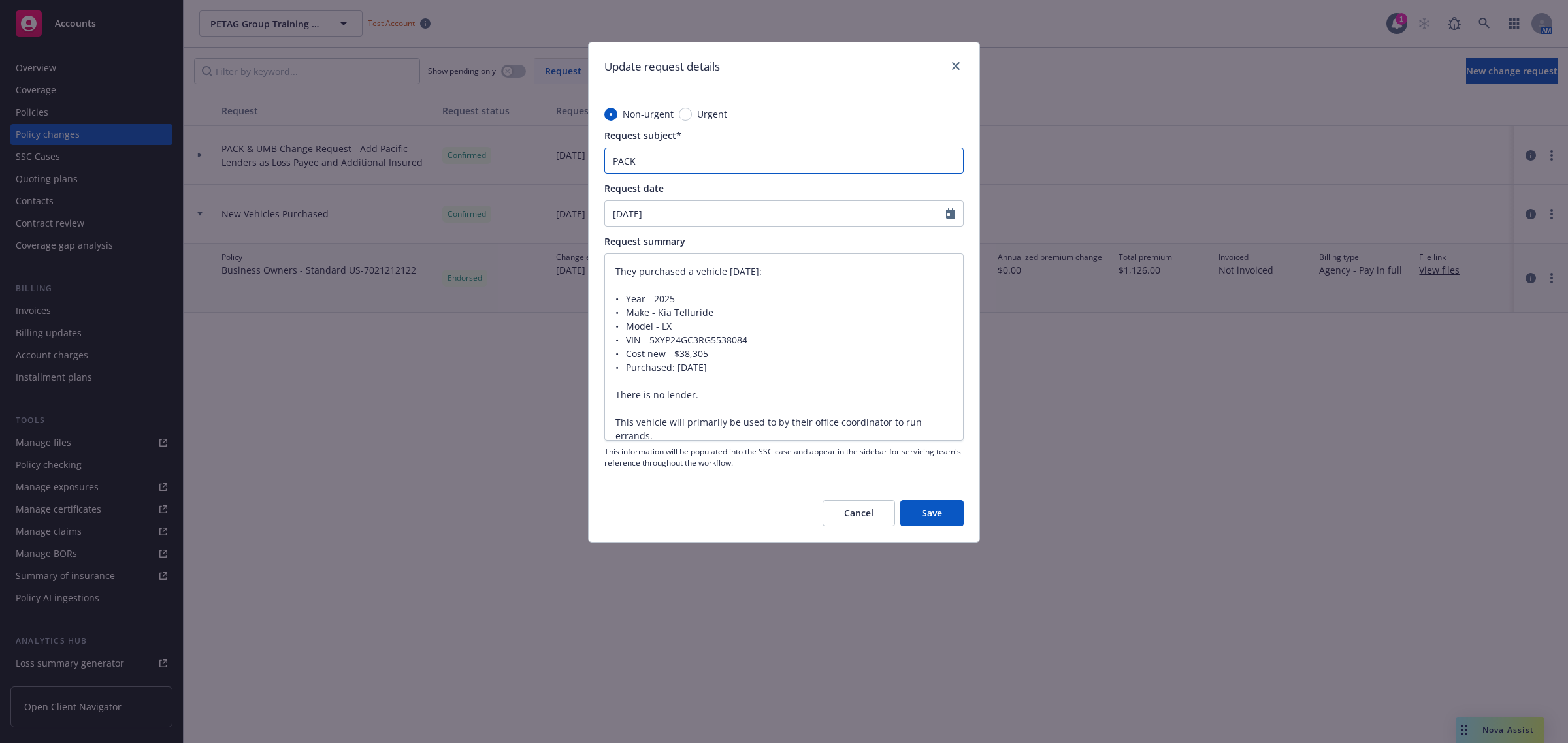
type textarea "x"
type input "PAC"
type textarea "x"
type input "PA"
type textarea "x"
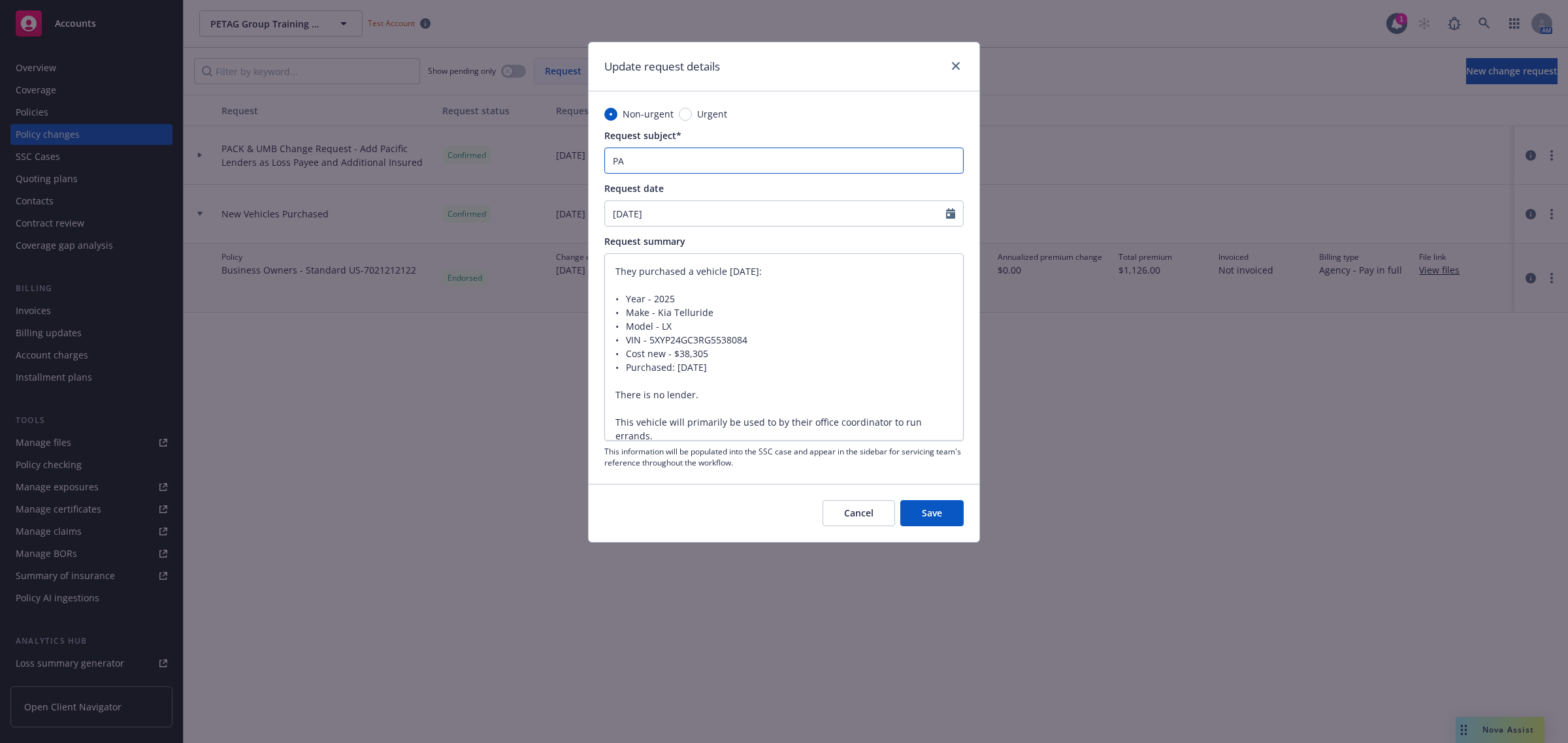
type input "P"
type textarea "x"
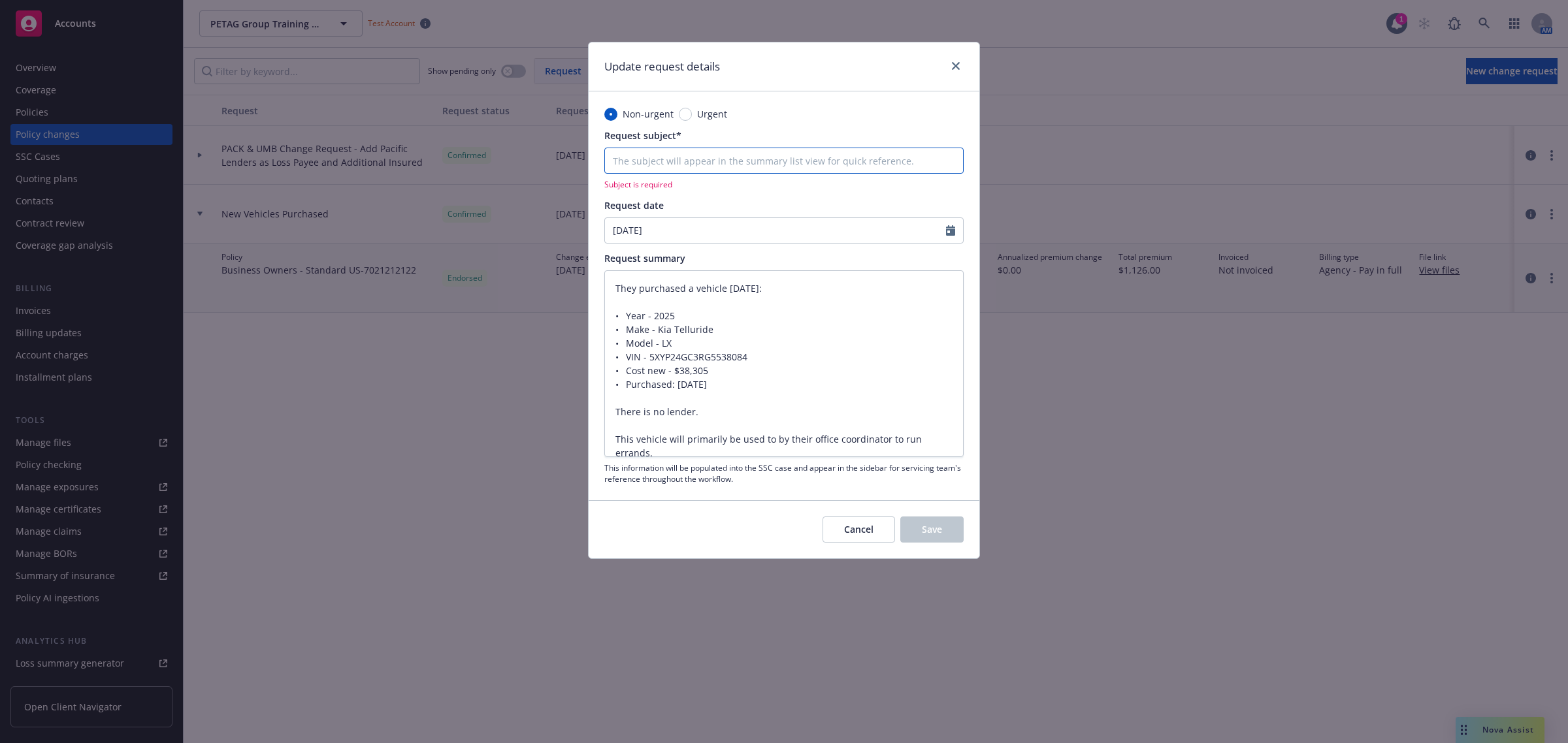
type textarea "x"
type input "A"
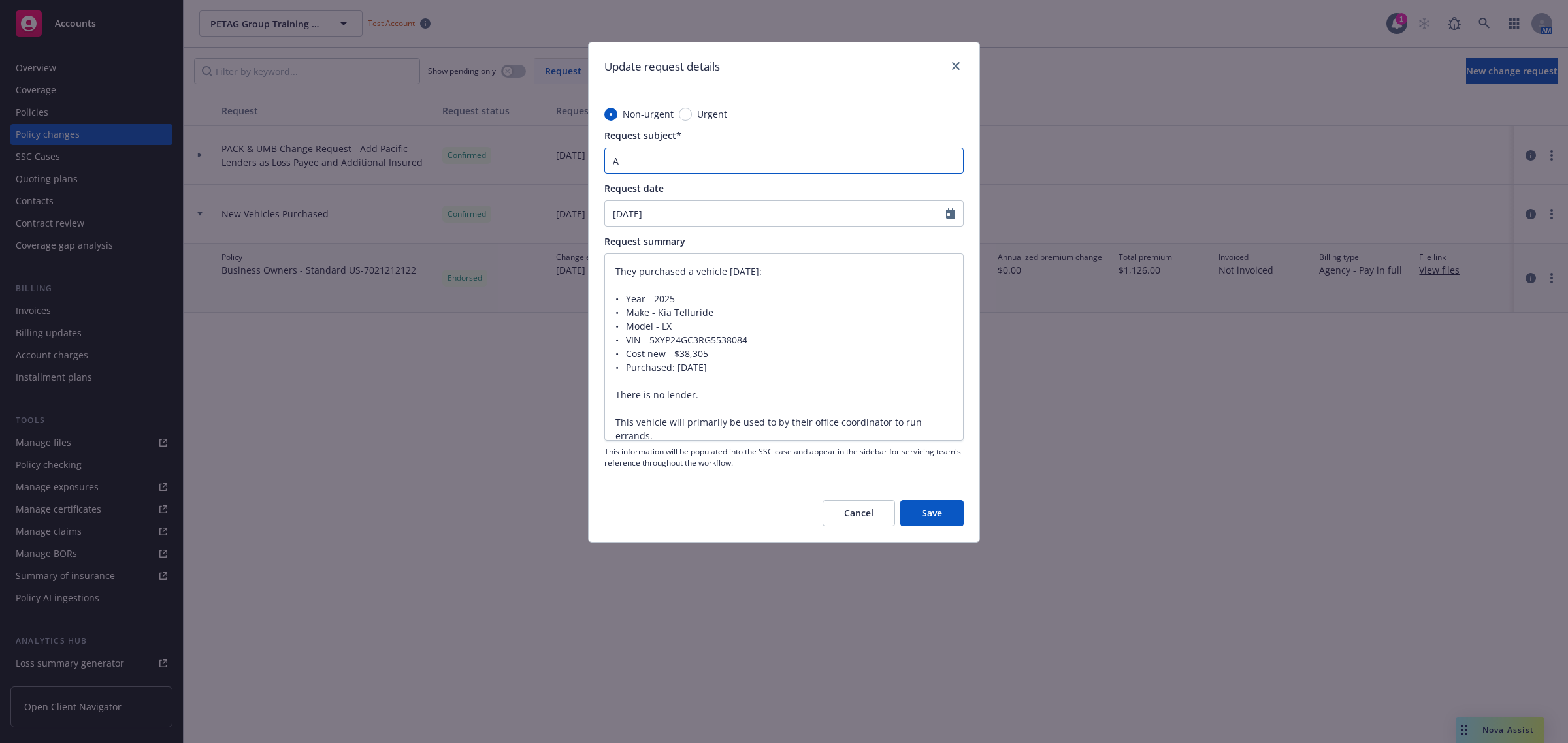
type textarea "x"
type input "Au"
type textarea "x"
type input "Aut"
type textarea "x"
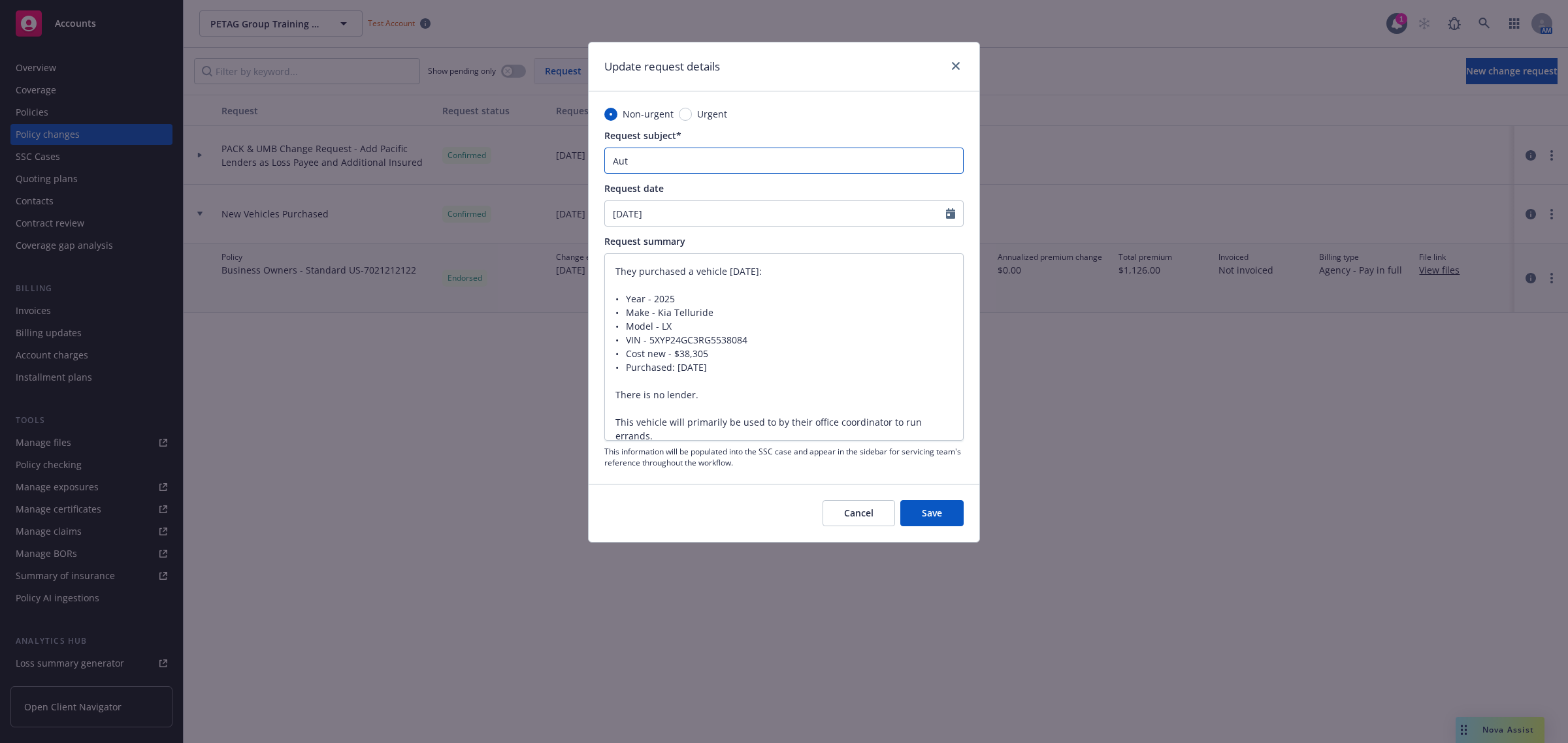
type input "Auto"
type textarea "x"
type input "Auto"
type textarea "x"
type input "Auto Ch"
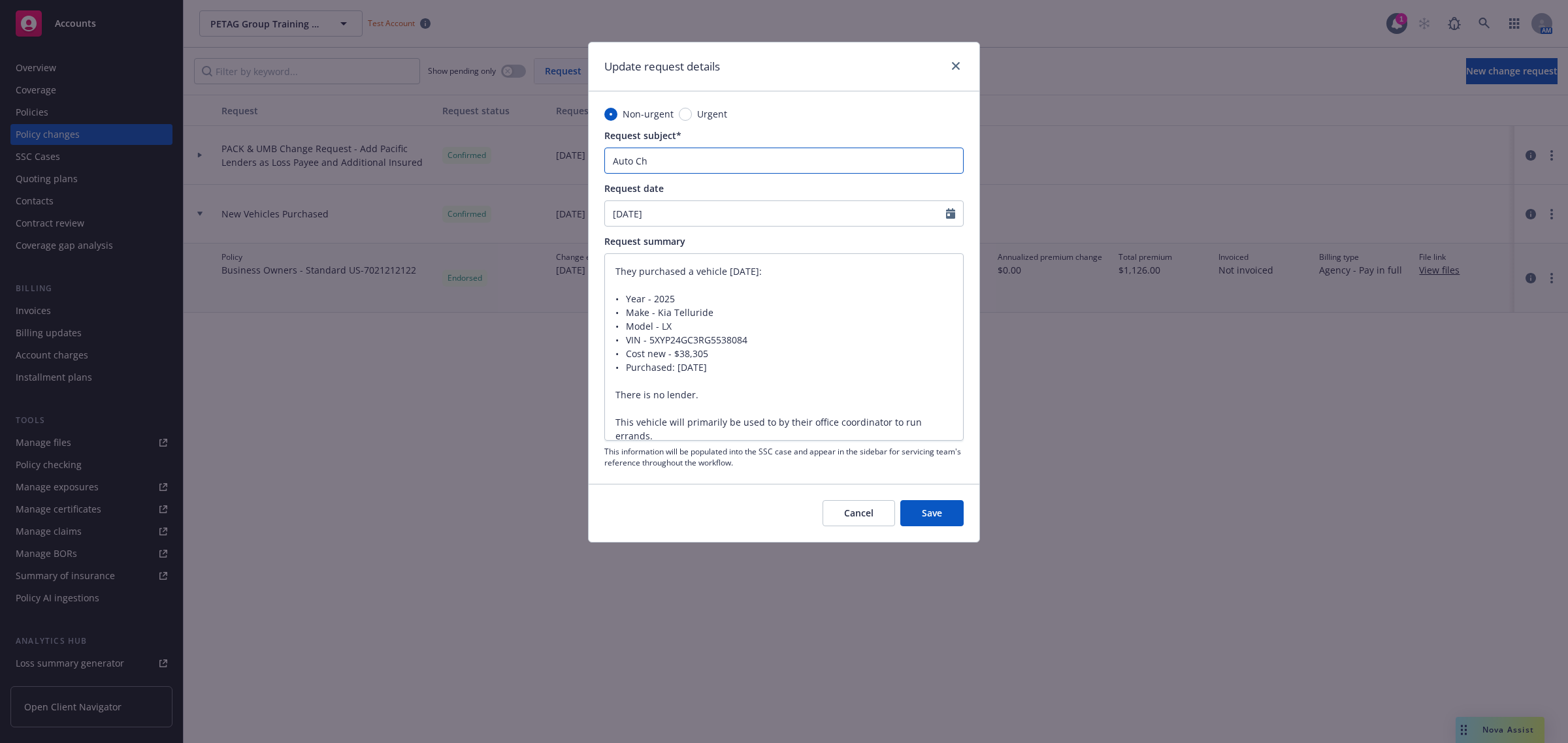
type textarea "x"
type input "Auto Chj"
type textarea "x"
type input "Auto Chja"
type textarea "x"
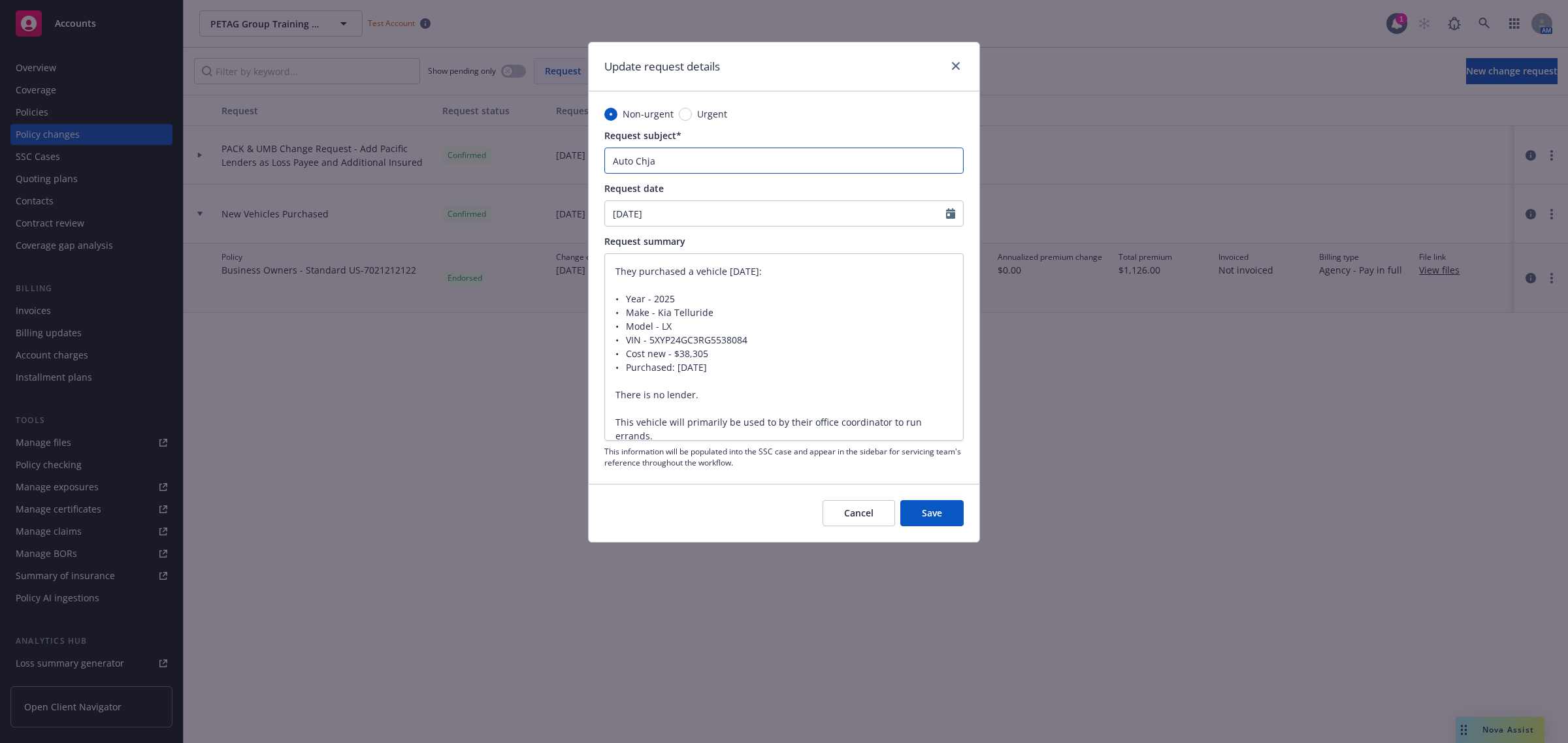
type input "Auto Chj"
type textarea "x"
type input "Auto Ch"
type textarea "x"
type input "Auto Cha"
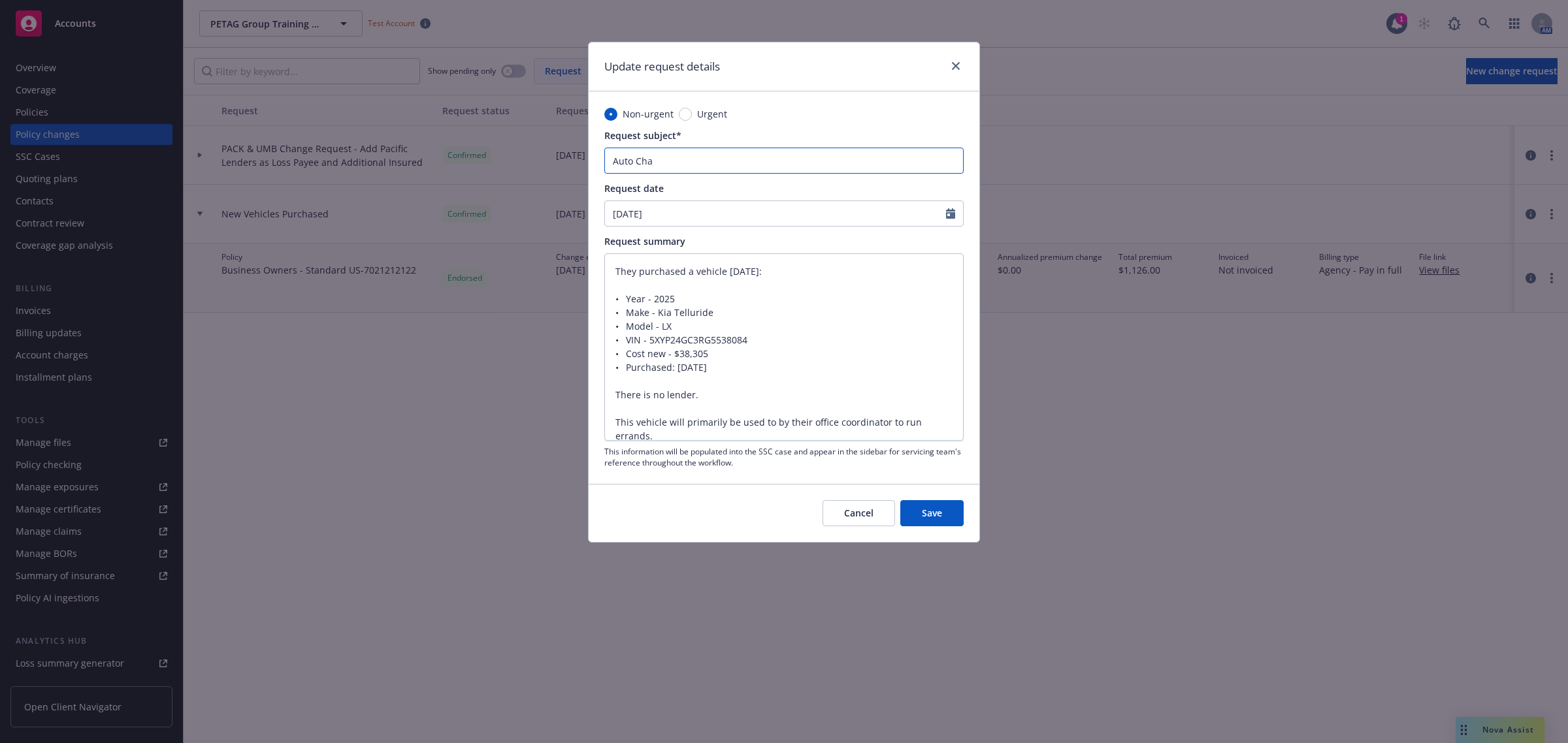
type textarea "x"
type input "Auto [PERSON_NAME]"
type textarea "x"
type input "Auto Changh"
type textarea "x"
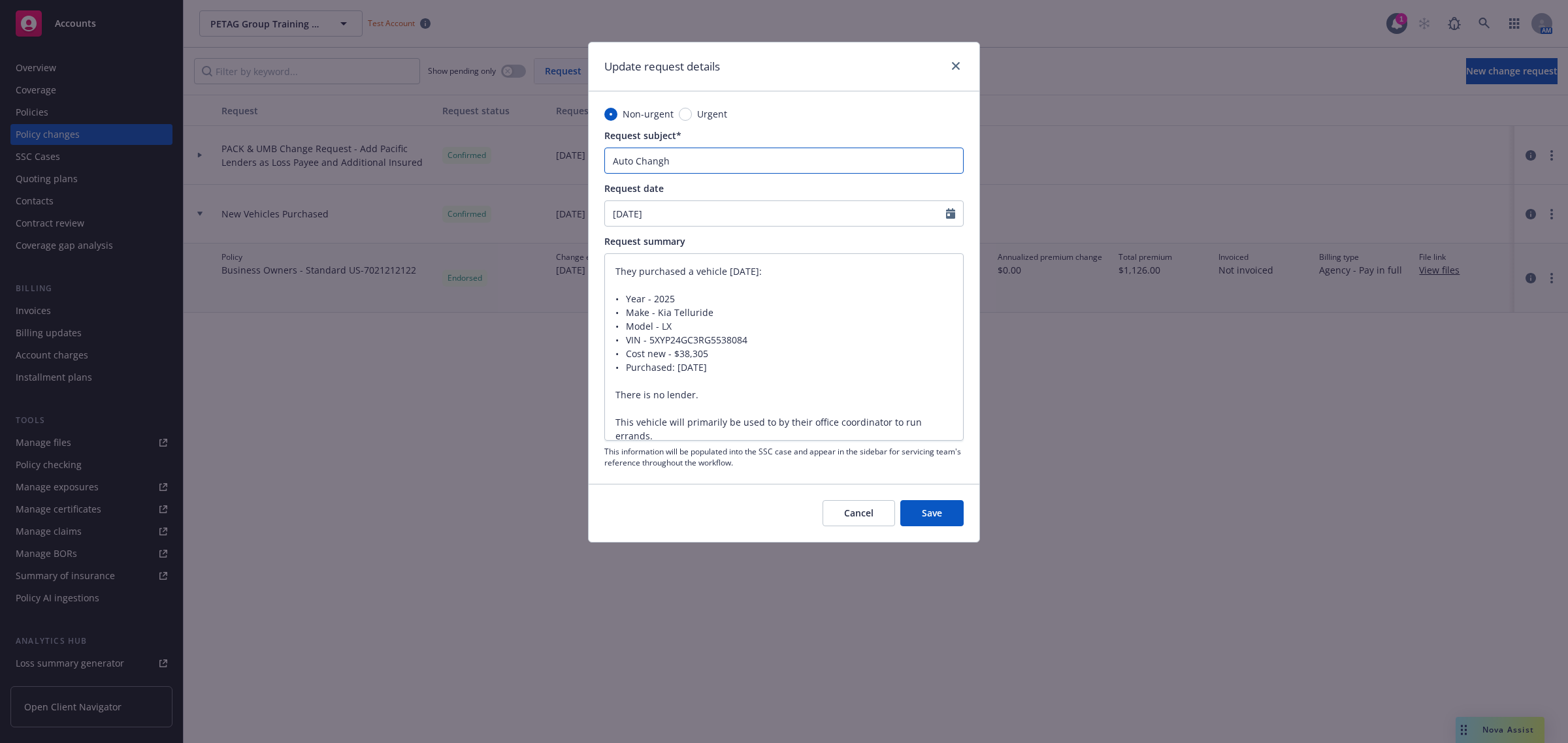
type input "Auto Changhe"
type textarea "x"
type input "Auto Changh"
type textarea "x"
paste input "Vehicle Purchase — [DATE] — 2025 Kia Telluride LX — VIN 5XYP24GC3RG5538084 — No…"
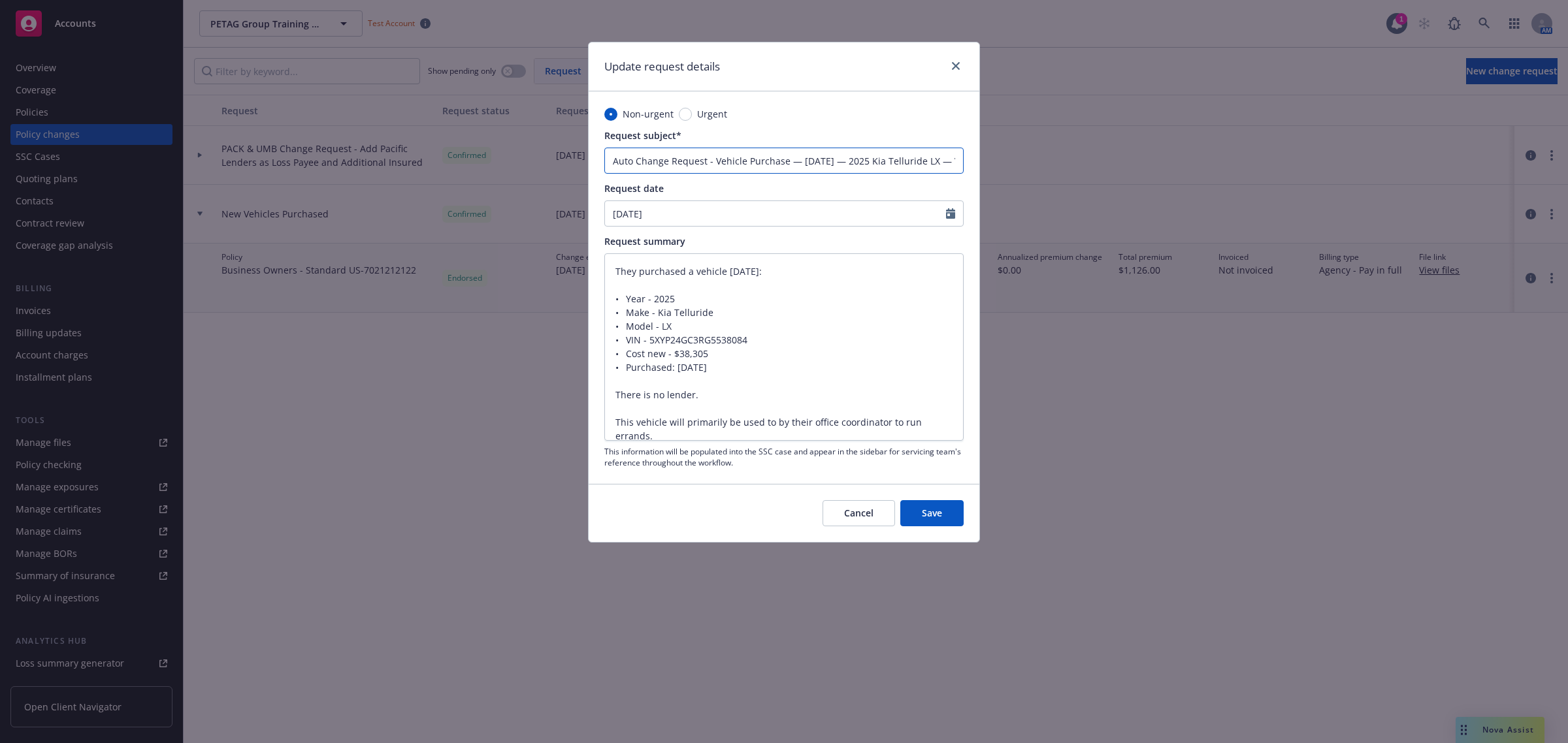
scroll to position [0, 181]
click at [946, 508] on button "Save" at bounding box center [931, 513] width 63 height 26
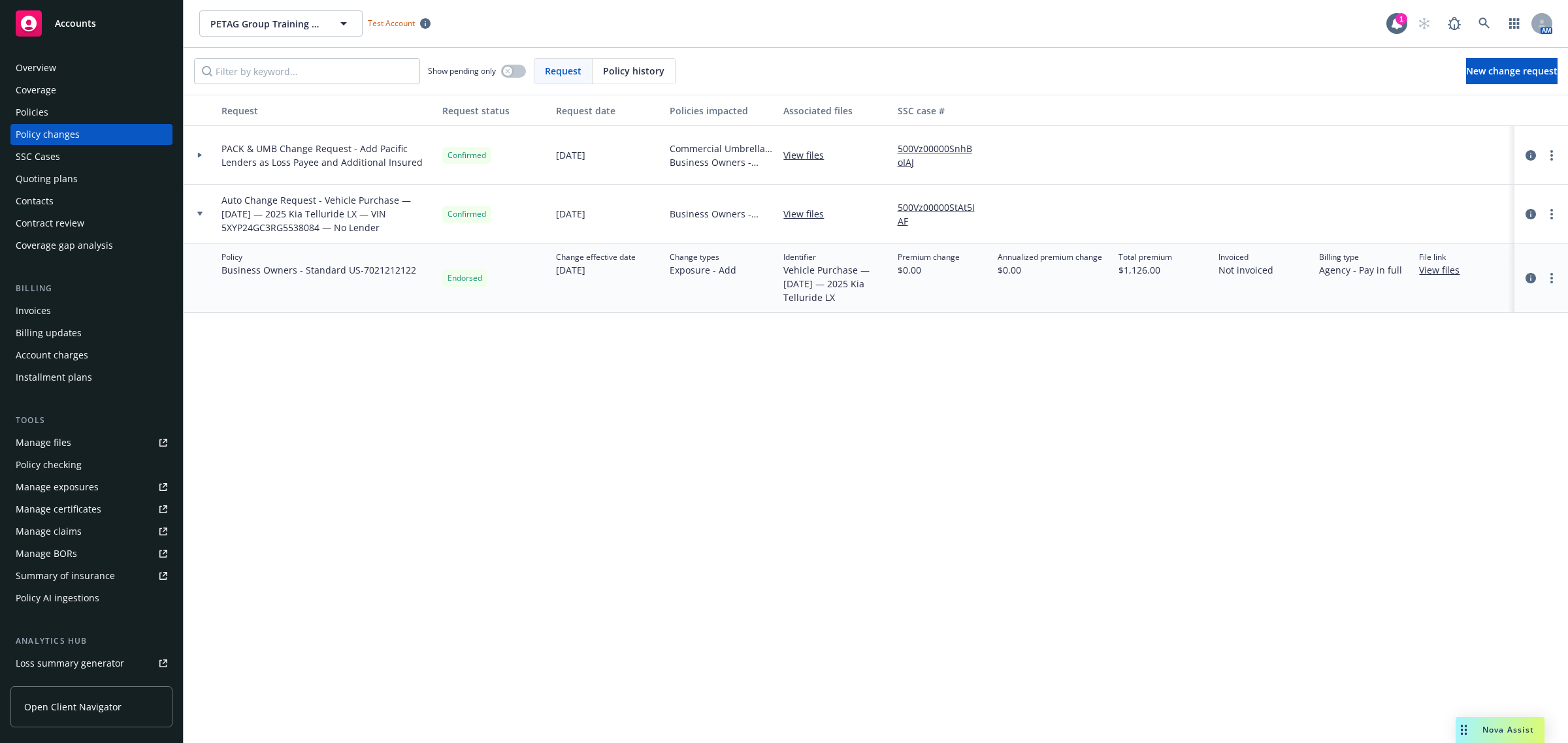
click at [349, 393] on div "Request Request status Request date Policies impacted Associated files SSC case…" at bounding box center [876, 419] width 1384 height 648
click at [58, 112] on div "Policies" at bounding box center [92, 112] width 152 height 21
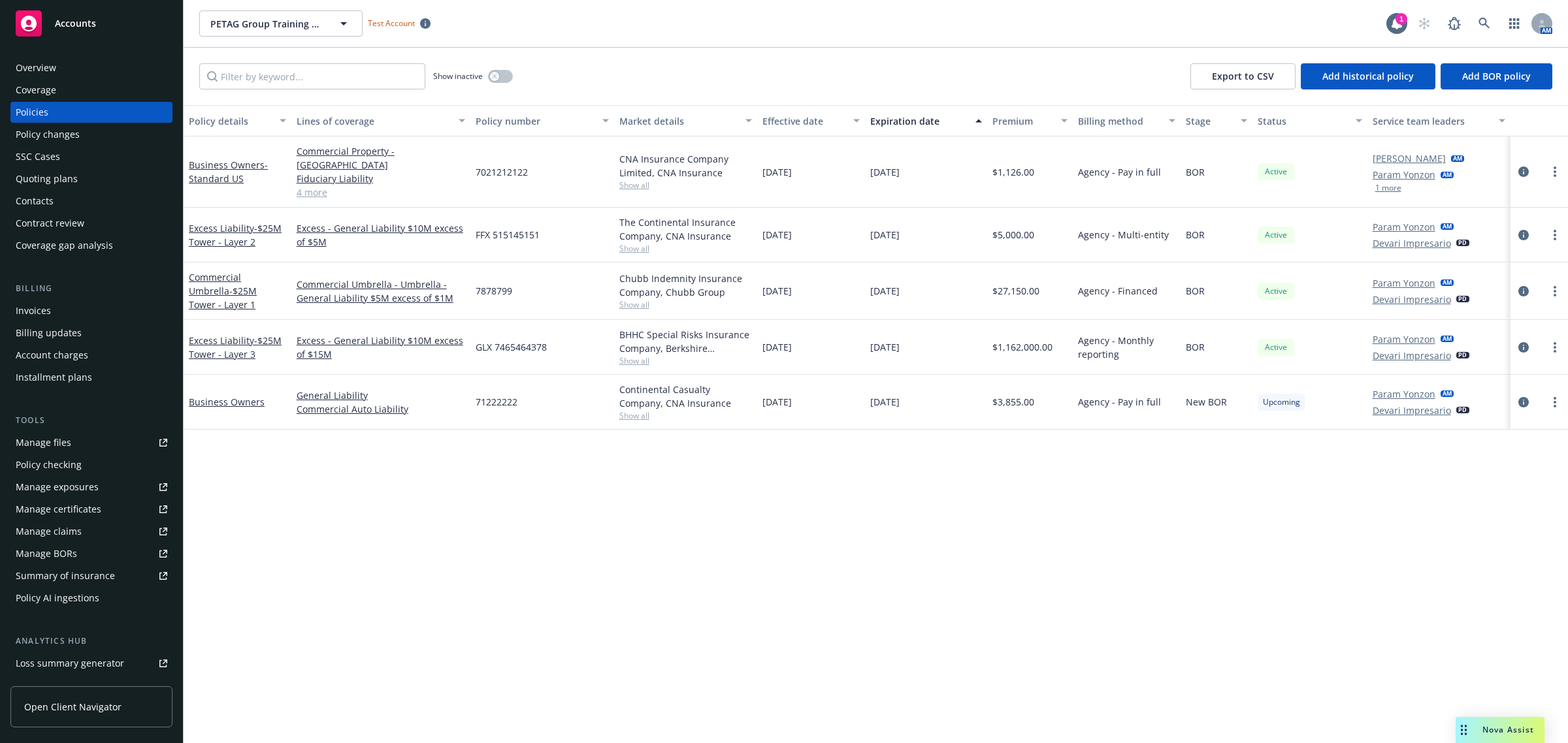
click at [21, 116] on div "Policies" at bounding box center [32, 112] width 33 height 21
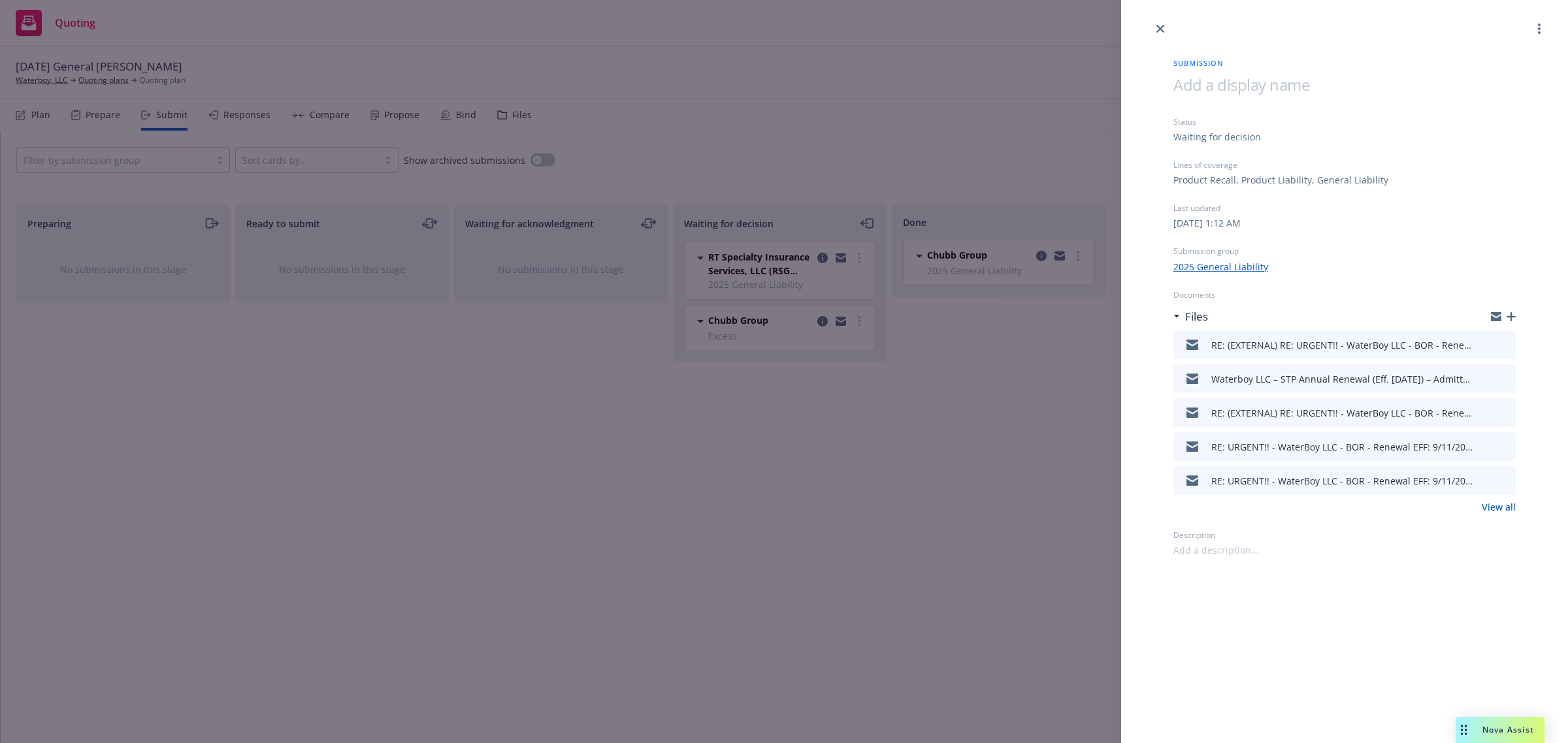
click at [394, 72] on div "Submission Status Waiting for decision Lines of coverage Product Recall, Produc…" at bounding box center [784, 372] width 1568 height 743
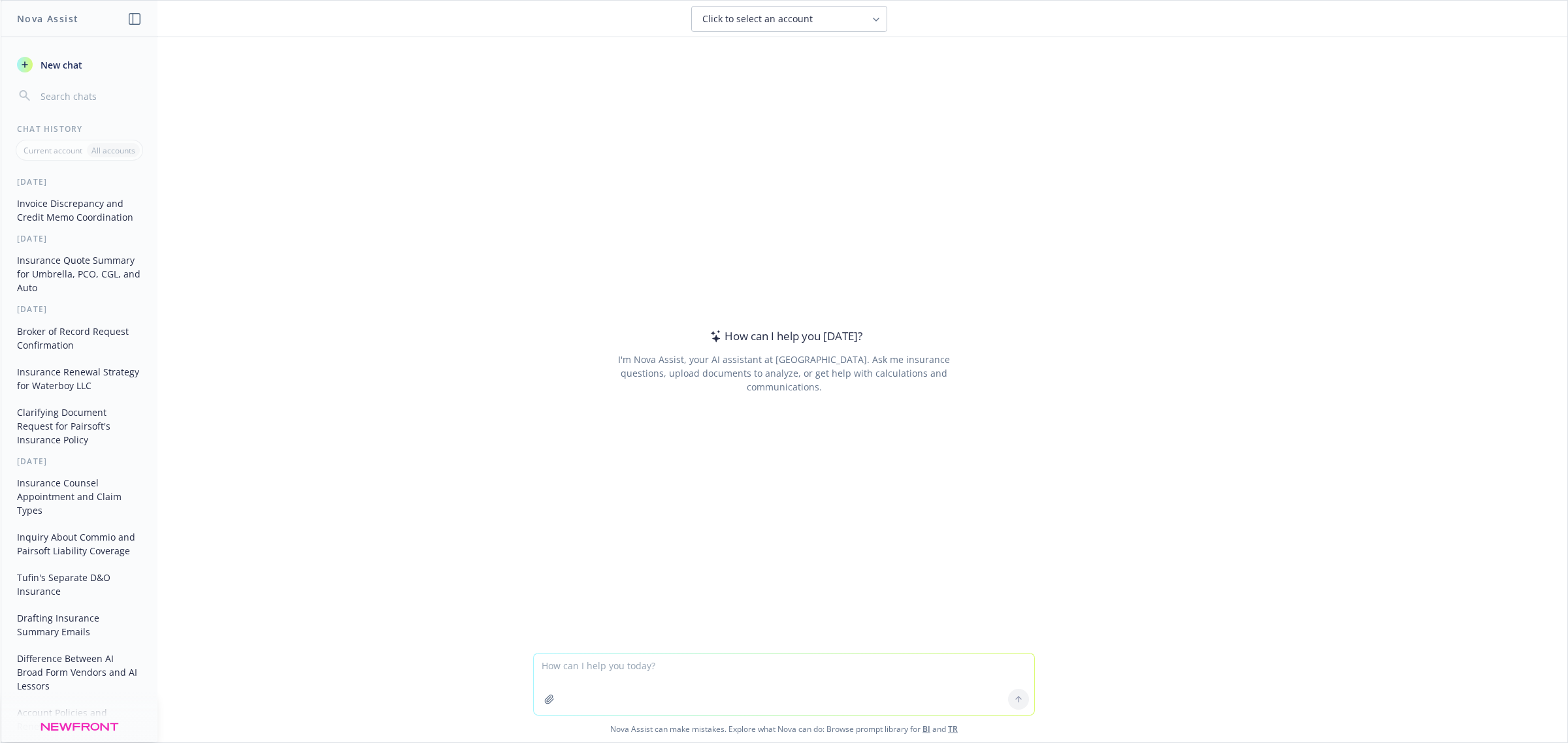
click at [632, 664] on textarea at bounding box center [784, 684] width 500 height 61
type textarea "p"
type textarea "what would you title this file? Hello, We purchased a vehicle today: • Year - 2…"
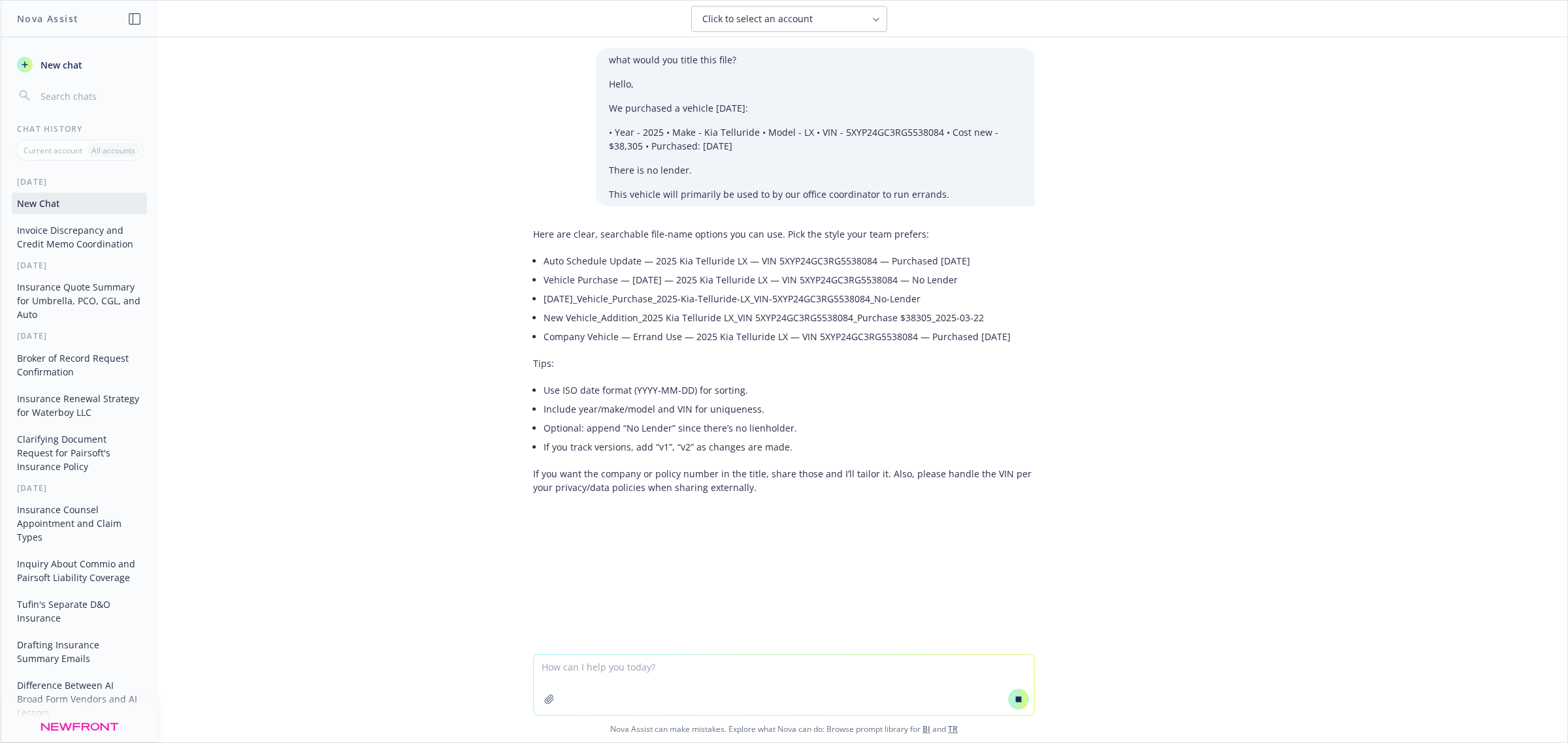
drag, startPoint x: 559, startPoint y: 296, endPoint x: 552, endPoint y: 282, distance: 15.7
click at [552, 287] on ul "Auto Schedule Update — 2025 Kia Telluride LX — VIN 5XYP24GC3RG5538084 — Purchas…" at bounding box center [789, 298] width 491 height 95
click at [544, 260] on li "Auto Schedule Update — 2025 Kia Telluride LX — VIN 5XYP24GC3RG5538084 — Purchas…" at bounding box center [789, 261] width 491 height 19
drag, startPoint x: 536, startPoint y: 258, endPoint x: 1032, endPoint y: 250, distance: 496.1
click at [1032, 250] on div "Here are clear, searchable file-name options you can use. Pick the style your t…" at bounding box center [784, 372] width 523 height 301
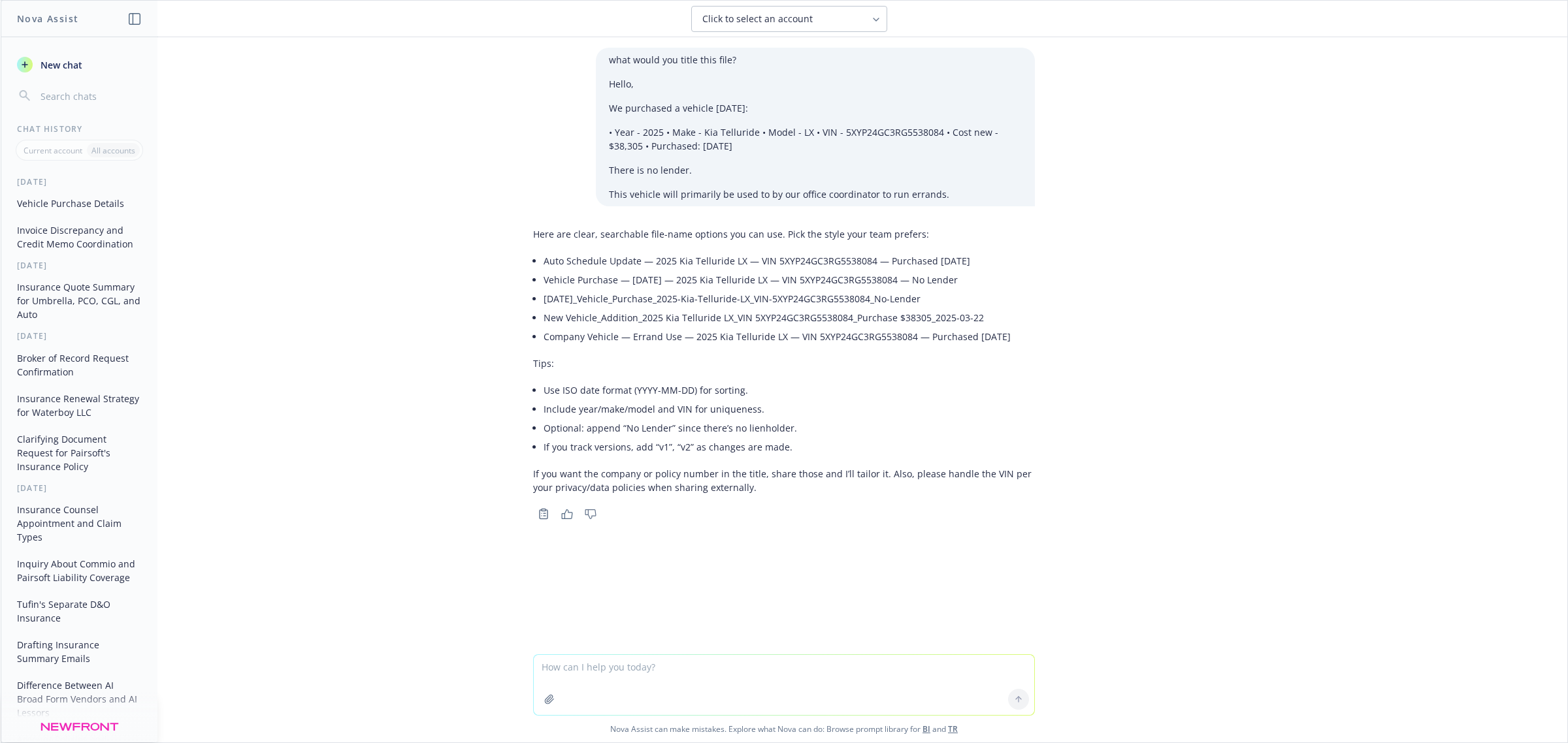
copy li "Auto Schedule Update — 2025 Kia Telluride LX — VIN 5XYP24GC3RG5538084 — Purchas…"
drag, startPoint x: 625, startPoint y: 317, endPoint x: 1024, endPoint y: 321, distance: 399.0
click at [1028, 323] on li "New Vehicle_Addition_2025 Kia Telluride LX_VIN 5XYP24GC3RG5538084_Purchase $383…" at bounding box center [789, 318] width 491 height 19
copy li "New Vehicle_Addition_2025 Kia Telluride LX_VIN 5XYP24GC3RG5538084_Purchase $383…"
drag, startPoint x: 642, startPoint y: 314, endPoint x: 579, endPoint y: 331, distance: 65.3
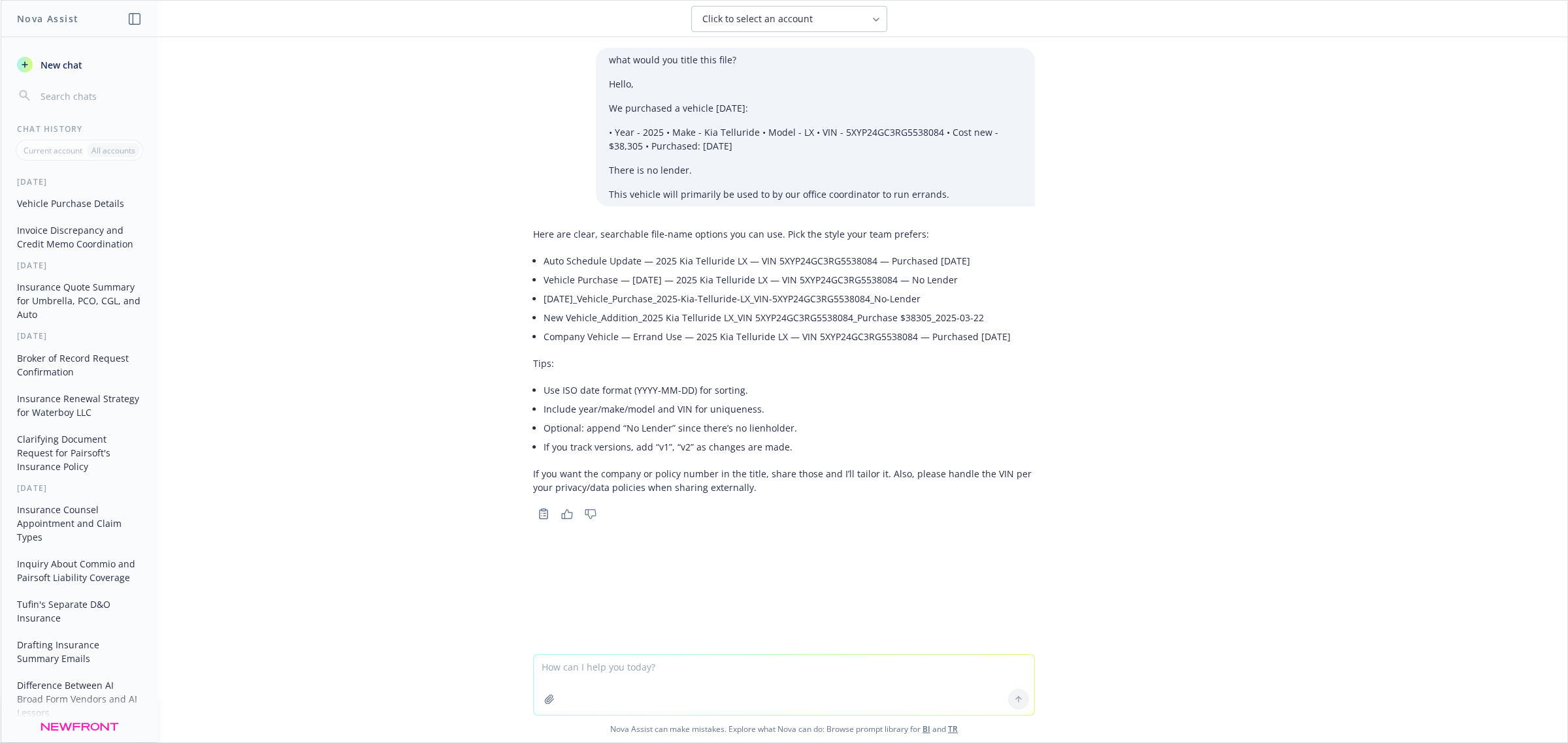
click at [579, 331] on li "Company Vehicle — Errand Use — 2025 Kia Telluride LX — VIN 5XYP24GC3RG5538084 —…" at bounding box center [789, 337] width 491 height 19
click at [536, 260] on div "Here are clear, searchable file-name options you can use. Pick the style your t…" at bounding box center [784, 361] width 502 height 278
drag, startPoint x: 536, startPoint y: 260, endPoint x: 614, endPoint y: 258, distance: 78.0
click at [614, 258] on div "Here are clear, searchable file-name options you can use. Pick the style your t…" at bounding box center [784, 361] width 502 height 278
click at [549, 282] on li "Vehicle Purchase — [DATE] — 2025 Kia Telluride LX — VIN 5XYP24GC3RG5538084 — No…" at bounding box center [789, 280] width 491 height 19
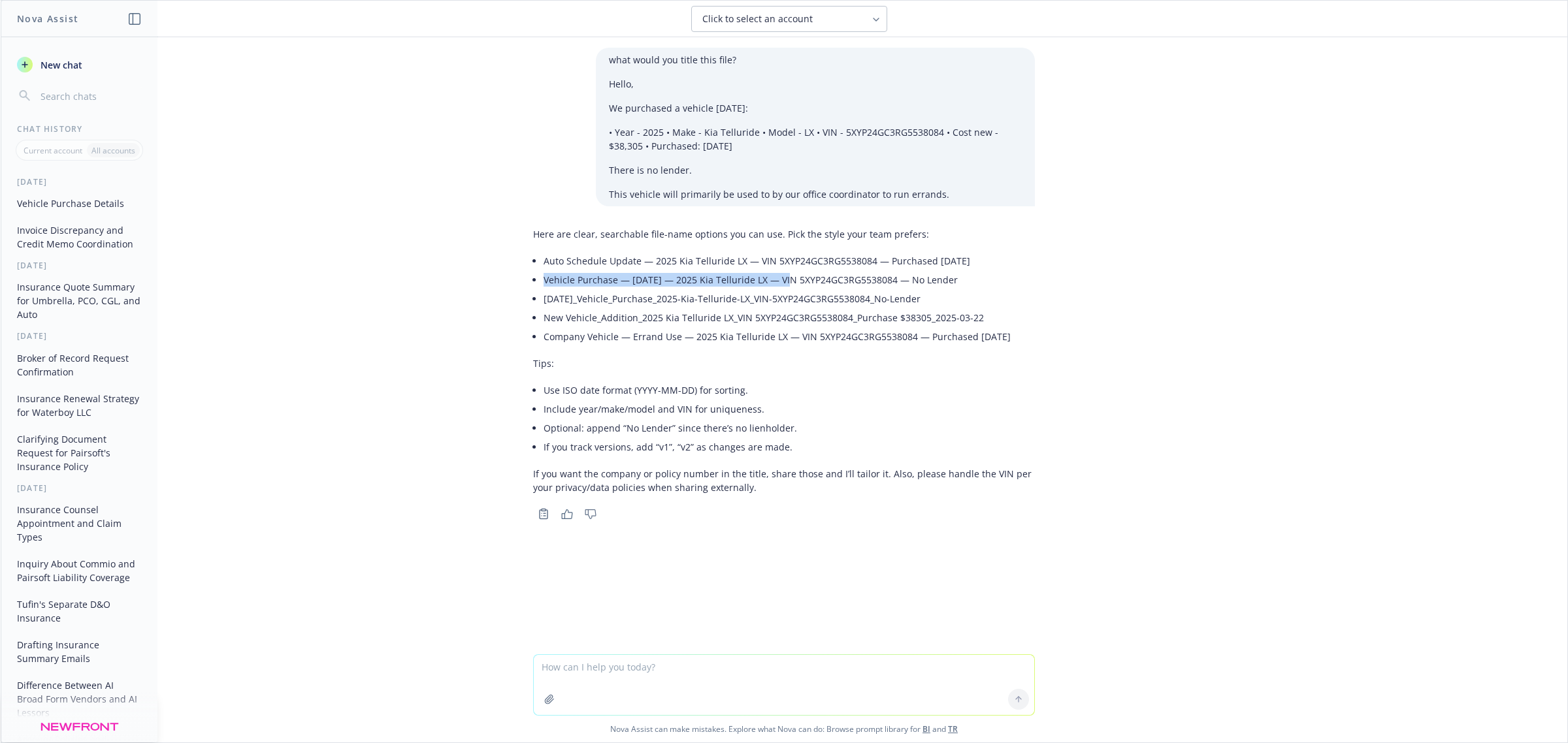
drag, startPoint x: 536, startPoint y: 282, endPoint x: 775, endPoint y: 278, distance: 239.0
click at [775, 278] on div "Here are clear, searchable file-name options you can use. Pick the style your t…" at bounding box center [784, 361] width 502 height 278
copy li "Vehicle Purchase — [DATE] — 2025 Kia Telluride LX"
drag, startPoint x: 616, startPoint y: 333, endPoint x: 609, endPoint y: 327, distance: 9.2
click at [615, 333] on li "Company Vehicle — Errand Use — 2025 Kia Telluride LX — VIN 5XYP24GC3RG5538084 —…" at bounding box center [789, 337] width 491 height 19
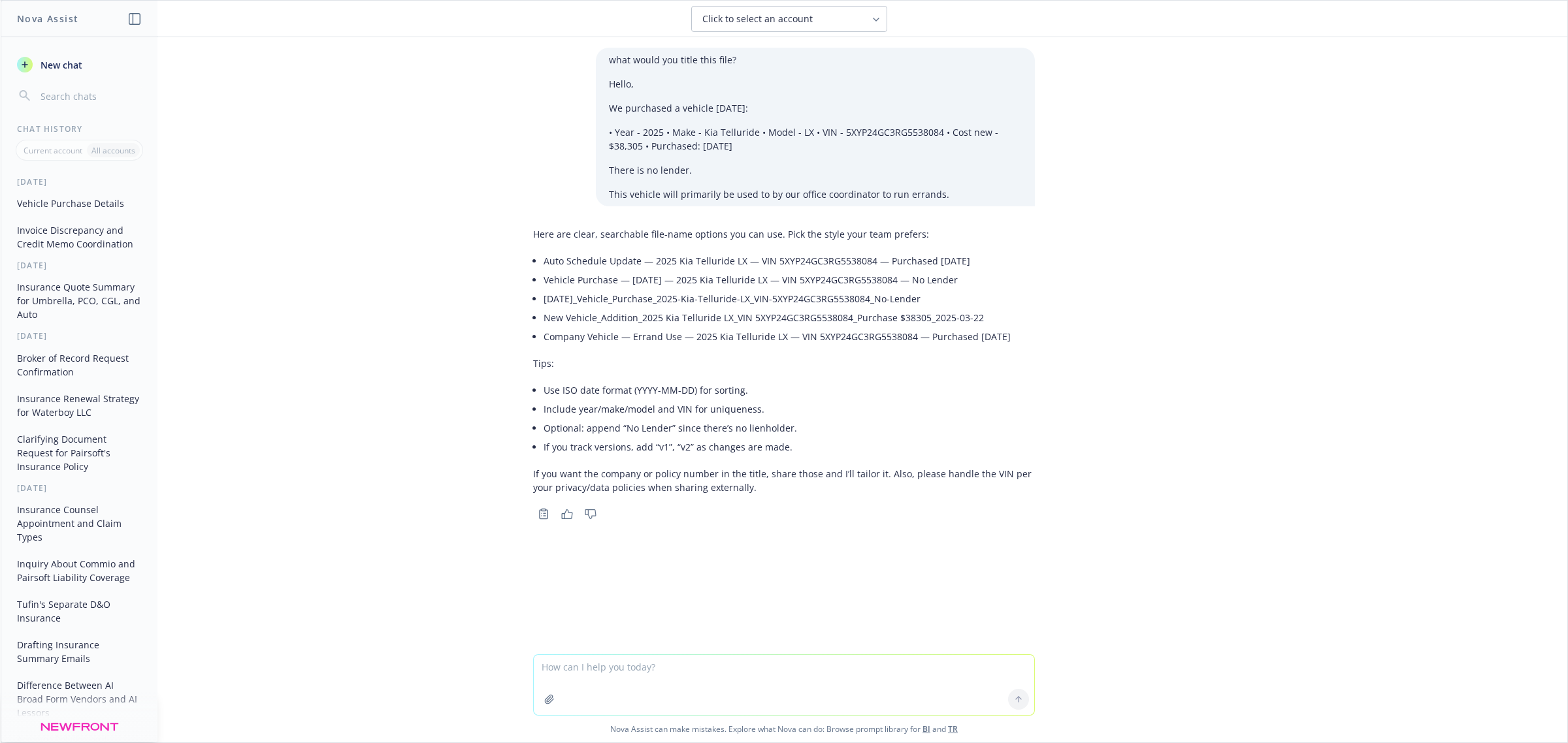
drag, startPoint x: 535, startPoint y: 335, endPoint x: 1032, endPoint y: 331, distance: 497.0
click at [1032, 331] on div "Here are clear, searchable file-name options you can use. Pick the style your t…" at bounding box center [784, 372] width 523 height 301
copy li "Company Vehicle — Errand Use — 2025 Kia Telluride LX — VIN 5XYP24GC3RG5538084 —…"
drag, startPoint x: 533, startPoint y: 262, endPoint x: 985, endPoint y: 265, distance: 452.0
click at [985, 265] on div "Here are clear, searchable file-name options you can use. Pick the style your t…" at bounding box center [784, 361] width 502 height 278
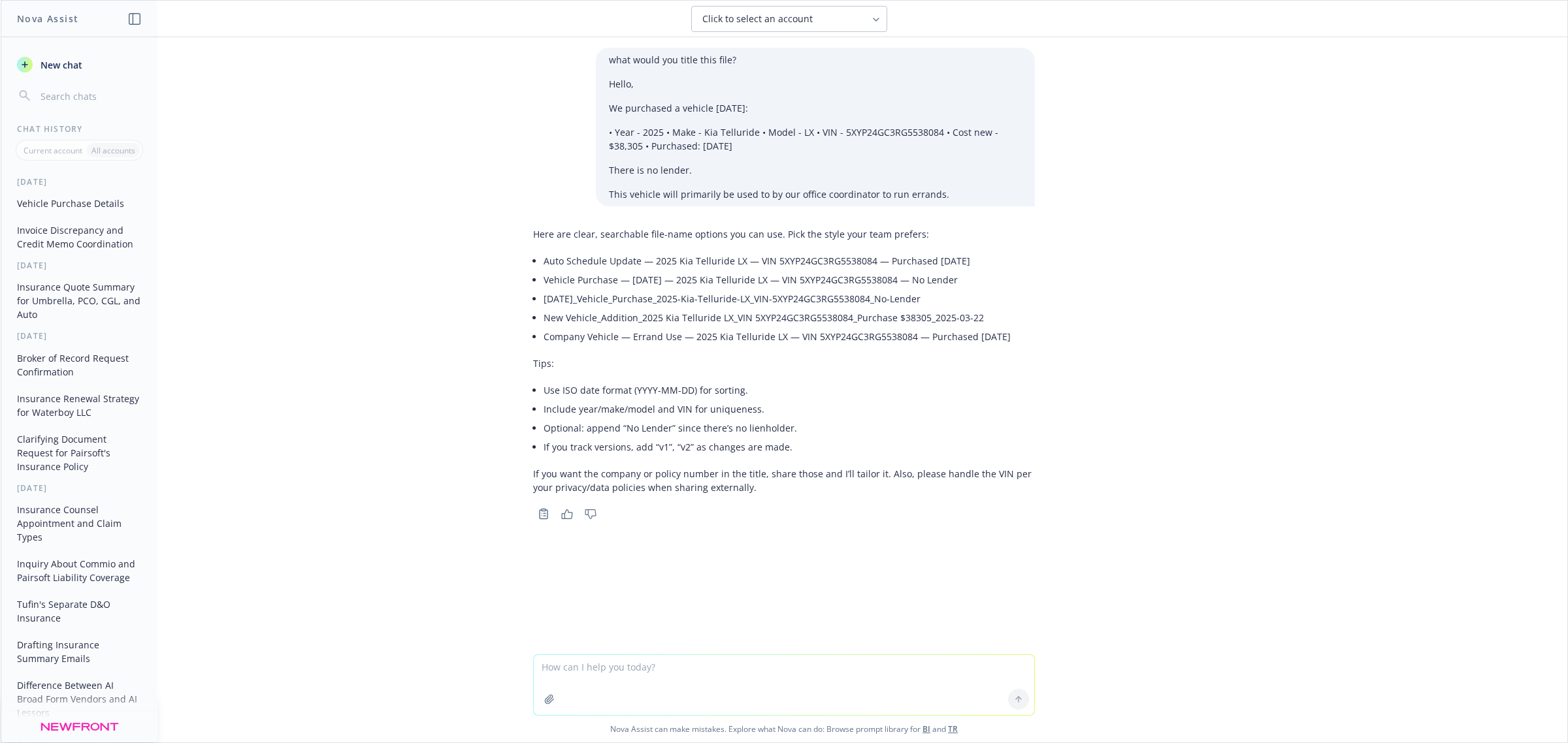
copy li "Auto Schedule Update — 2025 Kia Telluride LX — VIN 5XYP24GC3RG5538084 — Purchas…"
click at [546, 274] on li "Vehicle Purchase — [DATE] — 2025 Kia Telluride LX — VIN 5XYP24GC3RG5538084 — No…" at bounding box center [789, 280] width 491 height 19
drag, startPoint x: 537, startPoint y: 278, endPoint x: 1029, endPoint y: 286, distance: 492.1
click at [1029, 286] on div "Here are clear, searchable file-name options you can use. Pick the style your t…" at bounding box center [784, 372] width 523 height 301
copy li "Vehicle Purchase — [DATE] — 2025 Kia Telluride LX — VIN 5XYP24GC3RG5538084 — No…"
